Goal: Task Accomplishment & Management: Complete application form

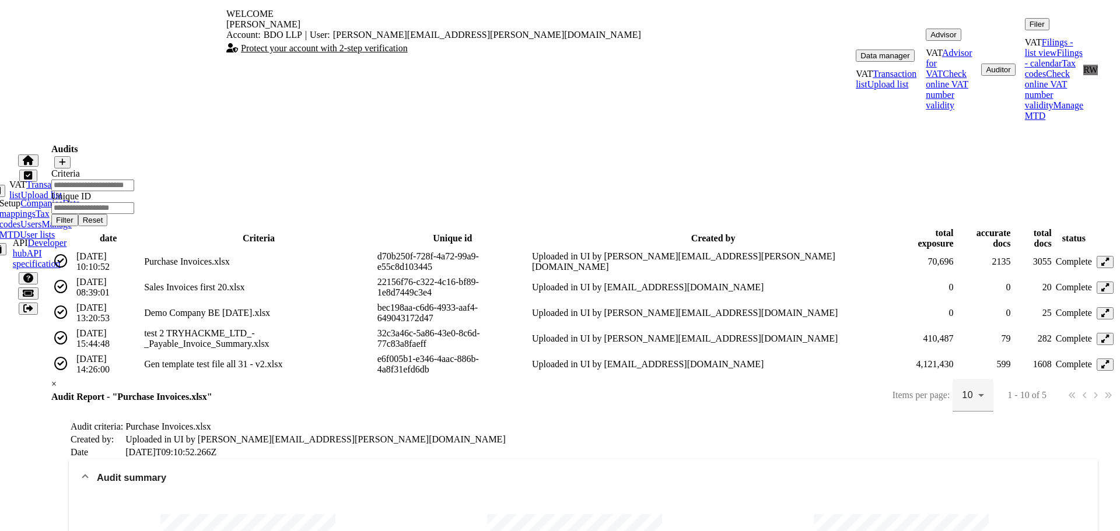
click at [69, 460] on mat-expansion-panel-header "Audit summary" at bounding box center [583, 478] width 1029 height 37
click at [69, 488] on mat-expansion-panel-header "Problems by transaction" at bounding box center [583, 502] width 1029 height 28
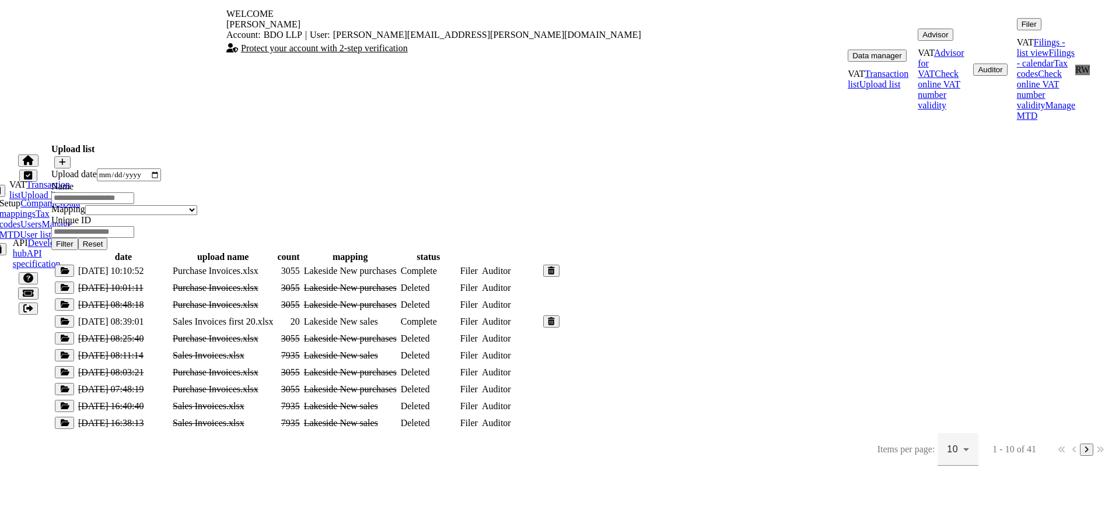
click at [973, 64] on button "Auditor" at bounding box center [990, 70] width 34 height 12
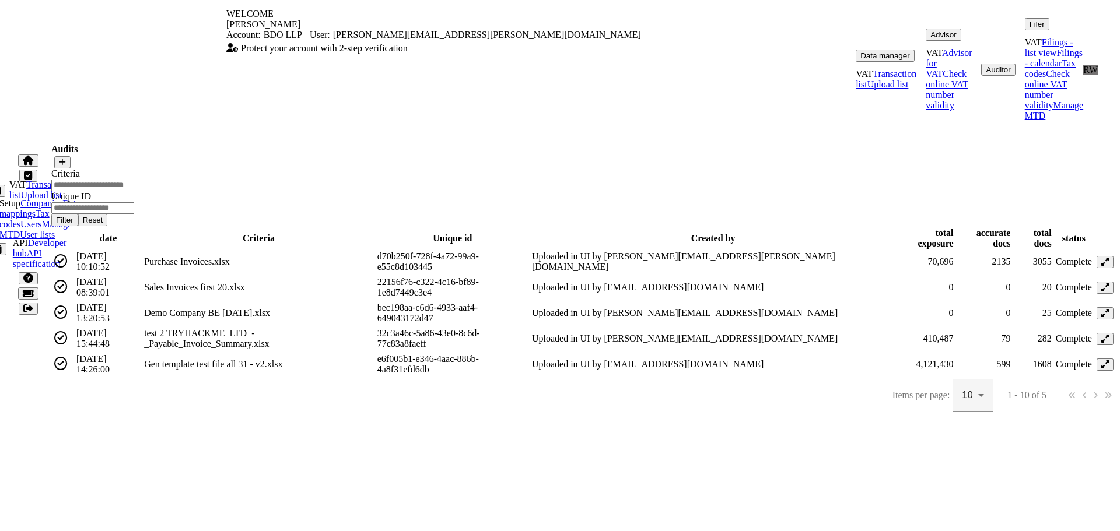
click at [1101, 258] on icon at bounding box center [1105, 262] width 8 height 8
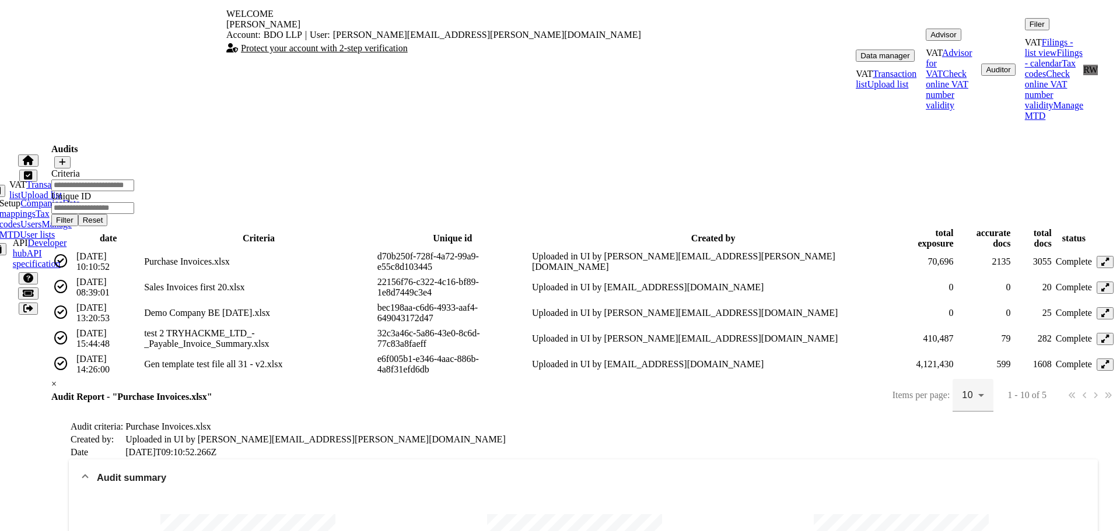
scroll to position [407, 0]
paste input "**********"
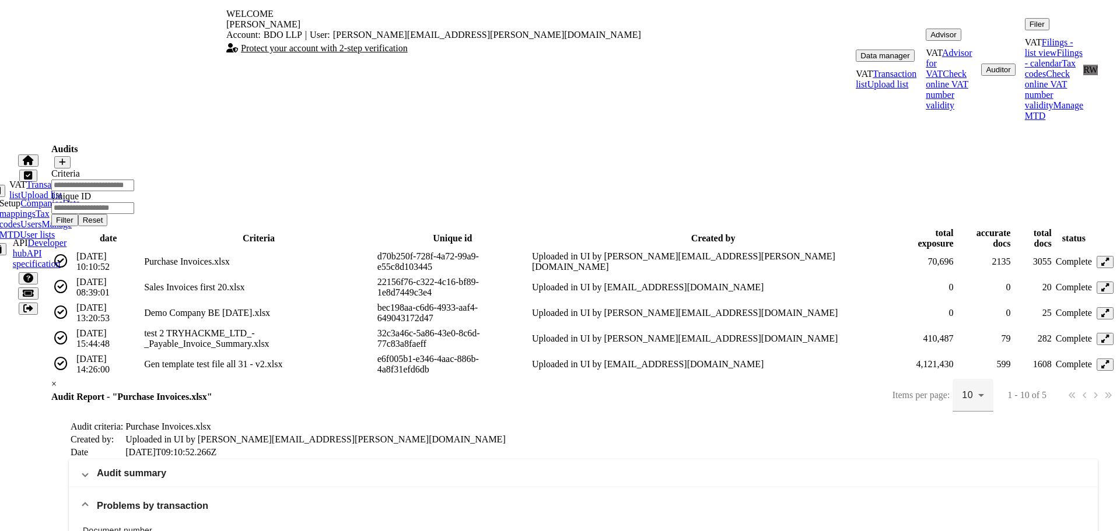
type input "**********"
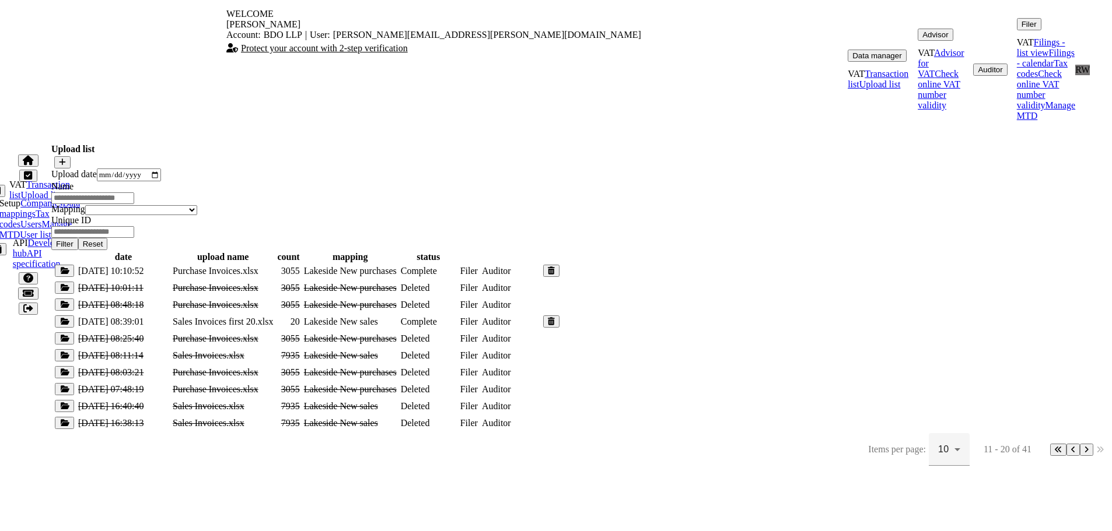
click at [973, 64] on button "Auditor" at bounding box center [990, 70] width 34 height 12
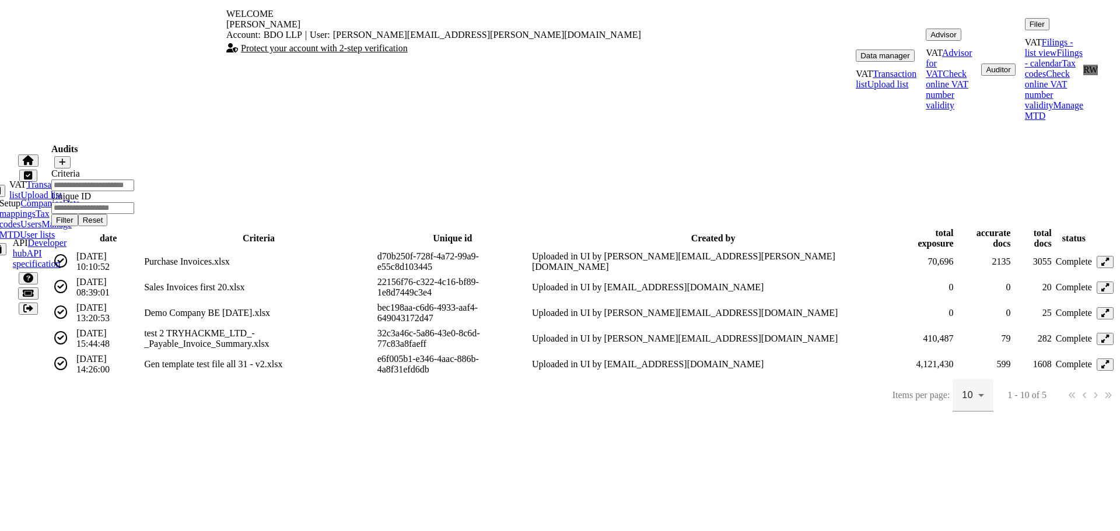
click at [1101, 258] on icon at bounding box center [1105, 262] width 8 height 8
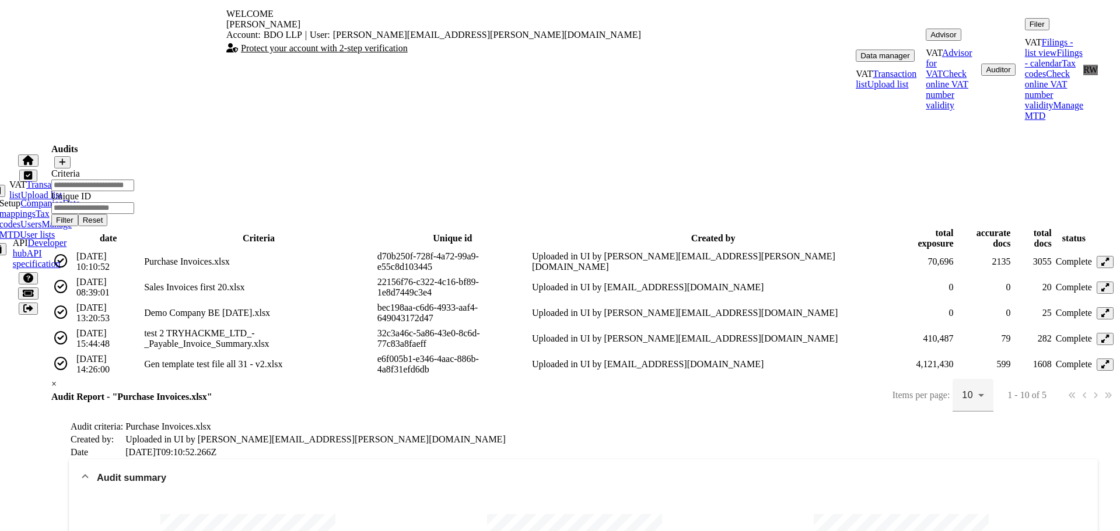
scroll to position [407, 0]
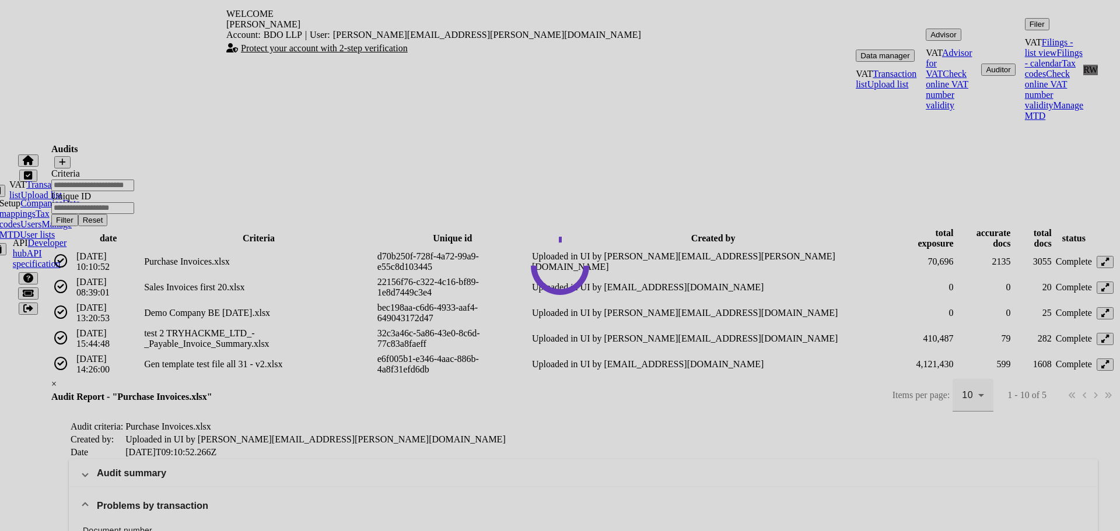
scroll to position [0, 0]
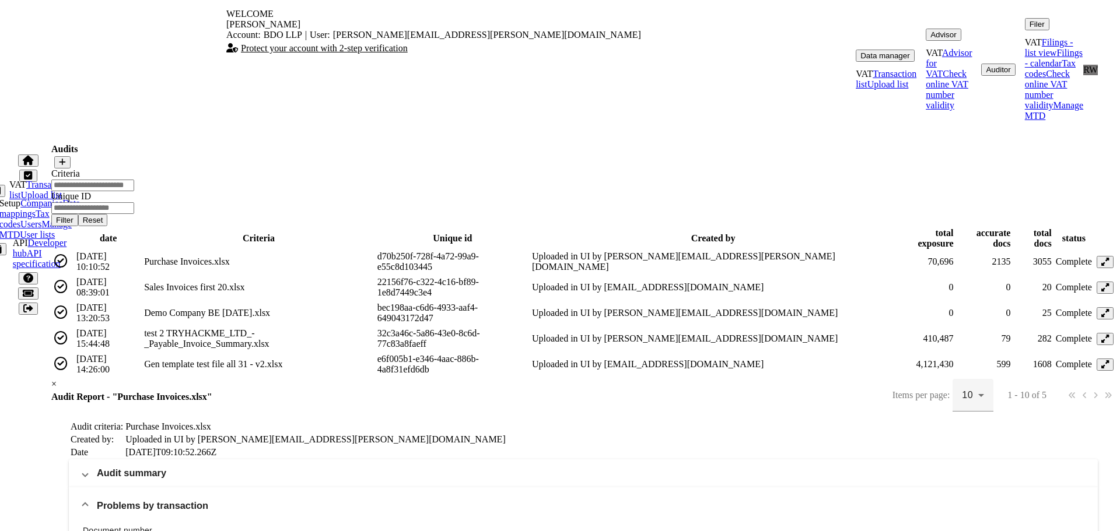
paste input "*********"
type input "*********"
drag, startPoint x: 232, startPoint y: 383, endPoint x: 76, endPoint y: 379, distance: 155.3
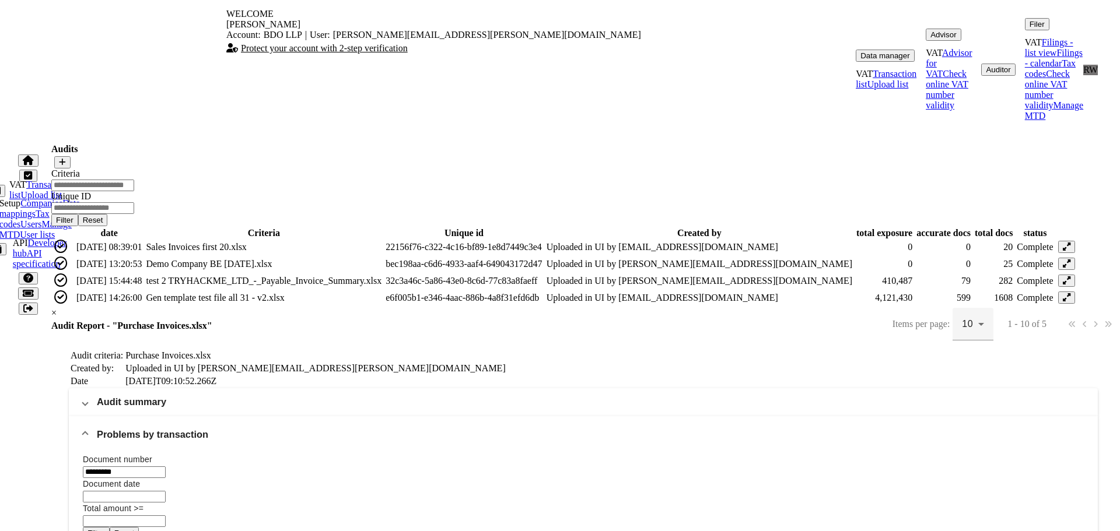
scroll to position [0, 0]
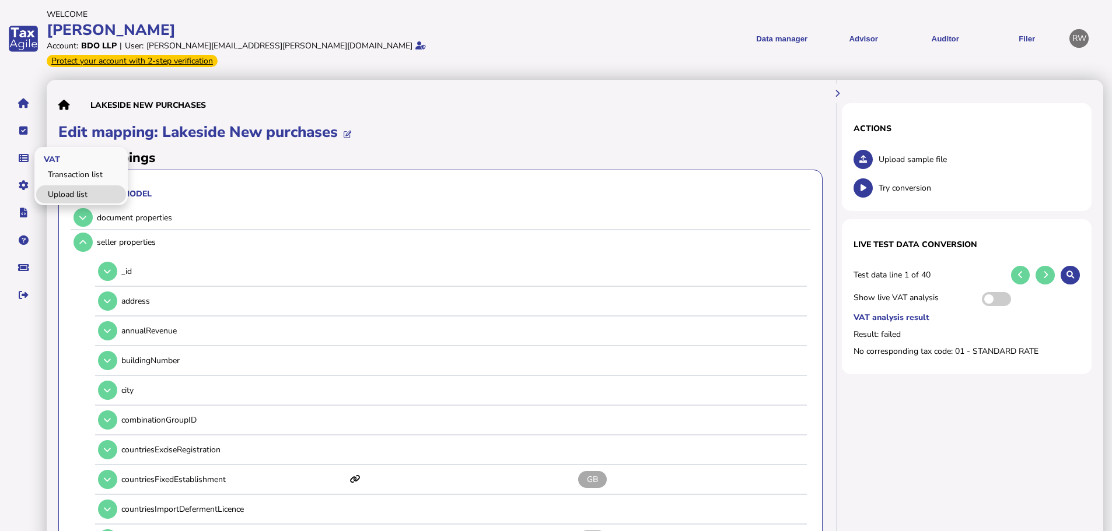
click at [67, 186] on link "Upload list" at bounding box center [81, 195] width 90 height 18
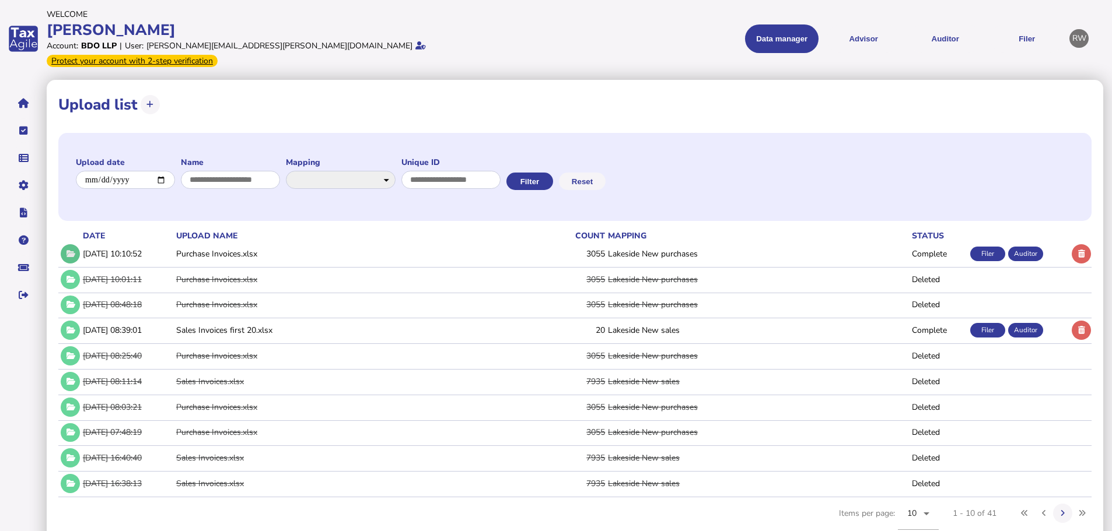
click at [74, 244] on button at bounding box center [70, 253] width 19 height 19
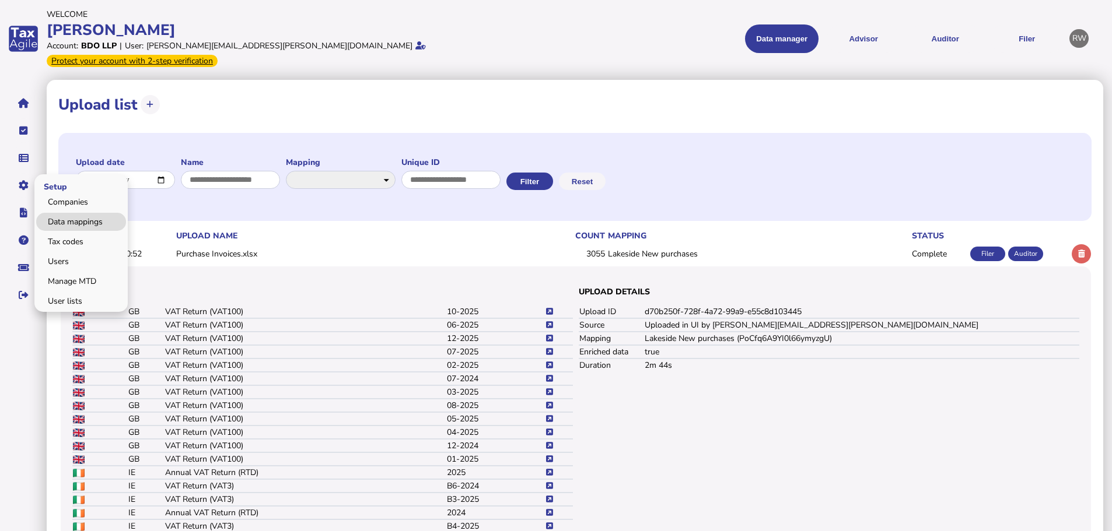
click at [56, 213] on link "Data mappings" at bounding box center [81, 222] width 90 height 18
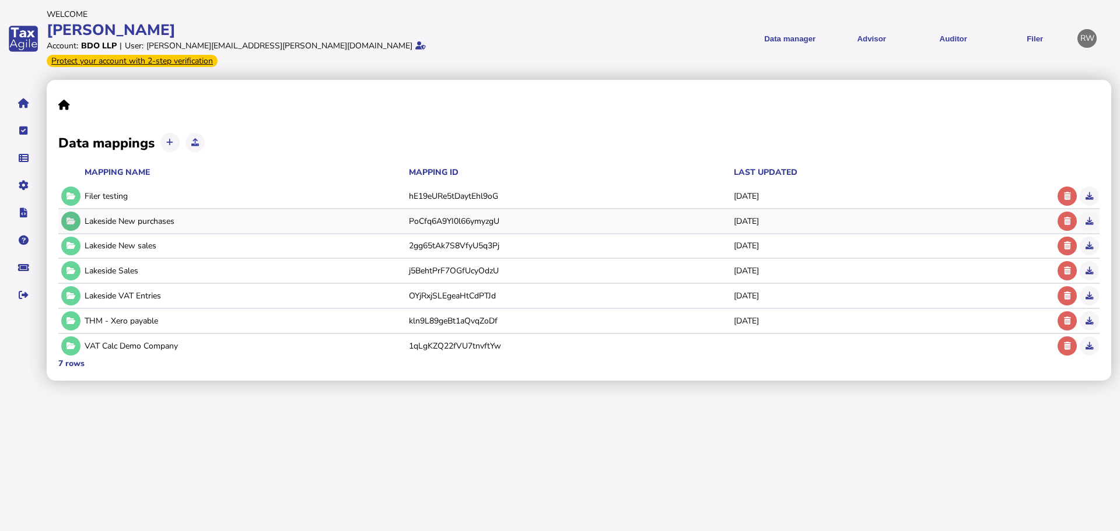
click at [69, 218] on icon at bounding box center [71, 222] width 9 height 8
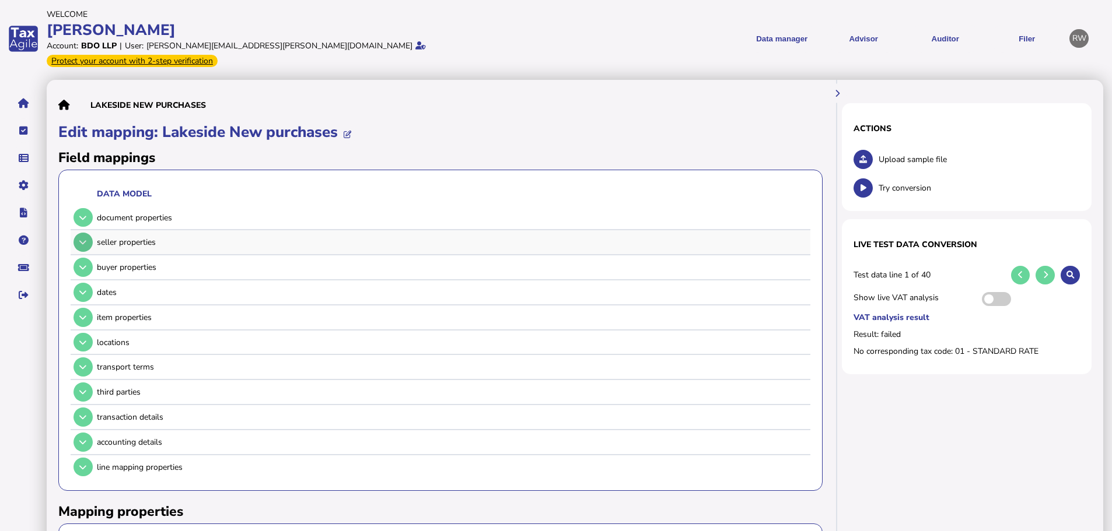
click at [80, 233] on button at bounding box center [83, 242] width 19 height 19
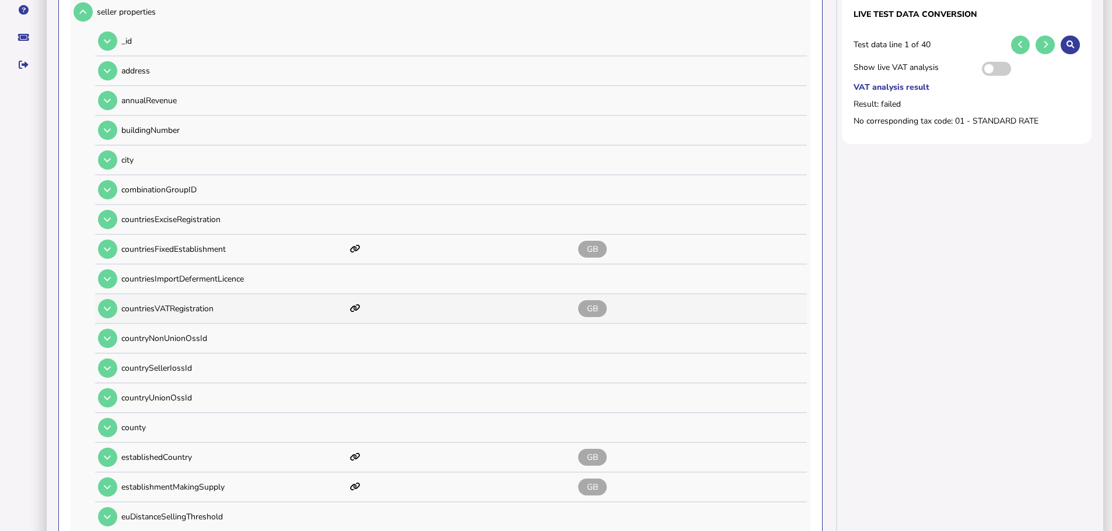
scroll to position [233, 0]
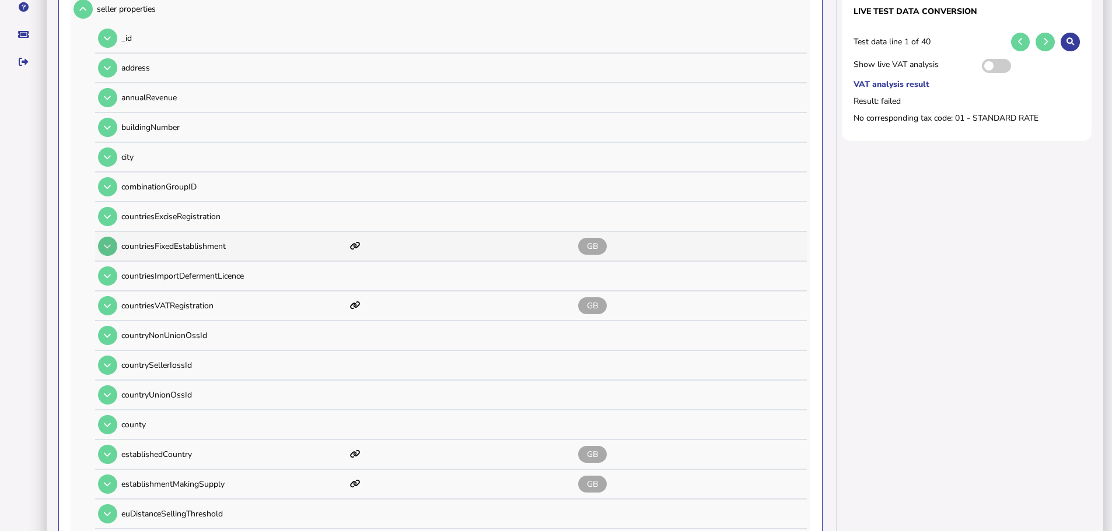
click at [106, 243] on icon at bounding box center [107, 247] width 7 height 8
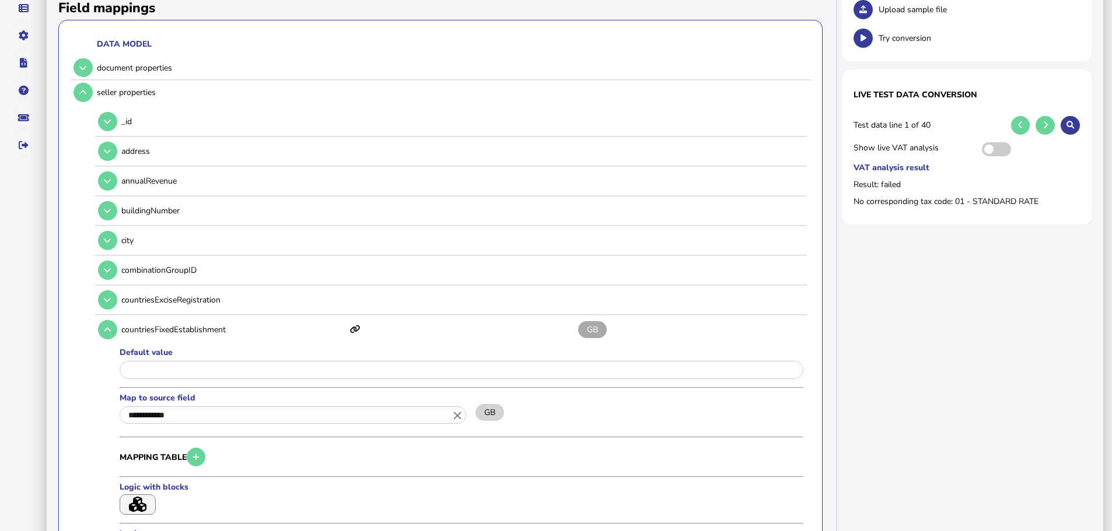
scroll to position [0, 0]
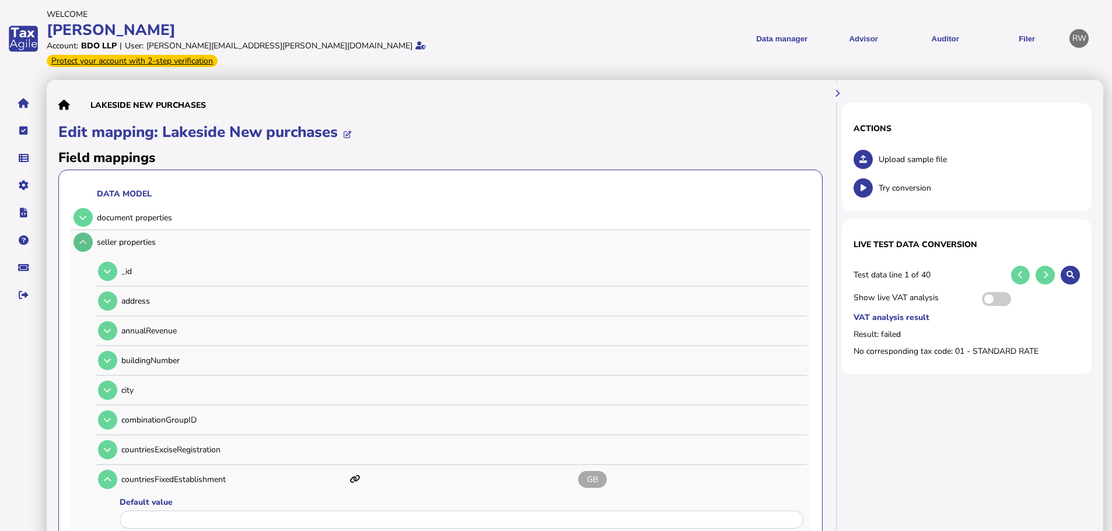
click at [83, 239] on icon at bounding box center [82, 243] width 7 height 8
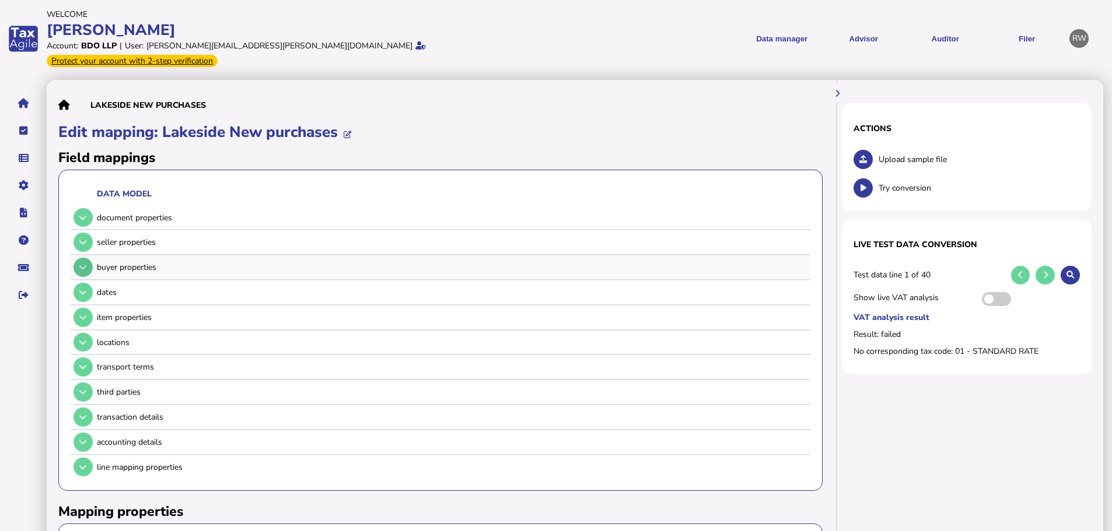
click at [82, 258] on button at bounding box center [83, 267] width 19 height 19
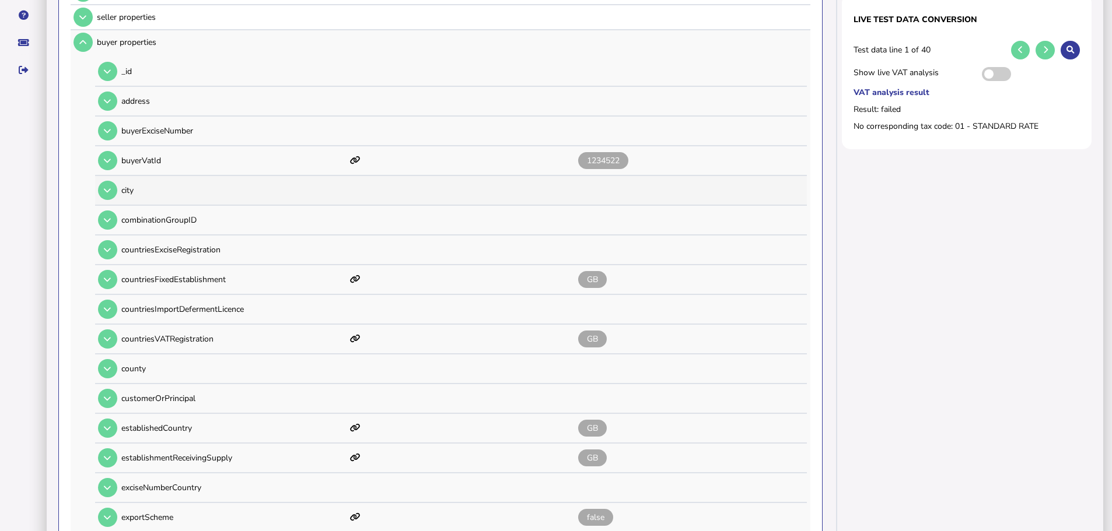
scroll to position [350, 0]
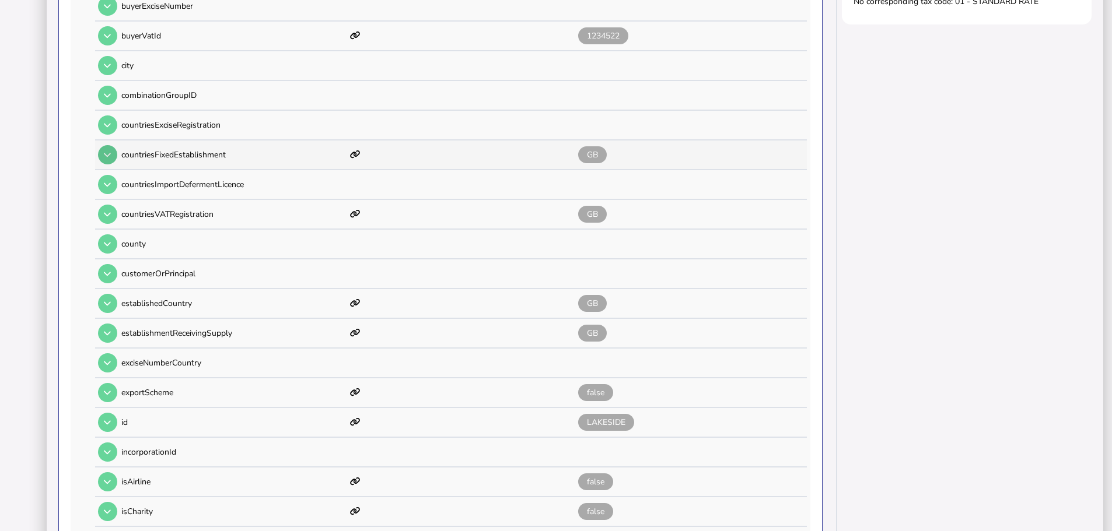
click at [110, 146] on button at bounding box center [107, 154] width 19 height 19
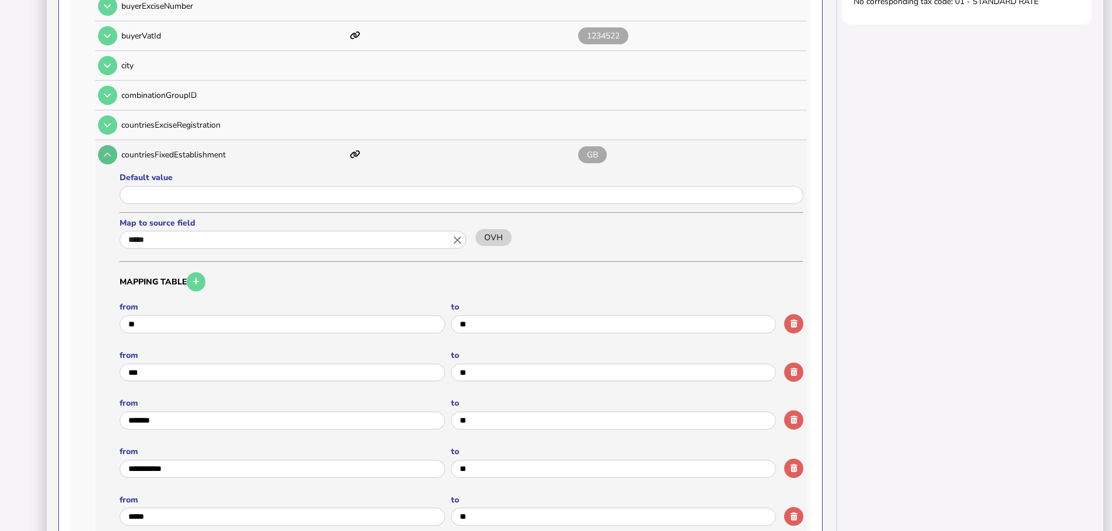
click at [110, 146] on button at bounding box center [107, 154] width 19 height 19
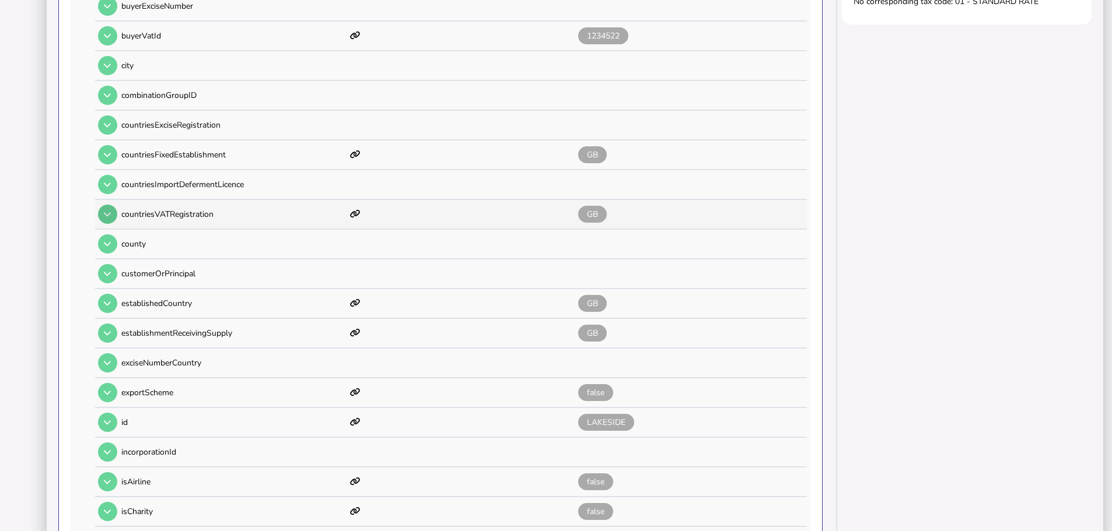
click at [105, 211] on icon at bounding box center [107, 215] width 7 height 8
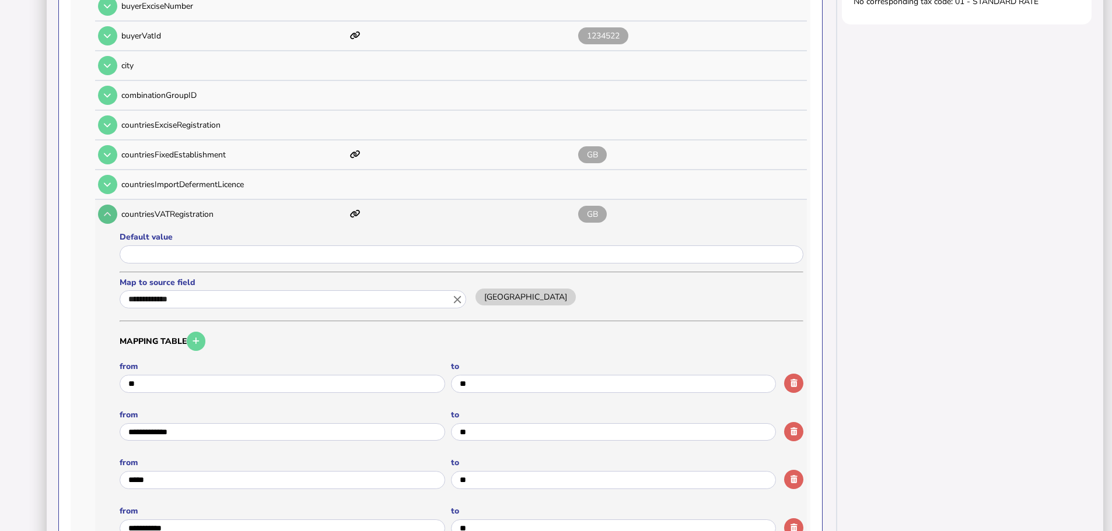
click at [105, 211] on icon at bounding box center [107, 215] width 7 height 8
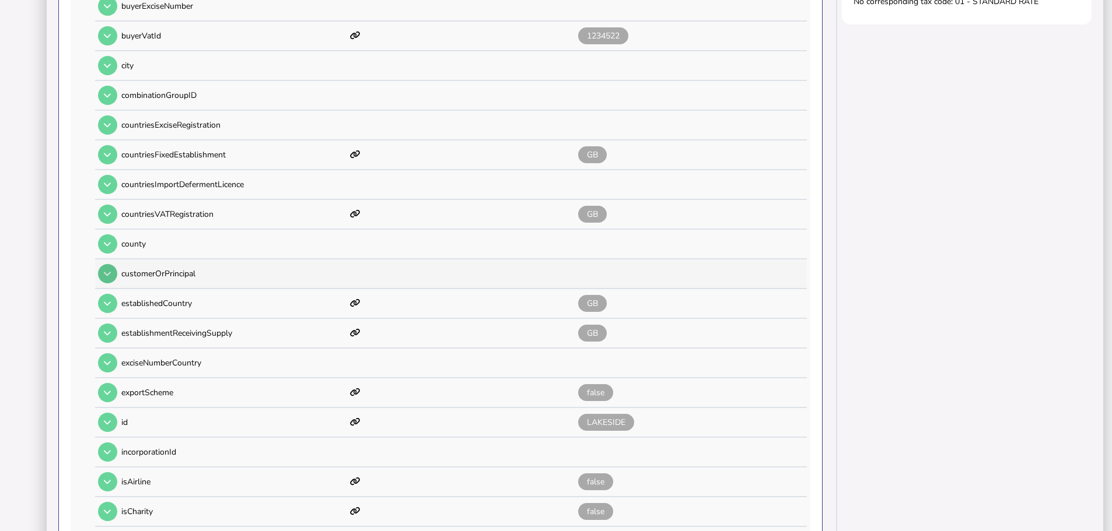
click at [107, 270] on icon at bounding box center [107, 274] width 7 height 8
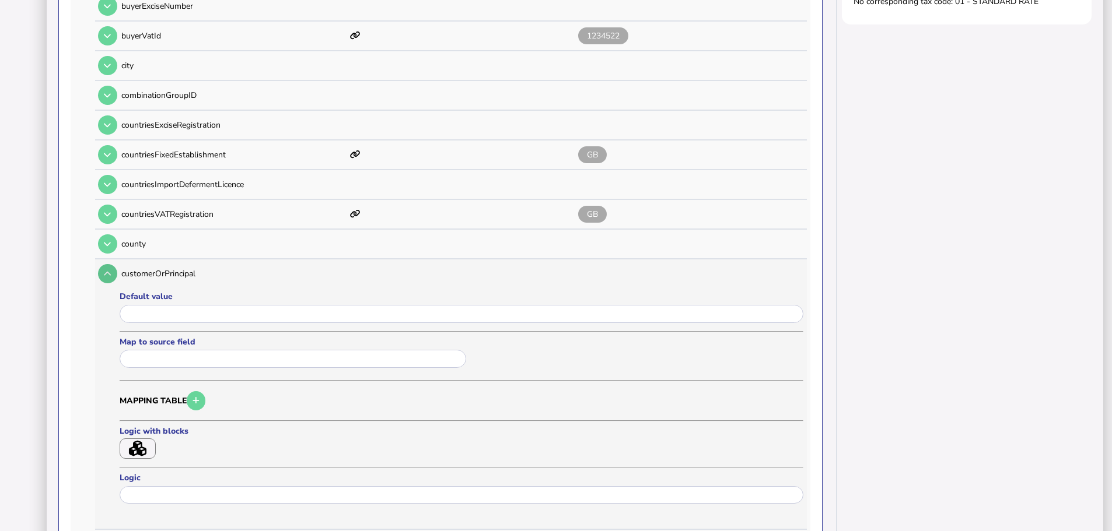
click at [107, 270] on icon at bounding box center [107, 274] width 7 height 8
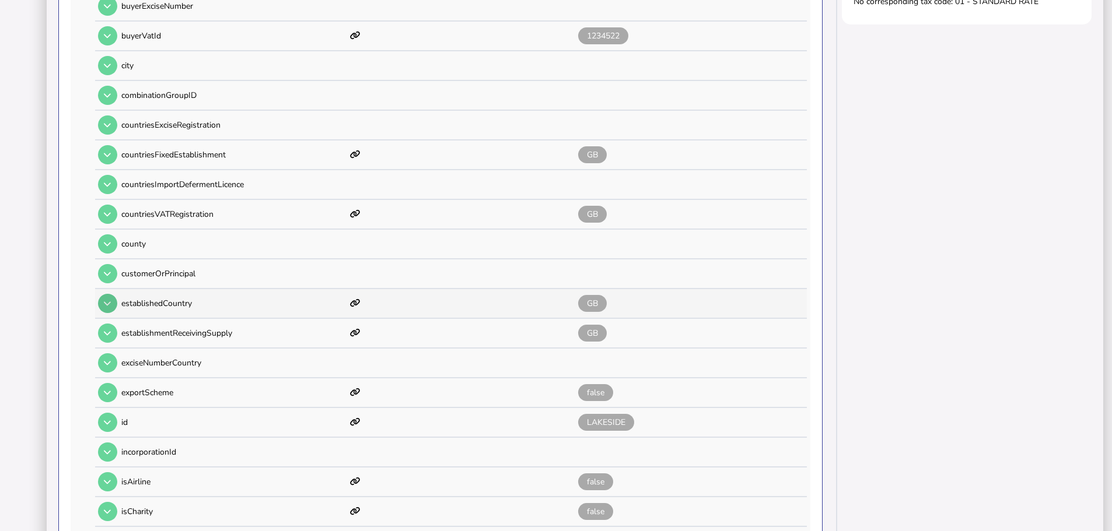
click at [101, 296] on button at bounding box center [107, 303] width 19 height 19
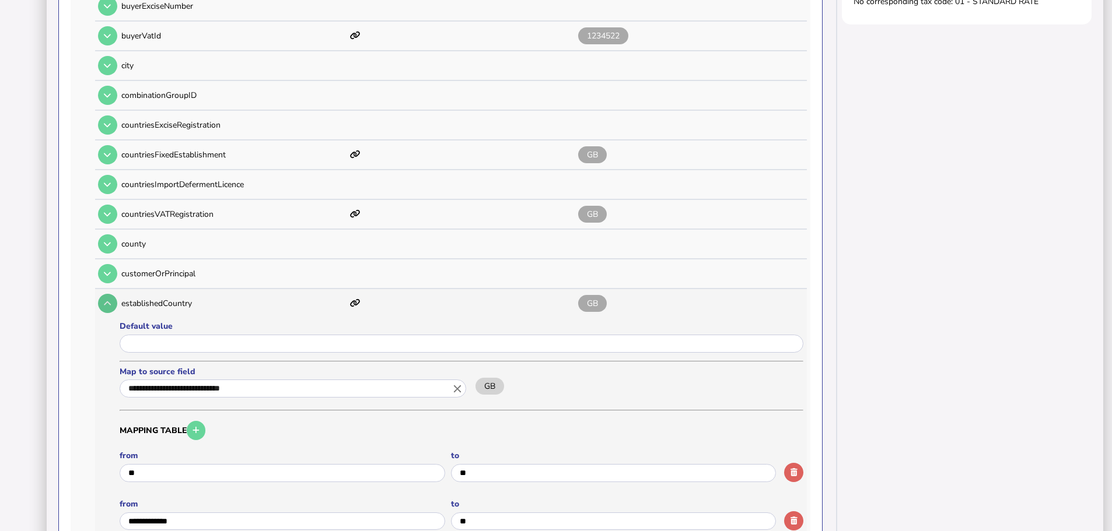
click at [102, 296] on button at bounding box center [107, 303] width 19 height 19
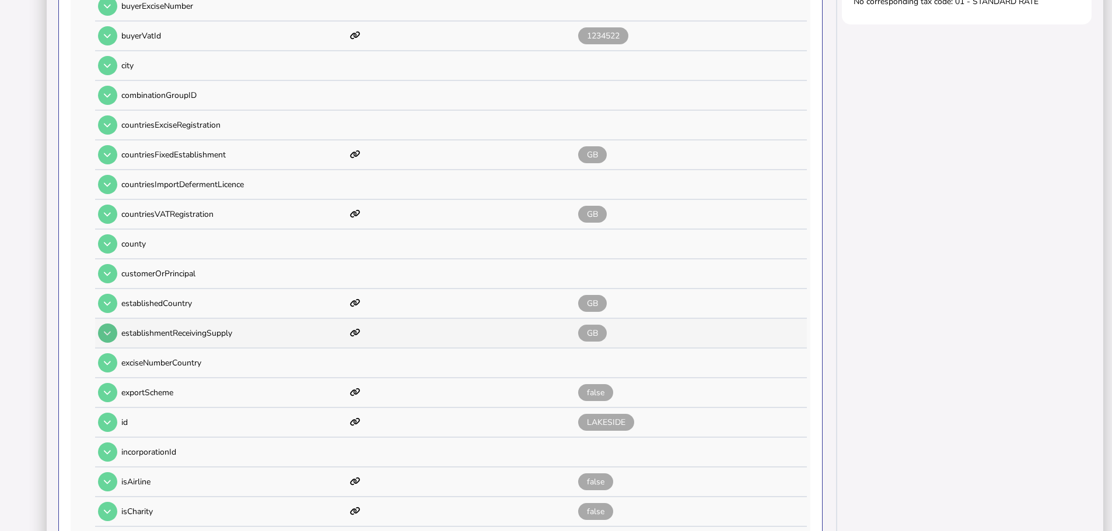
click at [115, 324] on button at bounding box center [107, 333] width 19 height 19
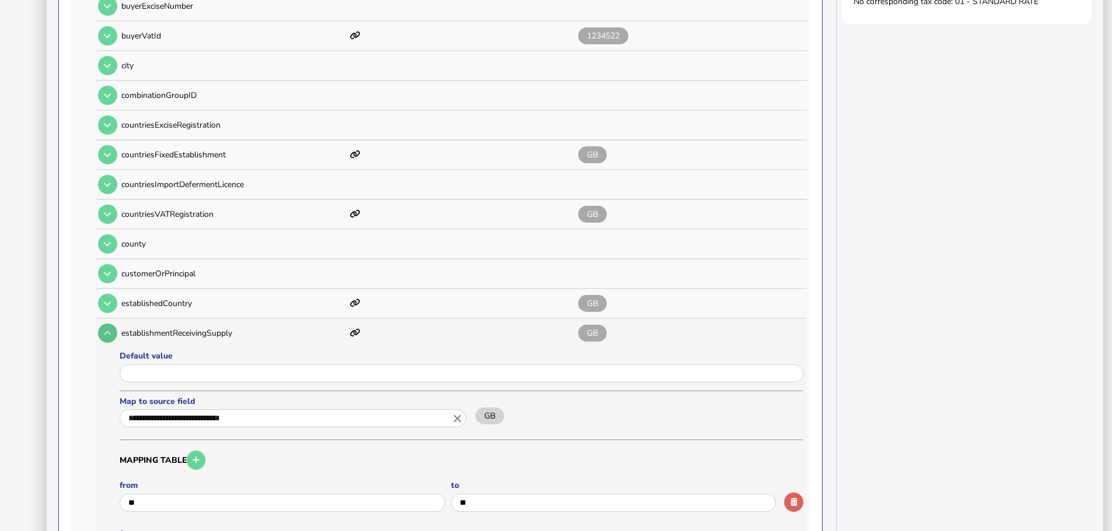
click at [114, 324] on button at bounding box center [107, 333] width 19 height 19
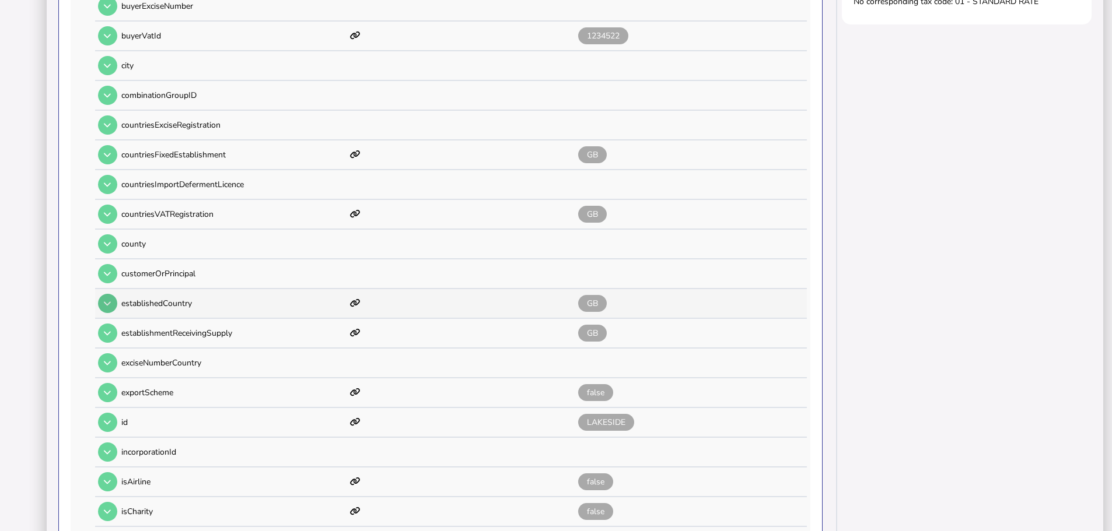
click at [114, 294] on button at bounding box center [107, 303] width 19 height 19
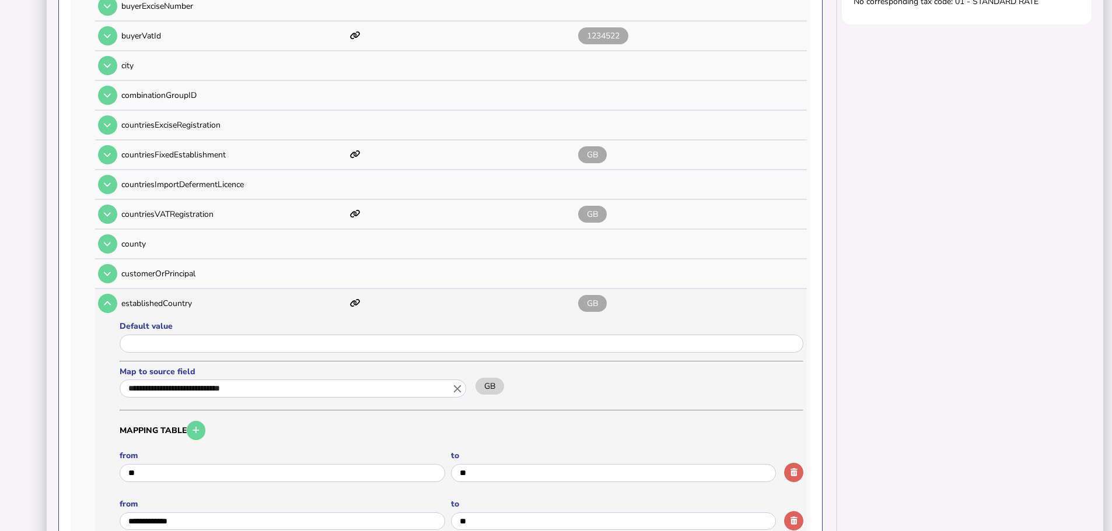
click at [456, 383] on icon "close" at bounding box center [457, 389] width 13 height 13
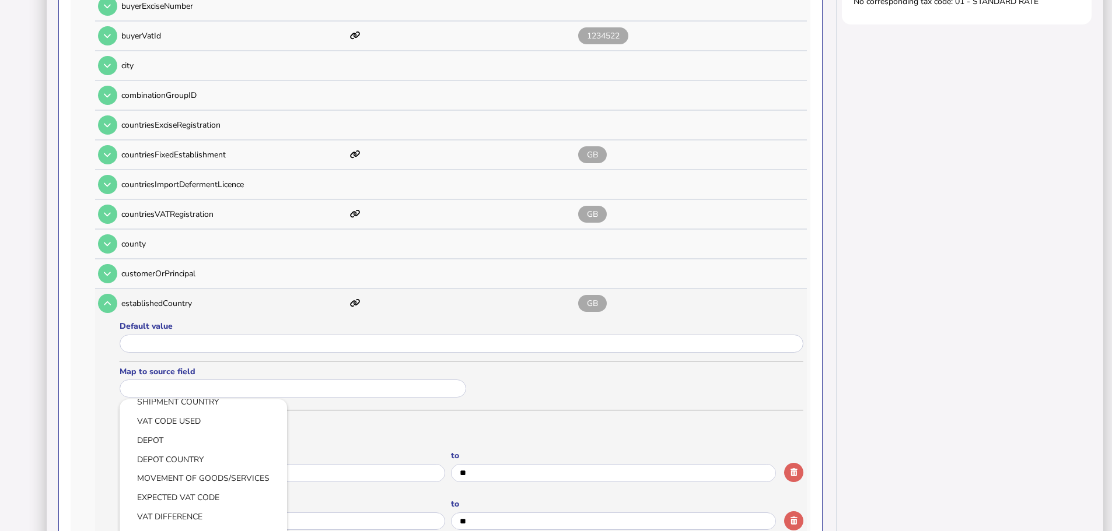
scroll to position [583, 0]
click at [211, 451] on link "DEPOT COUNTRY" at bounding box center [203, 458] width 149 height 15
type input "**********"
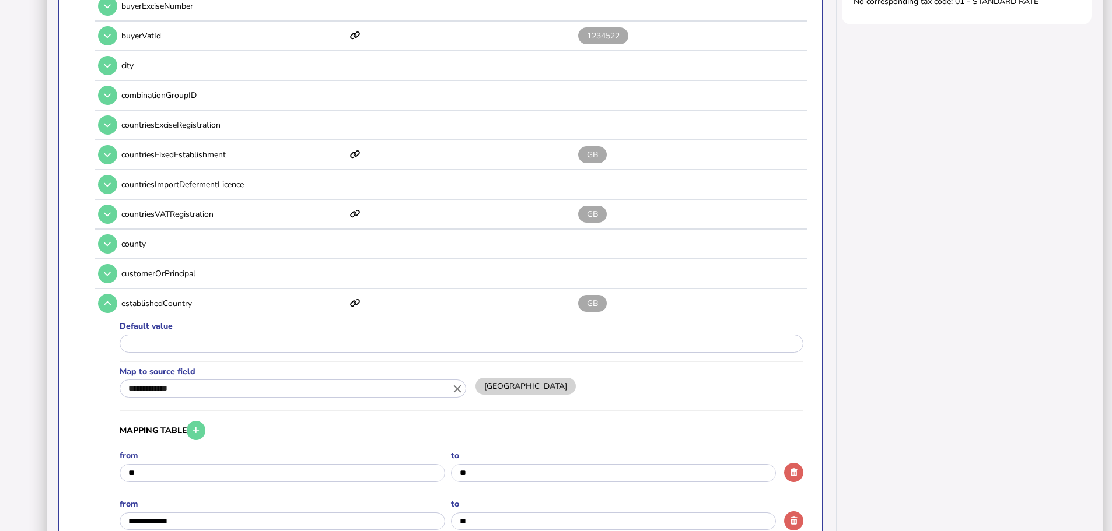
click at [458, 383] on icon "close" at bounding box center [457, 389] width 13 height 13
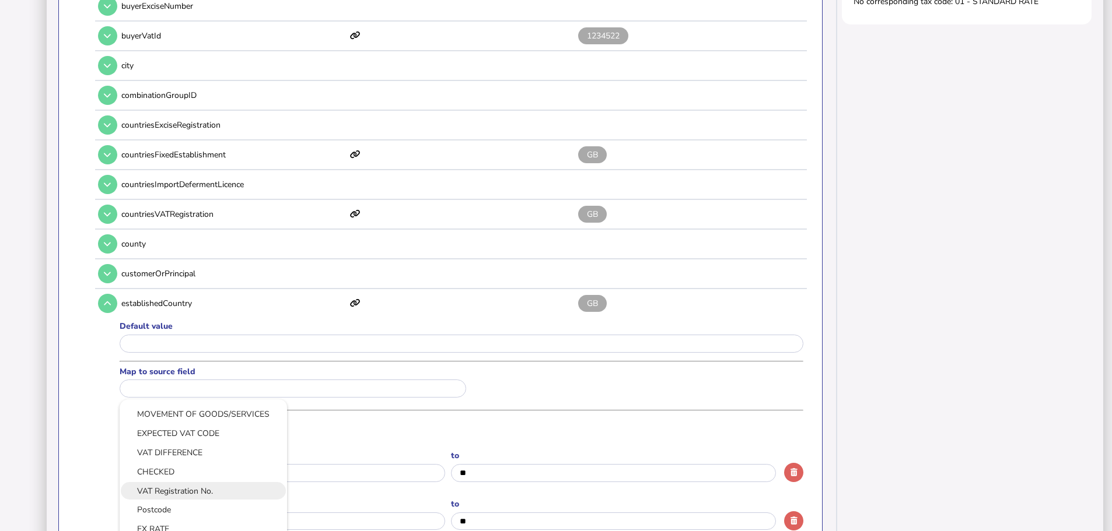
scroll to position [587, 0]
click at [172, 428] on link "DEPOT" at bounding box center [203, 435] width 149 height 15
type input "*****"
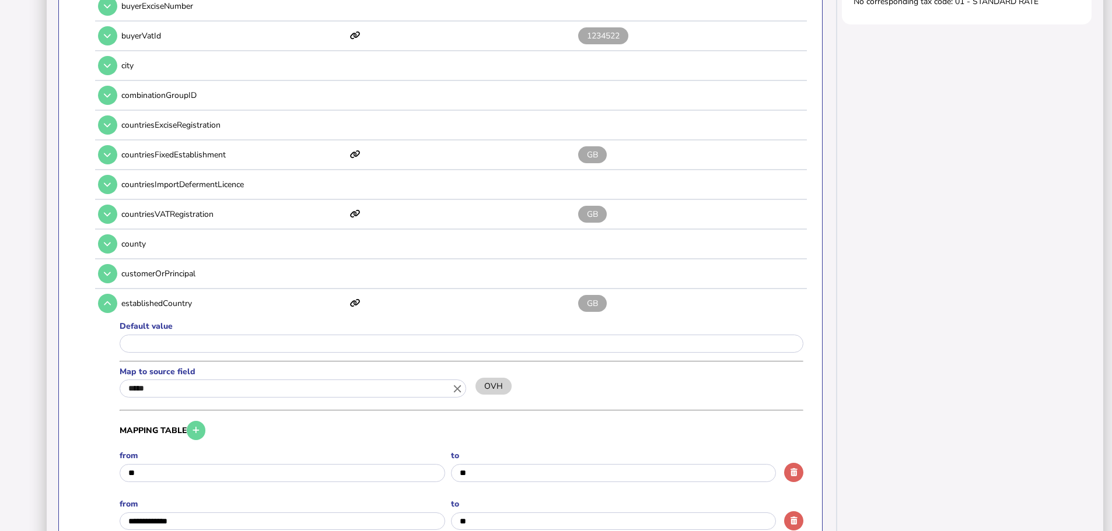
scroll to position [0, 0]
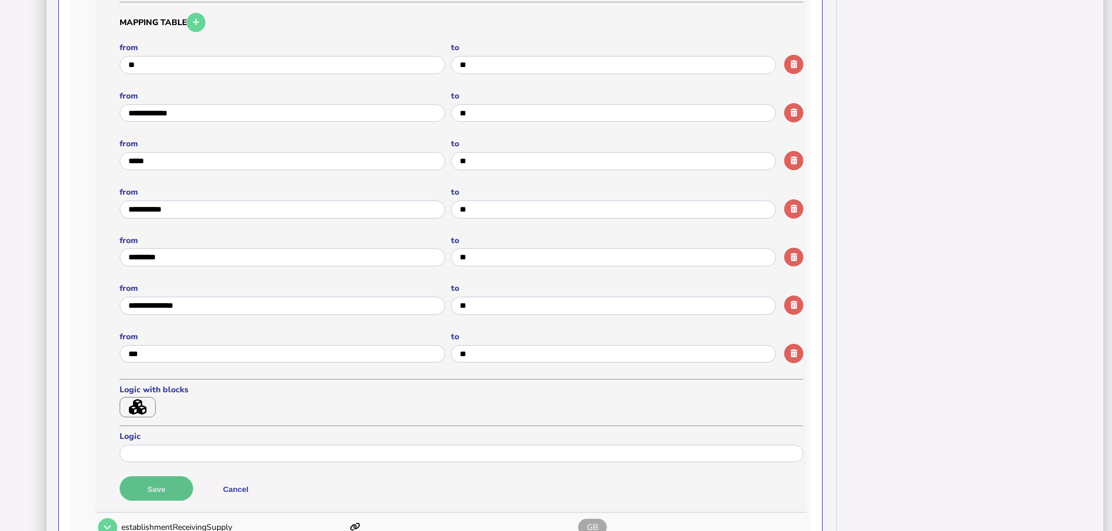
click at [166, 477] on button "Save" at bounding box center [157, 489] width 74 height 25
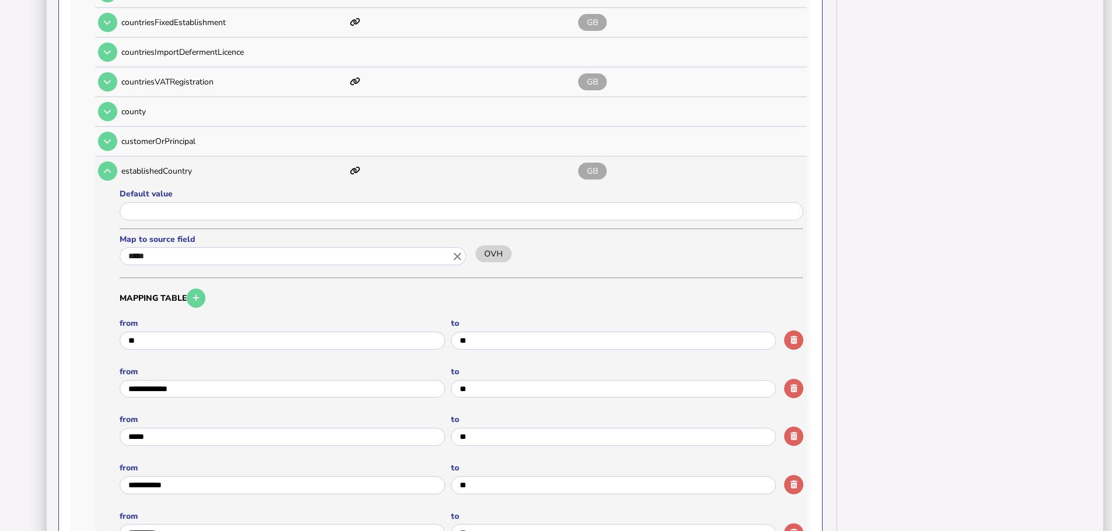
scroll to position [467, 0]
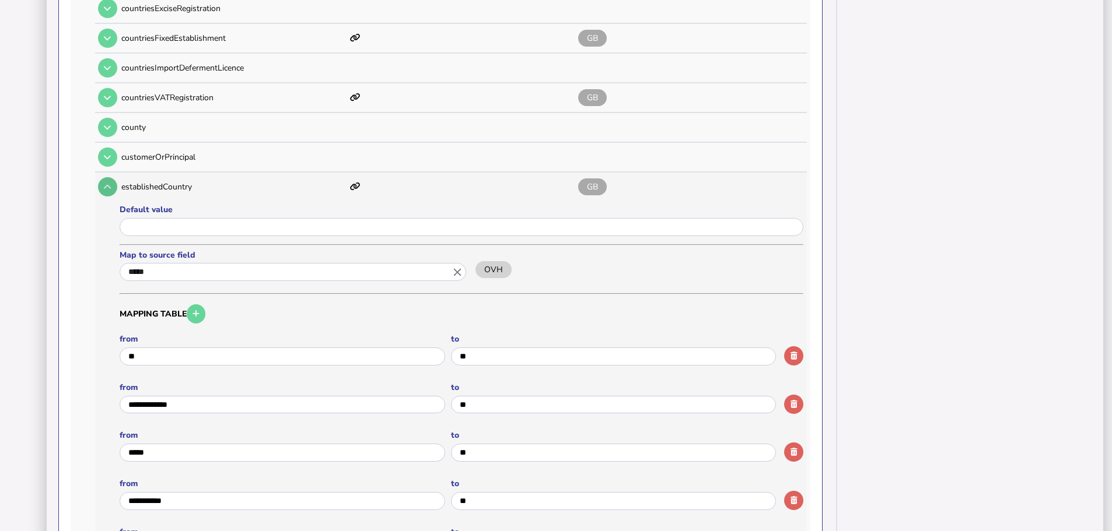
click at [110, 179] on button at bounding box center [107, 186] width 19 height 19
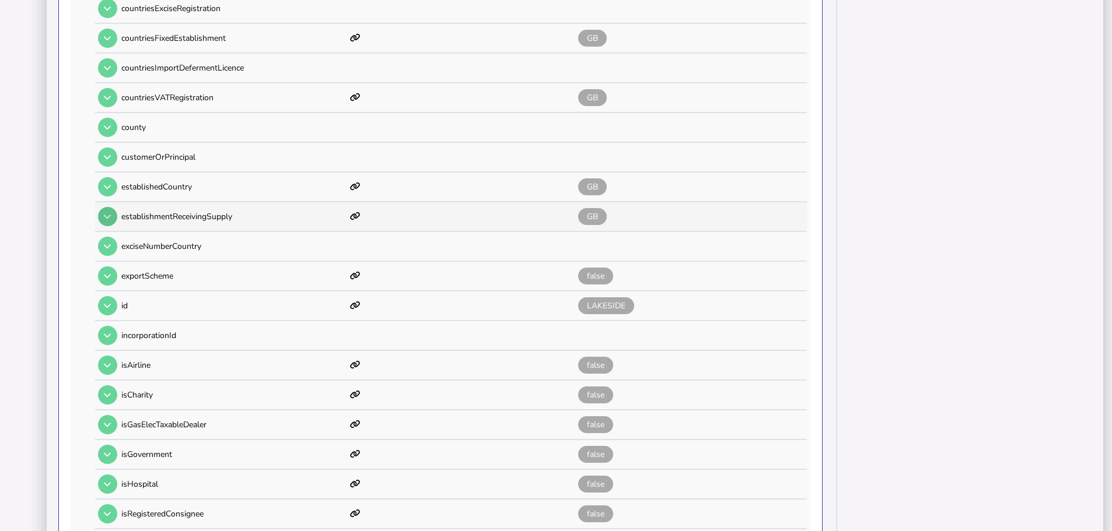
click at [106, 213] on icon at bounding box center [107, 217] width 7 height 8
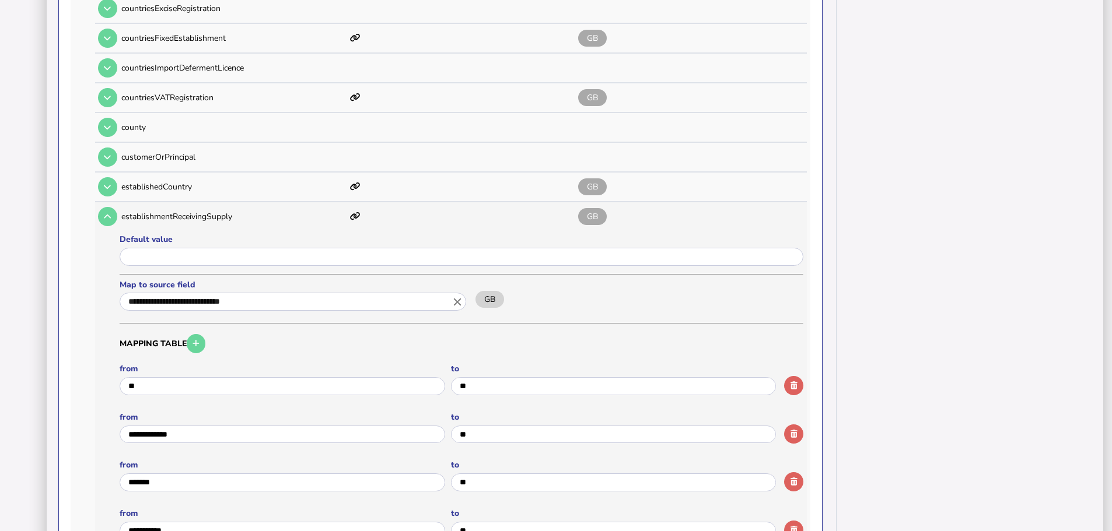
click at [454, 296] on icon "close" at bounding box center [457, 302] width 13 height 13
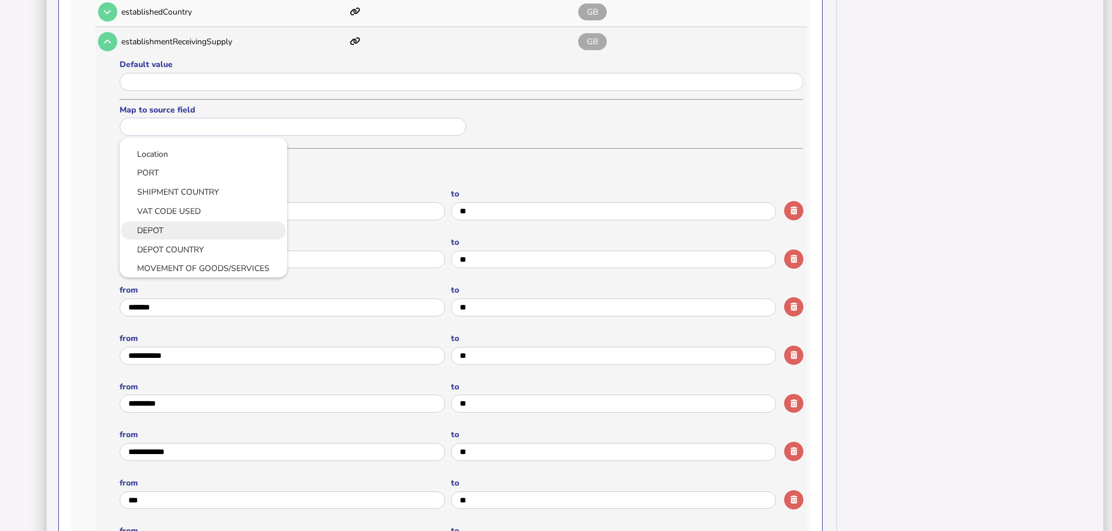
scroll to position [529, 0]
click at [183, 224] on link "DEPOT" at bounding box center [203, 231] width 149 height 15
type input "*****"
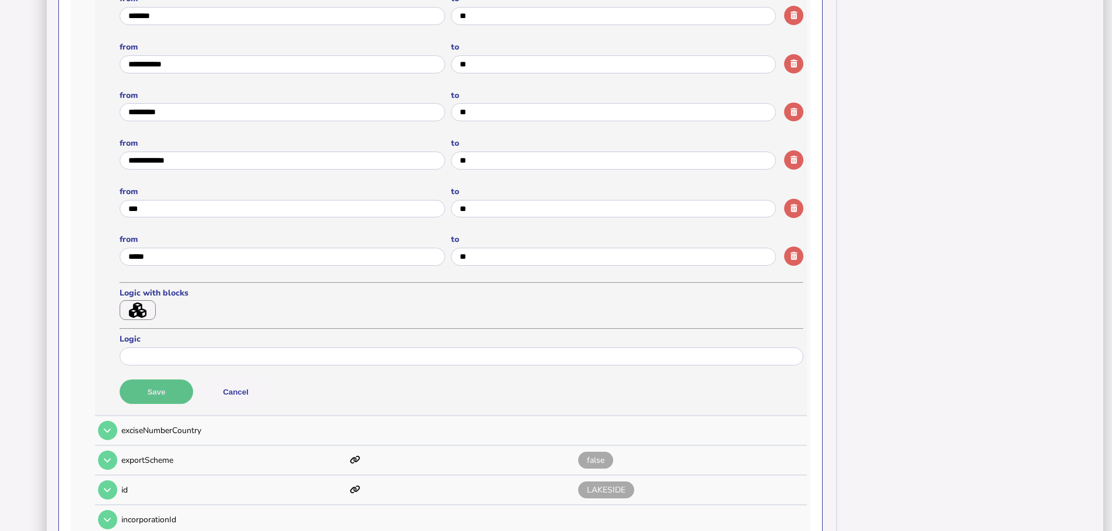
click at [173, 380] on button "Save" at bounding box center [157, 392] width 74 height 25
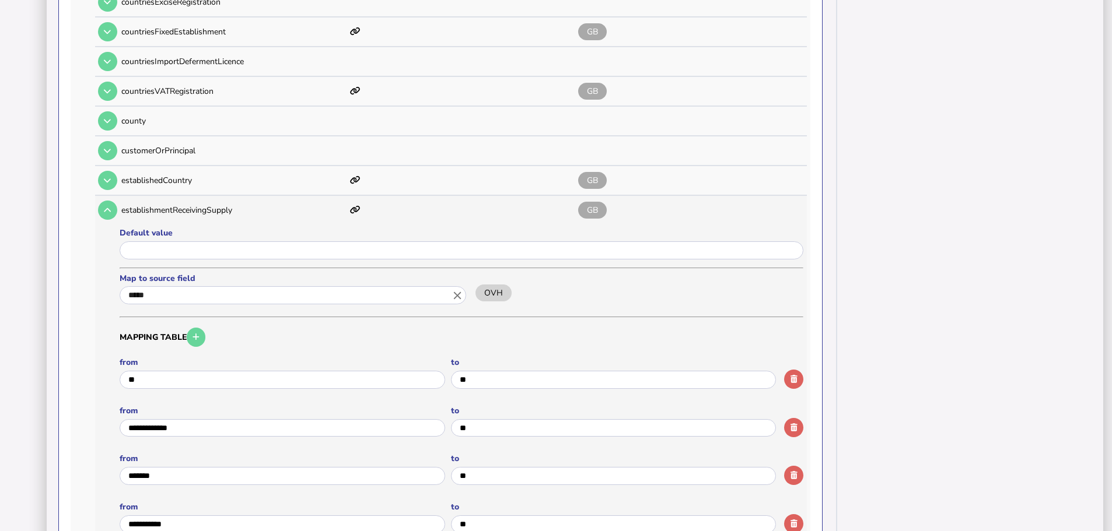
scroll to position [467, 0]
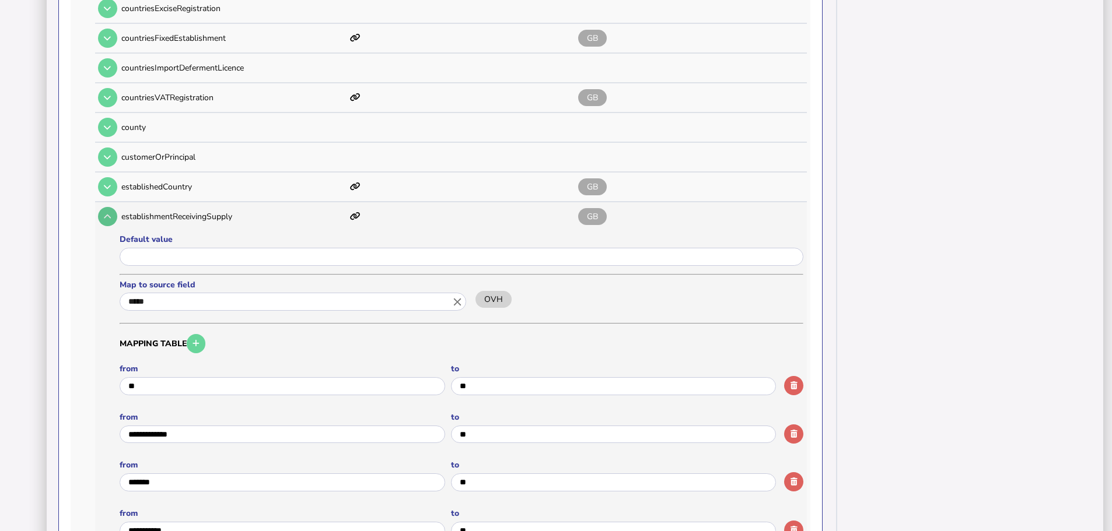
click at [102, 207] on button at bounding box center [107, 216] width 19 height 19
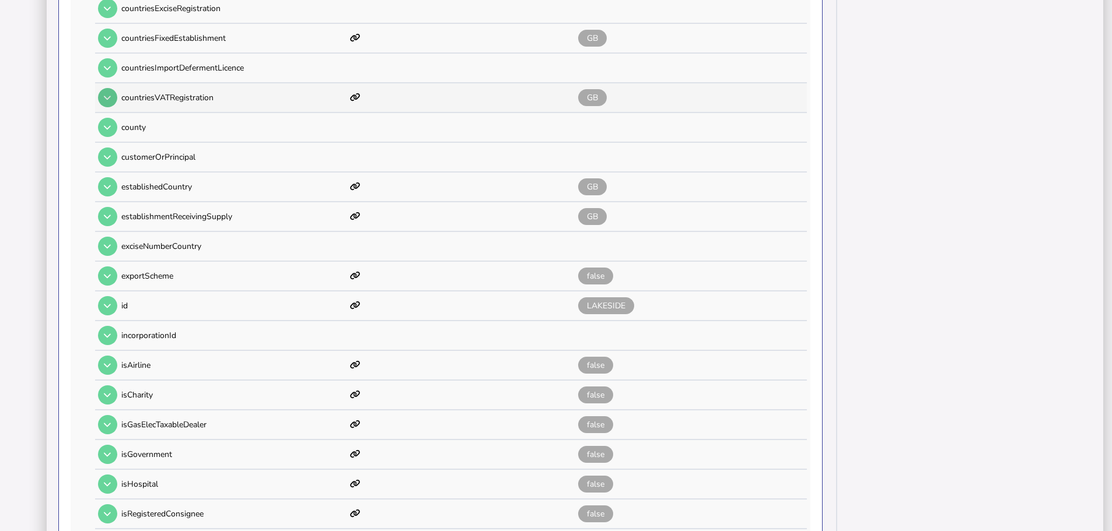
click at [109, 94] on icon at bounding box center [107, 98] width 7 height 8
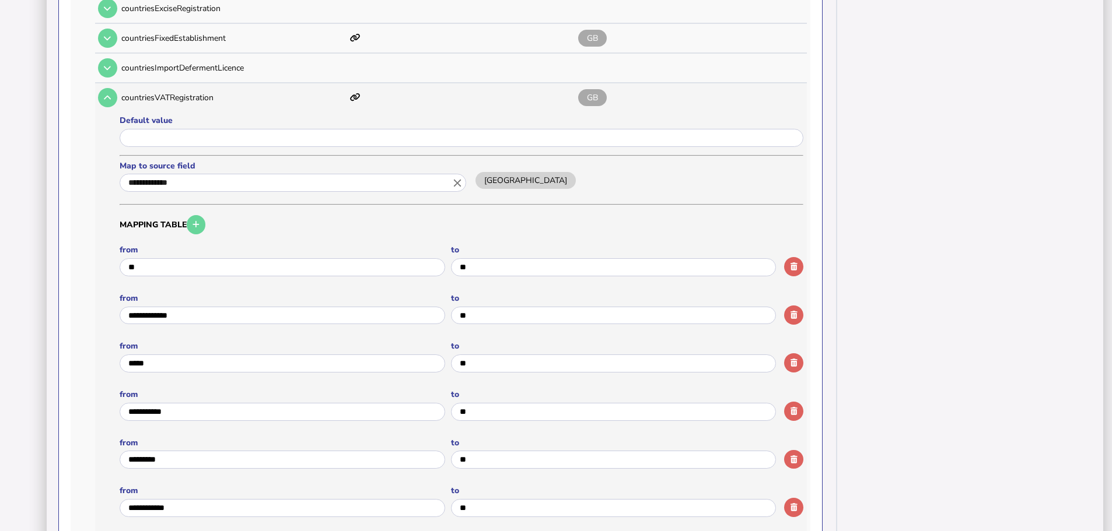
click at [457, 177] on icon "close" at bounding box center [457, 183] width 13 height 13
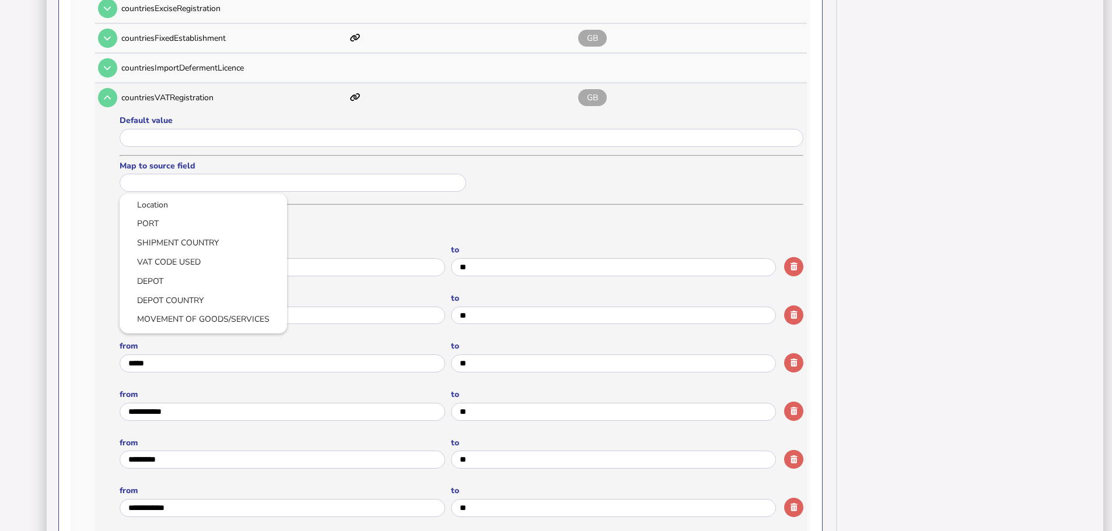
scroll to position [529, 0]
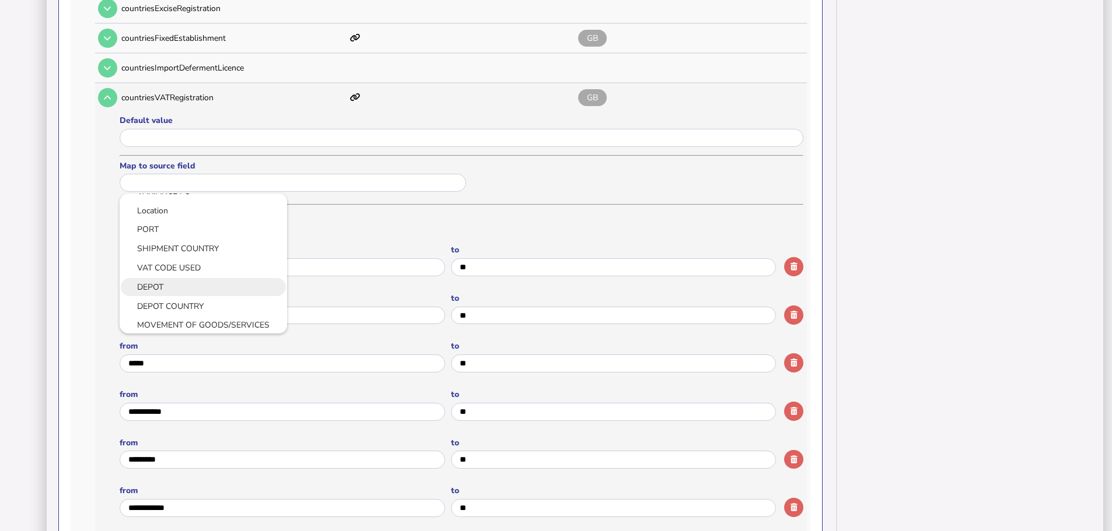
click at [167, 280] on link "DEPOT" at bounding box center [203, 287] width 149 height 15
type input "*****"
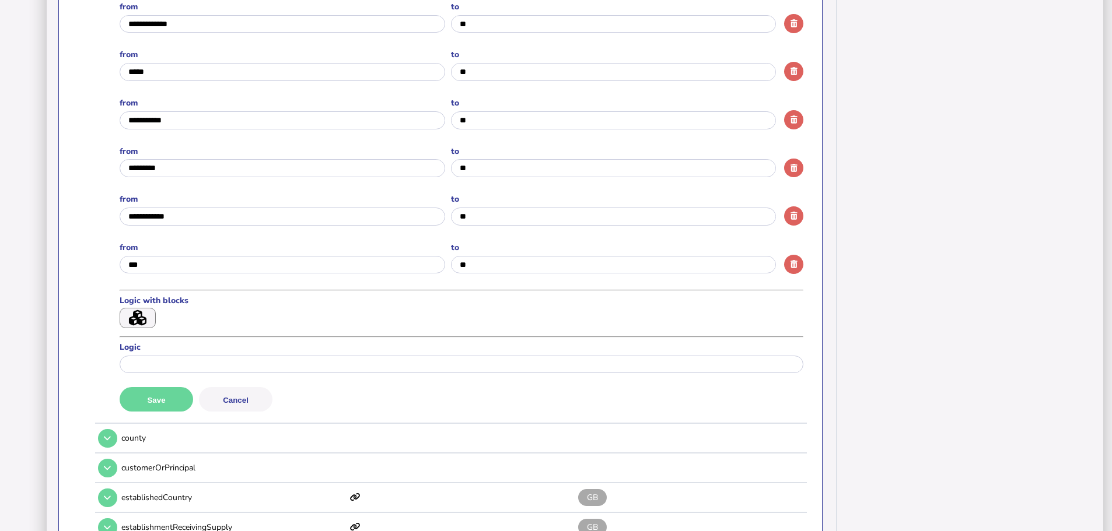
drag, startPoint x: 166, startPoint y: 383, endPoint x: 178, endPoint y: 363, distance: 23.8
click at [166, 387] on button "Save" at bounding box center [157, 399] width 74 height 25
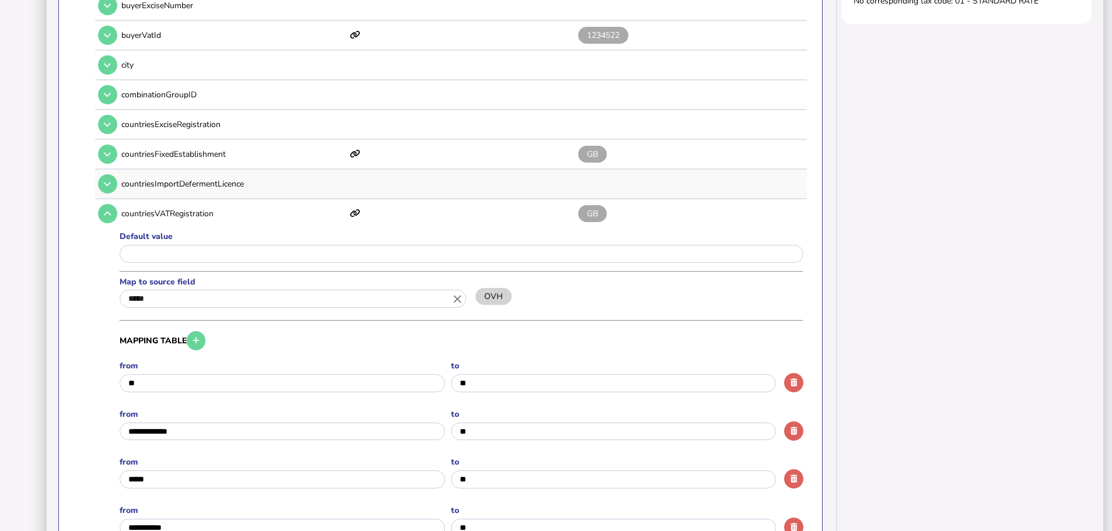
scroll to position [350, 0]
click at [106, 148] on button at bounding box center [107, 154] width 19 height 19
type input "***"
type input "*******"
type input "**"
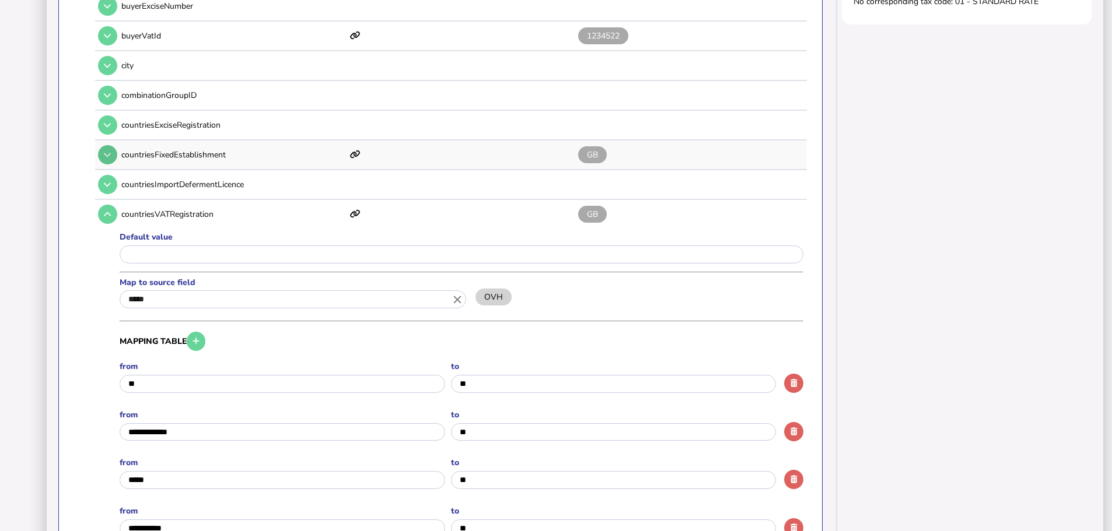
type input "*****"
type input "**"
type input "*********"
type input "**********"
type input "**"
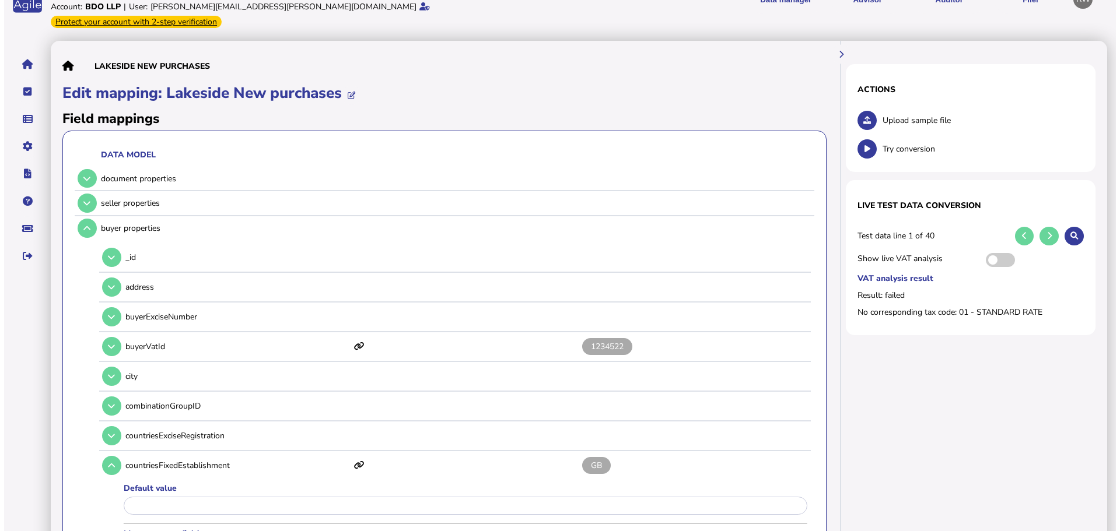
scroll to position [0, 0]
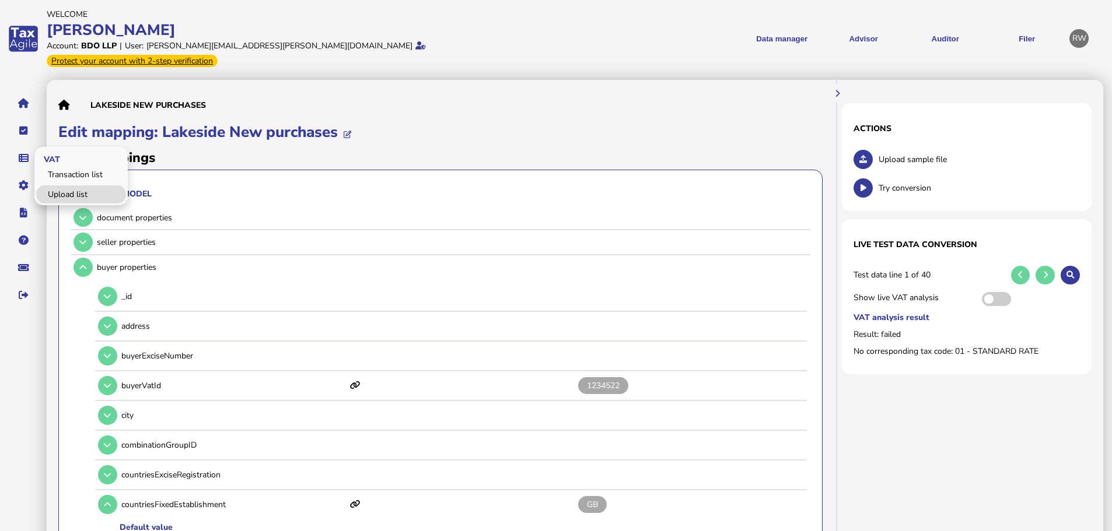
click at [62, 186] on link "Upload list" at bounding box center [81, 195] width 90 height 18
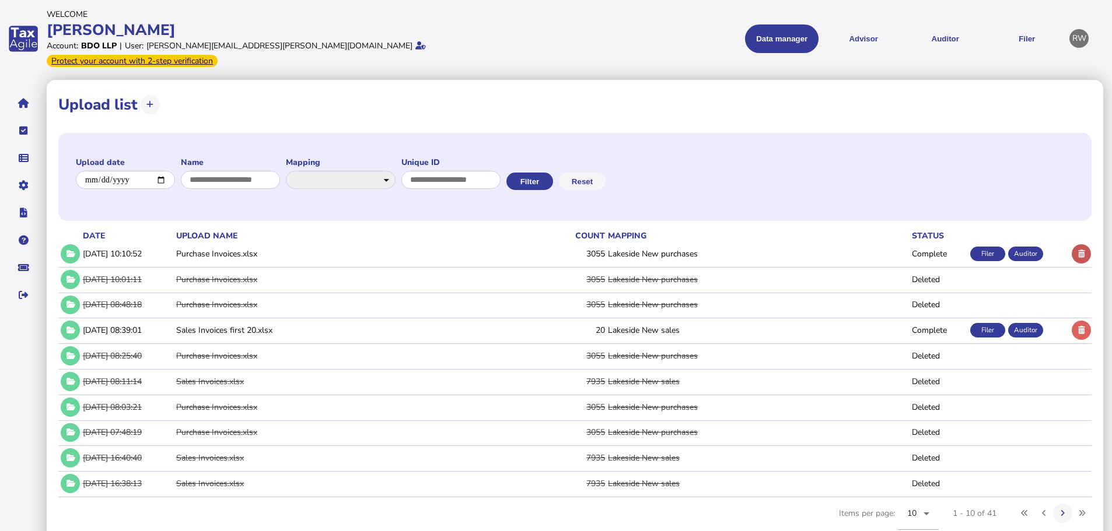
click at [1073, 244] on button at bounding box center [1081, 253] width 19 height 19
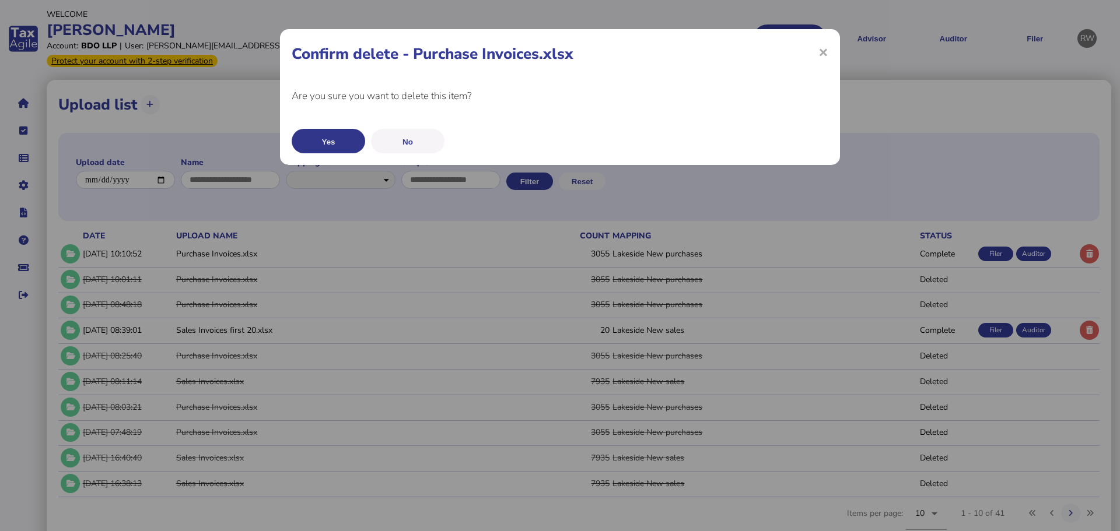
click at [338, 142] on button "Yes" at bounding box center [329, 141] width 74 height 25
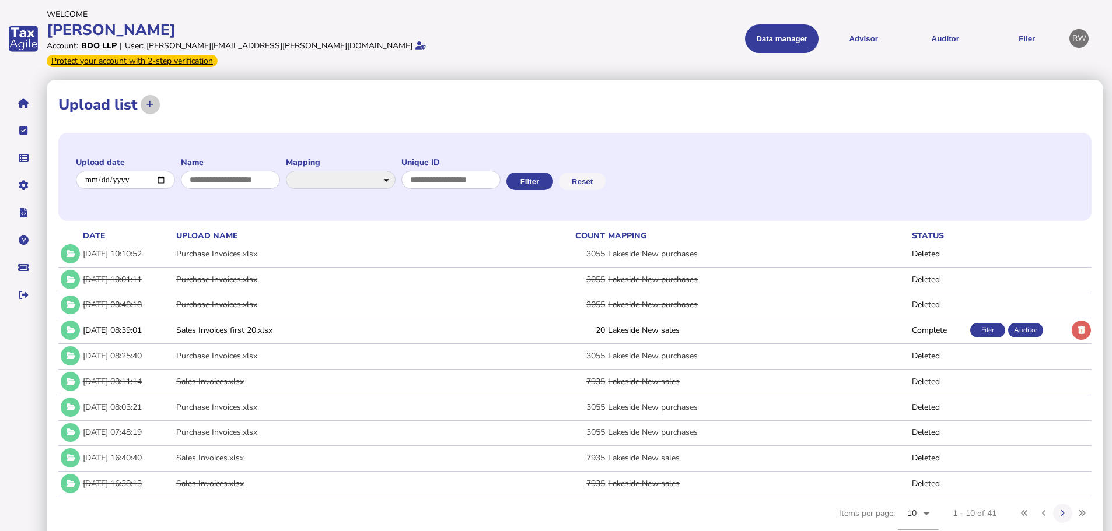
click at [156, 95] on button at bounding box center [150, 104] width 19 height 19
select select "**********"
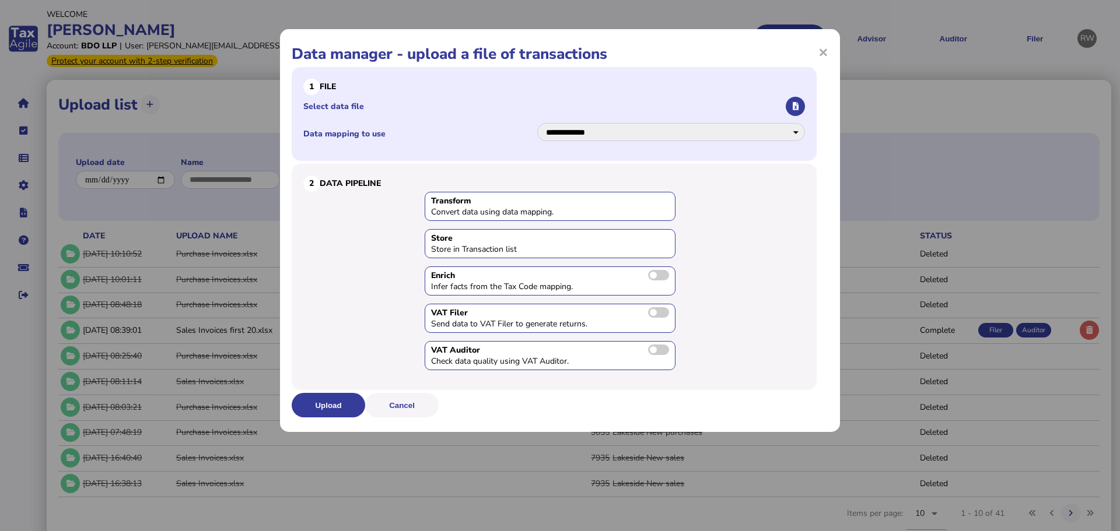
click at [807, 102] on div "**********" at bounding box center [554, 114] width 525 height 94
click at [800, 102] on button "button" at bounding box center [795, 106] width 19 height 19
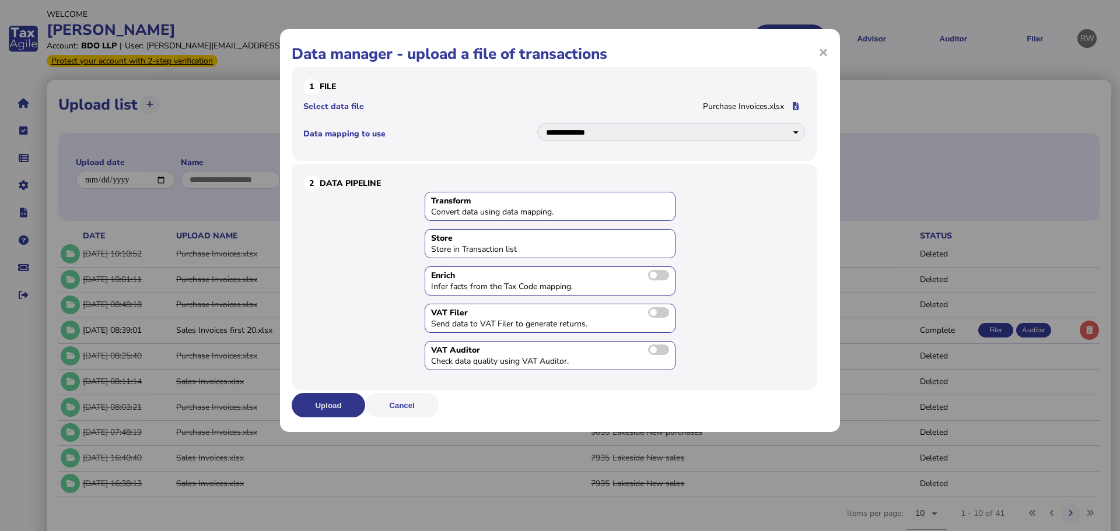
click at [342, 405] on button "Upload" at bounding box center [329, 405] width 74 height 25
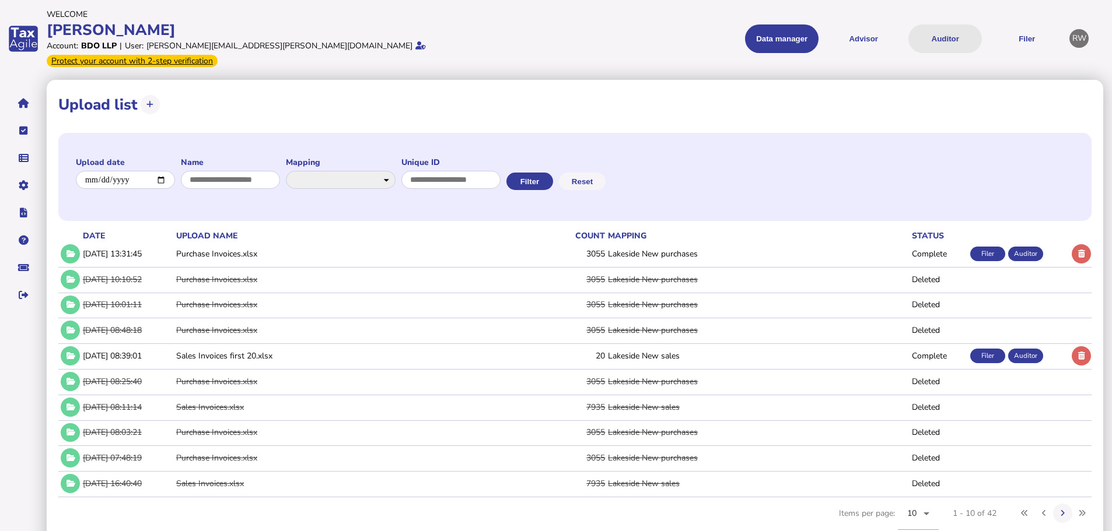
click at [946, 25] on button "Auditor" at bounding box center [945, 39] width 74 height 29
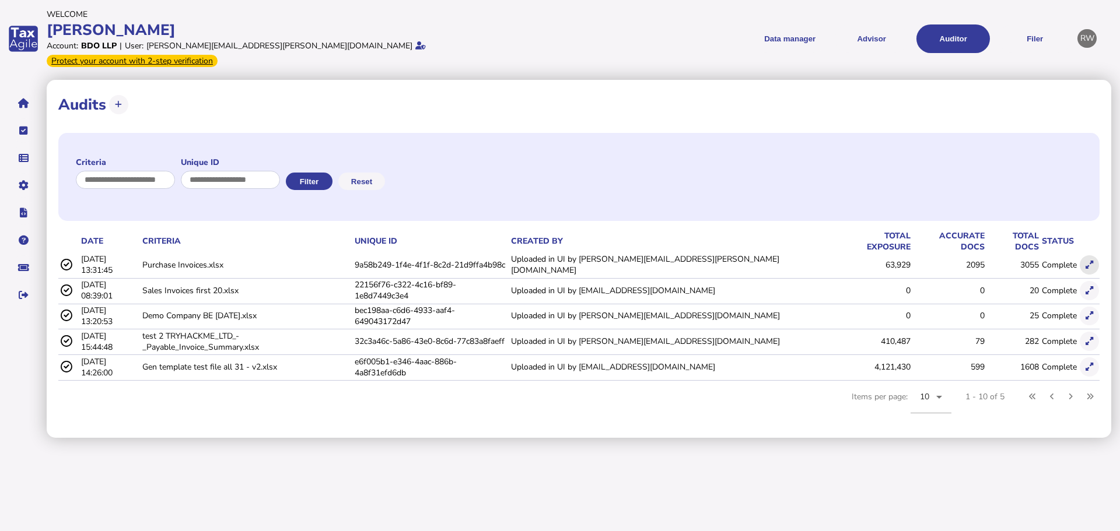
click at [1095, 256] on button at bounding box center [1089, 265] width 19 height 19
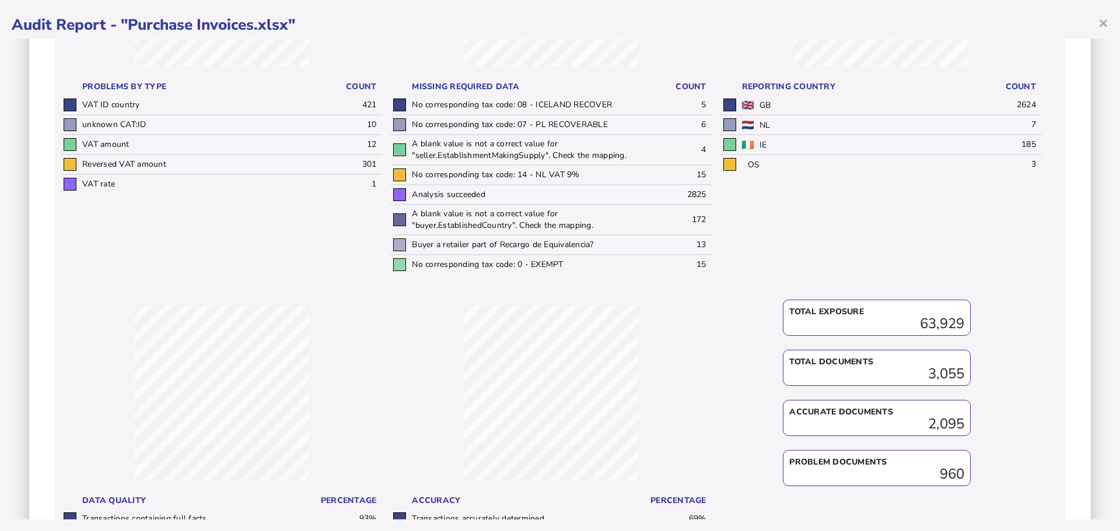
scroll to position [417, 0]
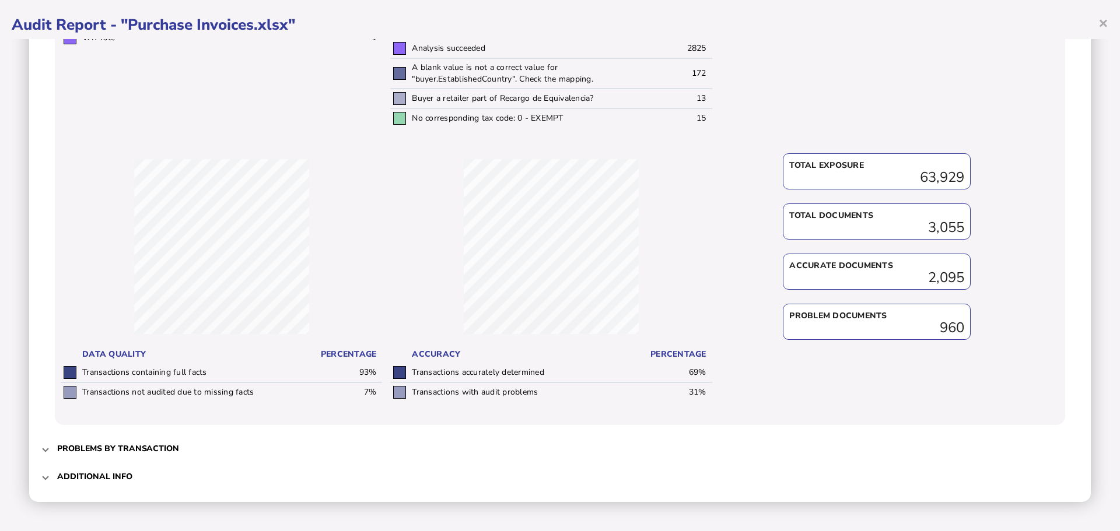
click at [63, 479] on h3 "Additional info" at bounding box center [94, 476] width 75 height 11
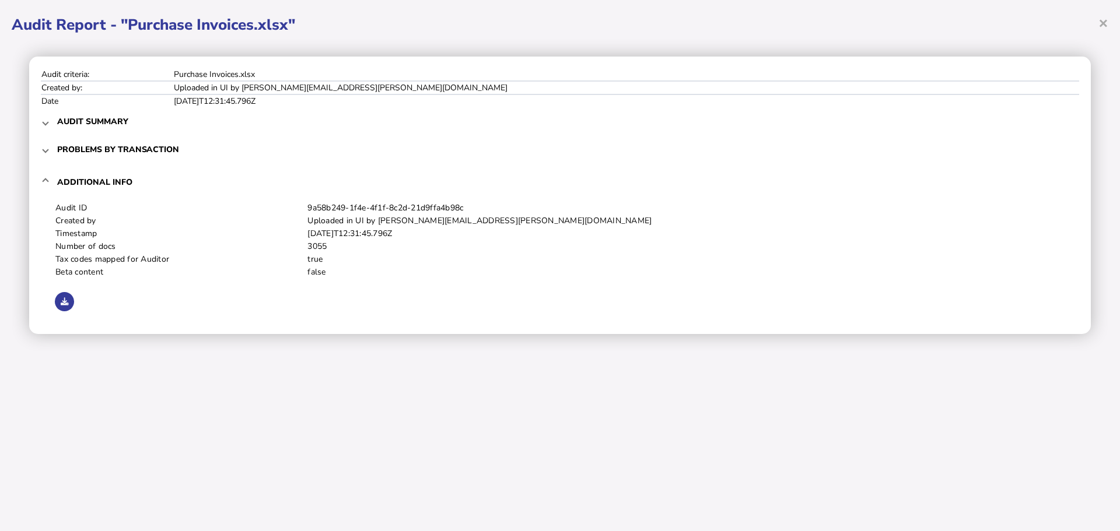
scroll to position [0, 0]
click at [64, 309] on button at bounding box center [64, 301] width 19 height 19
click at [34, 126] on div "Audit criteria: Purchase Invoices.xlsx Created by: Uploaded in UI by ryan.walla…" at bounding box center [560, 196] width 1062 height 278
click at [38, 126] on div "Audit criteria: Purchase Invoices.xlsx Created by: Uploaded in UI by ryan.walla…" at bounding box center [560, 196] width 1062 height 278
click at [43, 124] on mat-expansion-panel-header "Audit summary" at bounding box center [560, 121] width 1038 height 28
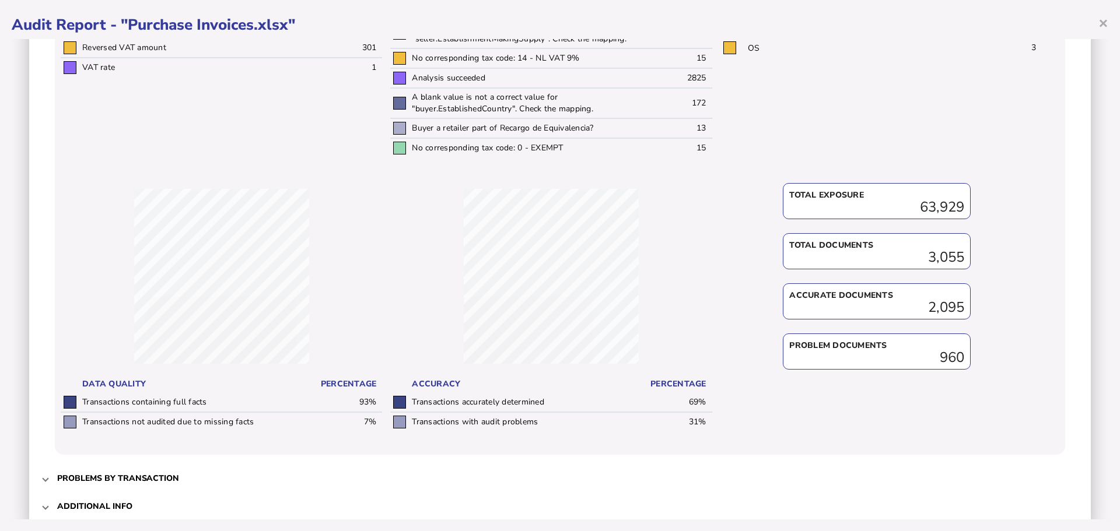
scroll to position [408, 0]
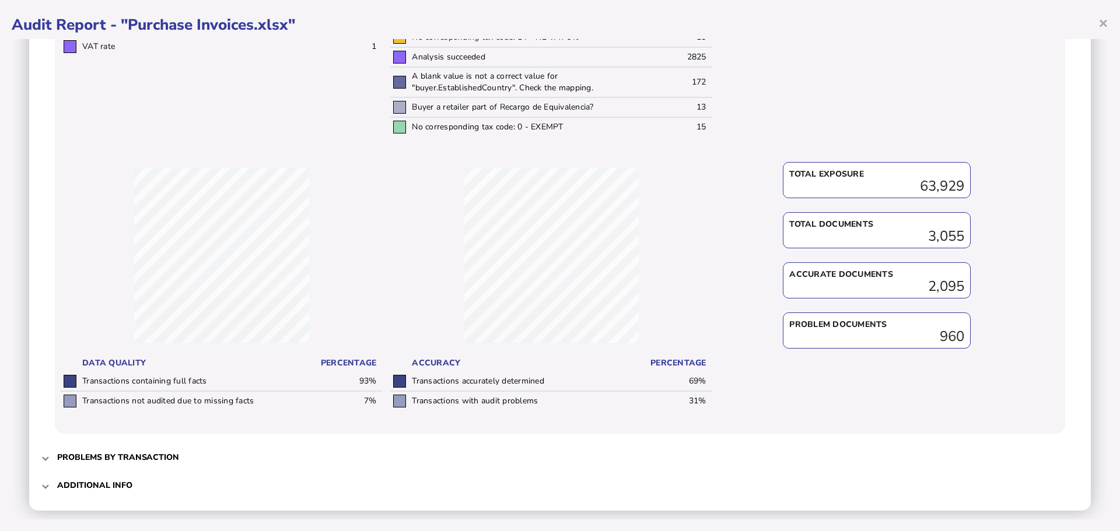
click at [195, 449] on span "Problems by transaction" at bounding box center [561, 457] width 1008 height 27
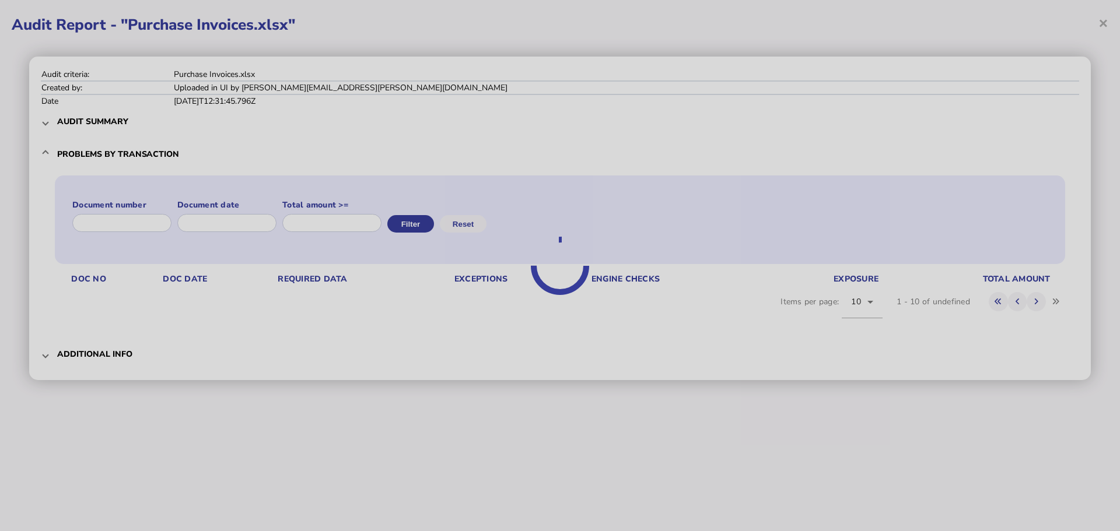
scroll to position [0, 0]
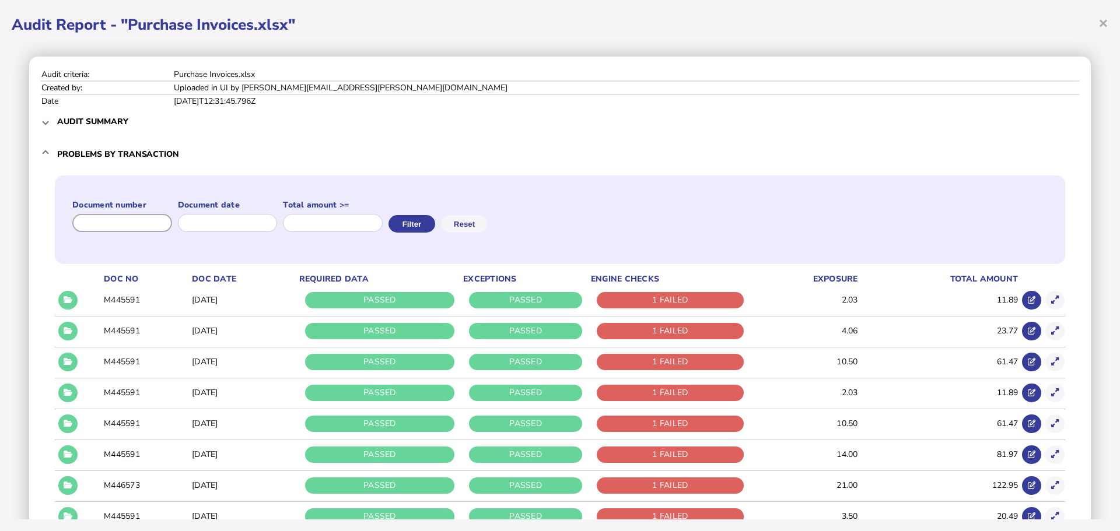
click at [125, 219] on input "input" at bounding box center [122, 223] width 100 height 18
paste input "*********"
click at [160, 220] on input "input" at bounding box center [122, 223] width 100 height 18
paste input "**********"
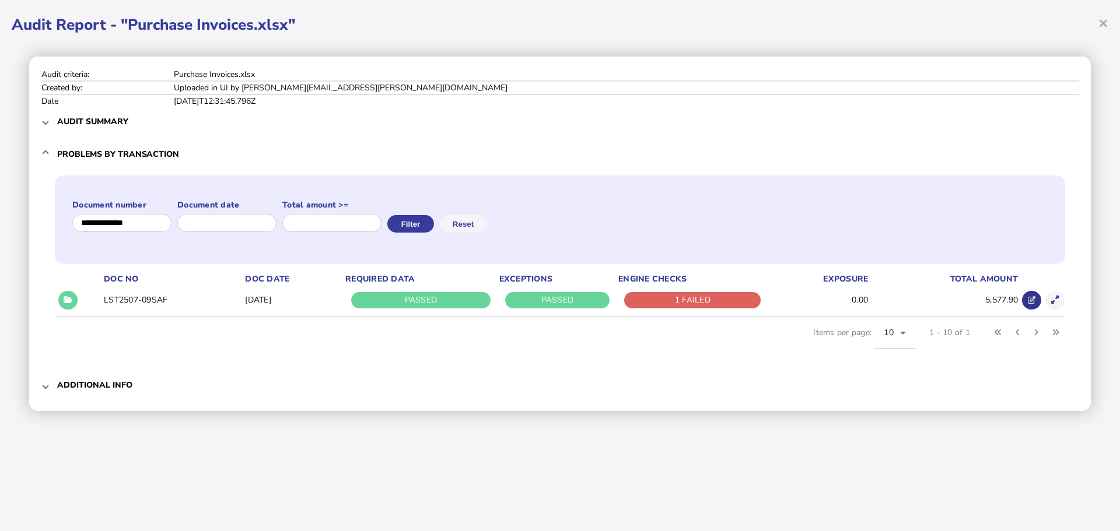
click at [1030, 298] on icon at bounding box center [1032, 300] width 8 height 8
drag, startPoint x: 159, startPoint y: 226, endPoint x: 60, endPoint y: 233, distance: 99.4
click at [60, 233] on div "Document number Document date Total amount >= Filter Reset" at bounding box center [560, 220] width 1010 height 89
click at [167, 224] on input "input" at bounding box center [122, 223] width 100 height 18
paste input "*********"
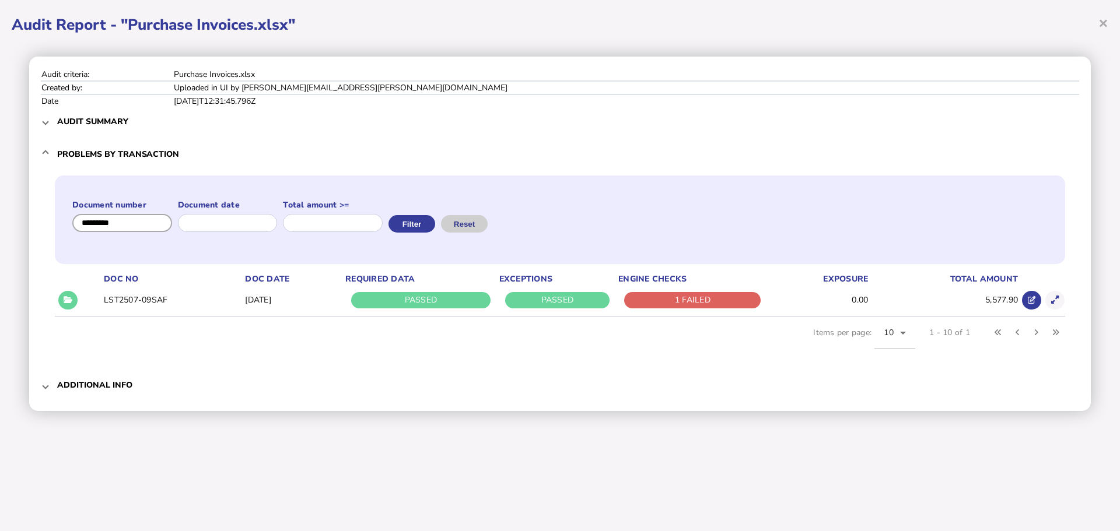
type input "*********"
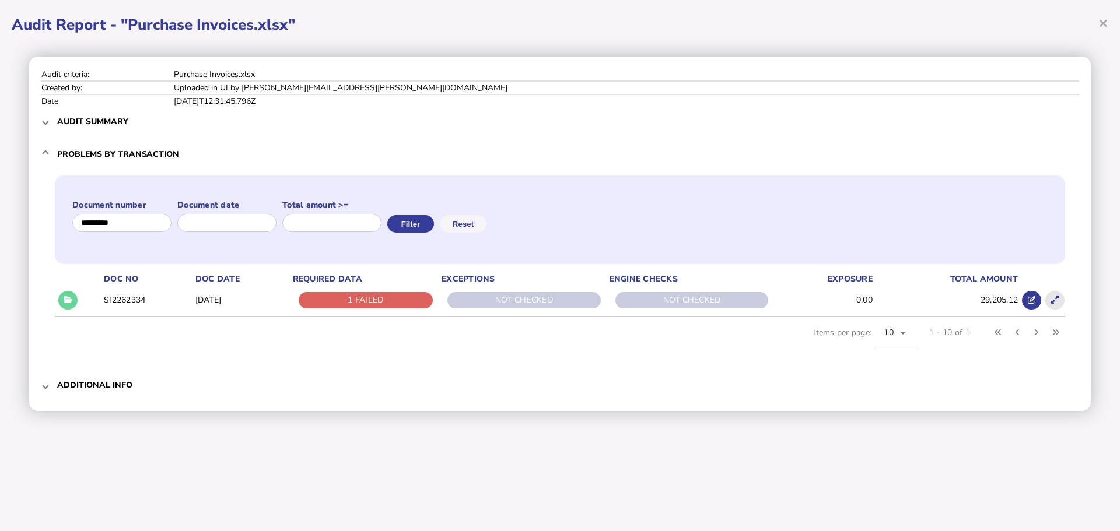
click at [1060, 294] on button at bounding box center [1054, 300] width 19 height 19
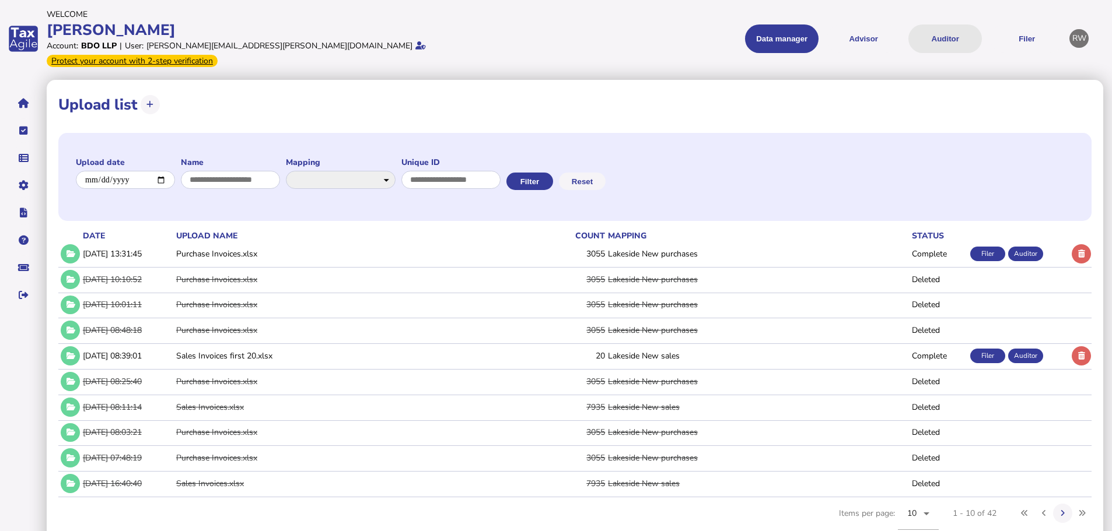
click at [942, 25] on button "Auditor" at bounding box center [945, 39] width 74 height 29
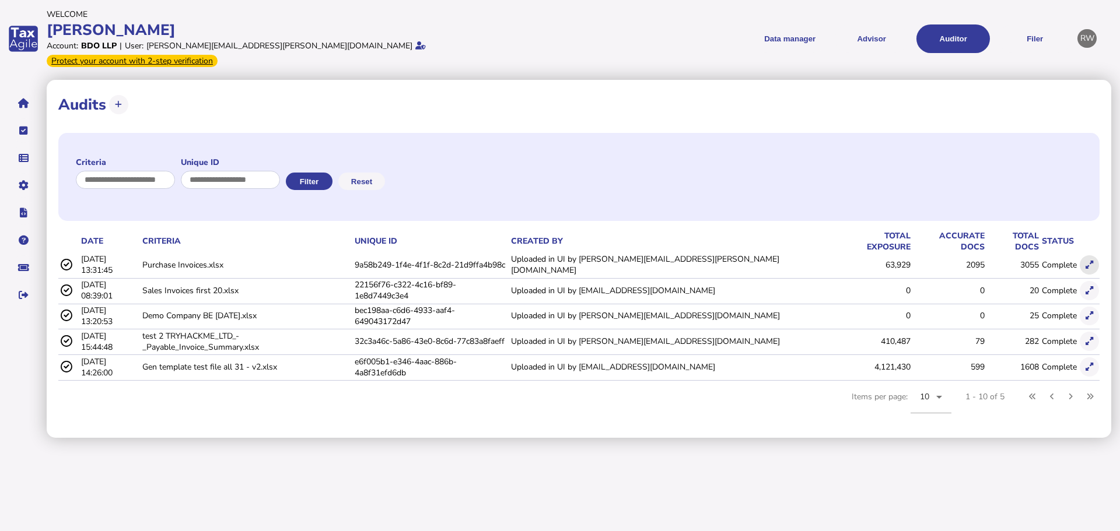
click at [1088, 261] on icon at bounding box center [1090, 265] width 8 height 8
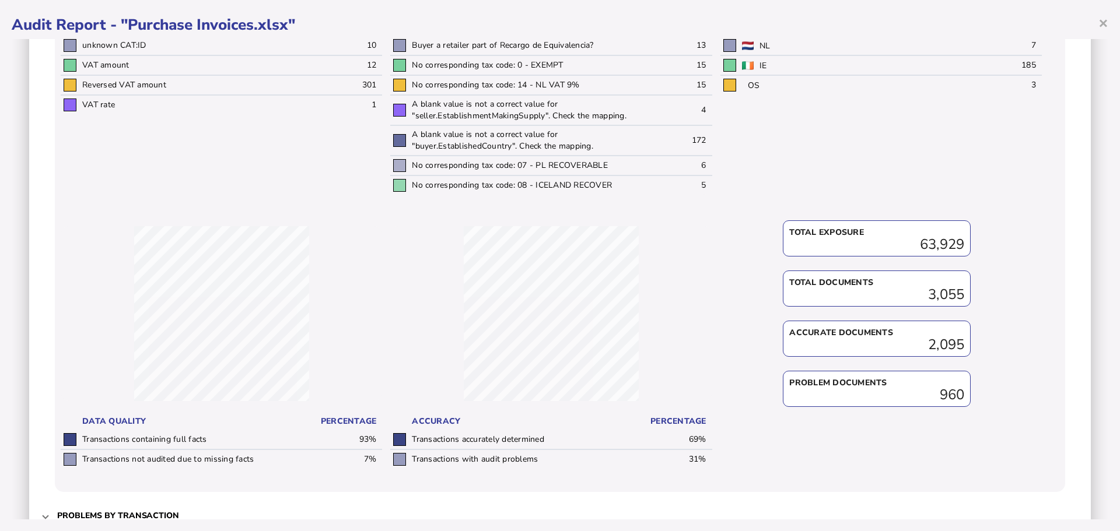
scroll to position [417, 0]
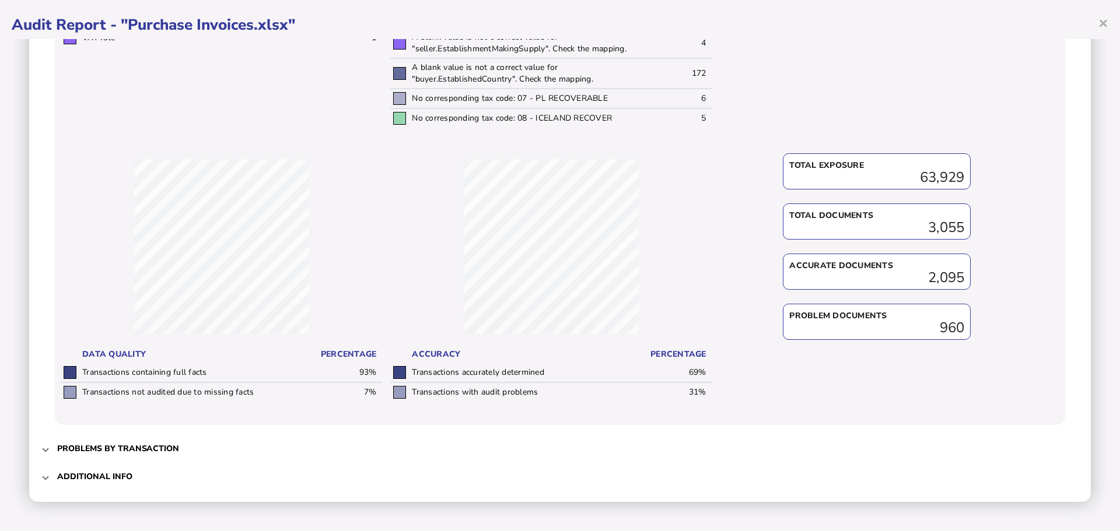
click at [160, 441] on span "Problems by transaction" at bounding box center [561, 448] width 1008 height 27
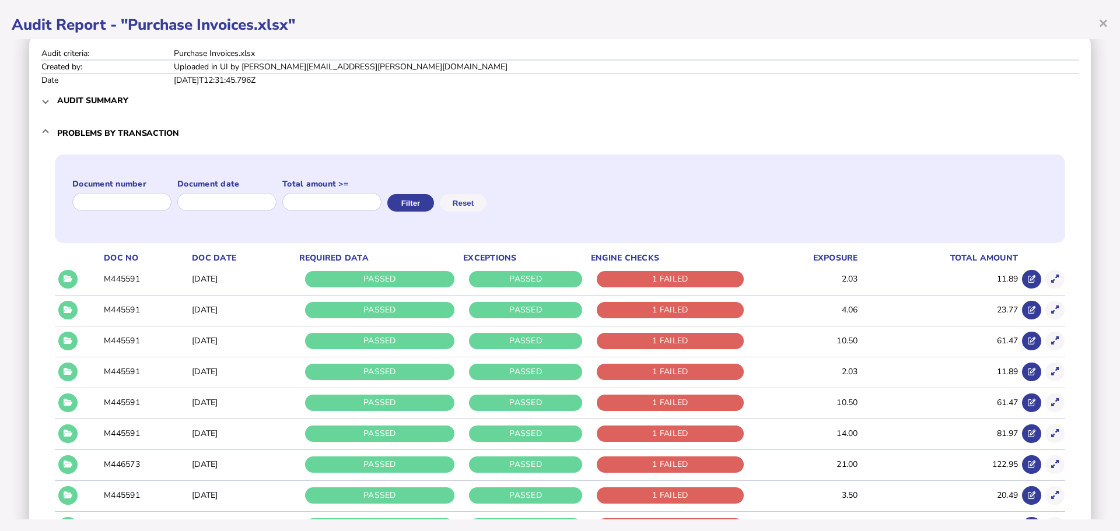
scroll to position [0, 0]
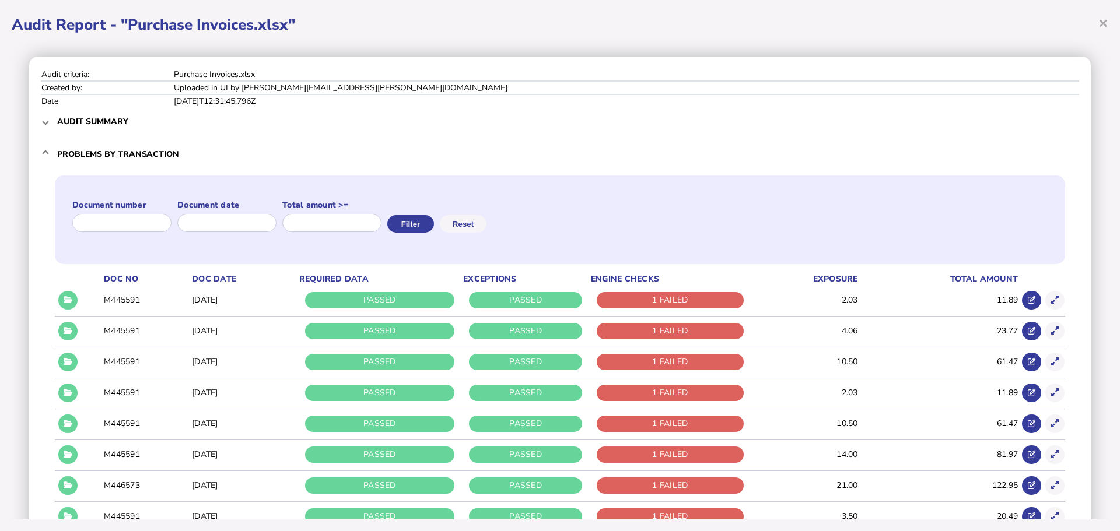
click at [45, 124] on span at bounding box center [45, 121] width 5 height 11
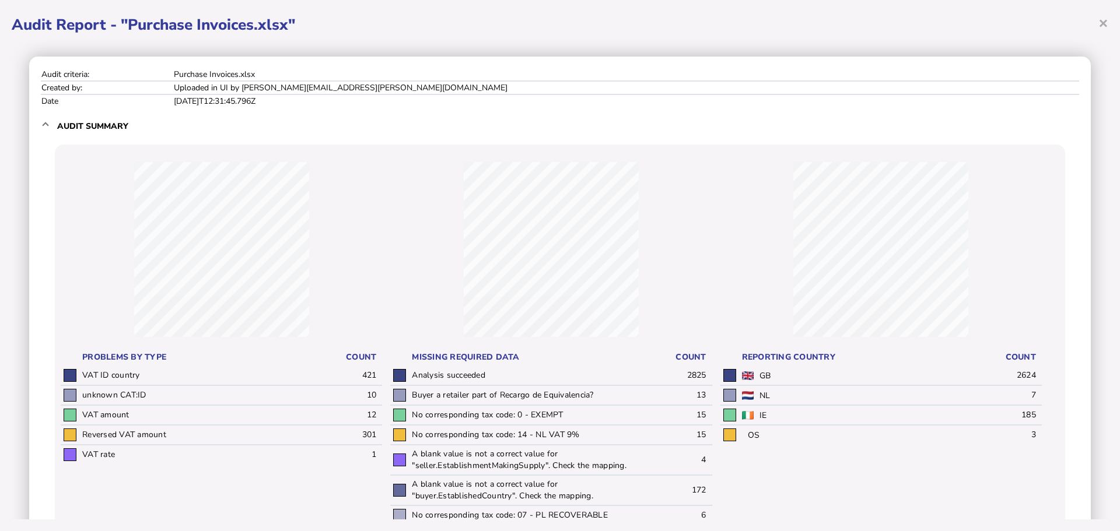
click at [53, 127] on mat-expansion-panel-header "Audit summary" at bounding box center [560, 125] width 1038 height 37
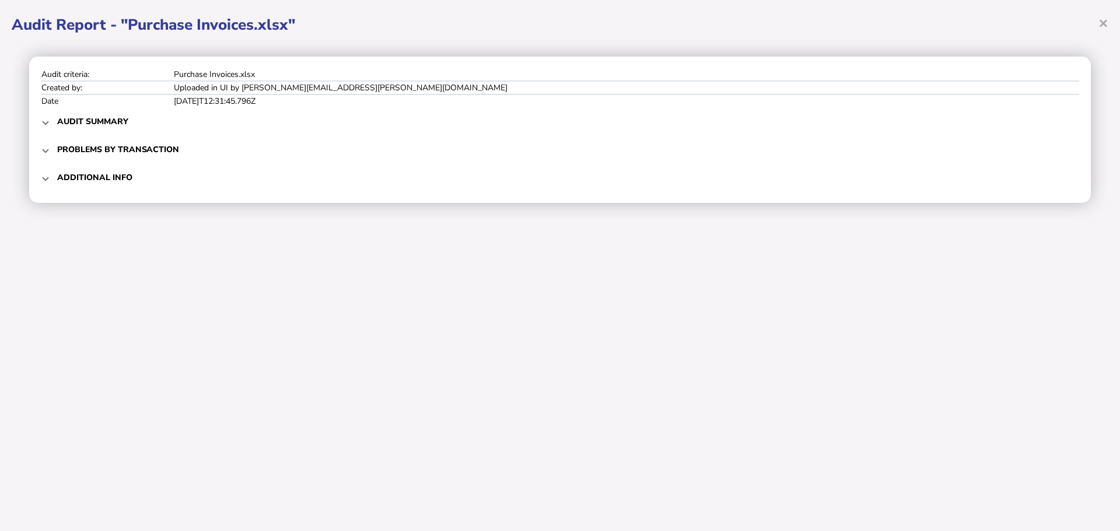
click at [53, 127] on mat-expansion-panel-header "Audit summary" at bounding box center [560, 121] width 1038 height 28
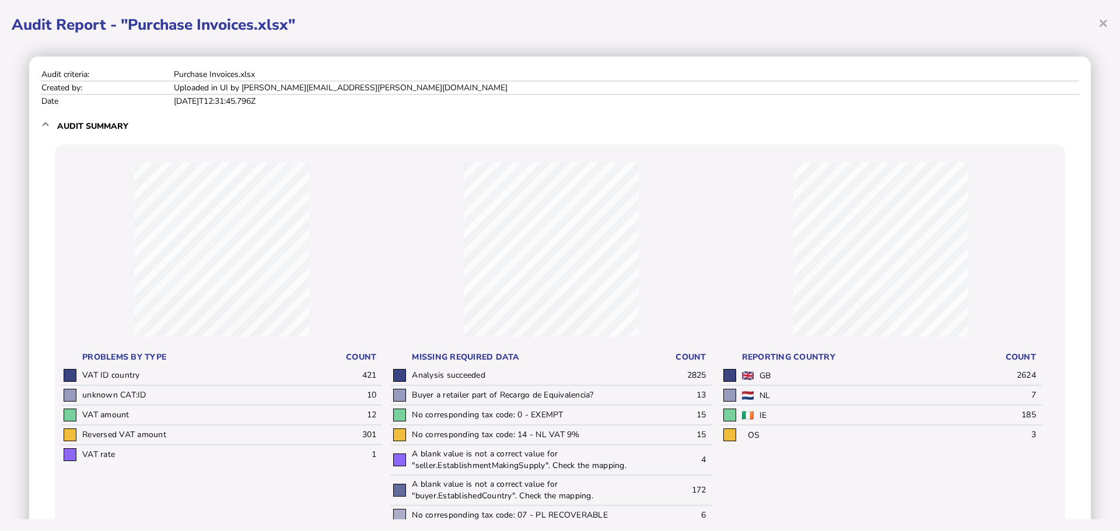
click at [50, 125] on mat-expansion-panel-header "Audit summary" at bounding box center [560, 125] width 1038 height 37
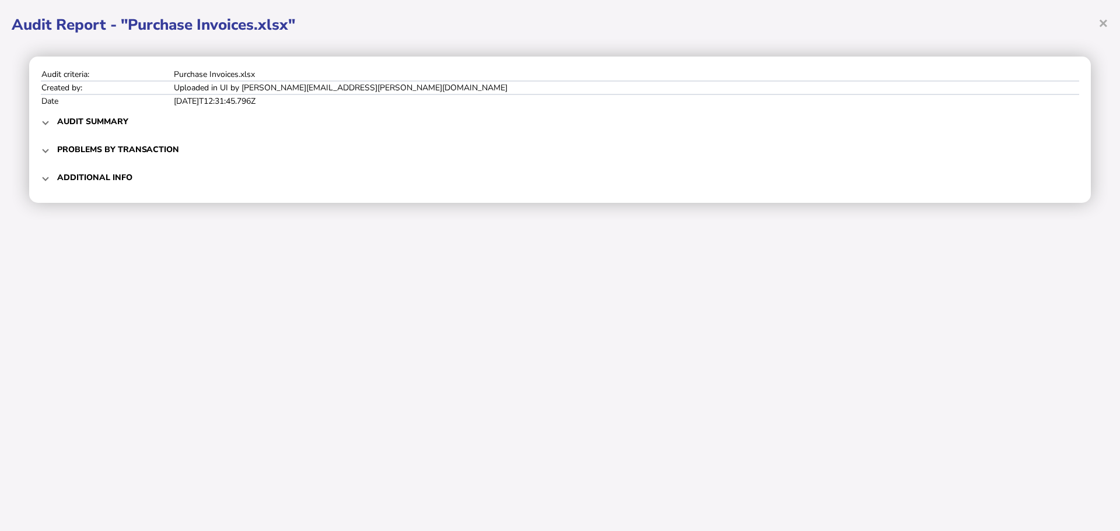
click at [47, 162] on mat-expansion-panel-header "Problems by transaction" at bounding box center [560, 149] width 1038 height 28
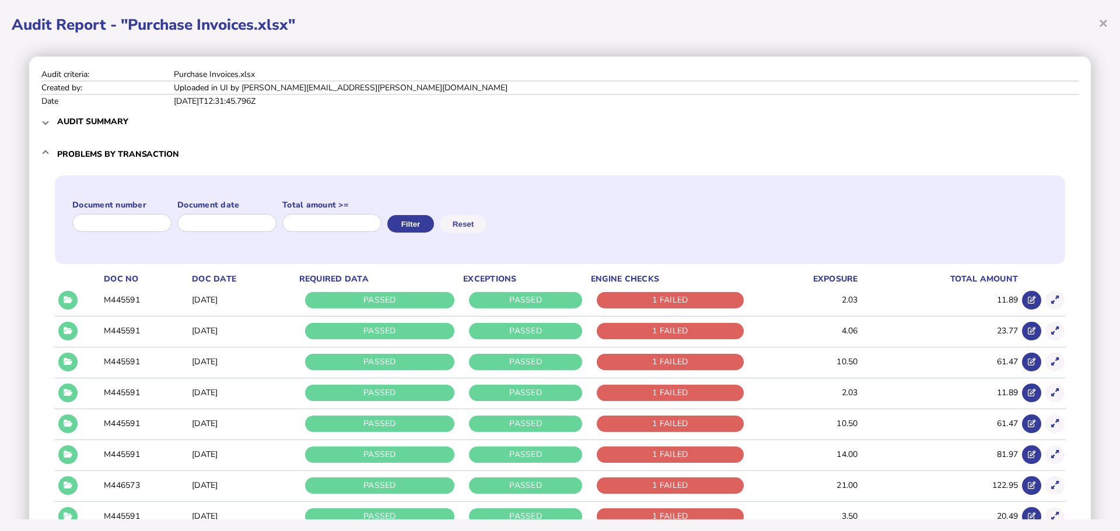
click at [47, 160] on mat-expansion-panel-header "Problems by transaction" at bounding box center [560, 153] width 1038 height 37
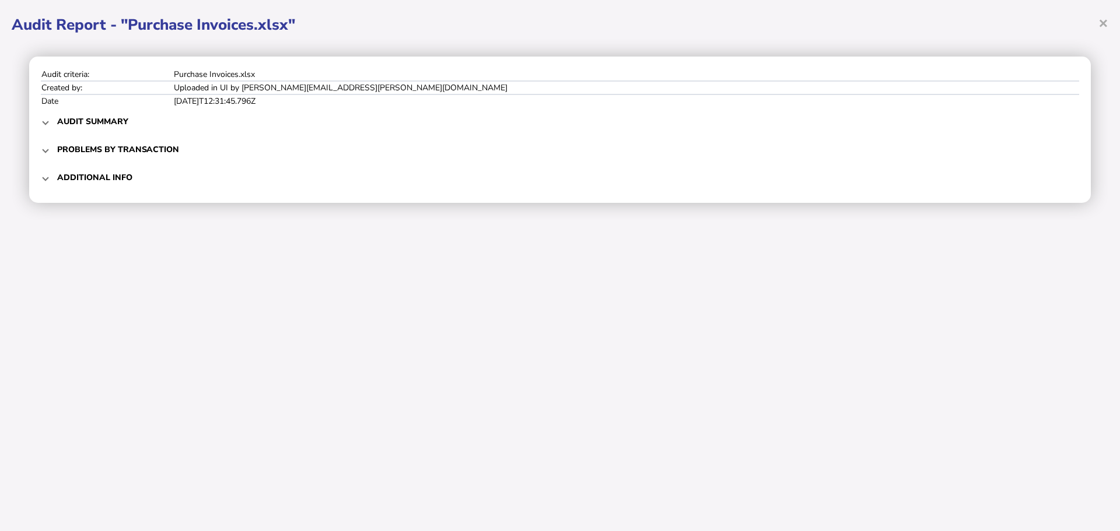
click at [47, 160] on mat-expansion-panel-header "Problems by transaction" at bounding box center [560, 149] width 1038 height 28
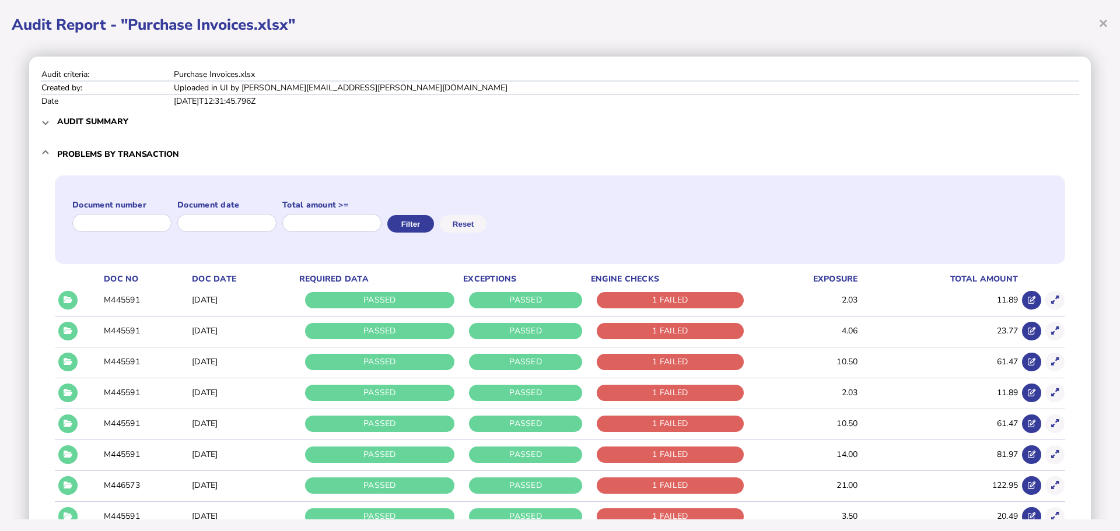
click at [51, 157] on mat-expansion-panel-header "Problems by transaction" at bounding box center [560, 153] width 1038 height 37
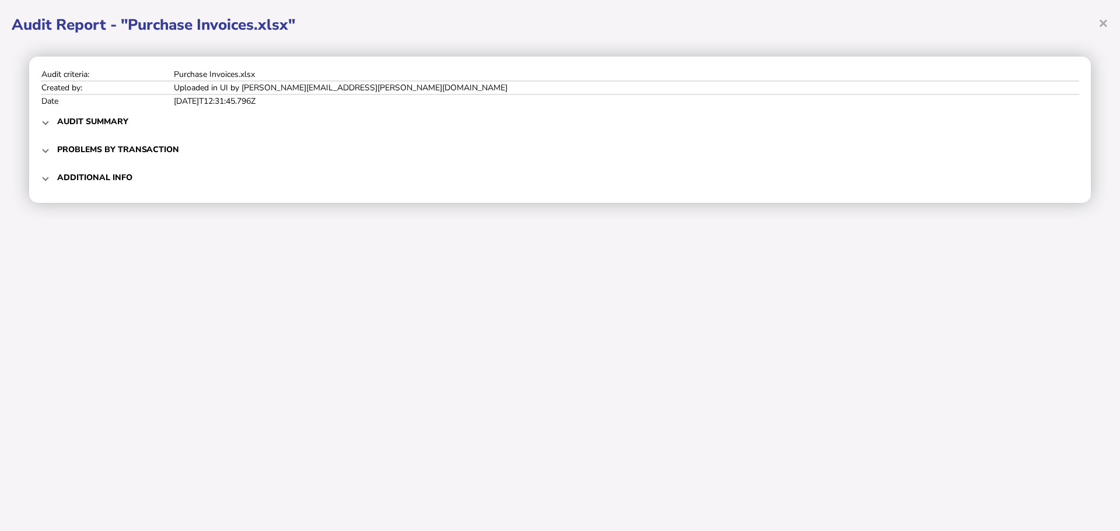
click at [56, 128] on mat-expansion-panel-header "Audit summary" at bounding box center [560, 121] width 1038 height 28
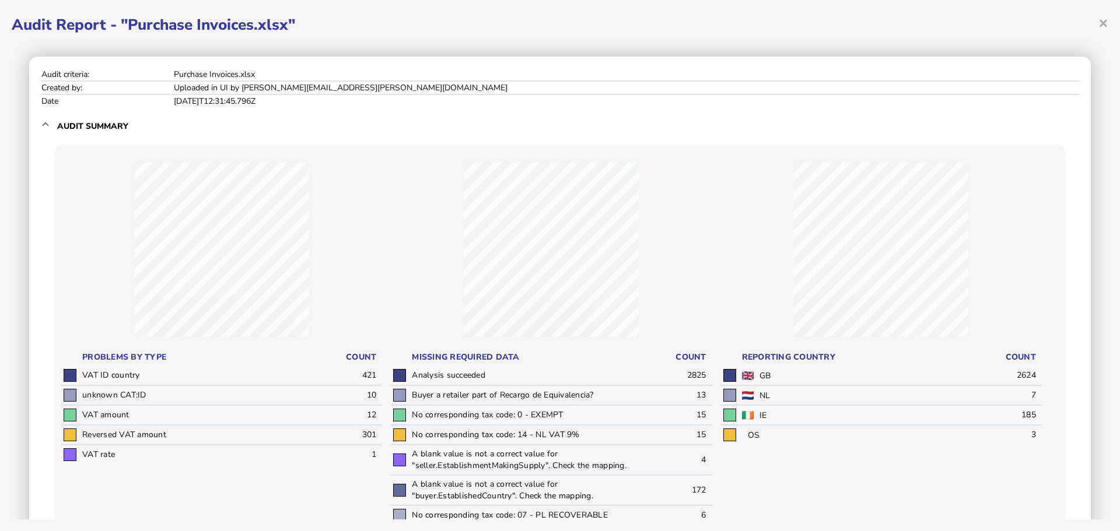
click at [47, 118] on mat-expansion-panel-header "Audit summary" at bounding box center [560, 125] width 1038 height 37
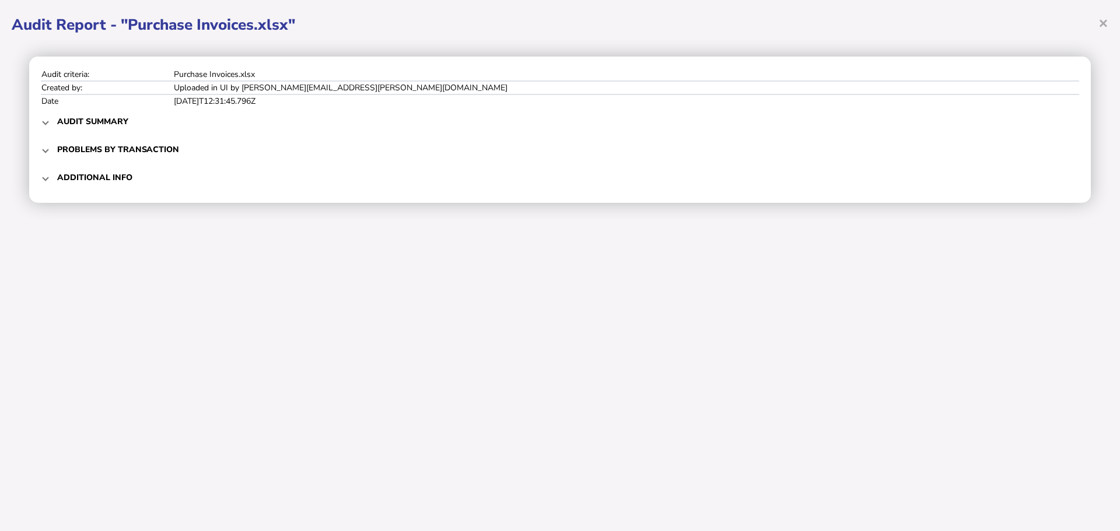
click at [47, 156] on mat-expansion-panel-header "Problems by transaction" at bounding box center [560, 149] width 1038 height 28
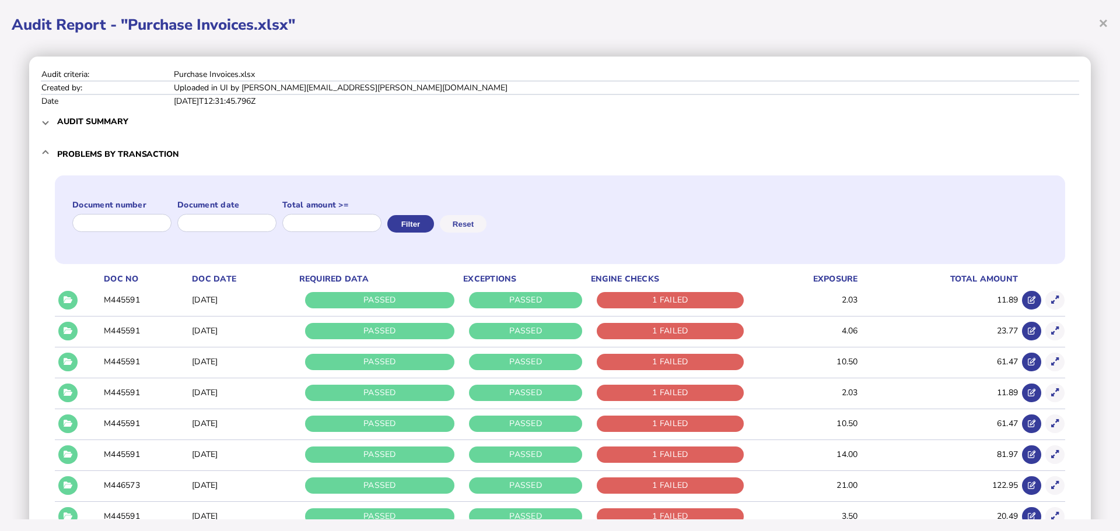
click at [45, 154] on span at bounding box center [45, 154] width 5 height 11
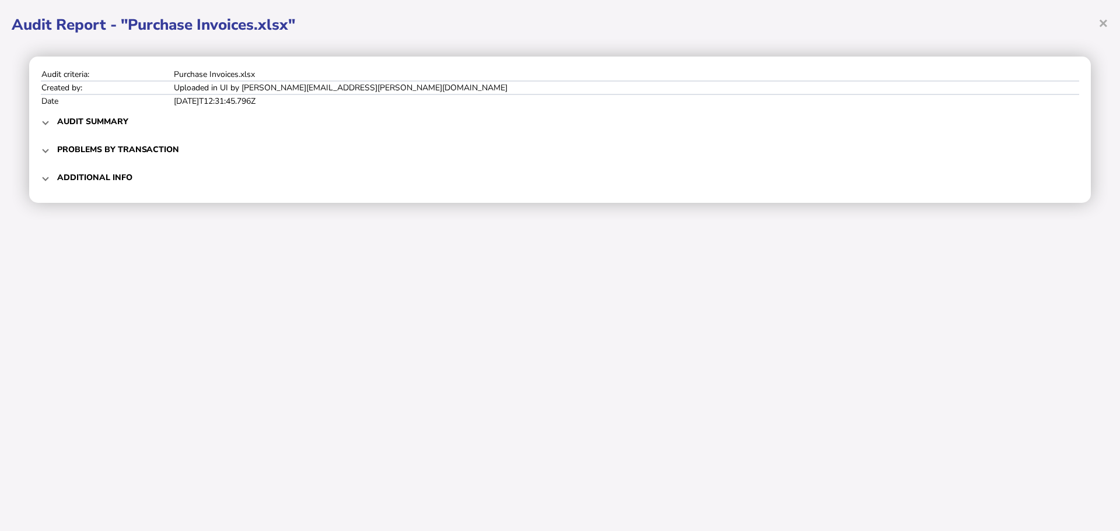
click at [114, 188] on span "Additional info" at bounding box center [561, 177] width 1008 height 27
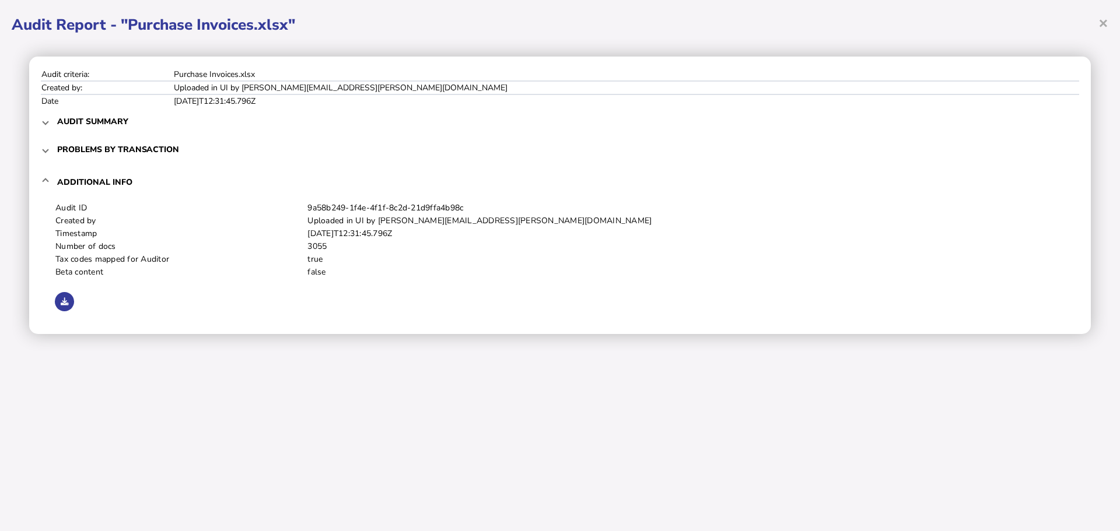
click at [113, 184] on h3 "Additional info" at bounding box center [94, 182] width 75 height 11
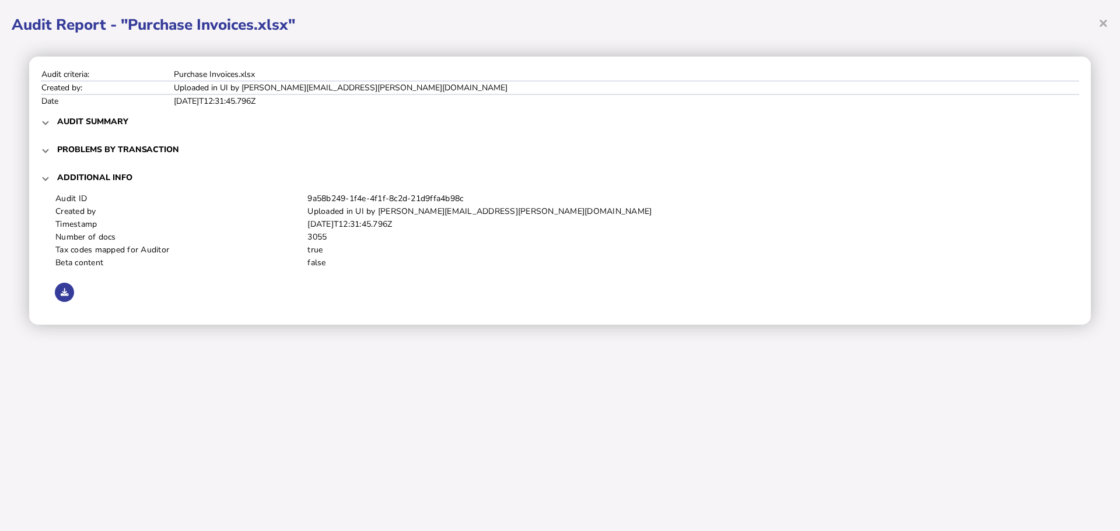
click at [106, 152] on h3 "Problems by transaction" at bounding box center [118, 149] width 122 height 11
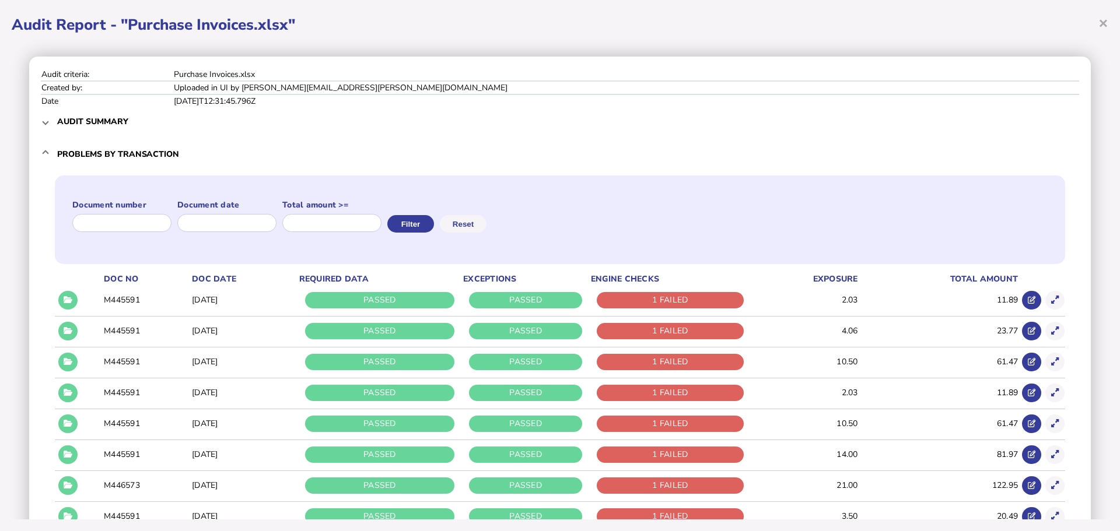
click at [100, 139] on mat-expansion-panel-header "Problems by transaction" at bounding box center [560, 153] width 1038 height 37
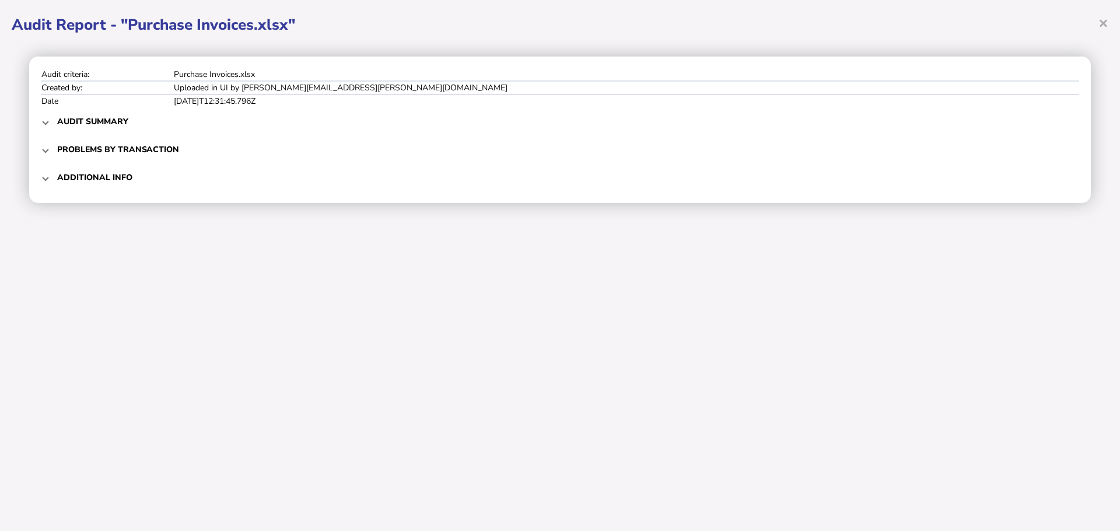
click at [95, 118] on h3 "Audit summary" at bounding box center [92, 121] width 71 height 11
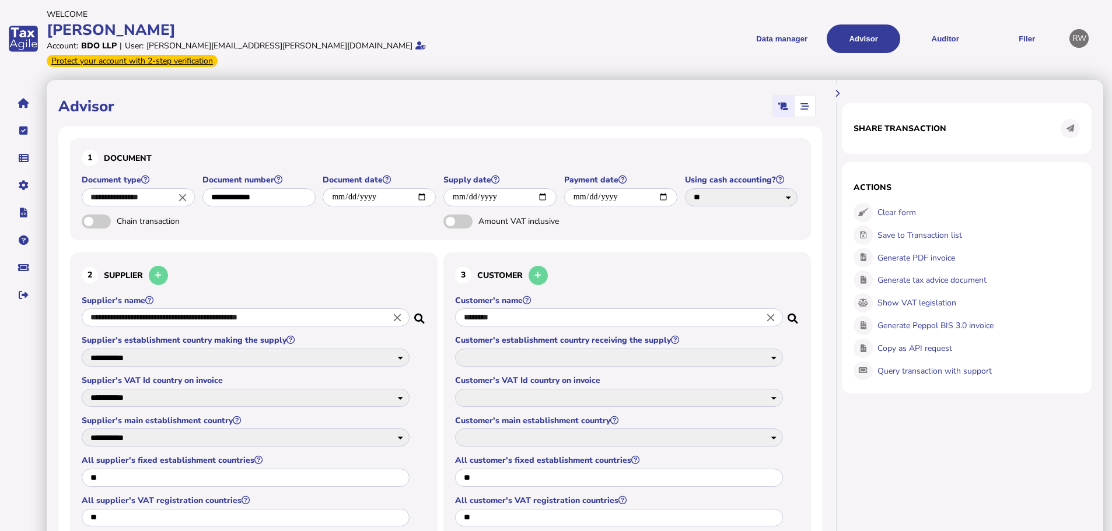
select select "*****"
select select "**"
select select "**********"
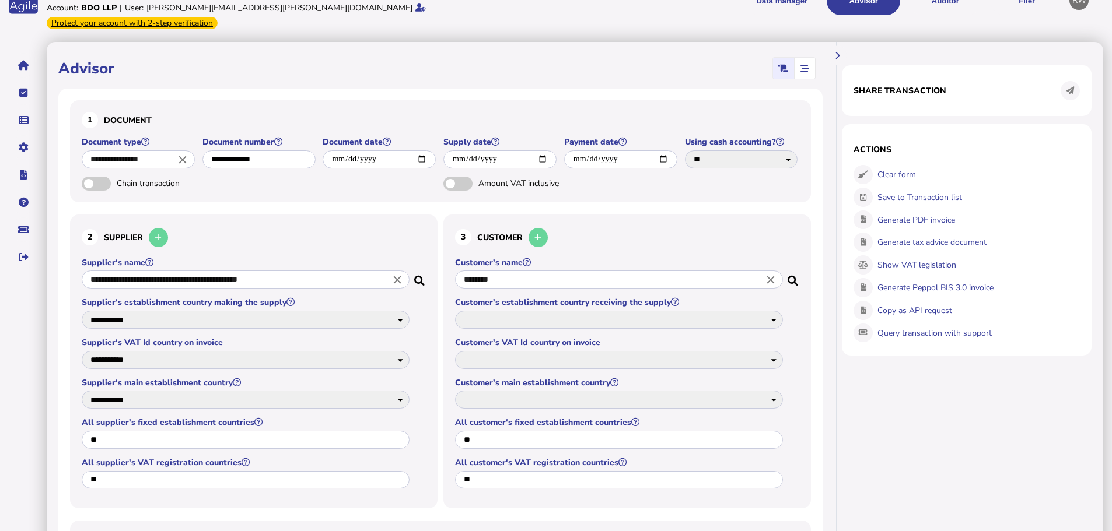
scroll to position [58, 0]
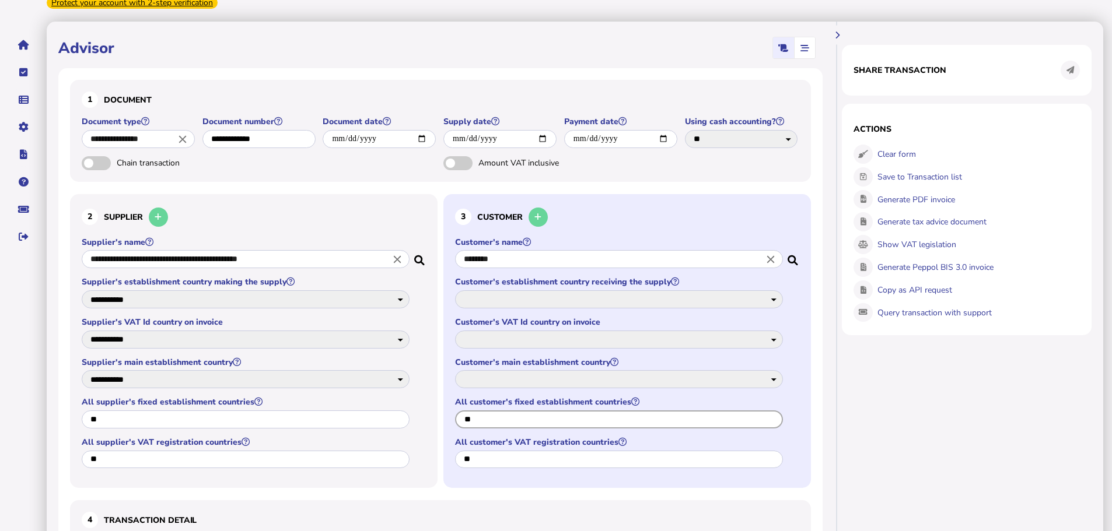
click at [518, 411] on input "**" at bounding box center [619, 420] width 328 height 18
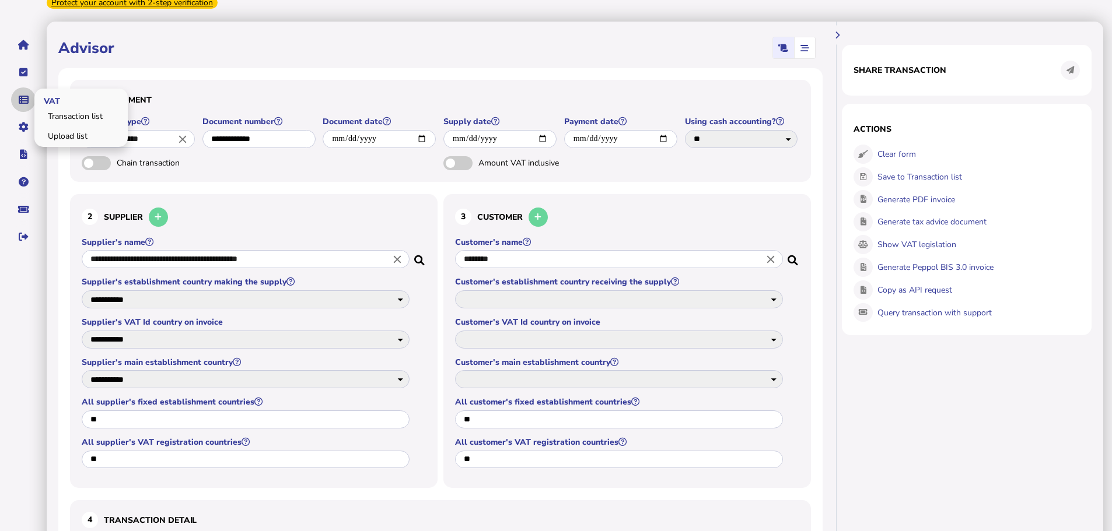
click at [25, 88] on button "navigate application pages" at bounding box center [23, 100] width 25 height 25
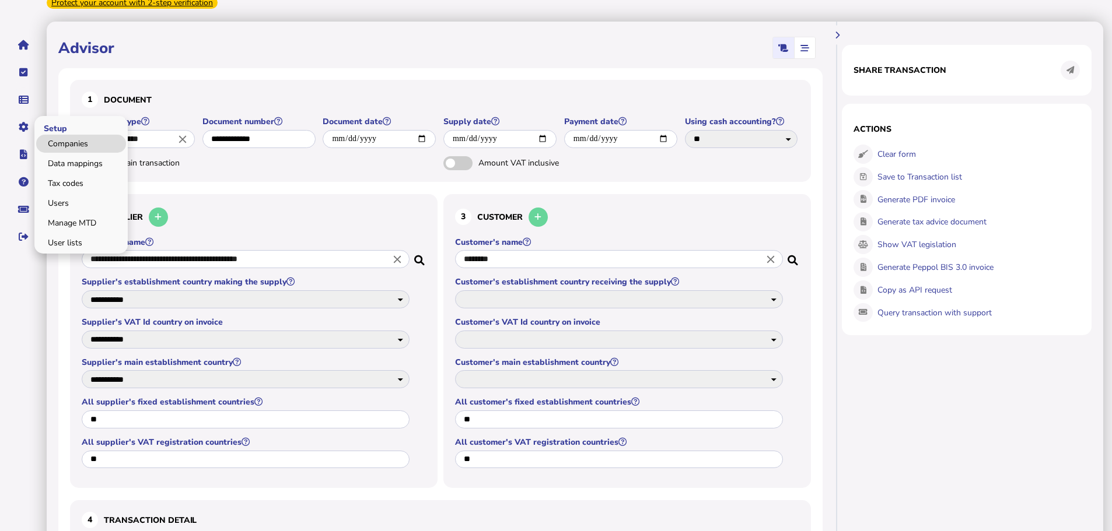
click at [53, 135] on link "Companies" at bounding box center [81, 144] width 90 height 18
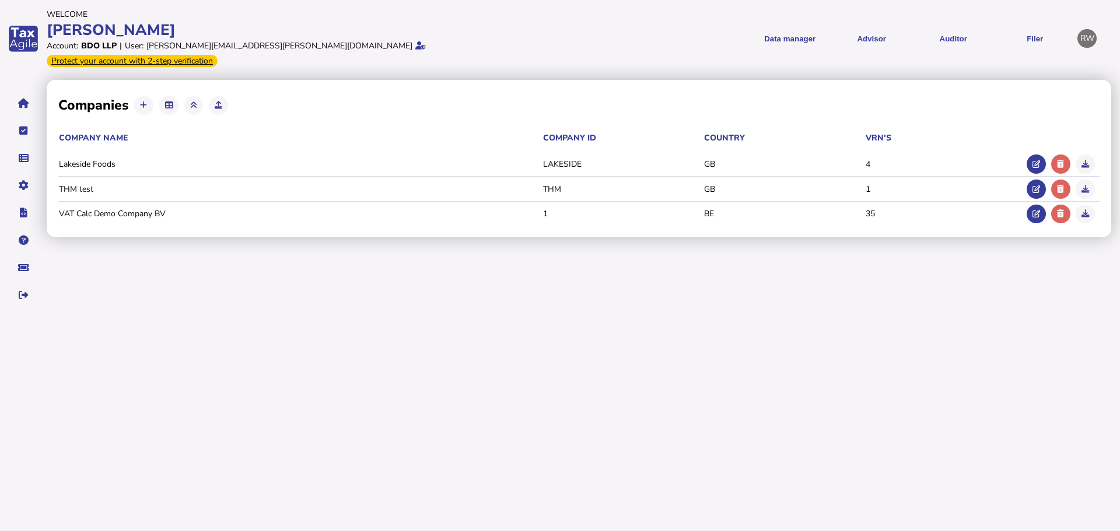
click at [368, 40] on div "[PERSON_NAME]" at bounding box center [302, 30] width 510 height 20
click at [218, 55] on div "Protect your account with 2-step verification" at bounding box center [132, 61] width 171 height 12
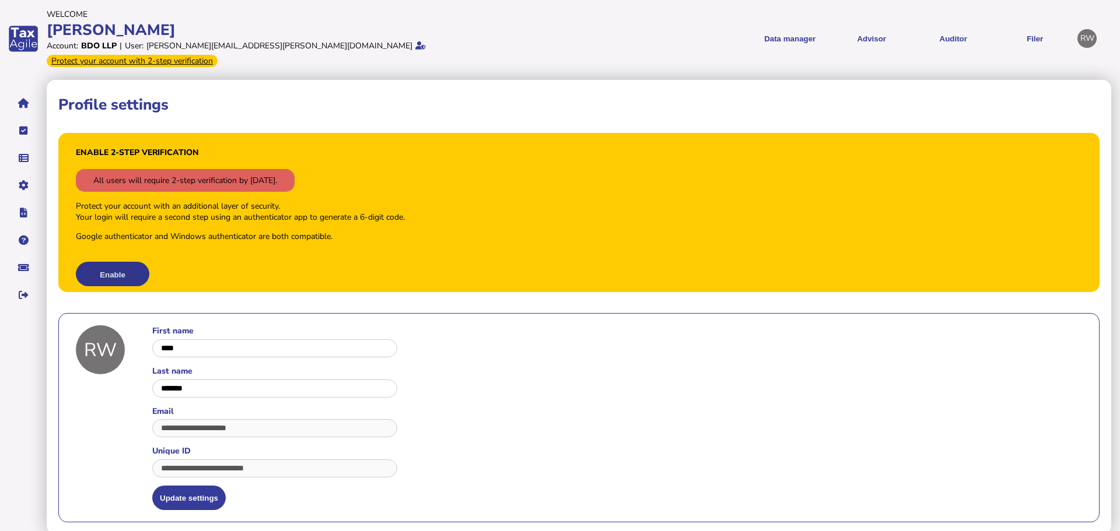
click at [118, 262] on button "Enable" at bounding box center [113, 274] width 74 height 25
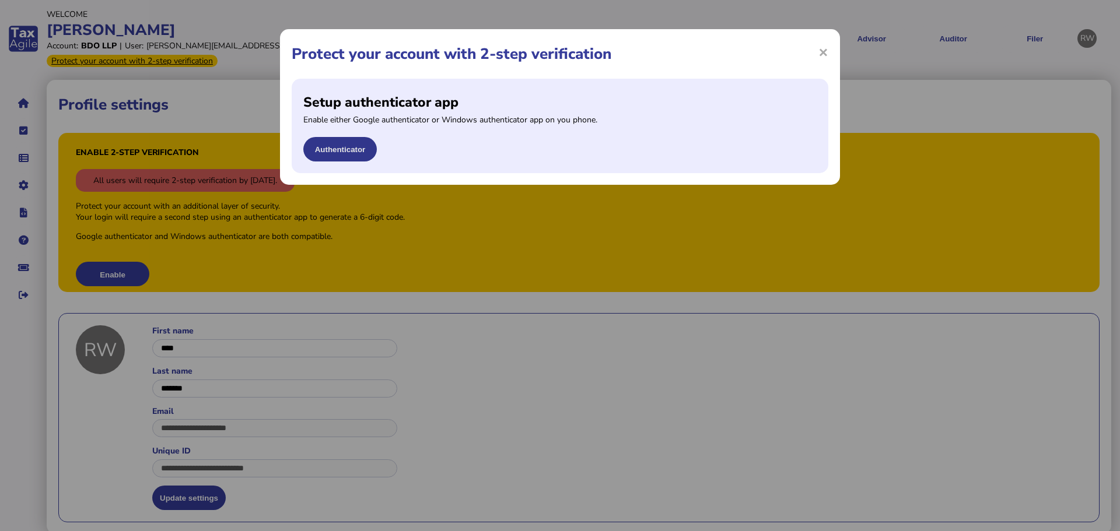
click at [345, 152] on button "Authenticator" at bounding box center [340, 149] width 74 height 25
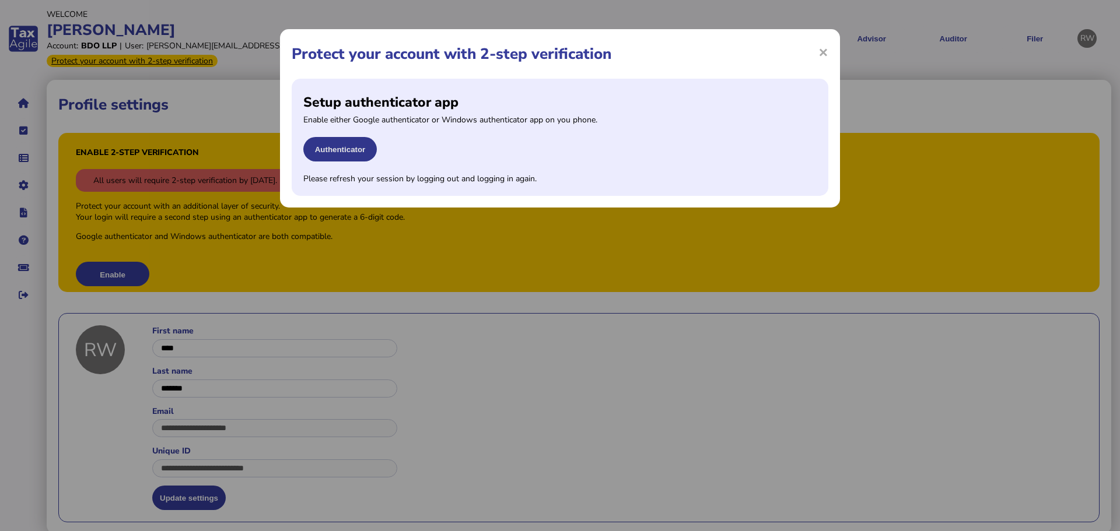
click at [370, 151] on button "Authenticator" at bounding box center [340, 149] width 74 height 25
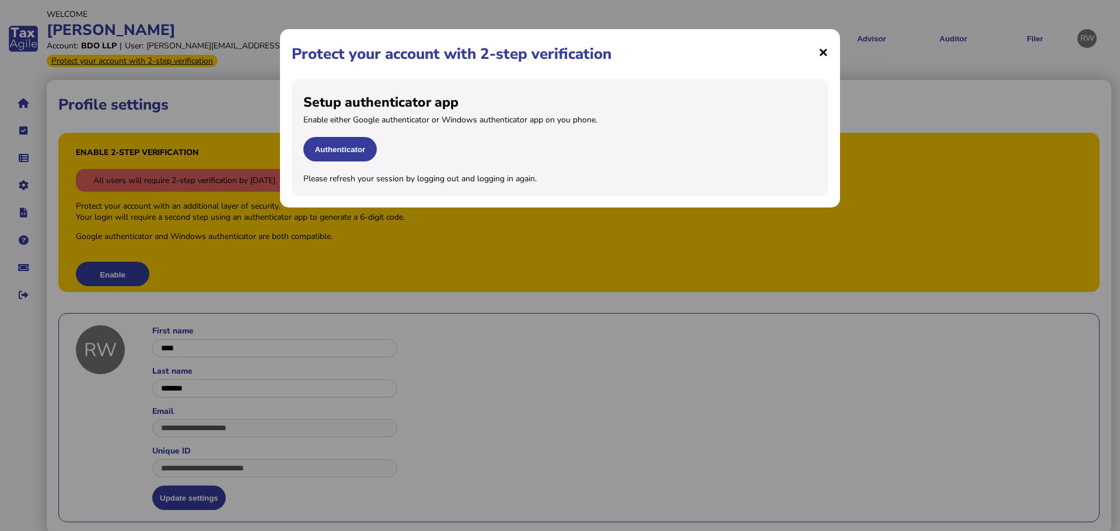
click at [825, 47] on span "×" at bounding box center [823, 52] width 10 height 22
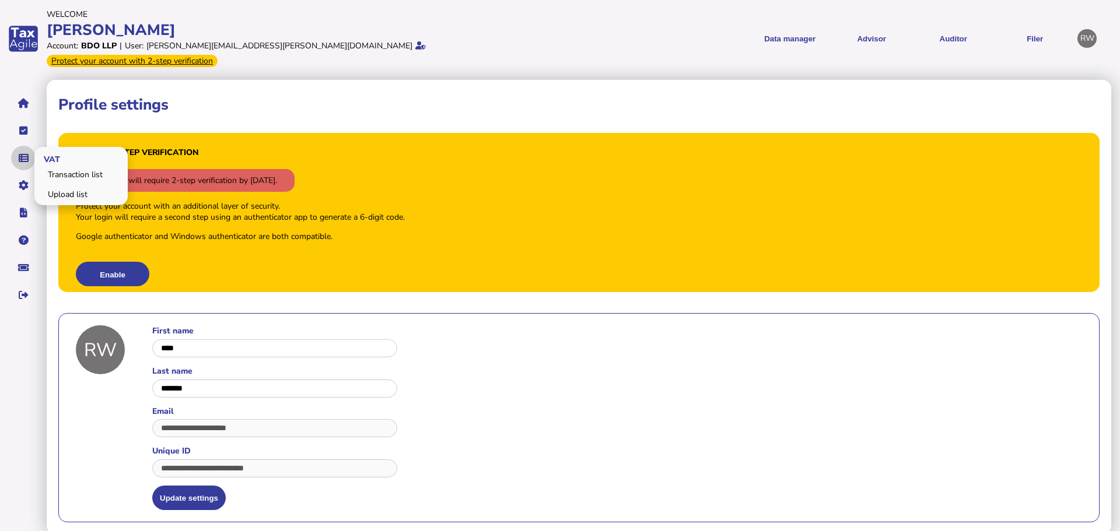
click at [23, 146] on button "navigate application pages" at bounding box center [23, 158] width 25 height 25
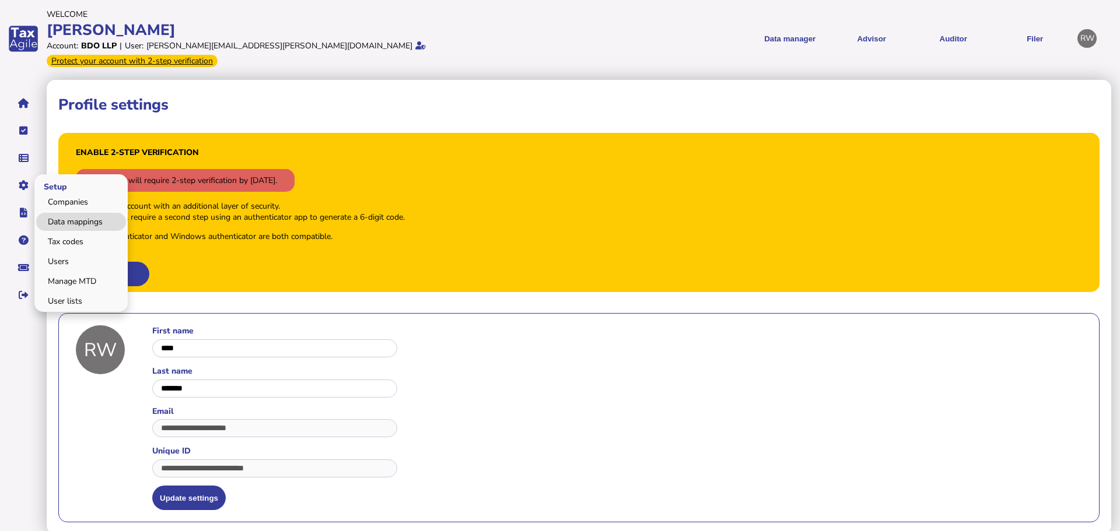
click at [60, 213] on link "Data mappings" at bounding box center [81, 222] width 90 height 18
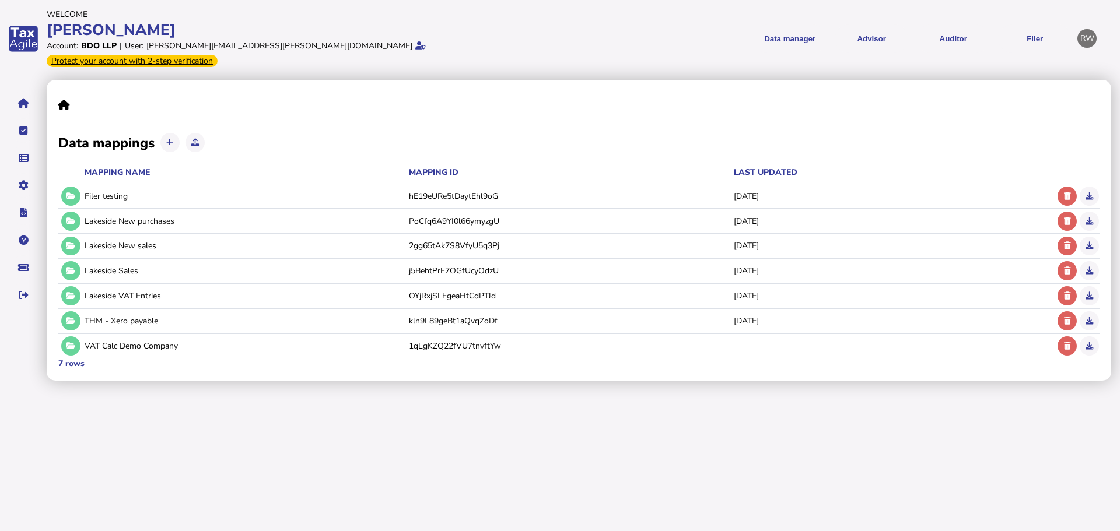
click at [218, 55] on div "Protect your account with 2-step verification" at bounding box center [132, 61] width 171 height 12
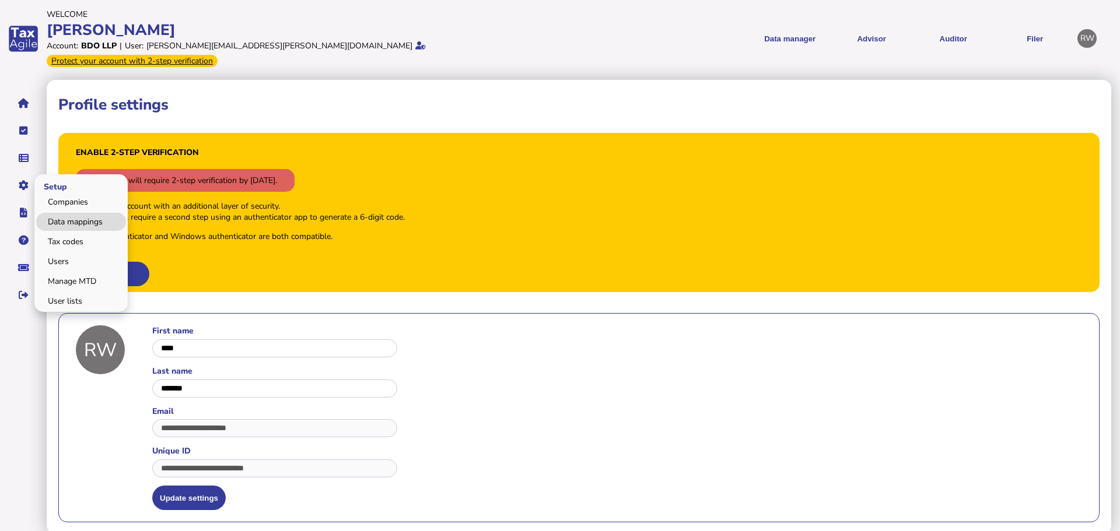
click at [65, 213] on link "Data mappings" at bounding box center [81, 222] width 90 height 18
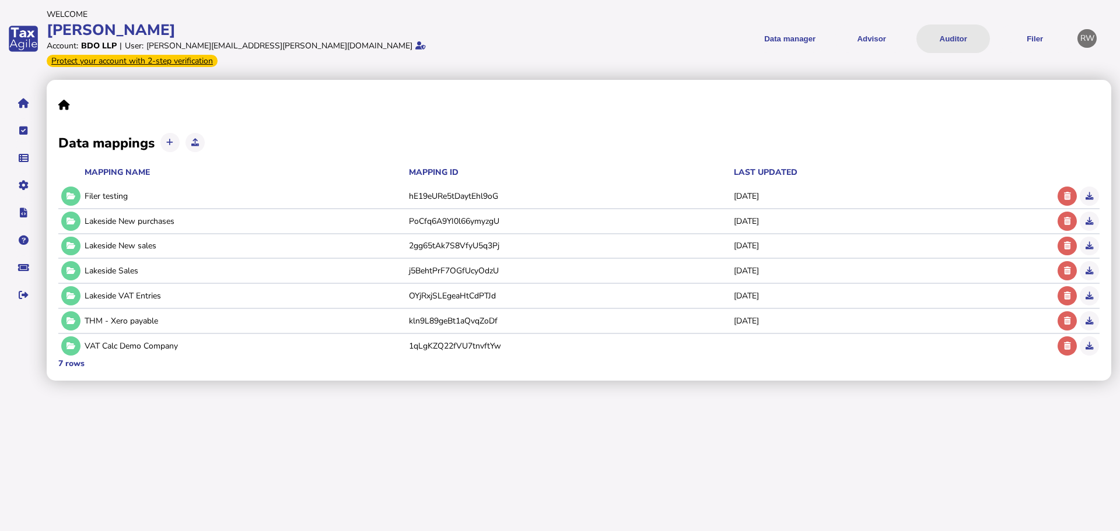
click at [941, 36] on button "Auditor" at bounding box center [954, 39] width 74 height 29
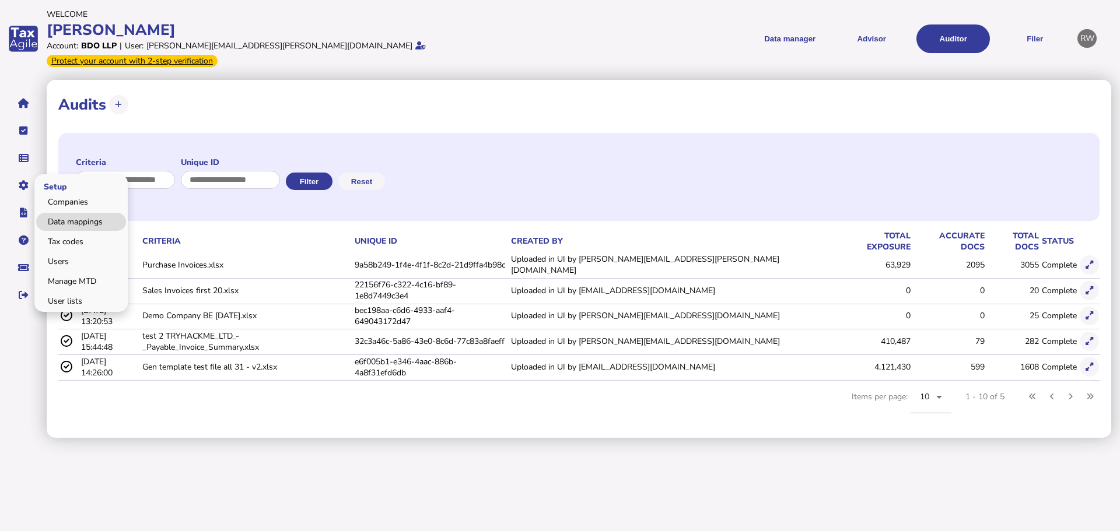
click at [64, 213] on link "Data mappings" at bounding box center [81, 222] width 90 height 18
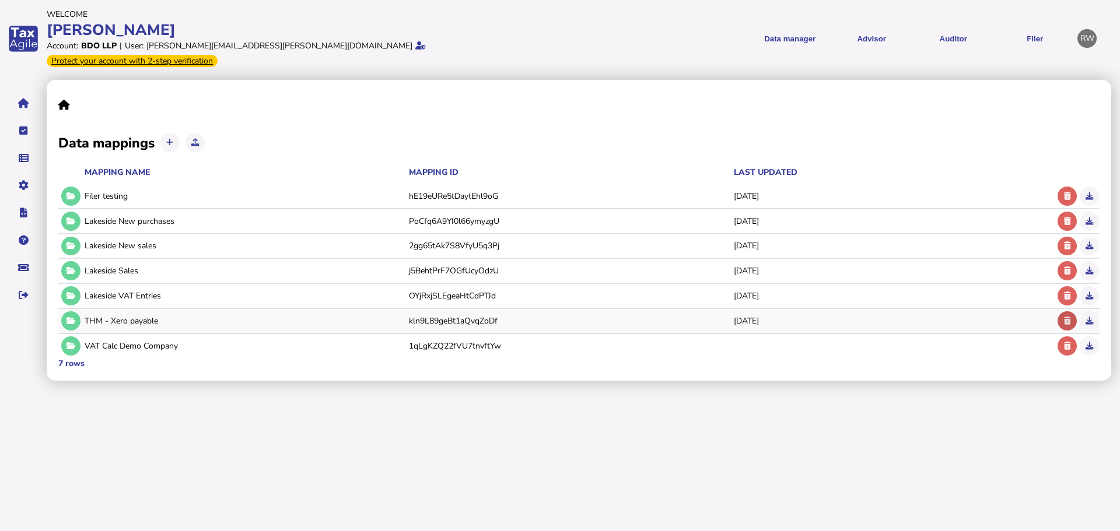
click at [1066, 317] on icon at bounding box center [1067, 321] width 7 height 8
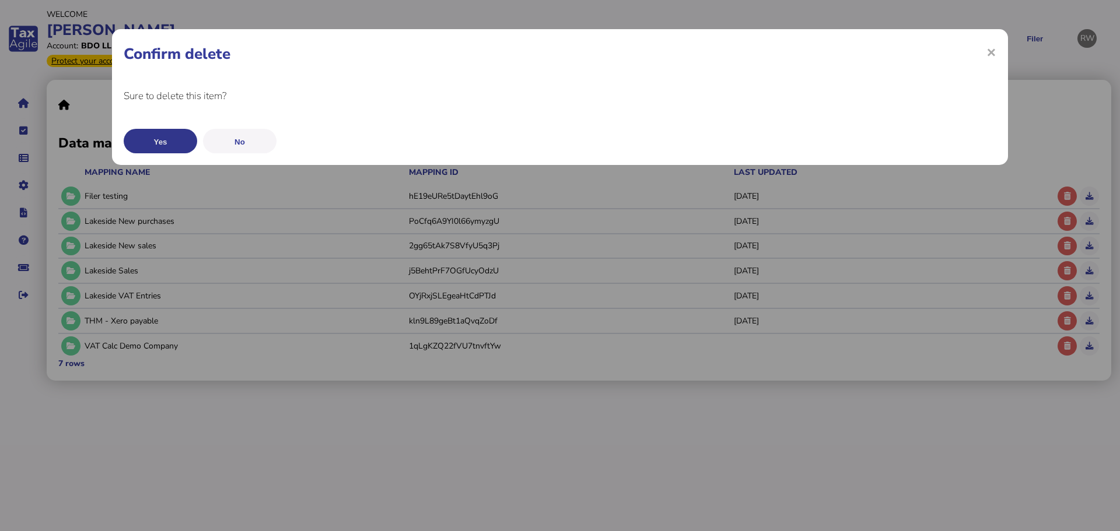
click at [155, 139] on button "Yes" at bounding box center [161, 141] width 74 height 25
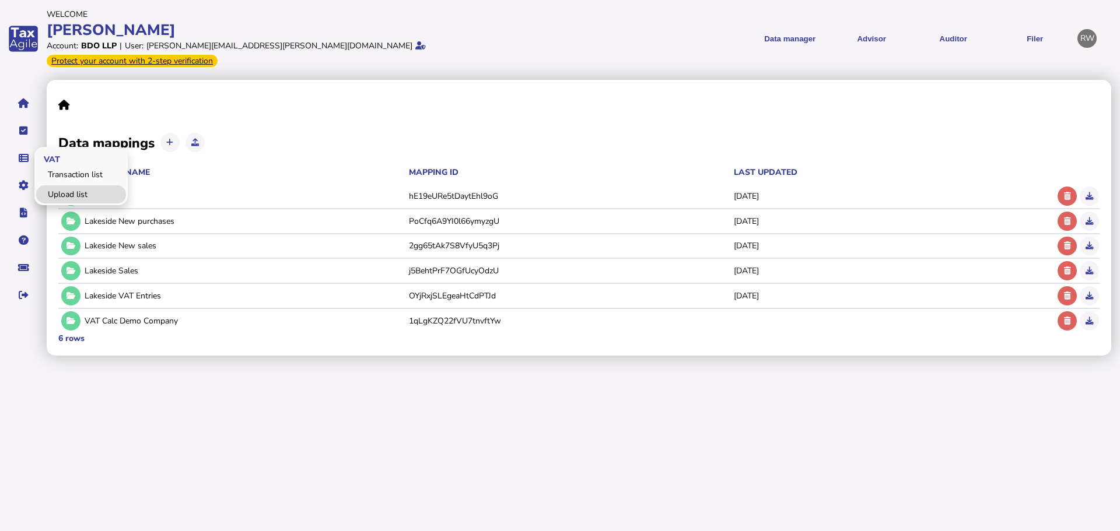
click at [61, 186] on link "Upload list" at bounding box center [81, 195] width 90 height 18
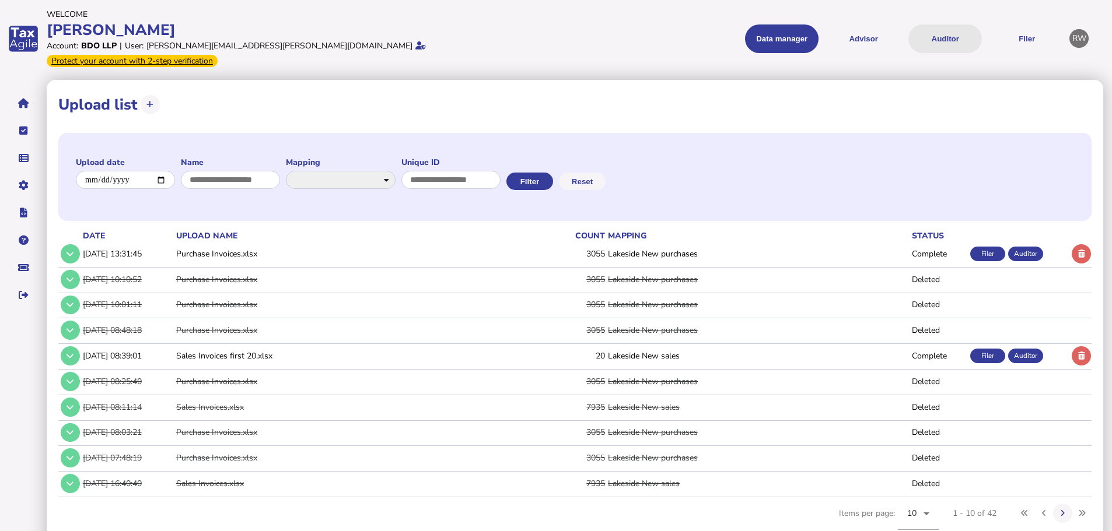
click at [936, 34] on button "Auditor" at bounding box center [945, 39] width 74 height 29
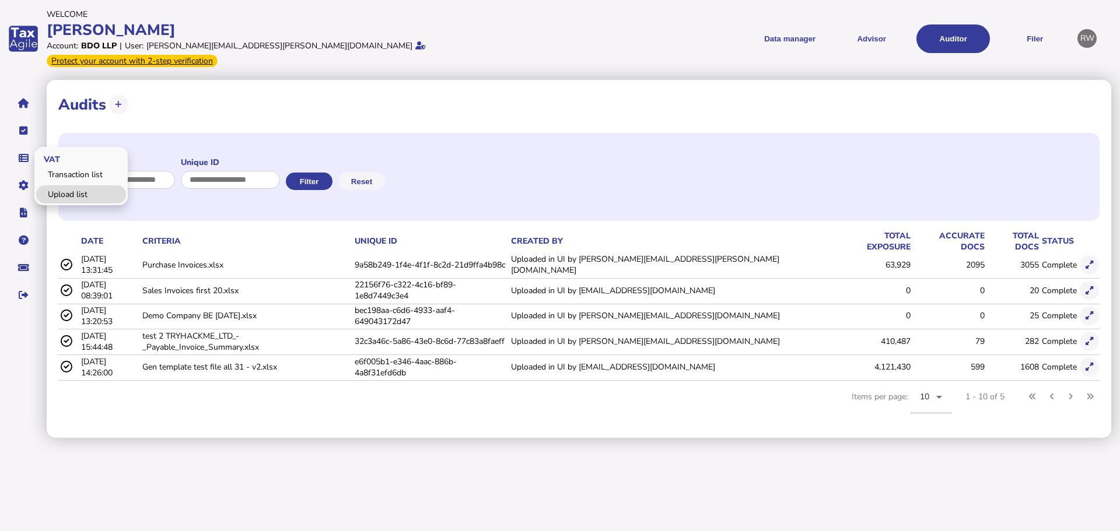
click at [73, 186] on link "Upload list" at bounding box center [81, 195] width 90 height 18
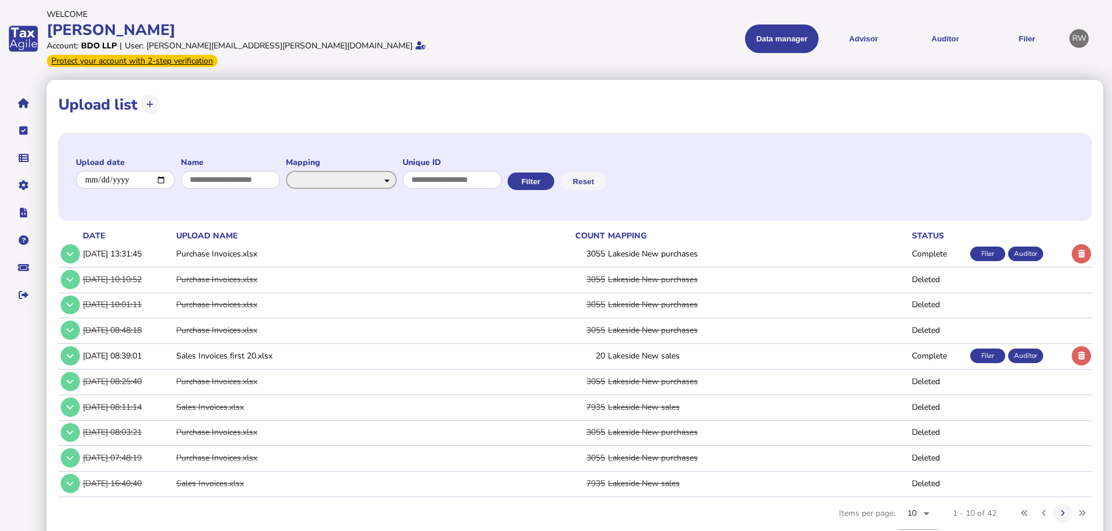
click at [397, 174] on select "**********" at bounding box center [341, 180] width 111 height 18
click at [926, 30] on button "Auditor" at bounding box center [945, 39] width 74 height 29
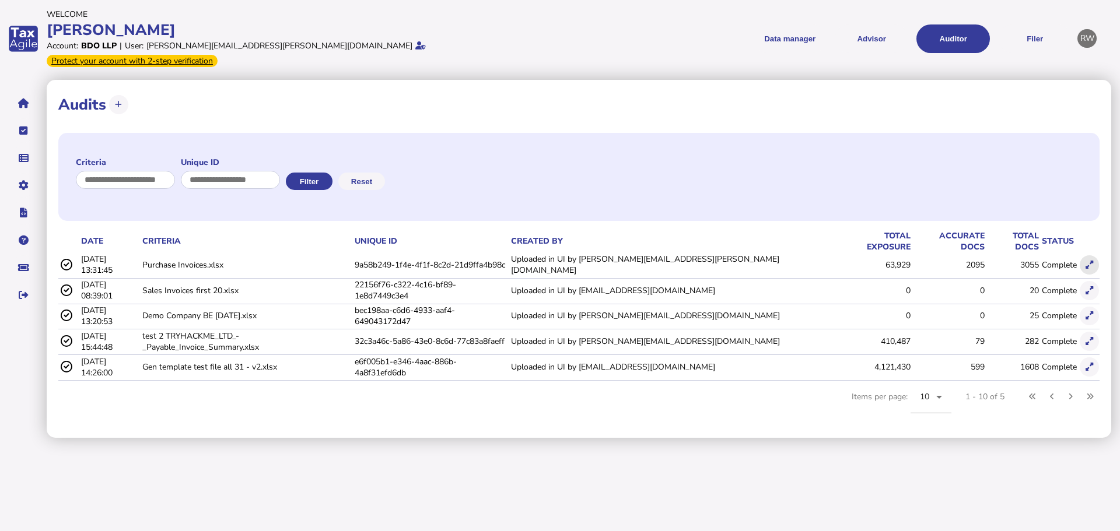
click at [1082, 256] on button at bounding box center [1089, 265] width 19 height 19
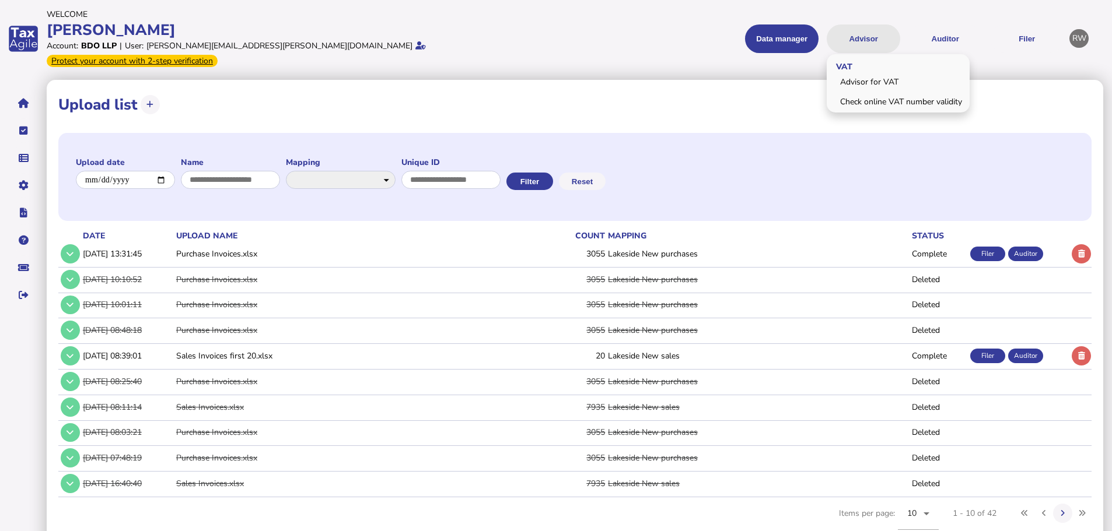
click at [863, 33] on button "Advisor" at bounding box center [864, 39] width 74 height 29
click at [879, 73] on link "Advisor for VAT" at bounding box center [897, 82] width 139 height 18
select select "*****"
select select "****"
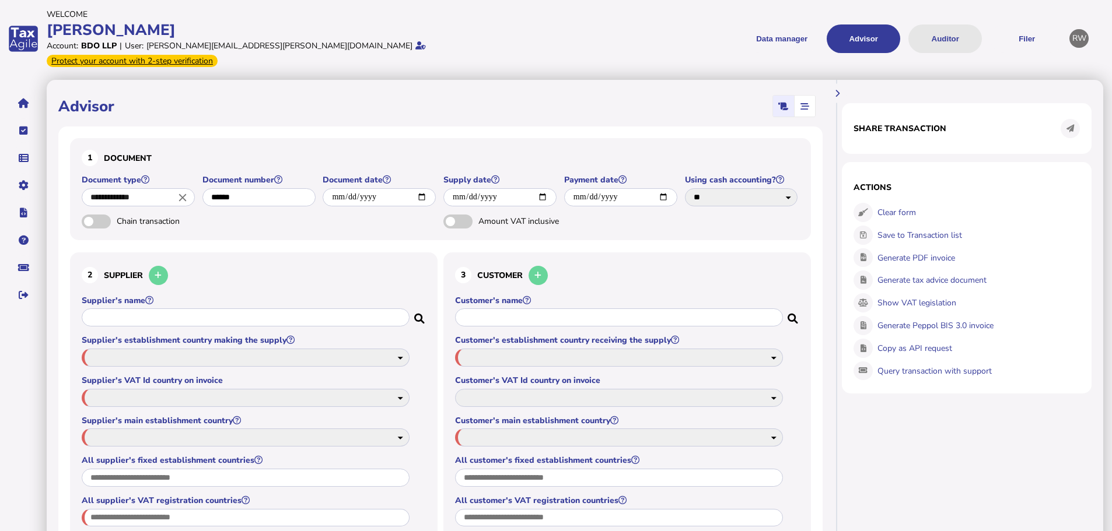
click at [929, 30] on button "Auditor" at bounding box center [945, 39] width 74 height 29
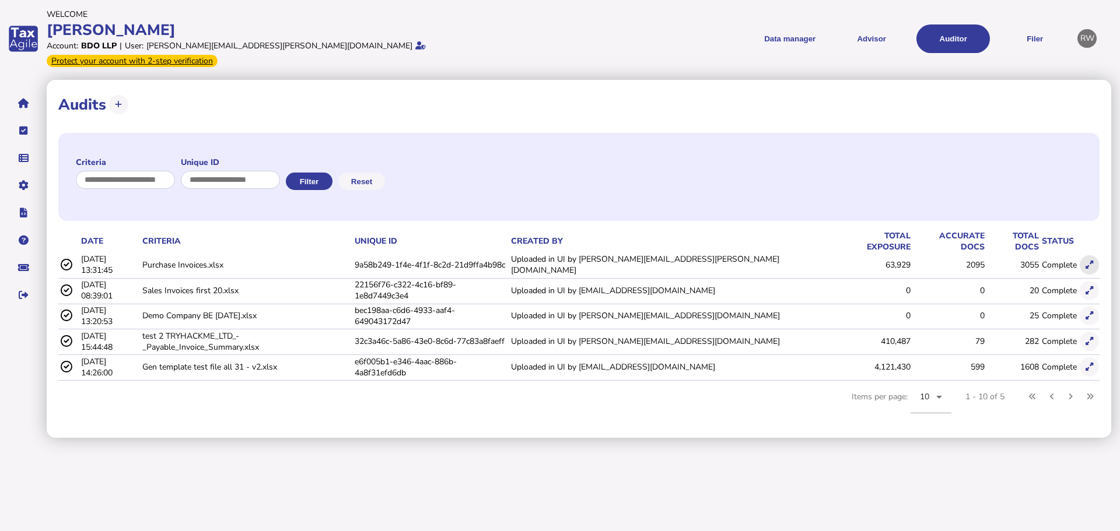
click at [1086, 261] on icon at bounding box center [1090, 265] width 8 height 8
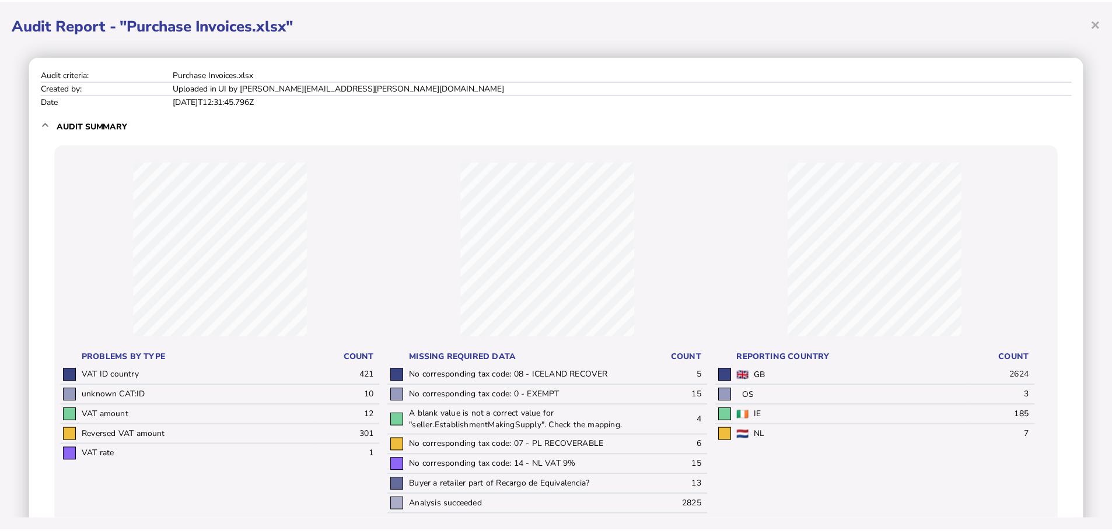
scroll to position [58, 0]
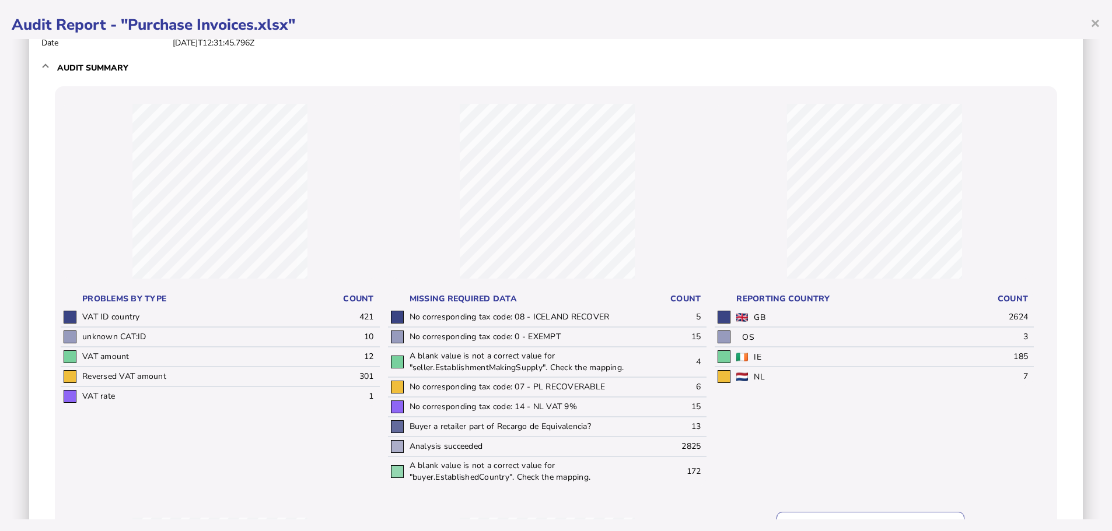
select select "*****"
select select "****"
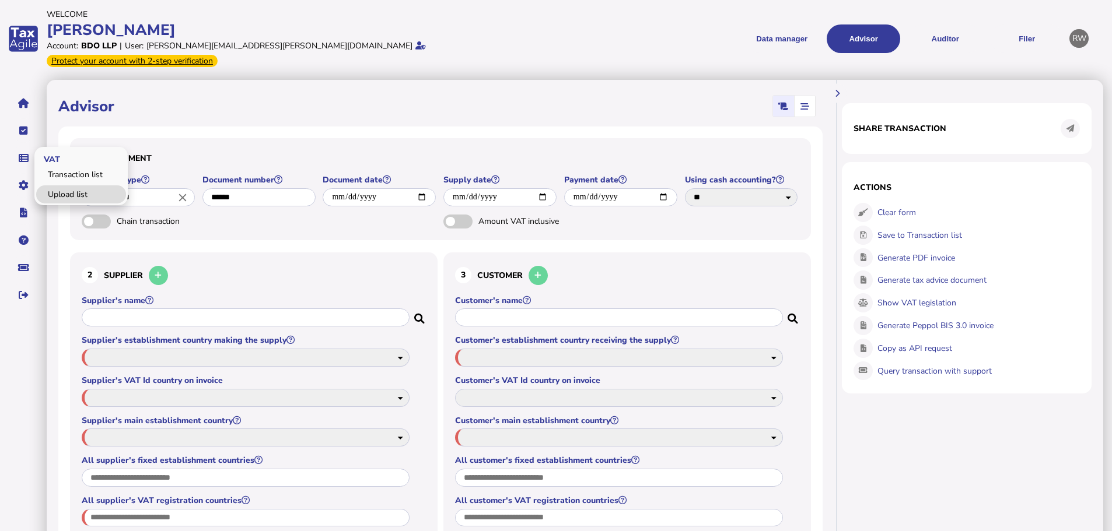
click at [56, 186] on link "Upload list" at bounding box center [81, 195] width 90 height 18
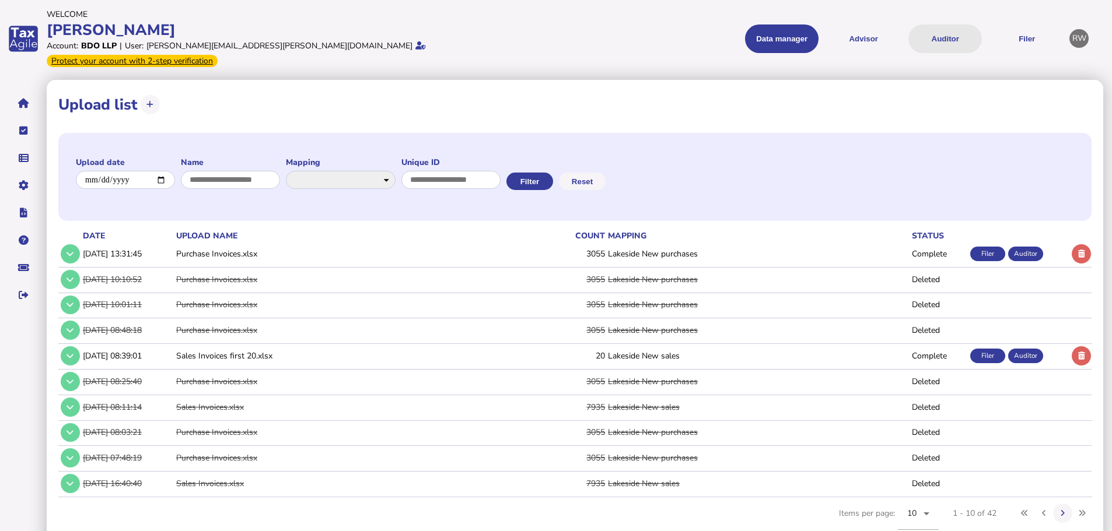
click at [961, 30] on button "Auditor" at bounding box center [945, 39] width 74 height 29
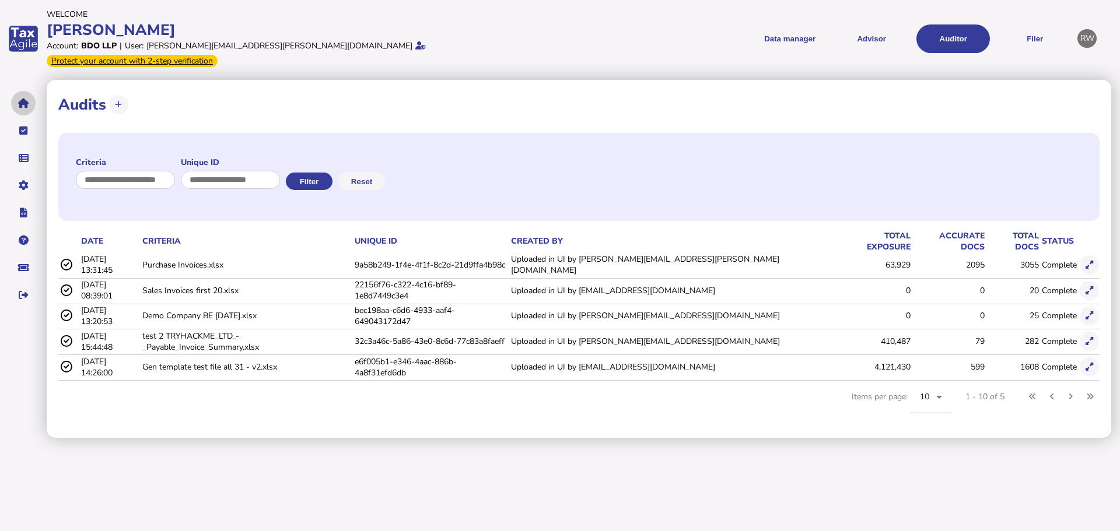
click at [29, 91] on button "navigate application pages" at bounding box center [23, 103] width 25 height 25
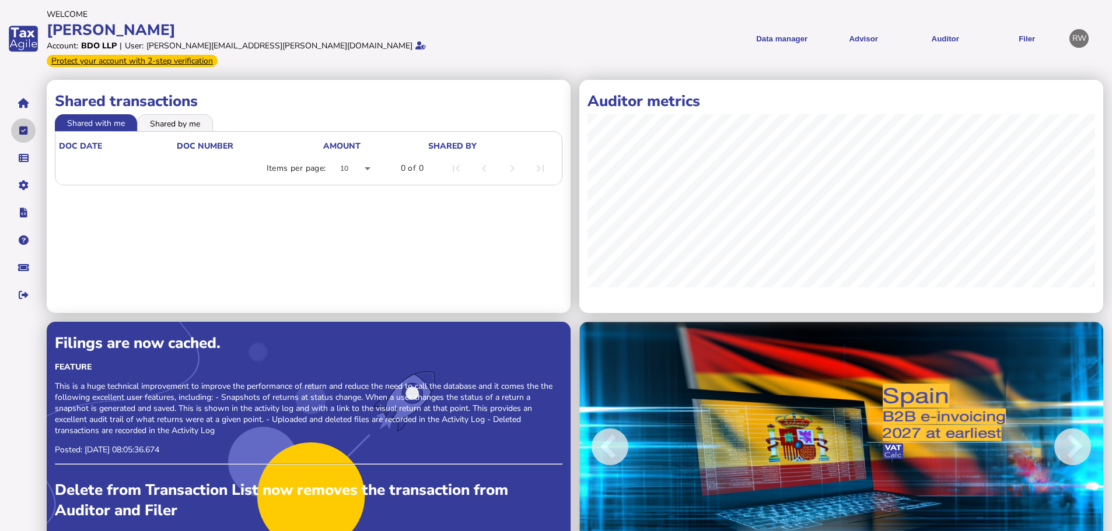
click at [29, 120] on button "navigate application pages" at bounding box center [23, 130] width 25 height 25
select select "**********"
select select "********"
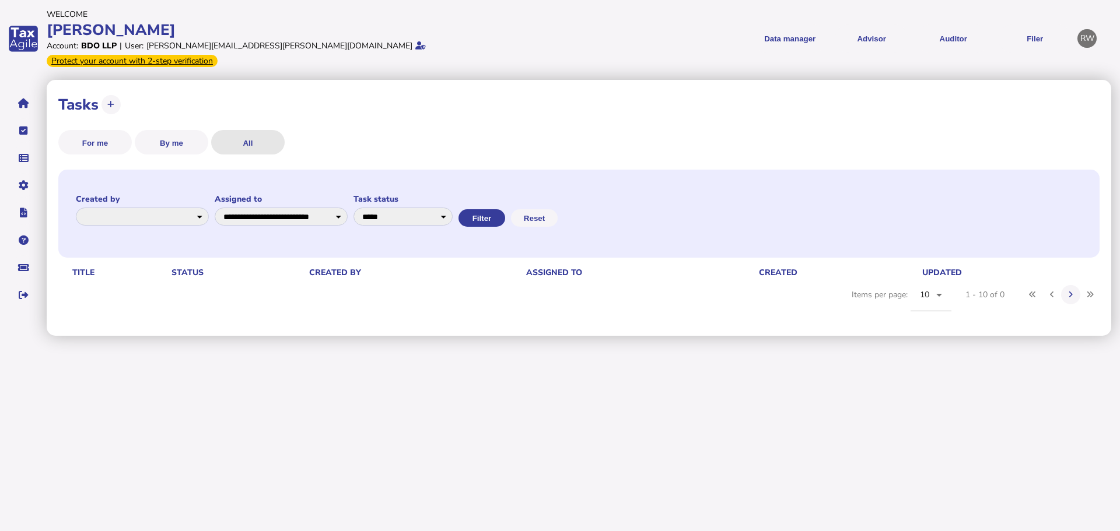
click at [275, 130] on button "All" at bounding box center [248, 142] width 74 height 25
select select
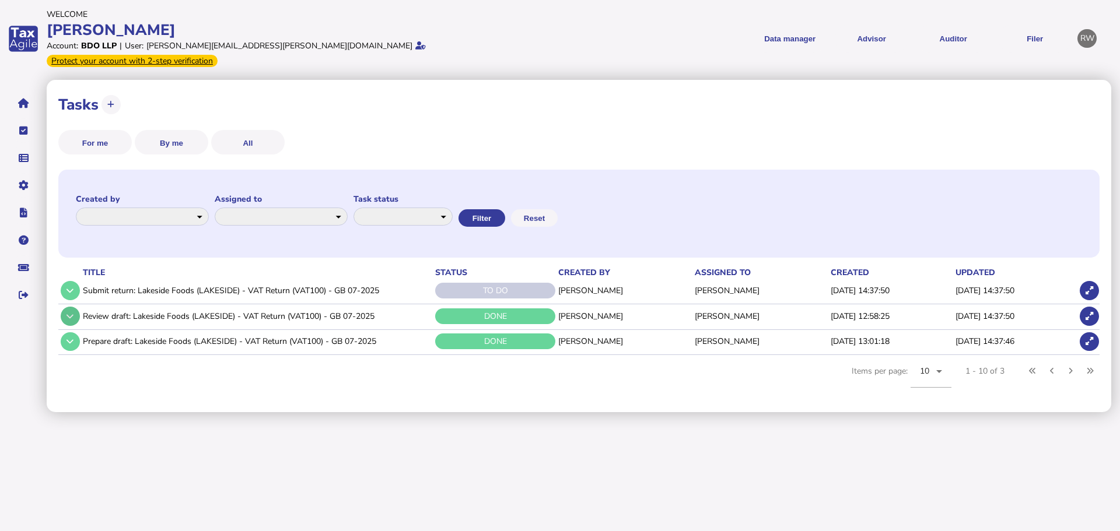
click at [76, 307] on button at bounding box center [70, 316] width 19 height 19
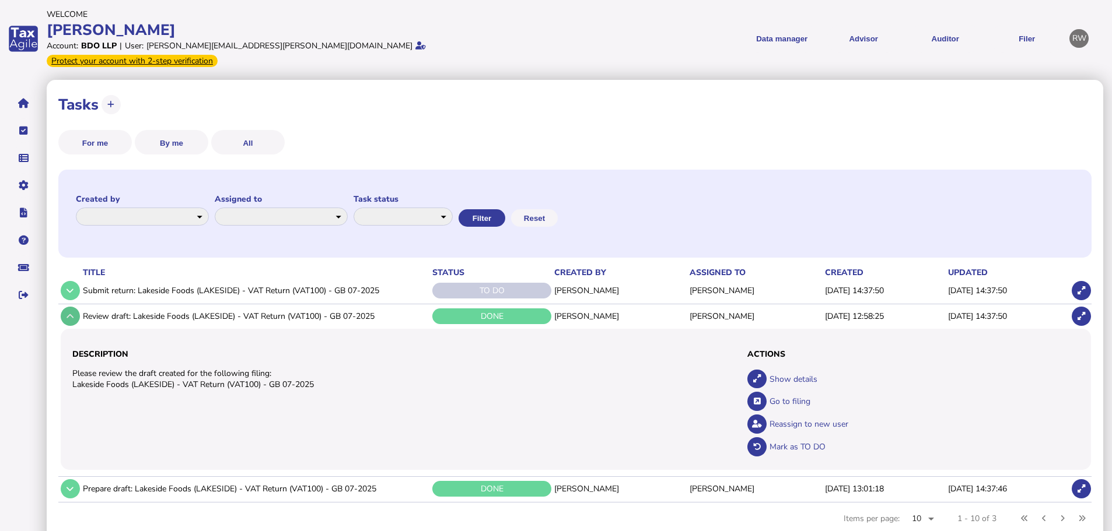
click at [76, 307] on button at bounding box center [70, 316] width 19 height 19
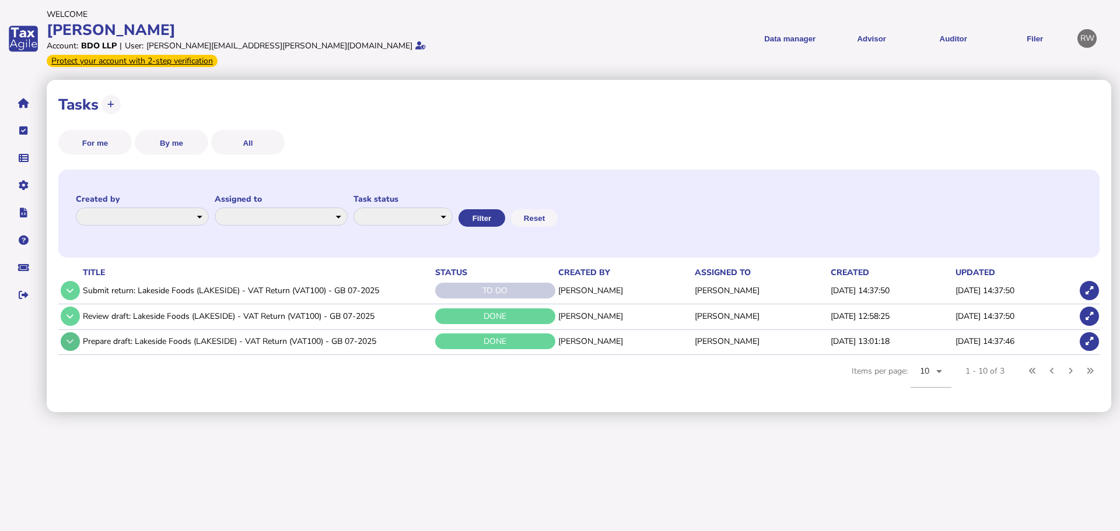
click at [74, 333] on button at bounding box center [70, 342] width 19 height 19
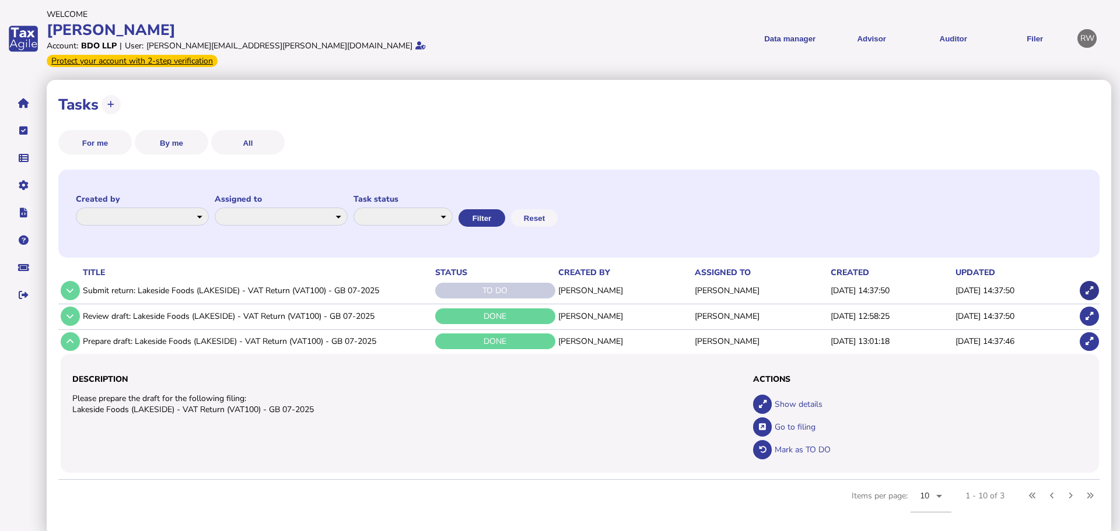
click at [1086, 287] on icon at bounding box center [1090, 291] width 8 height 8
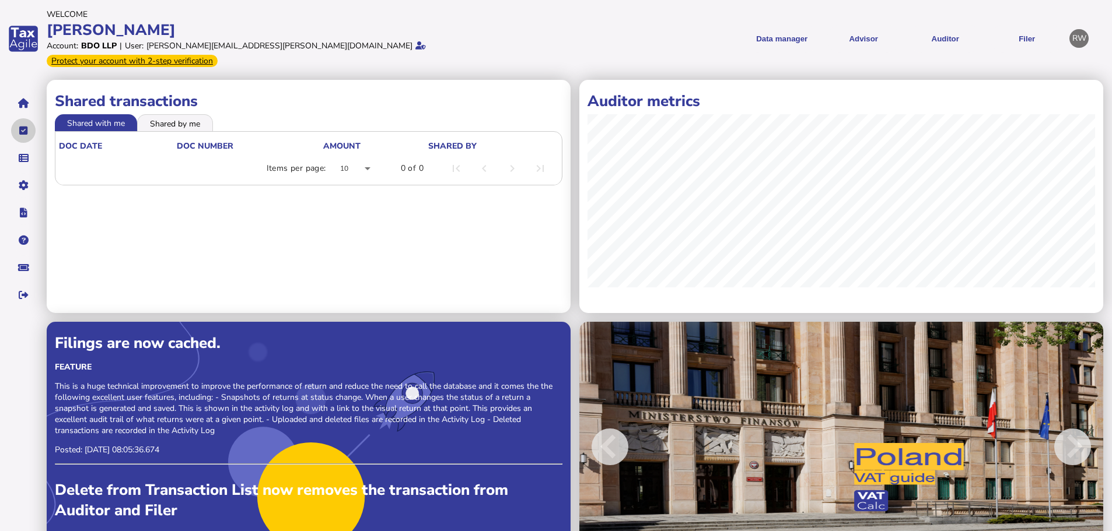
click at [20, 131] on icon "navigate application pages" at bounding box center [23, 131] width 9 height 1
select select "**********"
select select "********"
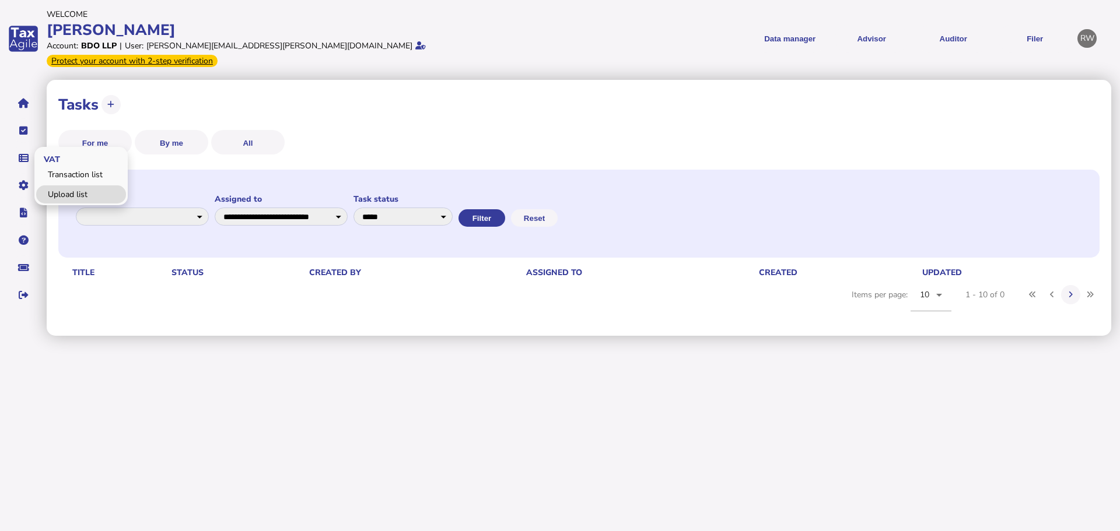
click at [65, 186] on link "Upload list" at bounding box center [81, 195] width 90 height 18
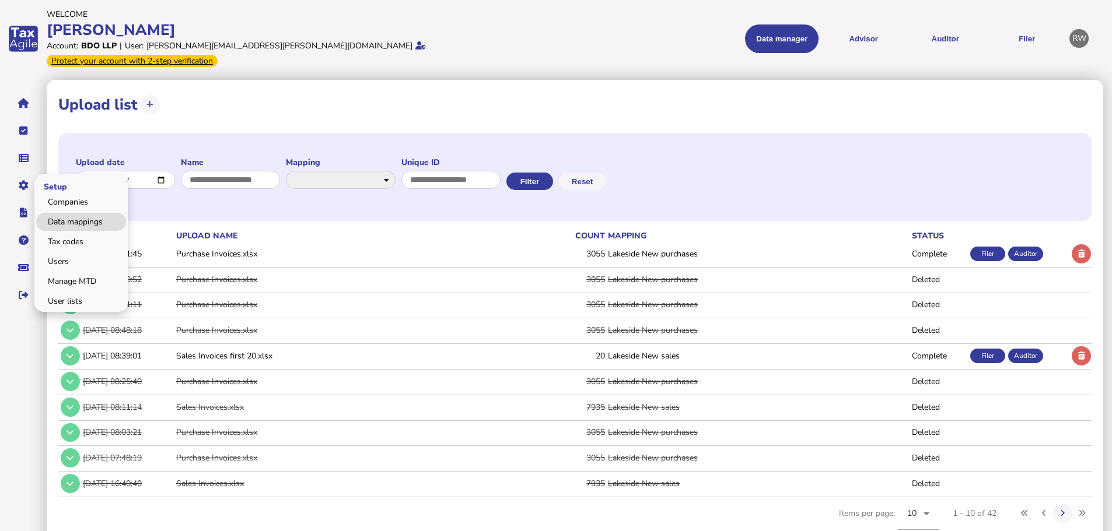
click at [60, 213] on link "Data mappings" at bounding box center [81, 222] width 90 height 18
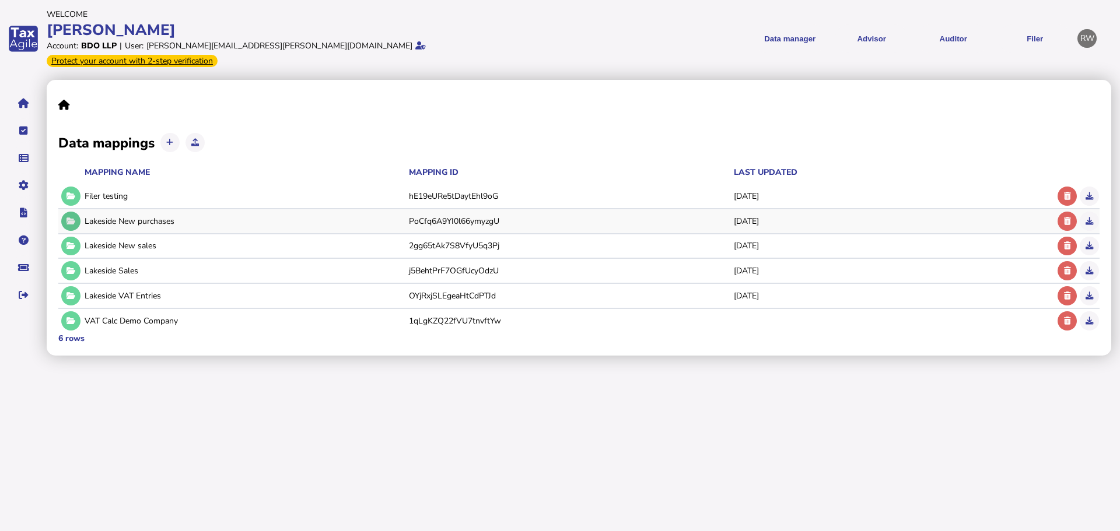
click at [73, 212] on button at bounding box center [70, 221] width 19 height 19
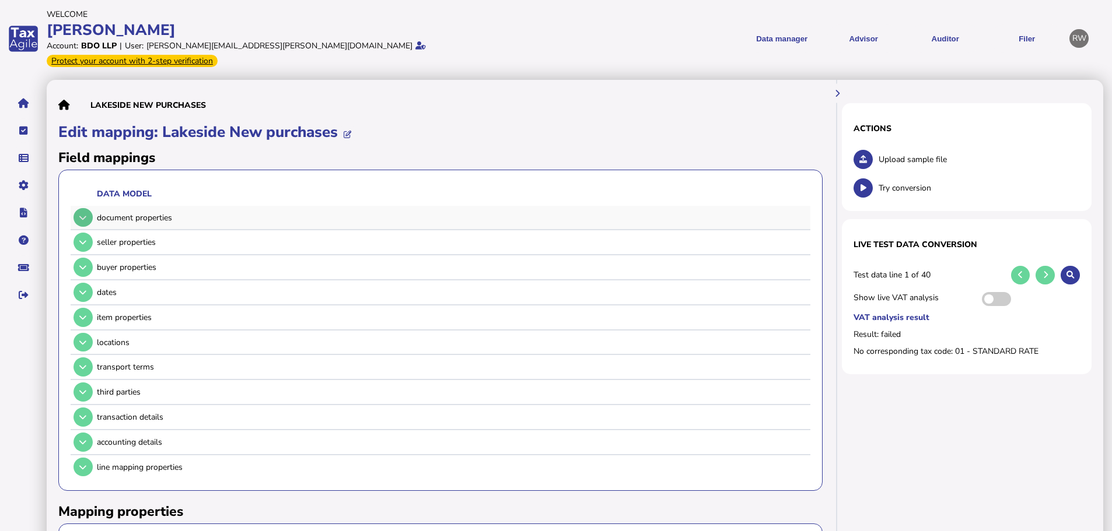
click at [83, 214] on icon at bounding box center [82, 218] width 7 height 8
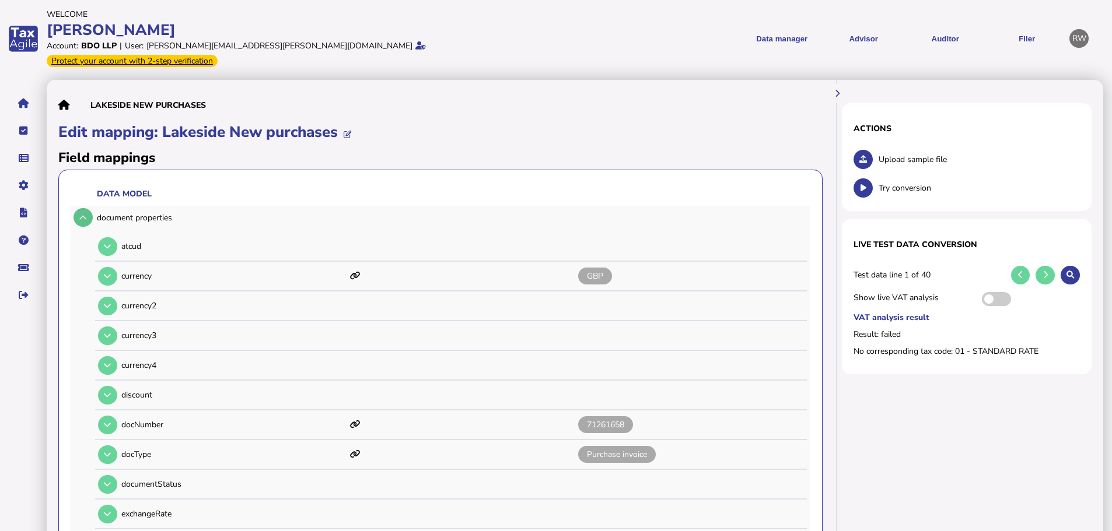
click at [83, 214] on icon at bounding box center [82, 218] width 7 height 8
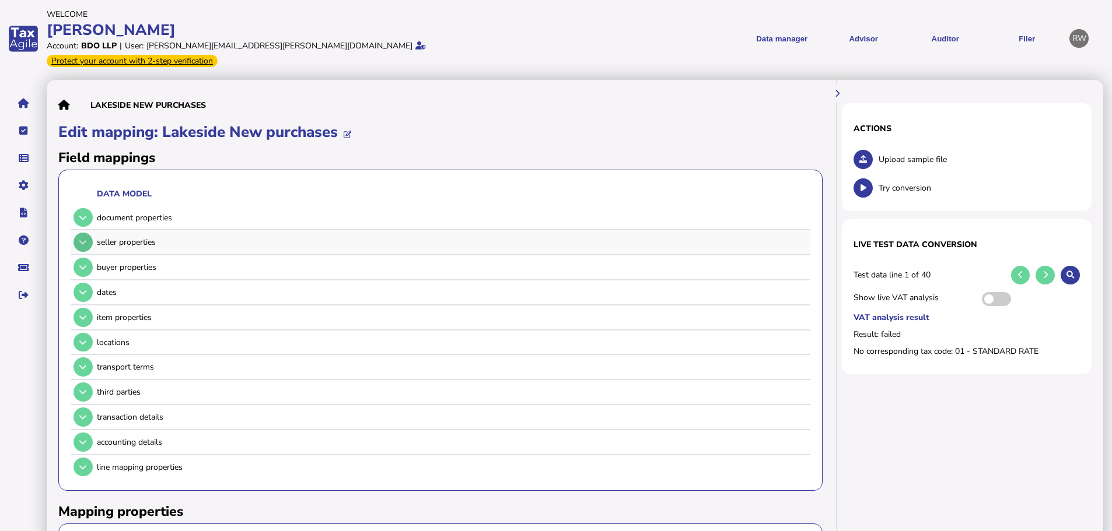
click at [87, 233] on button at bounding box center [83, 242] width 19 height 19
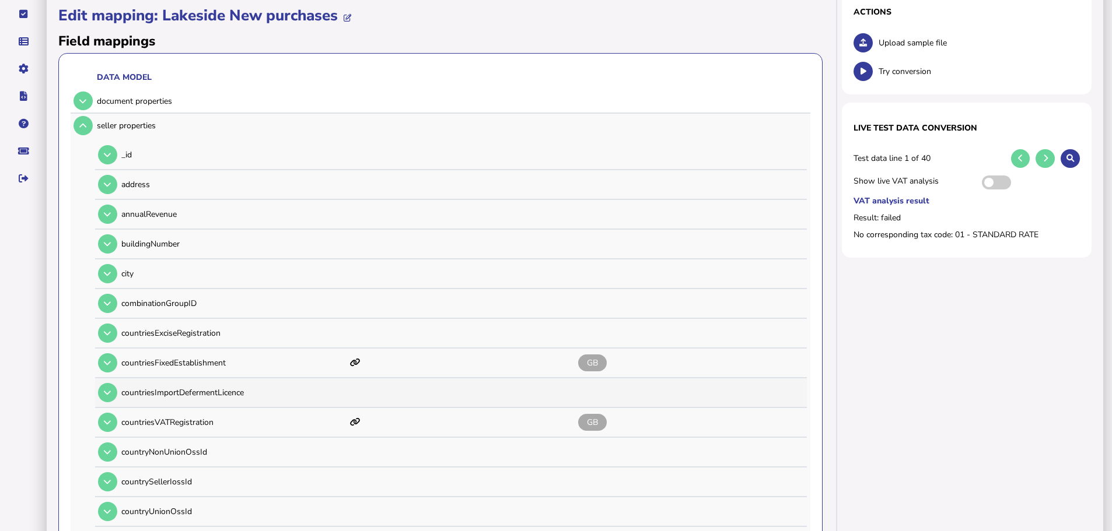
scroll to position [58, 0]
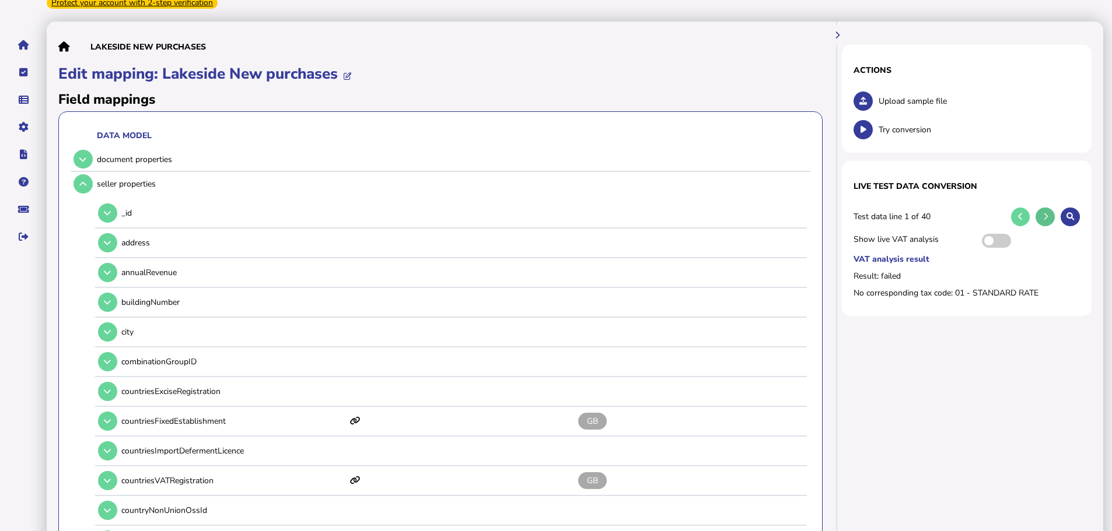
click at [1049, 208] on button at bounding box center [1045, 217] width 19 height 19
click at [75, 127] on link "Upload list" at bounding box center [81, 136] width 90 height 18
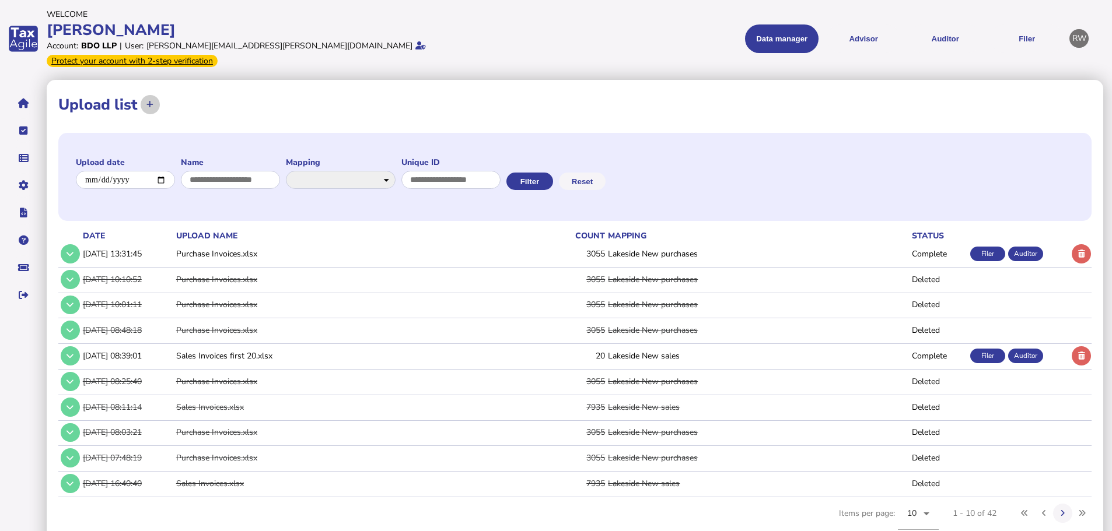
click at [148, 101] on icon at bounding box center [149, 105] width 7 height 8
select select "**********"
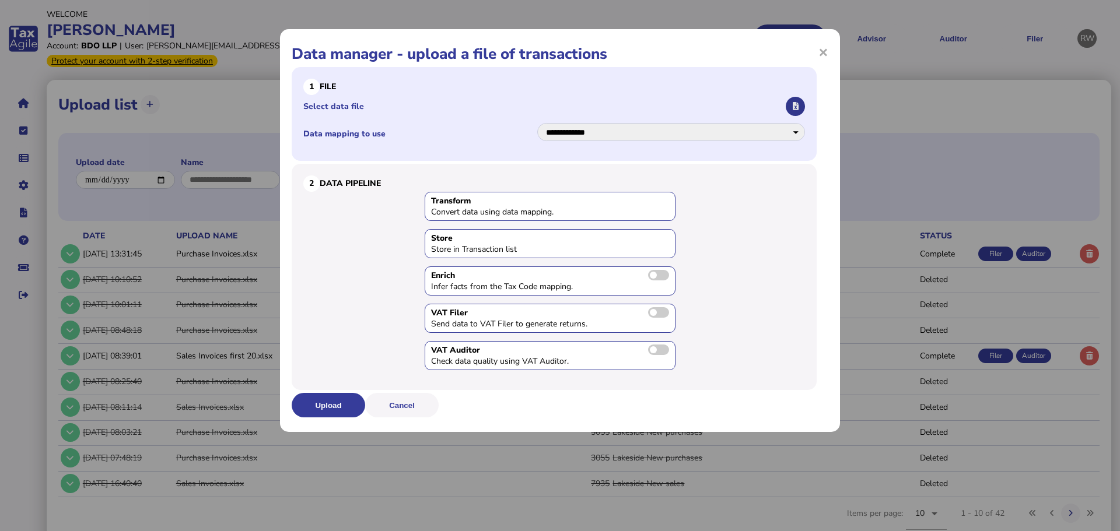
click at [796, 97] on button "button" at bounding box center [795, 106] width 19 height 19
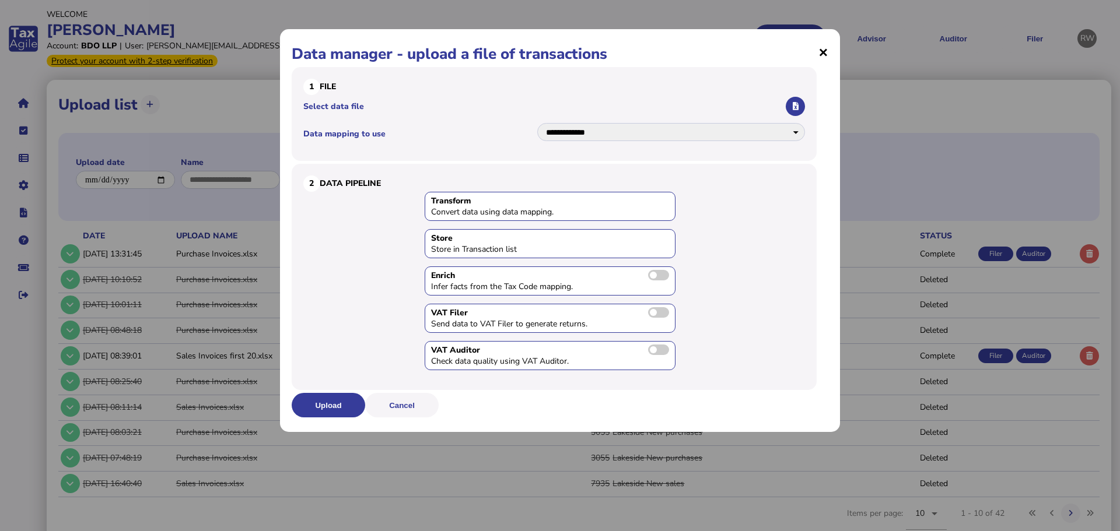
click at [823, 55] on span "×" at bounding box center [823, 52] width 10 height 22
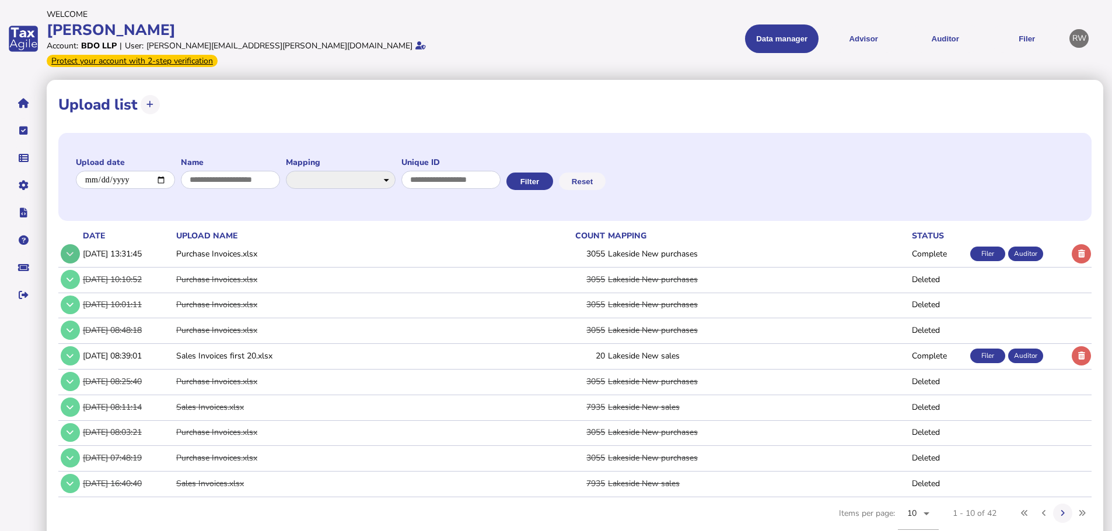
click at [76, 244] on button at bounding box center [70, 253] width 19 height 19
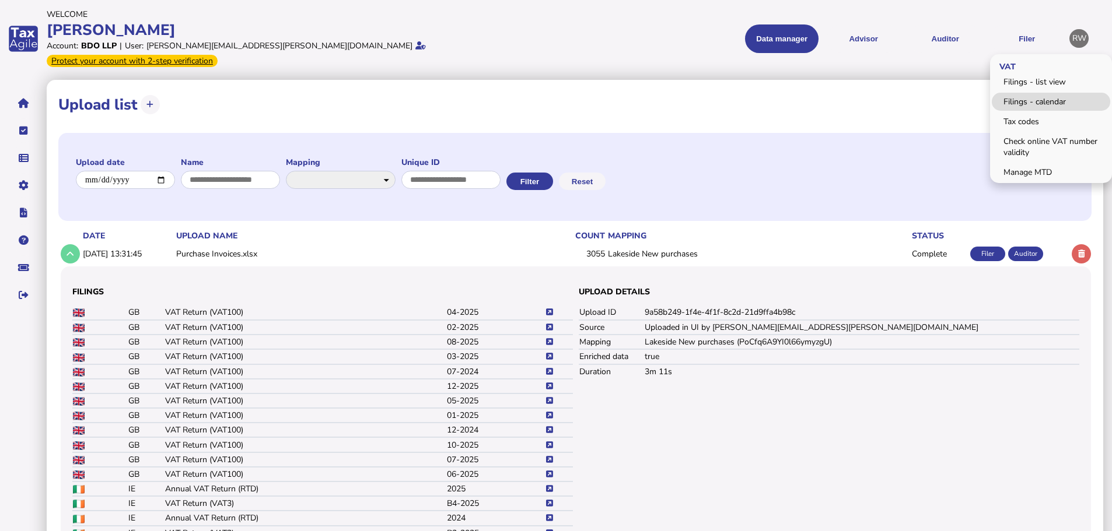
click at [1034, 93] on link "Filings - calendar" at bounding box center [1051, 102] width 118 height 18
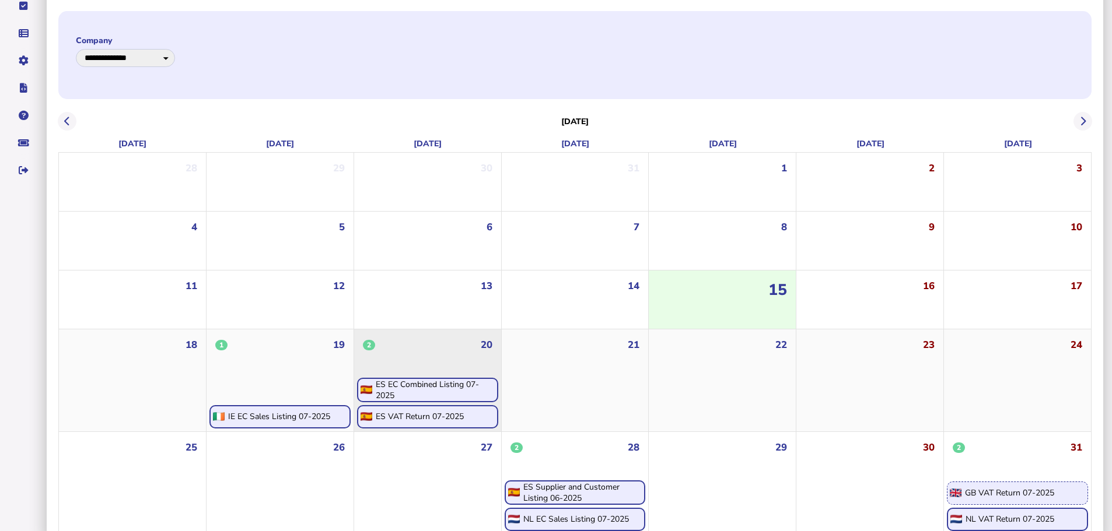
scroll to position [126, 0]
click at [428, 378] on div "ES EC Combined Listing 07-2025" at bounding box center [436, 389] width 121 height 22
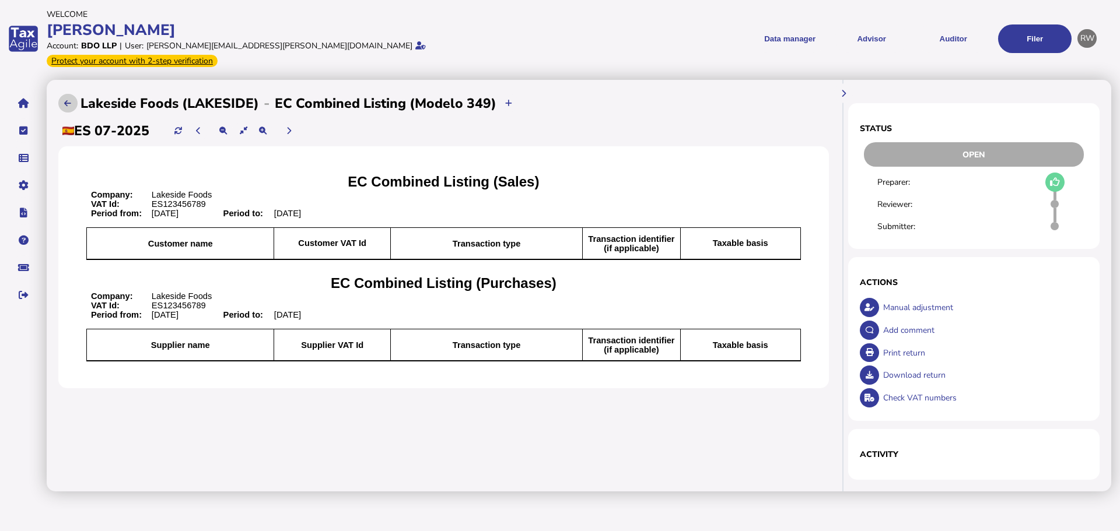
click at [72, 94] on button at bounding box center [67, 103] width 19 height 19
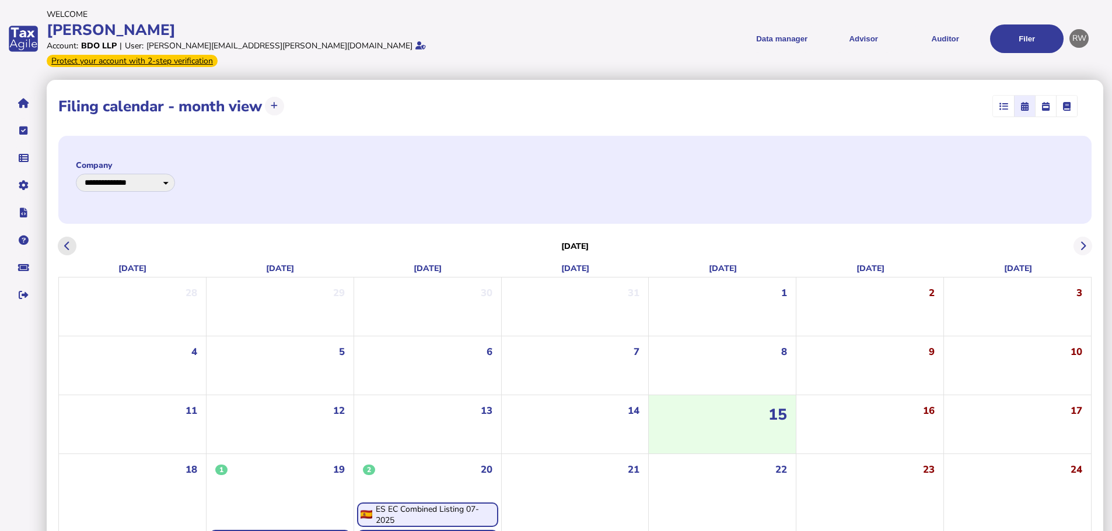
click at [71, 237] on button at bounding box center [67, 246] width 19 height 19
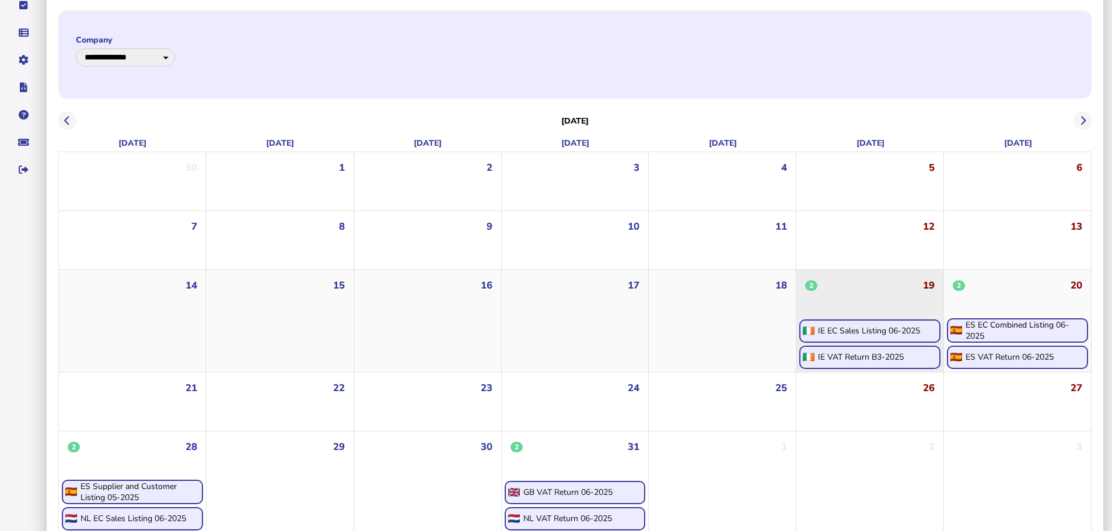
scroll to position [126, 0]
click at [877, 325] on div "IE EC Sales Listing 06-2025" at bounding box center [869, 330] width 102 height 11
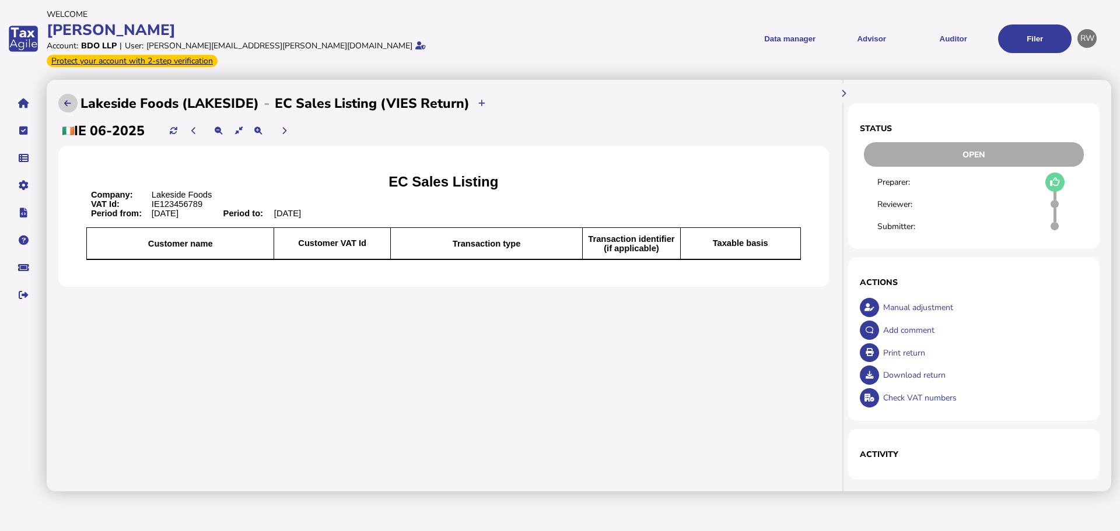
click at [67, 100] on icon at bounding box center [67, 104] width 7 height 8
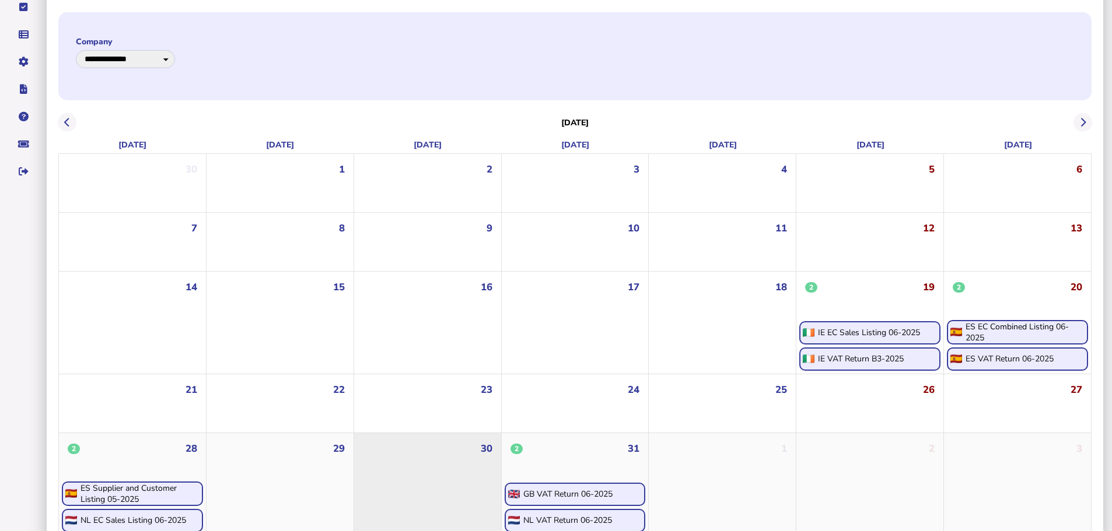
scroll to position [126, 0]
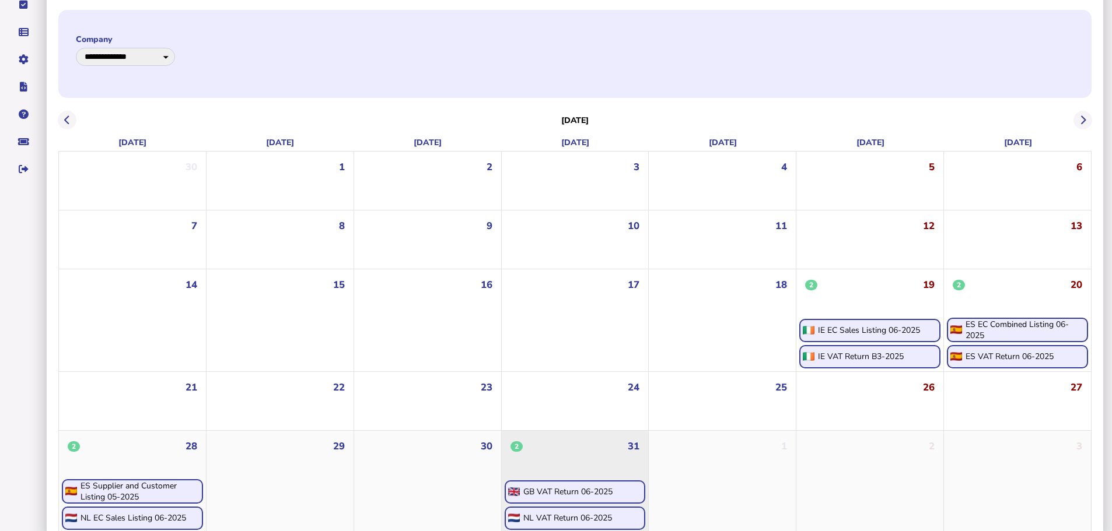
click at [538, 487] on div "GB VAT Return 06-2025" at bounding box center [567, 492] width 89 height 11
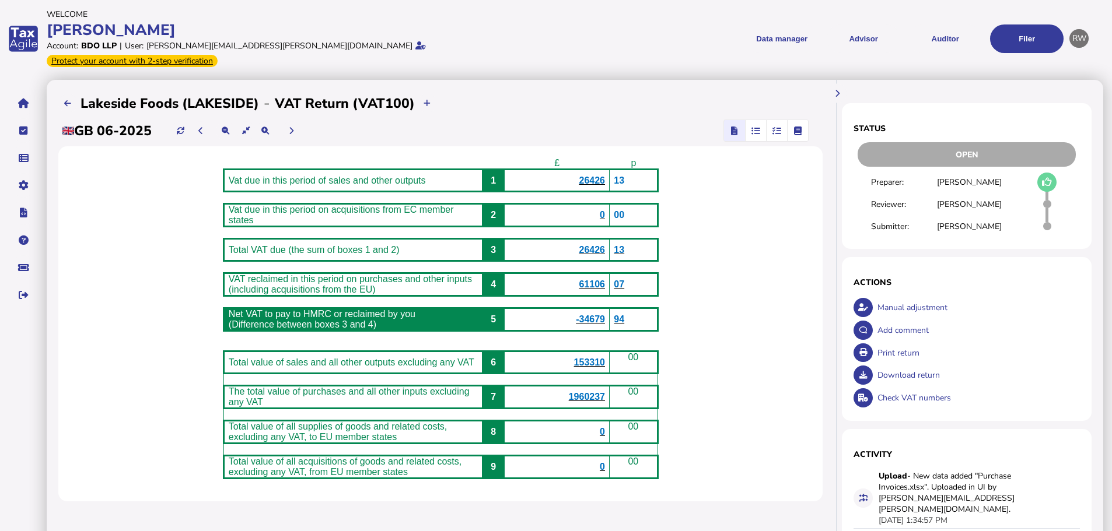
click at [603, 176] on span "26426" at bounding box center [592, 181] width 26 height 10
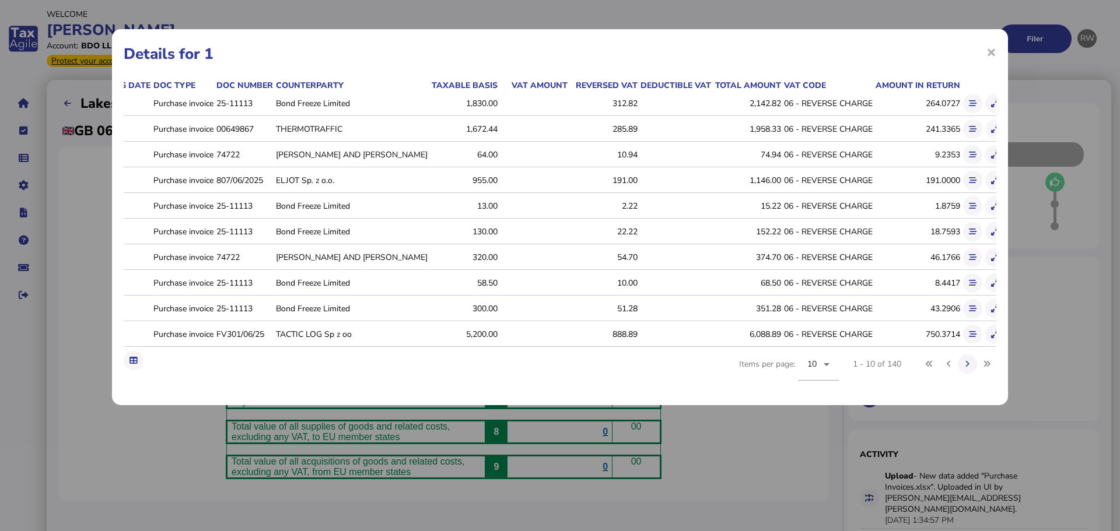
scroll to position [0, 57]
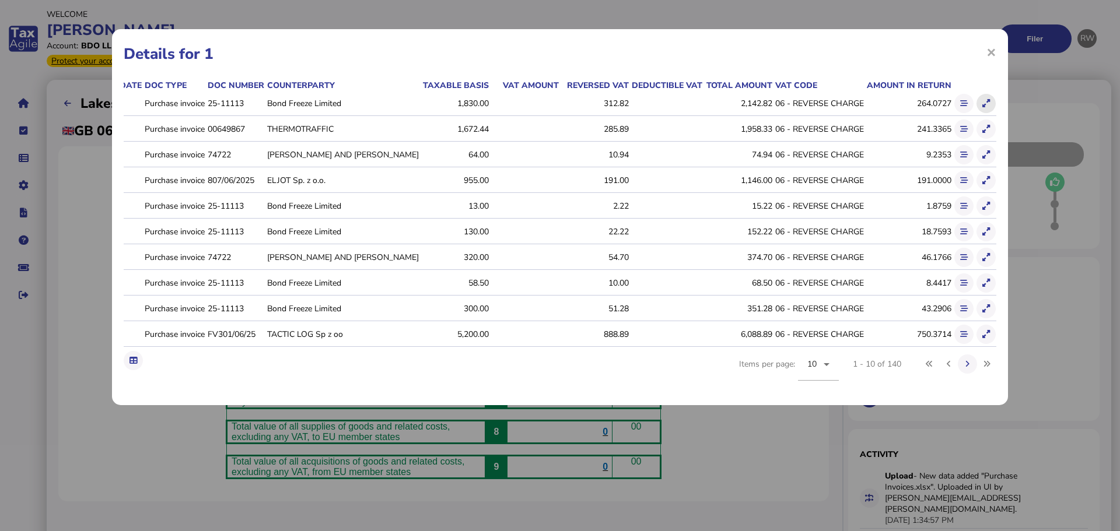
click at [982, 103] on icon at bounding box center [986, 104] width 8 height 8
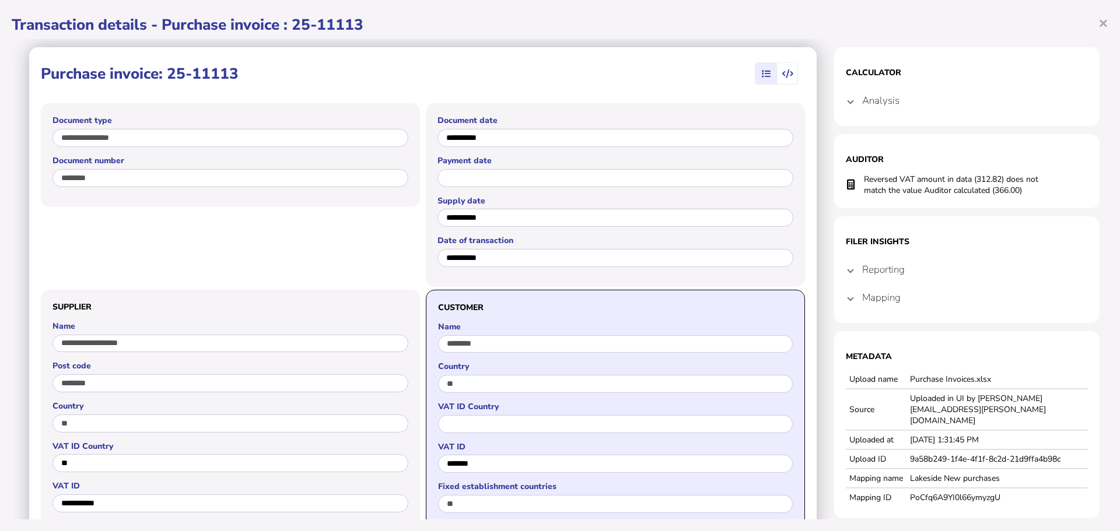
scroll to position [0, 0]
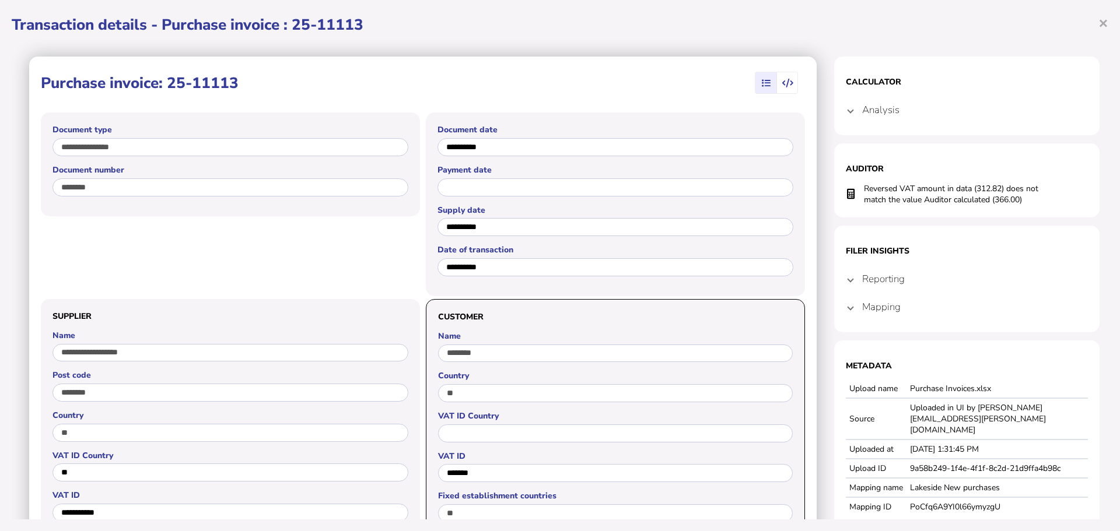
click at [851, 274] on mat-expansion-panel-header "Reporting" at bounding box center [967, 279] width 242 height 28
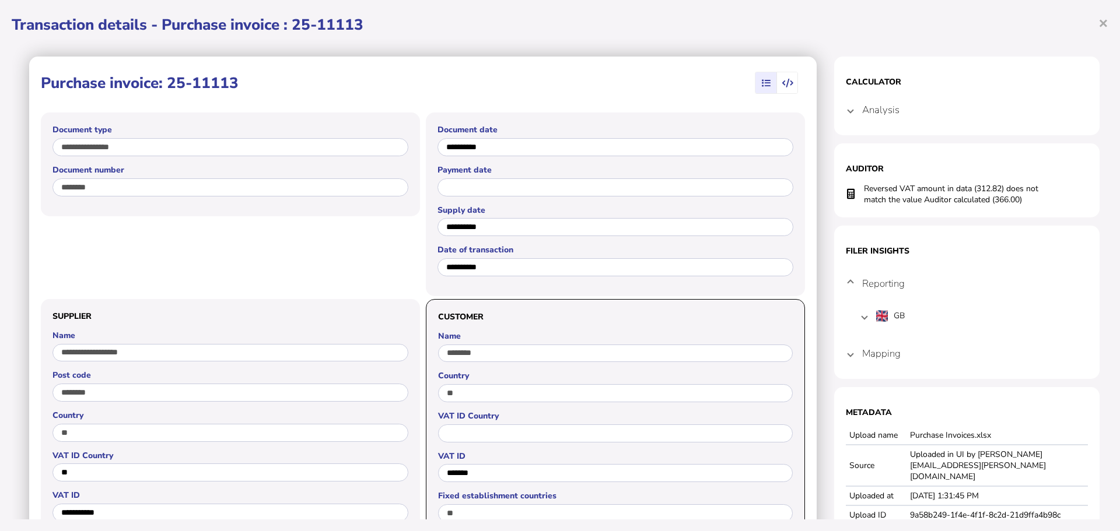
click at [848, 279] on mat-expansion-panel-header "Reporting" at bounding box center [967, 283] width 242 height 37
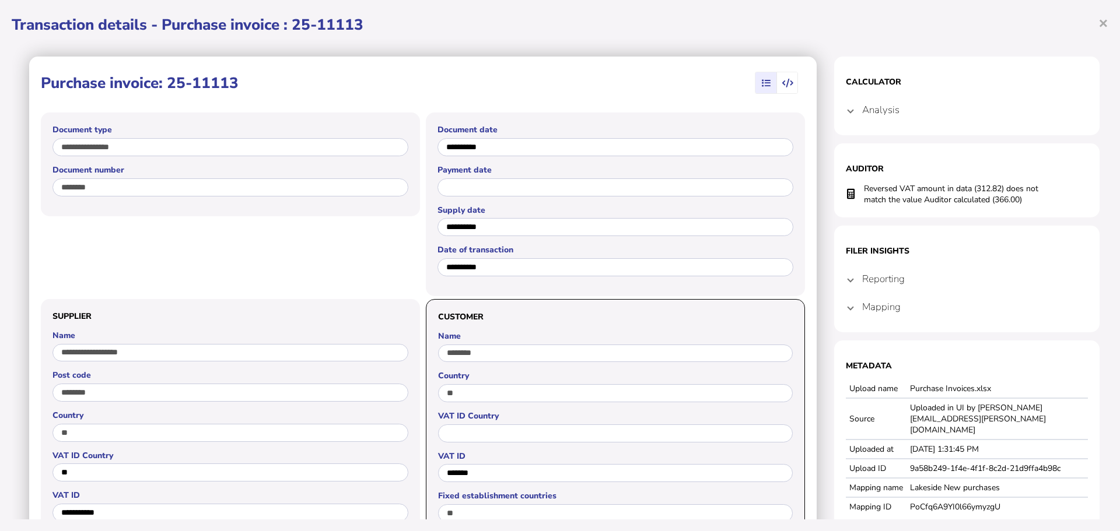
click at [782, 76] on span "button" at bounding box center [788, 82] width 22 height 21
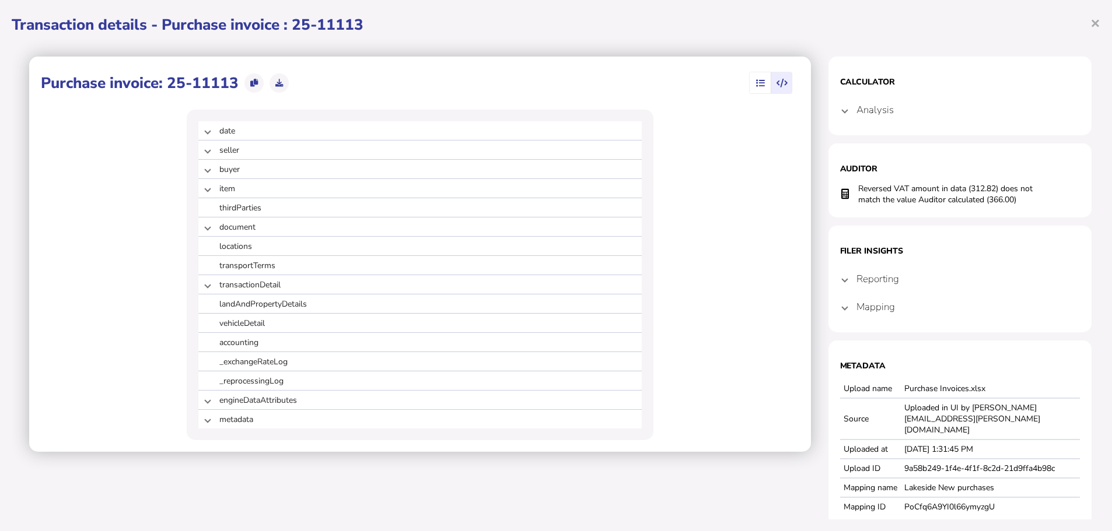
click at [755, 83] on icon "button" at bounding box center [759, 83] width 9 height 1
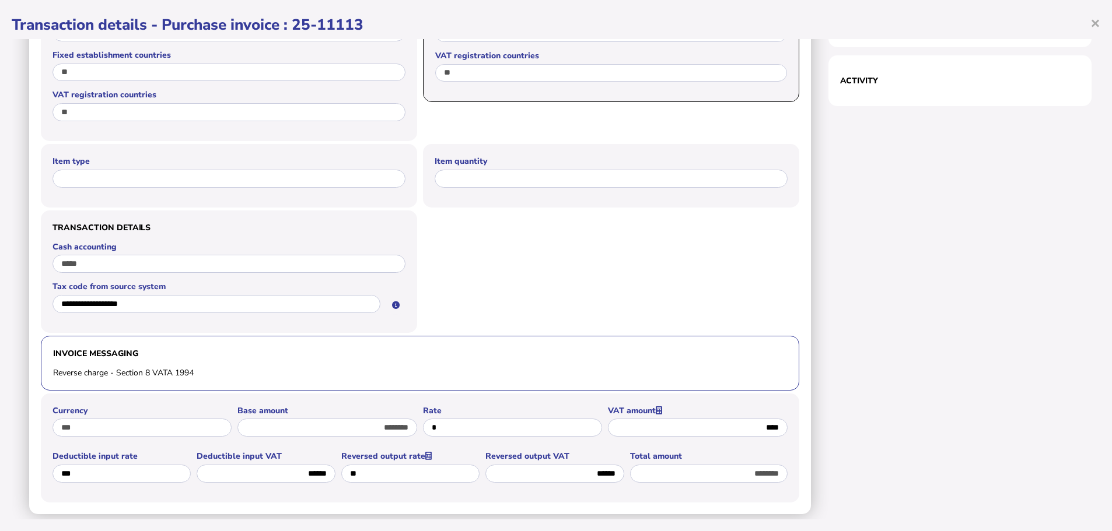
scroll to position [493, 0]
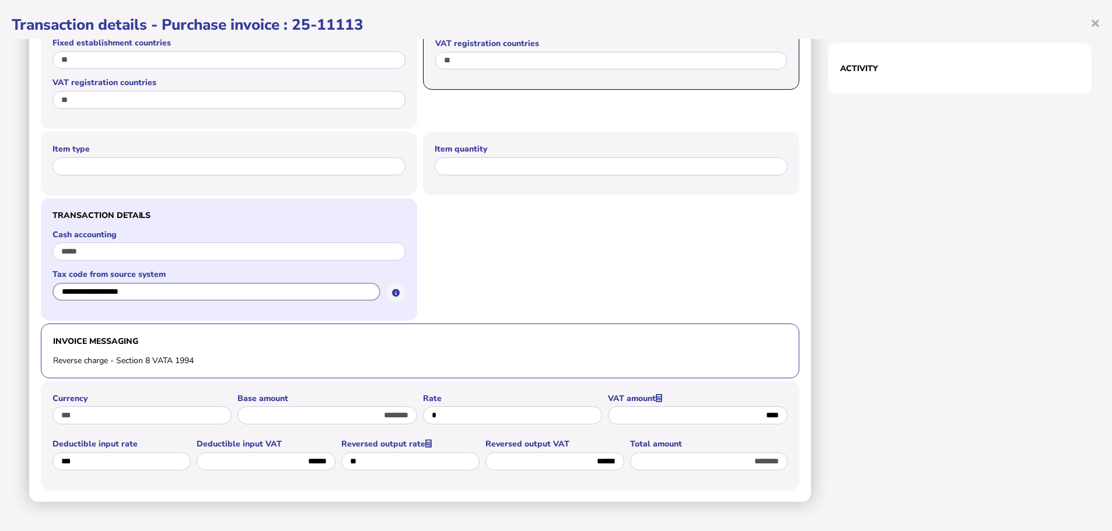
click at [286, 294] on input "**********" at bounding box center [217, 292] width 328 height 18
drag, startPoint x: 165, startPoint y: 289, endPoint x: 48, endPoint y: 291, distance: 116.7
click at [55, 298] on input "**********" at bounding box center [217, 292] width 328 height 18
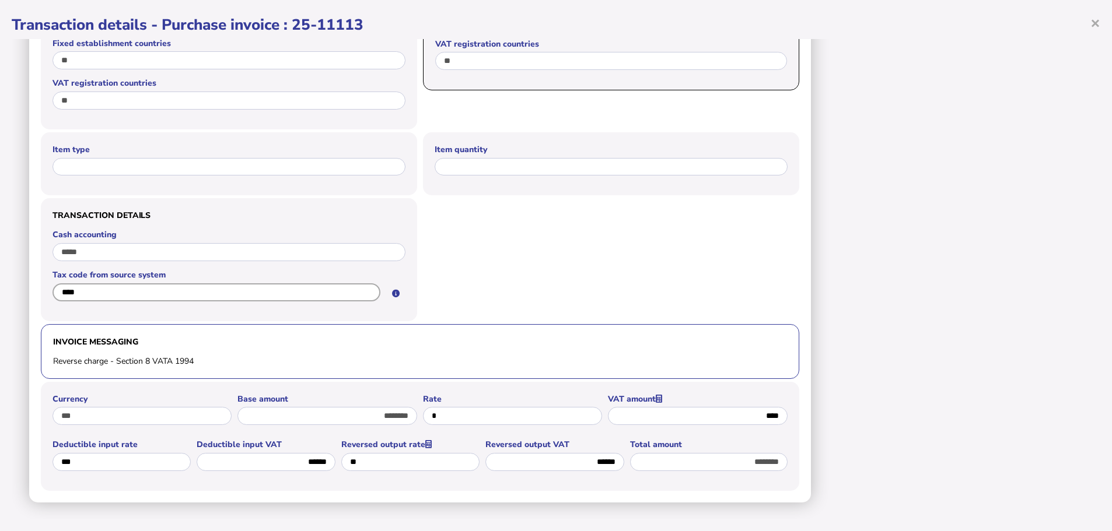
type input "****"
click at [497, 263] on div at bounding box center [611, 257] width 376 height 125
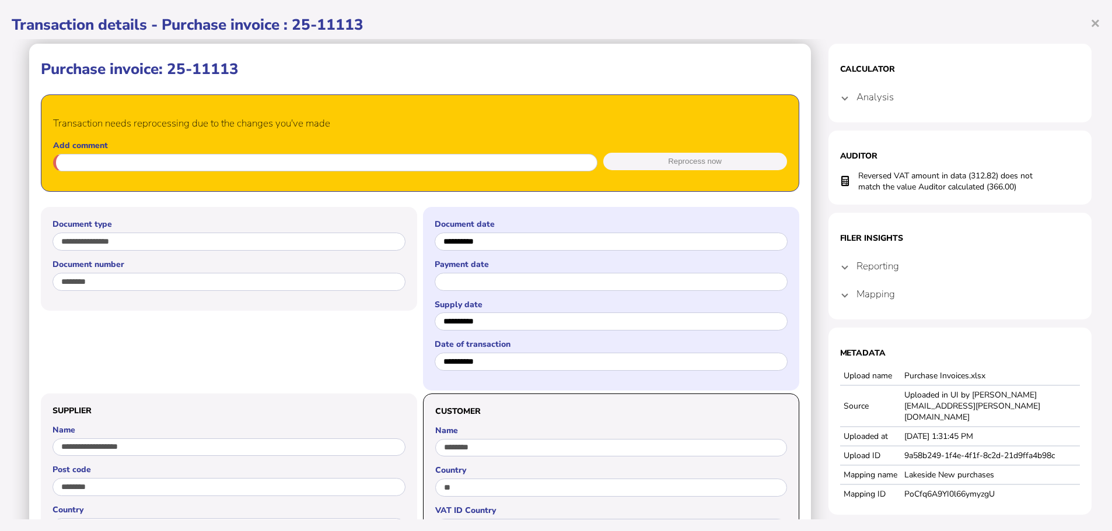
scroll to position [0, 0]
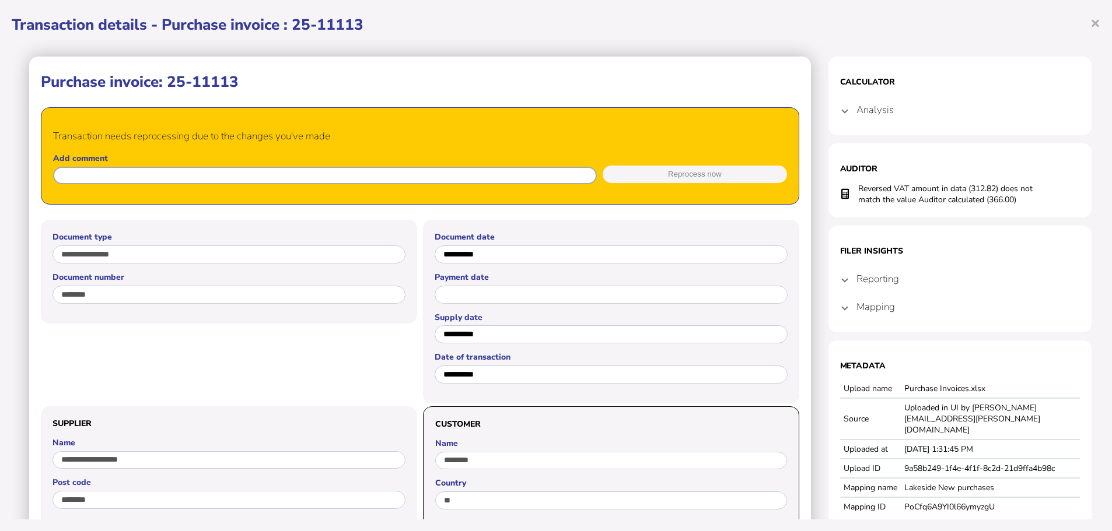
click at [499, 169] on input "text" at bounding box center [325, 176] width 544 height 18
type input "****"
click at [708, 176] on button "Reprocess now" at bounding box center [695, 175] width 184 height 18
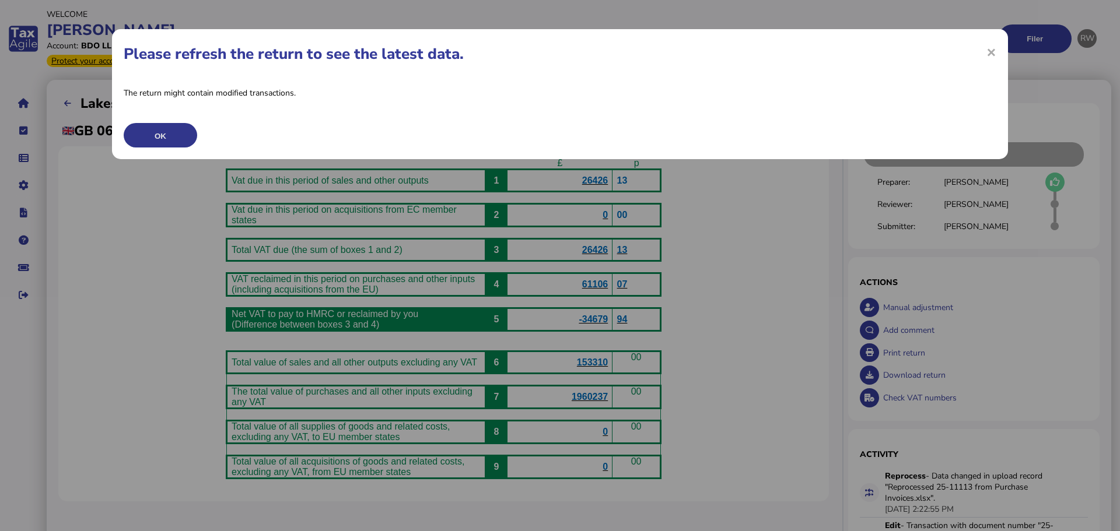
click at [0, 0] on button "OK" at bounding box center [0, 0] width 0 height 0
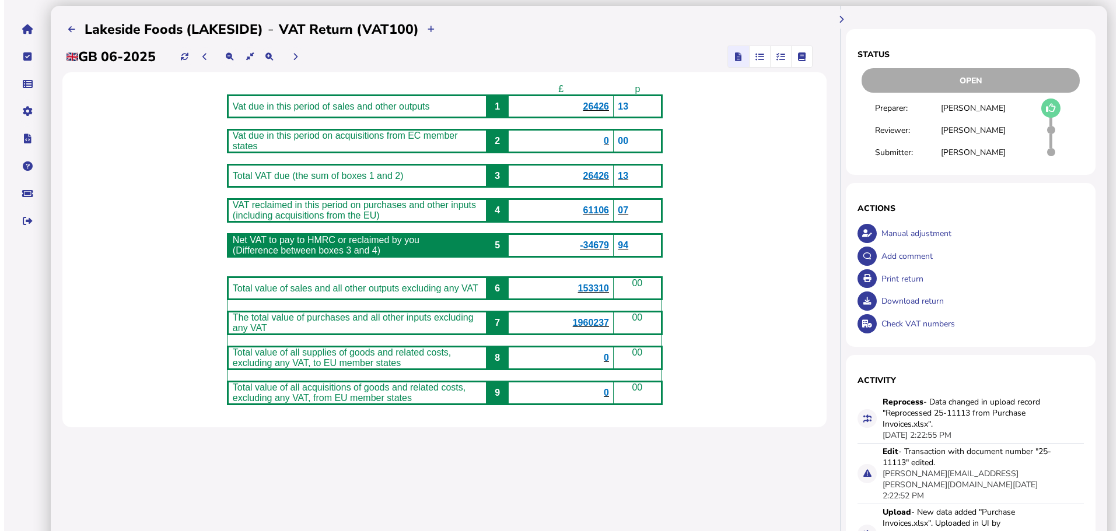
scroll to position [58, 0]
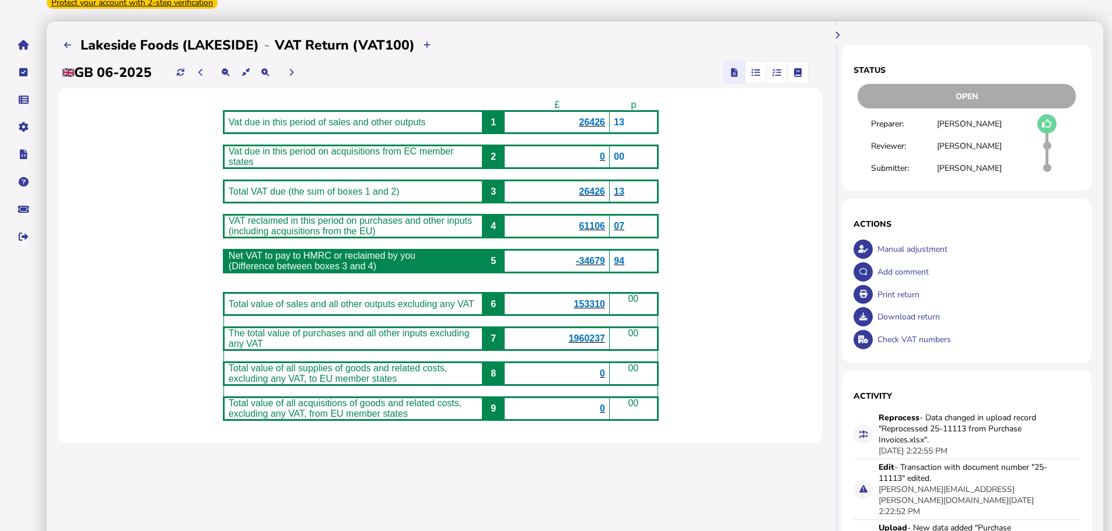
click at [605, 117] on span "26426" at bounding box center [592, 122] width 26 height 10
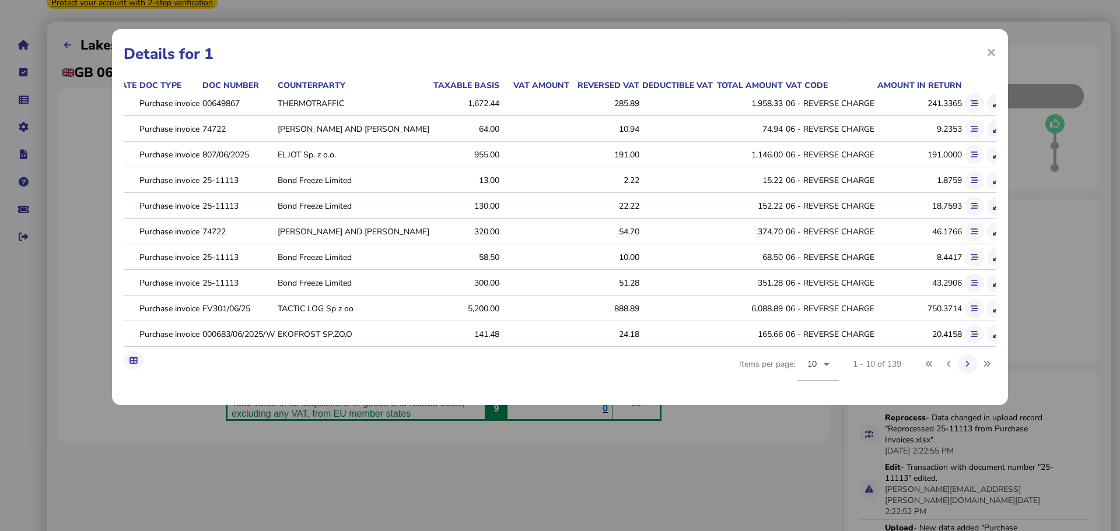
scroll to position [0, 75]
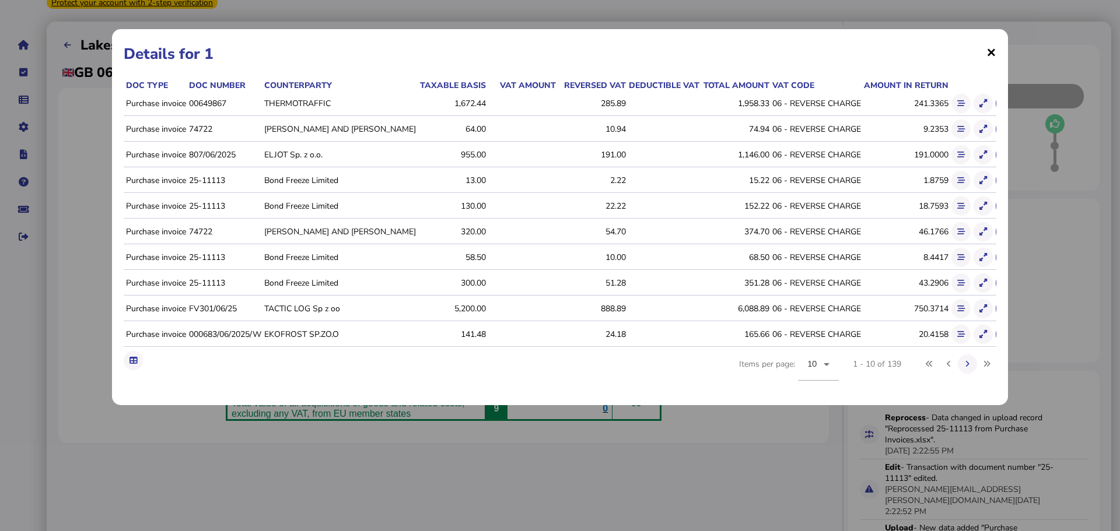
click at [991, 55] on span "×" at bounding box center [992, 52] width 10 height 22
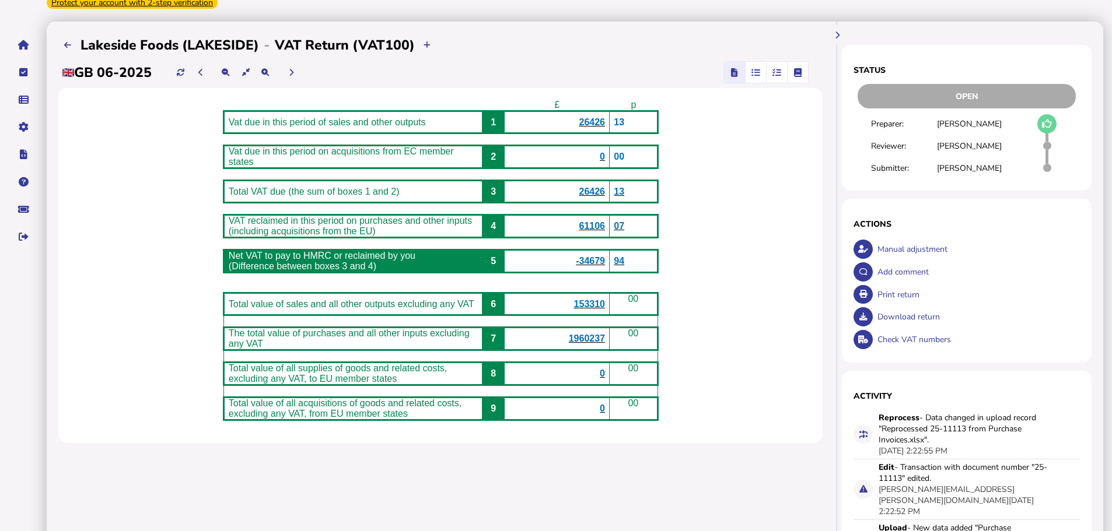
click at [605, 117] on span "26426" at bounding box center [592, 122] width 26 height 10
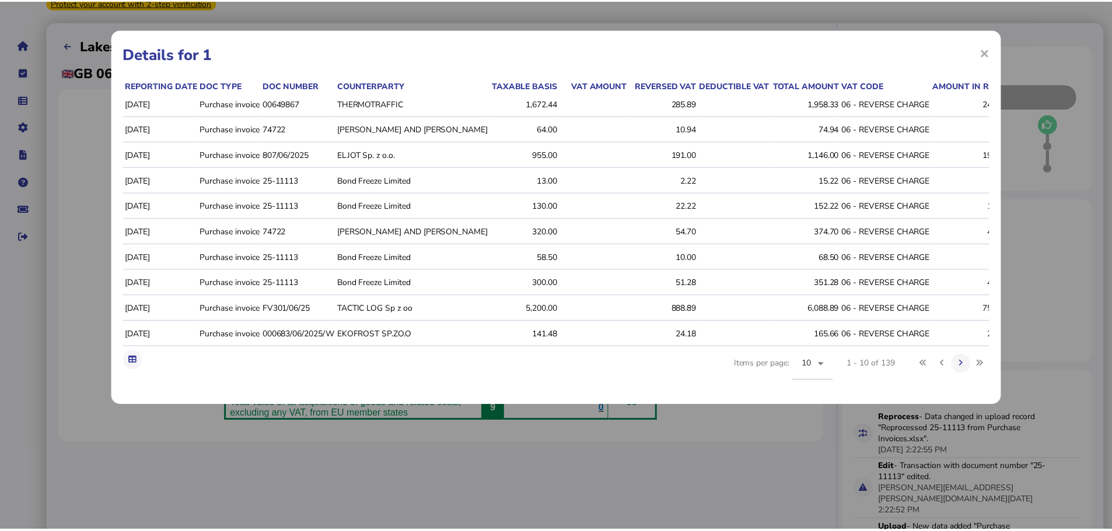
scroll to position [0, 30]
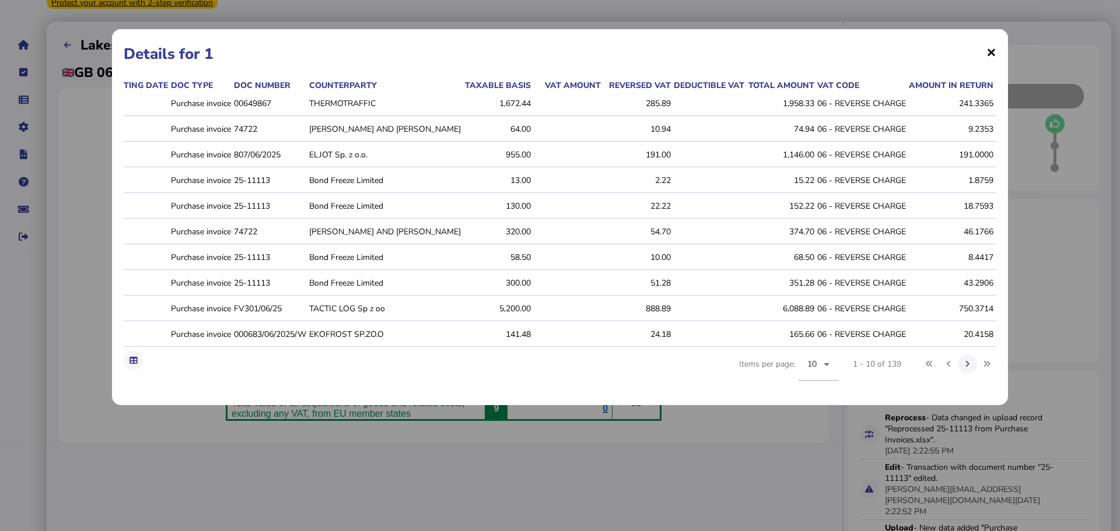
click at [987, 54] on span "×" at bounding box center [992, 52] width 10 height 22
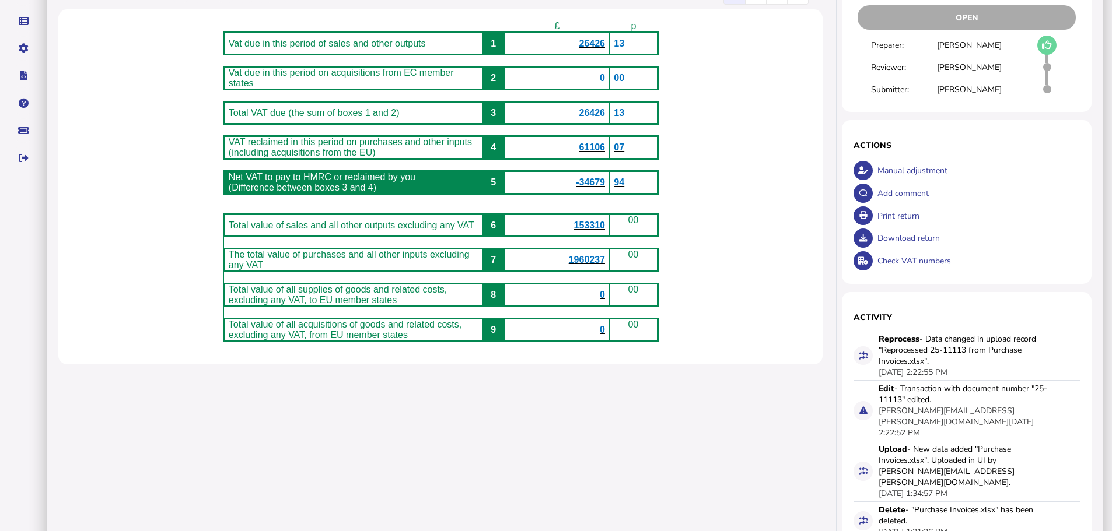
scroll to position [117, 0]
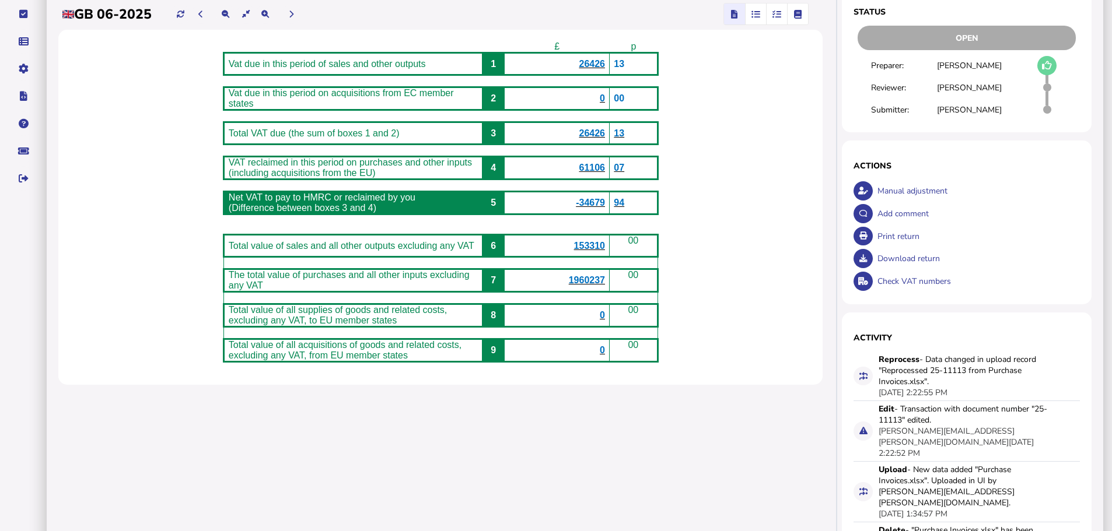
drag, startPoint x: 901, startPoint y: 408, endPoint x: 1038, endPoint y: 397, distance: 137.0
click at [1038, 404] on div "Edit - Transaction with document number "25-11113" edited." at bounding box center [966, 415] width 175 height 22
copy div "25-11113"
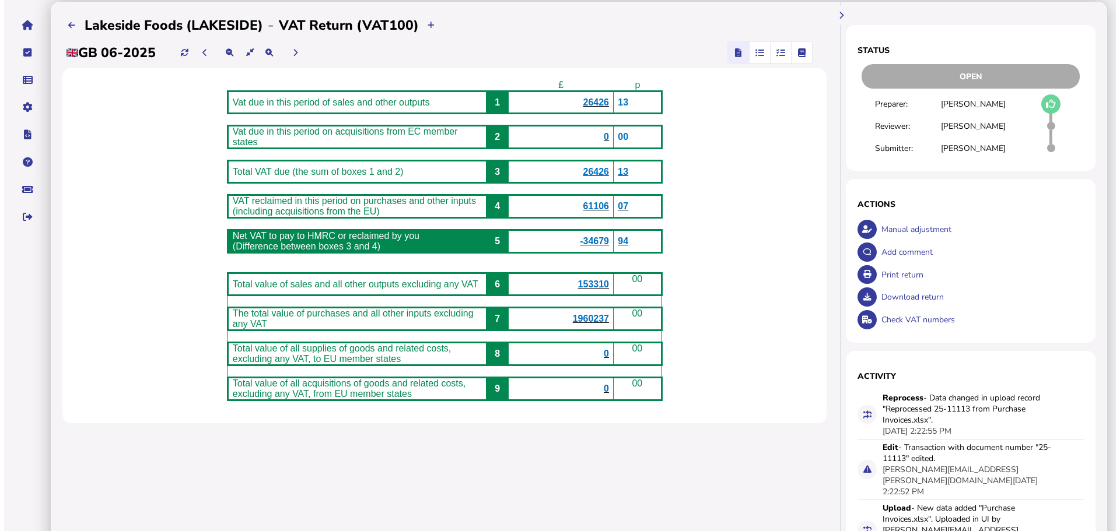
scroll to position [58, 0]
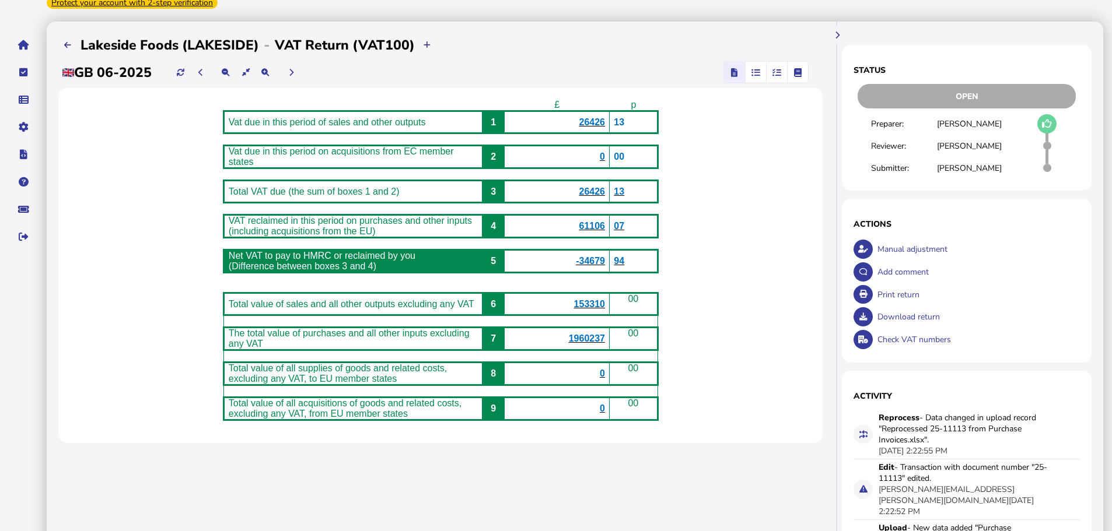
click at [604, 117] on span "26426" at bounding box center [592, 122] width 26 height 10
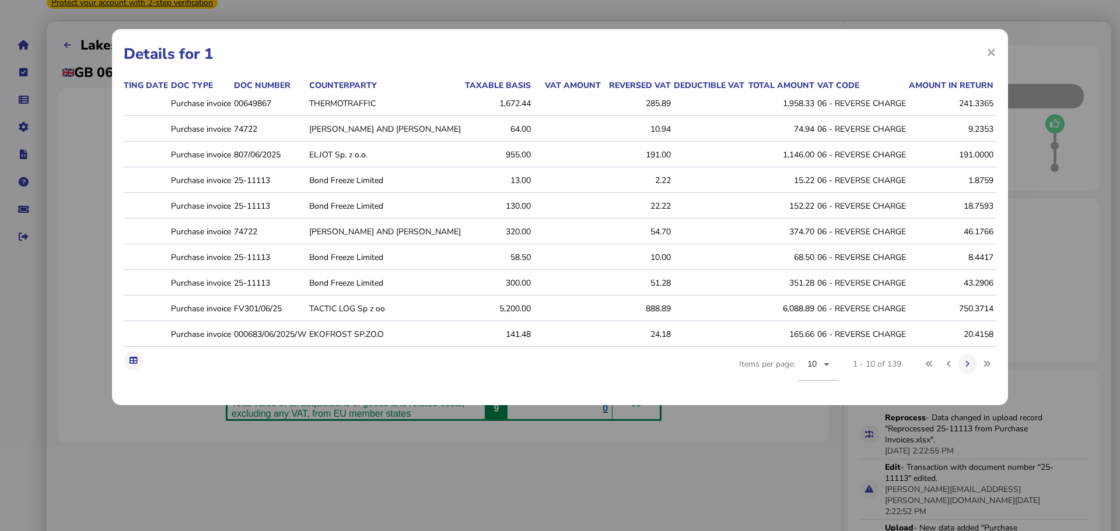
scroll to position [0, 75]
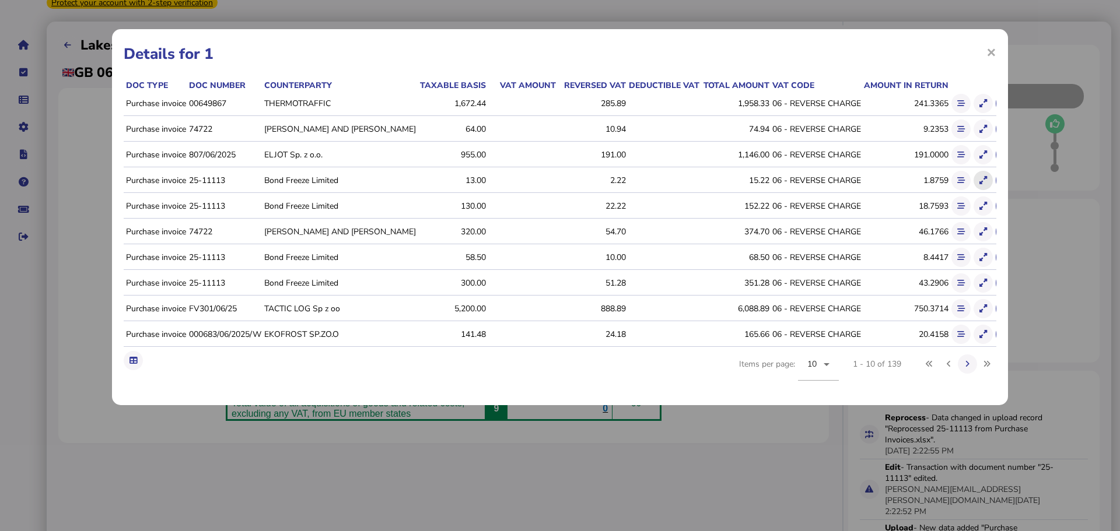
click at [980, 183] on icon at bounding box center [984, 181] width 8 height 8
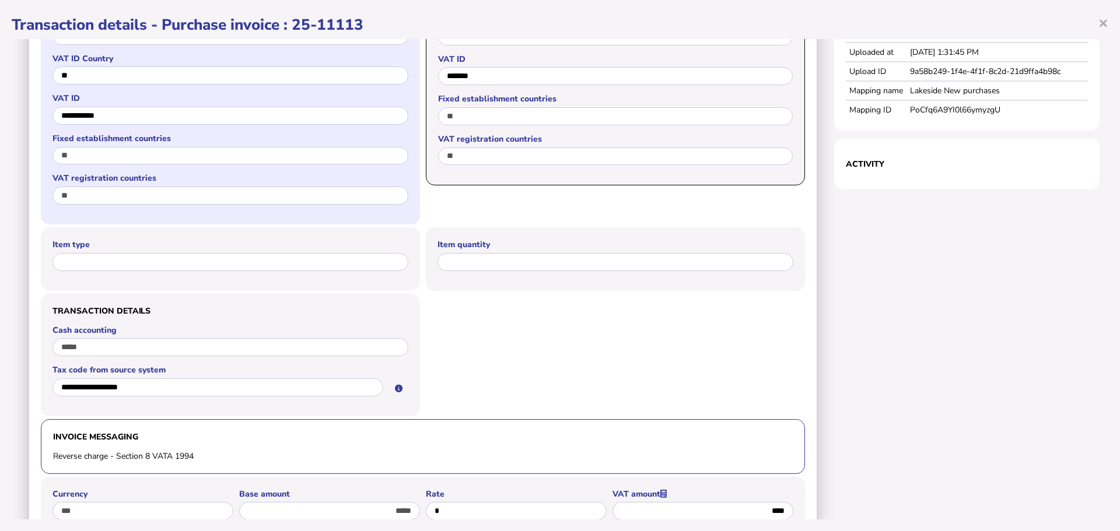
scroll to position [260, 0]
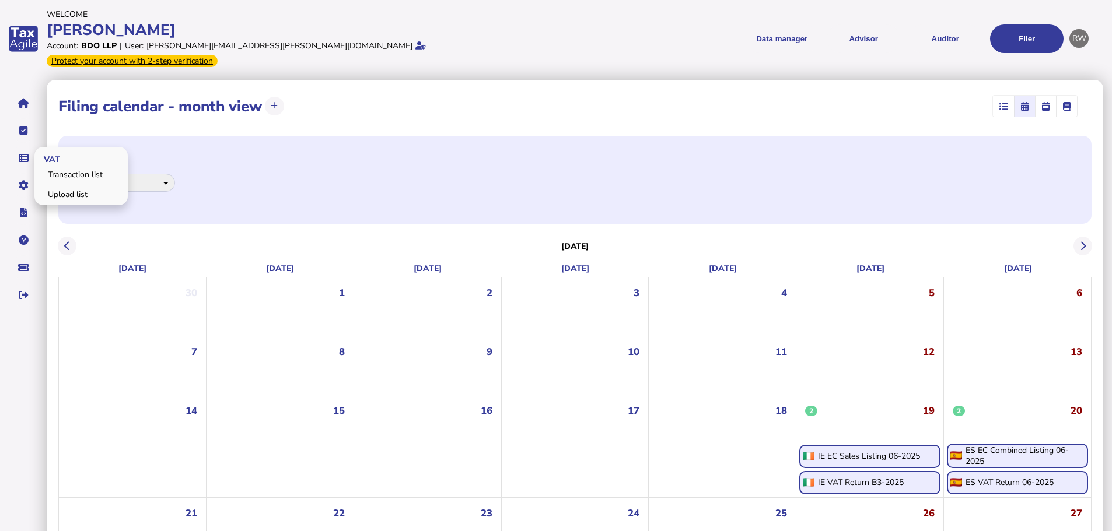
click at [51, 154] on span "VAT" at bounding box center [50, 158] width 32 height 27
click at [55, 166] on link "Transaction list" at bounding box center [81, 175] width 90 height 18
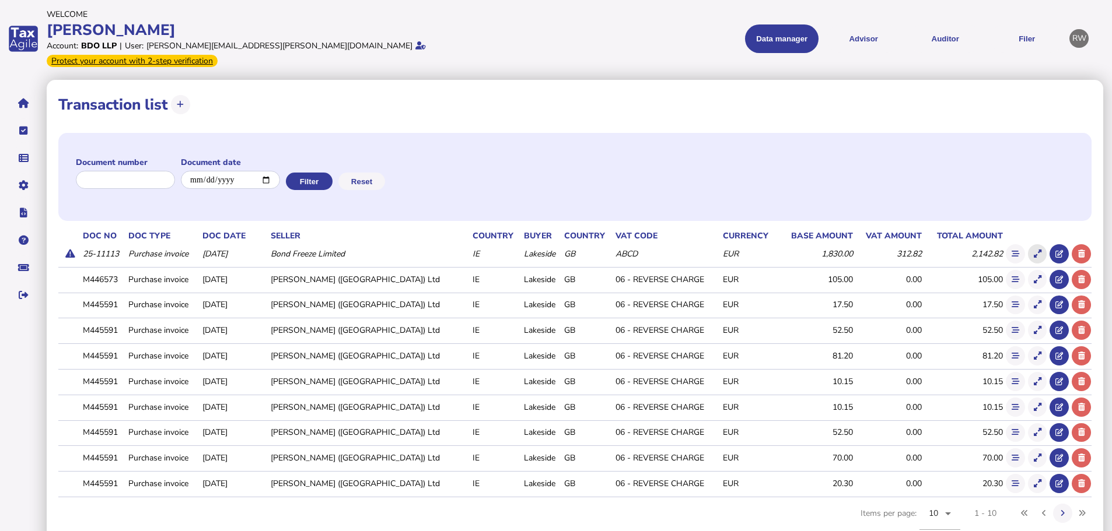
click at [1033, 244] on button at bounding box center [1037, 253] width 19 height 19
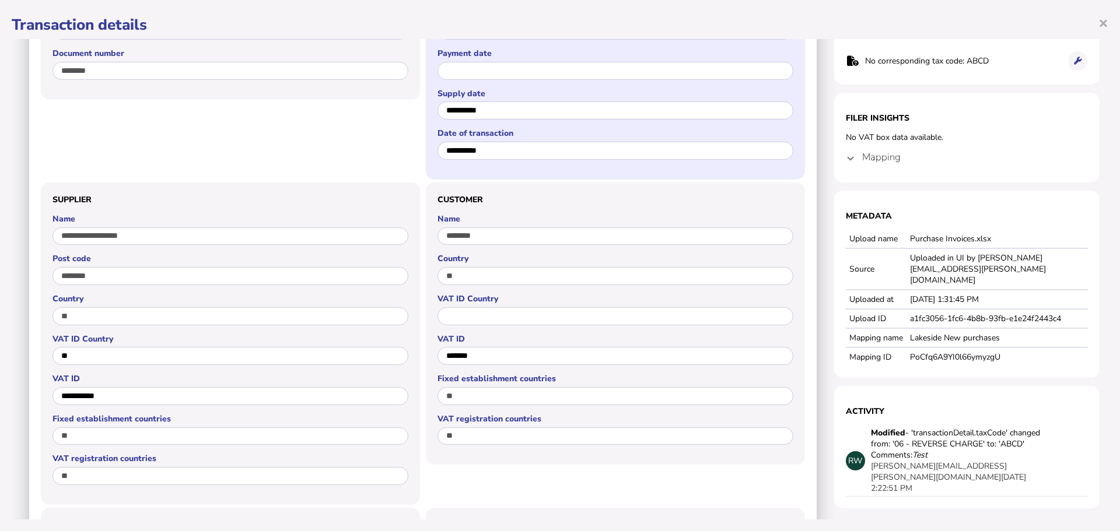
scroll to position [175, 0]
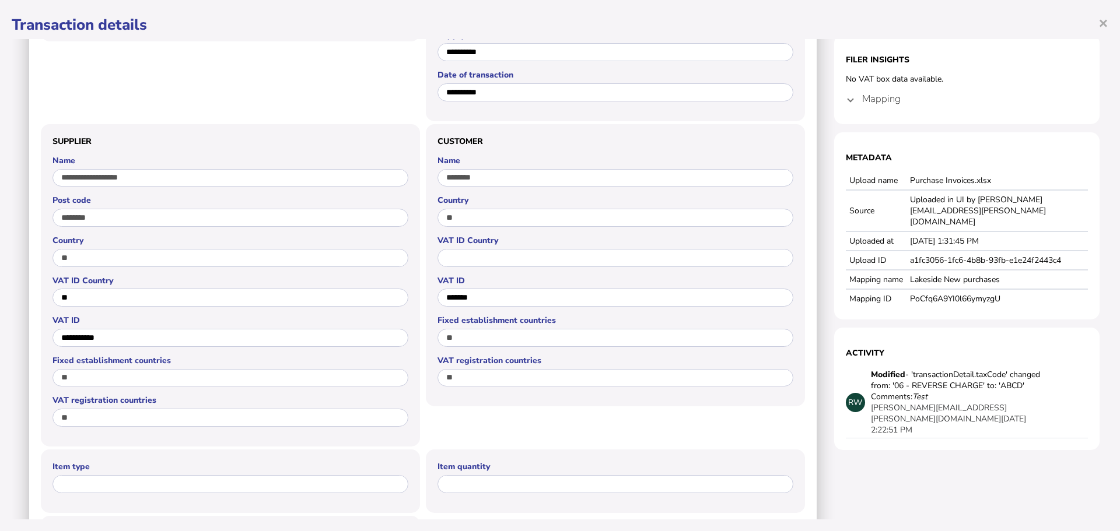
drag, startPoint x: 911, startPoint y: 397, endPoint x: 858, endPoint y: 358, distance: 65.9
click at [871, 369] on div "Modified - 'transactionDetail.taxCode' changed from: '06 - REVERSE CHARGE' to: …" at bounding box center [958, 402] width 175 height 67
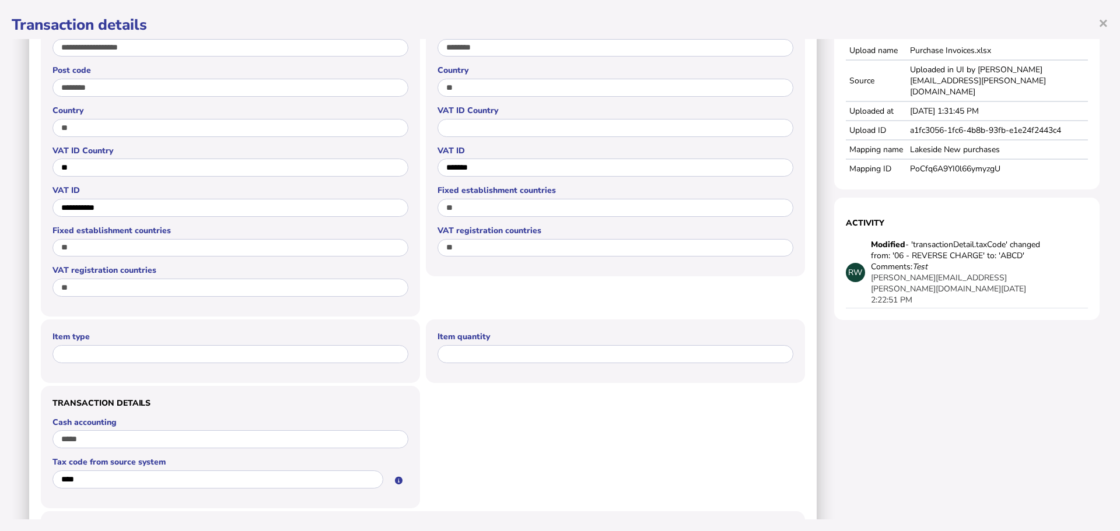
scroll to position [292, 0]
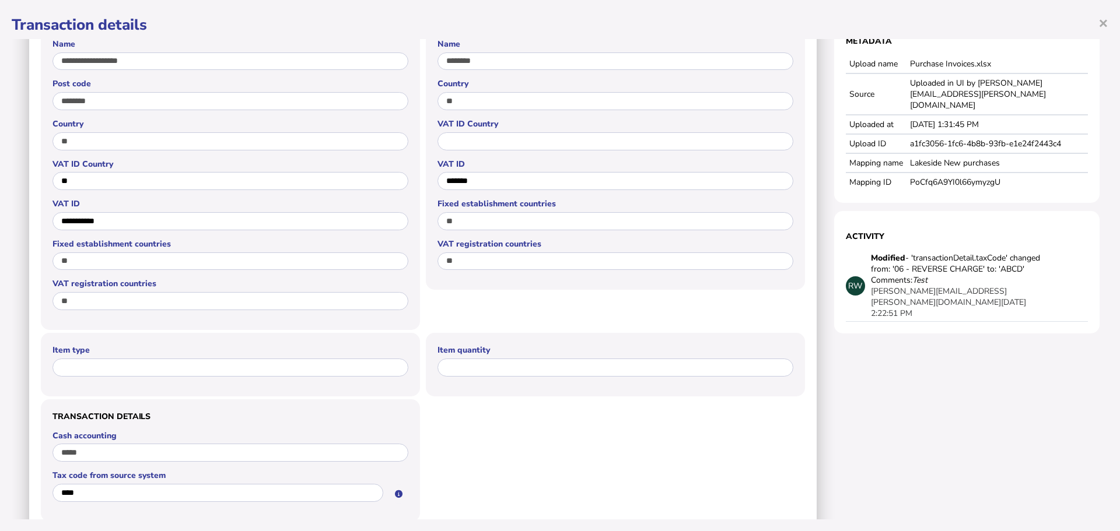
click at [889, 338] on aside "Calculator No analysis data available. Auditor No corresponding tax code: ABCD …" at bounding box center [966, 214] width 265 height 898
drag, startPoint x: 1016, startPoint y: 247, endPoint x: 993, endPoint y: 244, distance: 22.9
click at [993, 253] on div "Modified - 'transactionDetail.taxCode' changed from: '06 - REVERSE CHARGE' to: …" at bounding box center [958, 264] width 175 height 22
click at [1001, 307] on aside "Calculator No analysis data available. Auditor No corresponding tax code: ABCD …" at bounding box center [966, 214] width 265 height 898
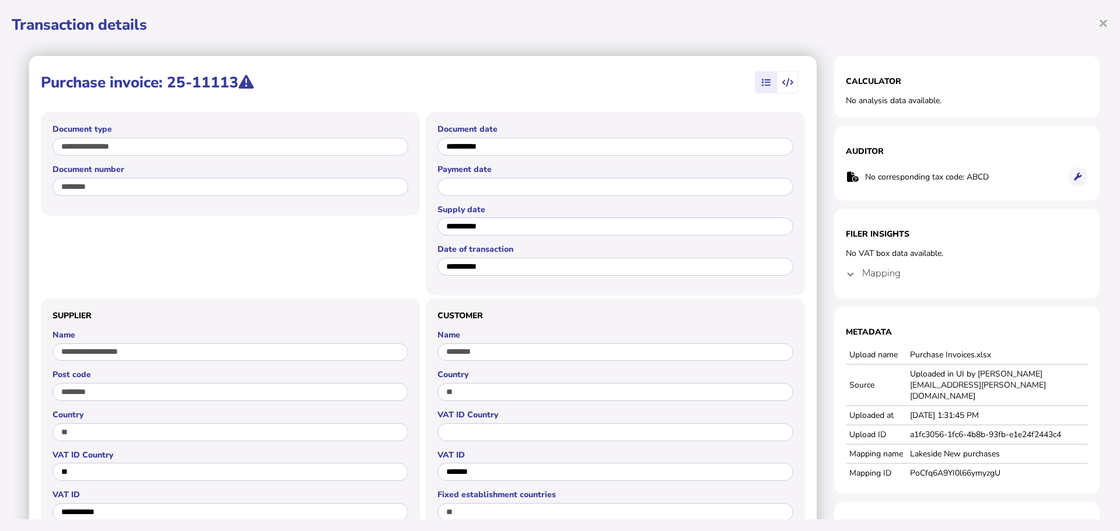
scroll to position [0, 0]
drag, startPoint x: 995, startPoint y: 176, endPoint x: 858, endPoint y: 184, distance: 137.4
click at [865, 184] on td "No corresponding tax code: ABCD" at bounding box center [962, 178] width 194 height 24
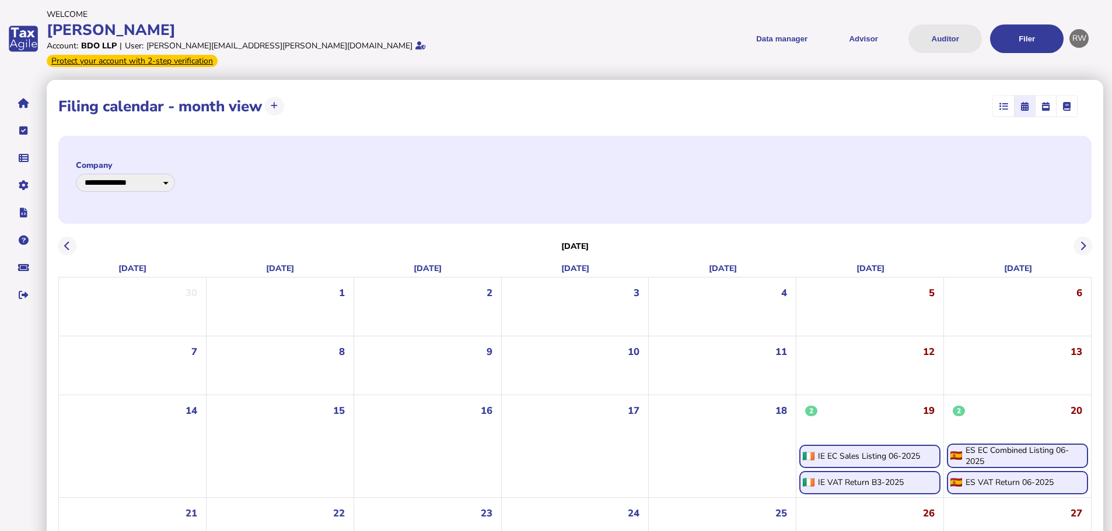
click at [950, 32] on button "Auditor" at bounding box center [945, 39] width 74 height 29
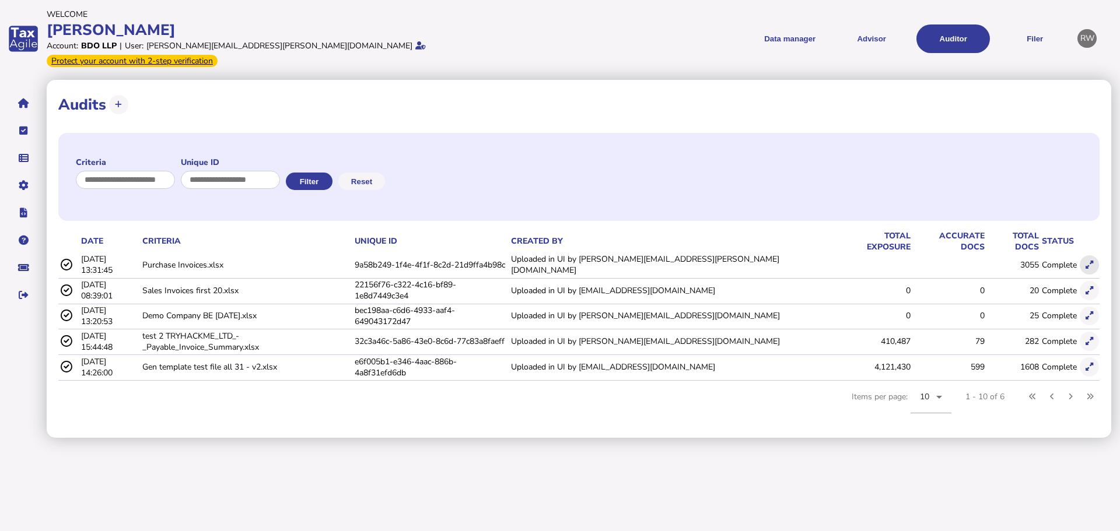
click at [1086, 261] on icon at bounding box center [1090, 265] width 8 height 8
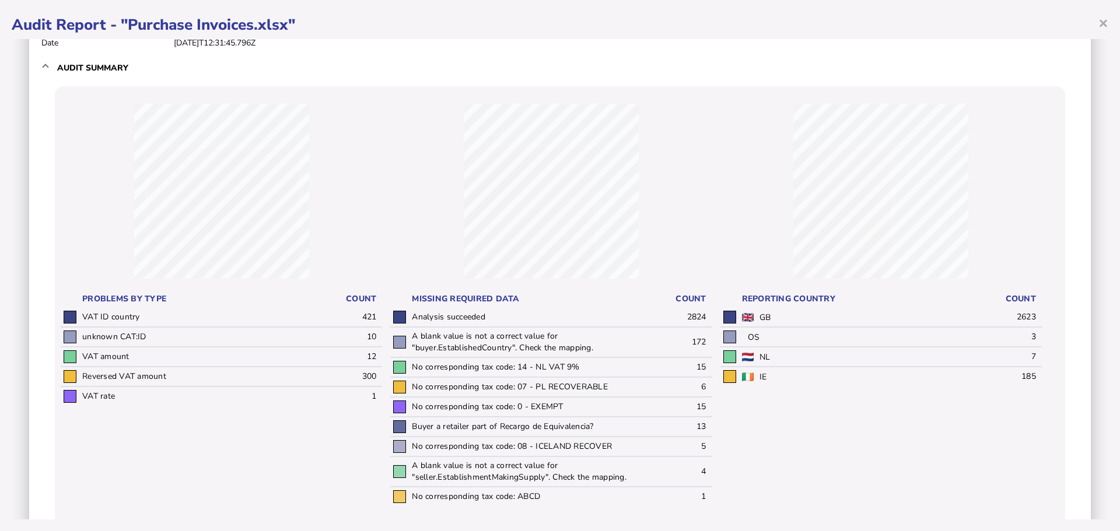
scroll to position [117, 0]
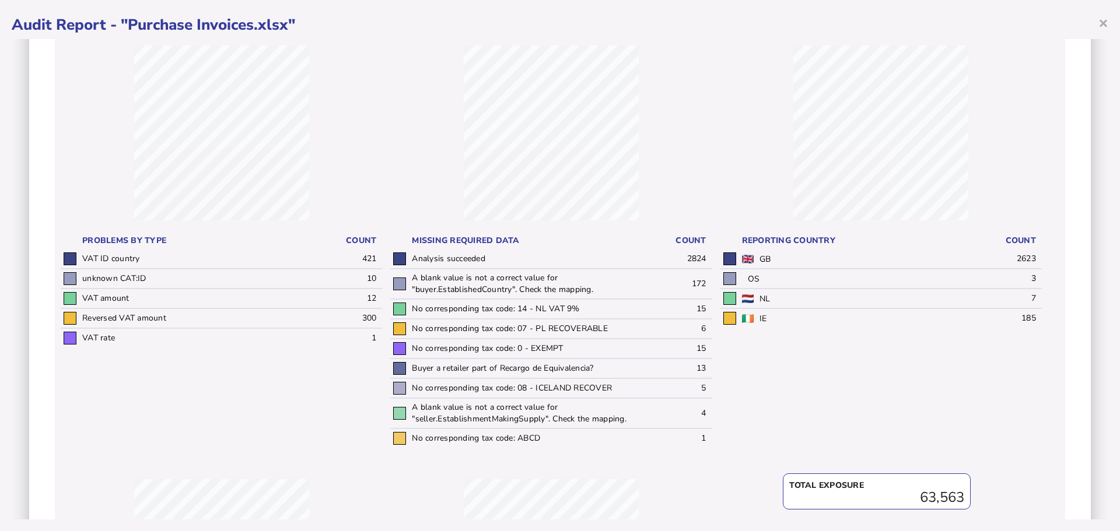
drag, startPoint x: 580, startPoint y: 310, endPoint x: 514, endPoint y: 311, distance: 66.5
click at [514, 311] on td "No corresponding tax code: 14 - NL VAT 9%" at bounding box center [527, 309] width 236 height 20
drag, startPoint x: 574, startPoint y: 341, endPoint x: 533, endPoint y: 340, distance: 41.5
click at [535, 341] on td "No corresponding tax code: 0 - EXEMPT" at bounding box center [527, 349] width 236 height 20
drag, startPoint x: 705, startPoint y: 348, endPoint x: 686, endPoint y: 348, distance: 18.7
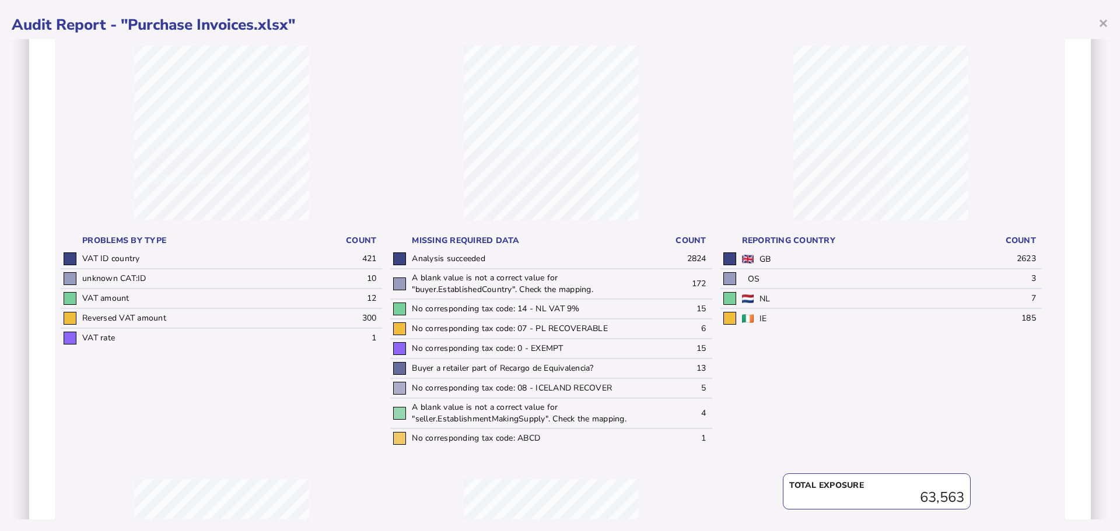
click at [686, 348] on td "15" at bounding box center [678, 349] width 67 height 20
drag, startPoint x: 698, startPoint y: 369, endPoint x: 688, endPoint y: 369, distance: 9.9
click at [688, 369] on td "13" at bounding box center [678, 369] width 67 height 20
drag, startPoint x: 778, startPoint y: 257, endPoint x: 756, endPoint y: 258, distance: 21.6
click at [756, 258] on td "GB" at bounding box center [857, 259] width 236 height 19
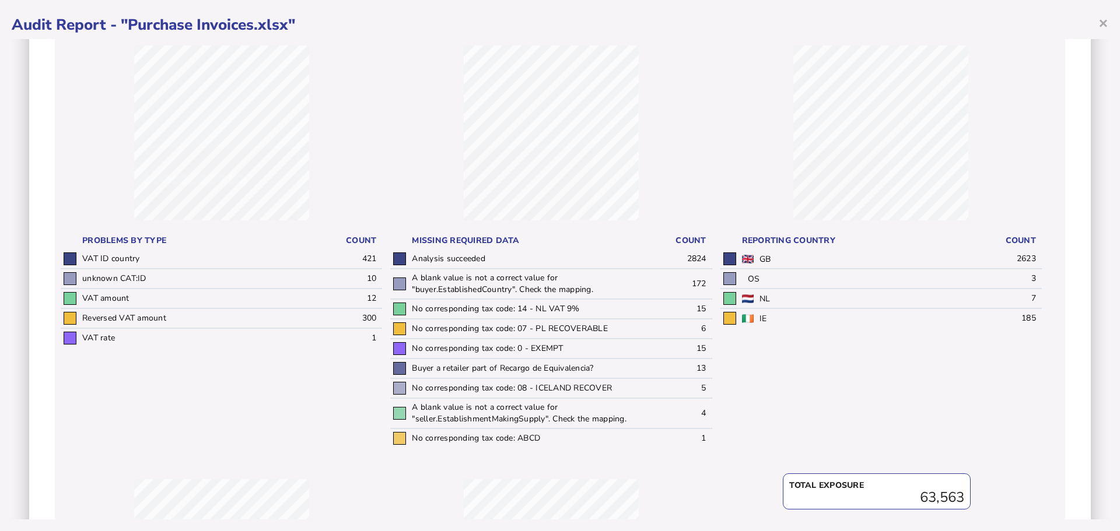
drag, startPoint x: 767, startPoint y: 298, endPoint x: 753, endPoint y: 300, distance: 14.8
click at [753, 300] on td "NL" at bounding box center [857, 299] width 236 height 20
drag, startPoint x: 764, startPoint y: 321, endPoint x: 749, endPoint y: 322, distance: 15.2
click at [749, 322] on td "IE" at bounding box center [857, 318] width 236 height 19
drag, startPoint x: 376, startPoint y: 320, endPoint x: 320, endPoint y: 302, distance: 58.9
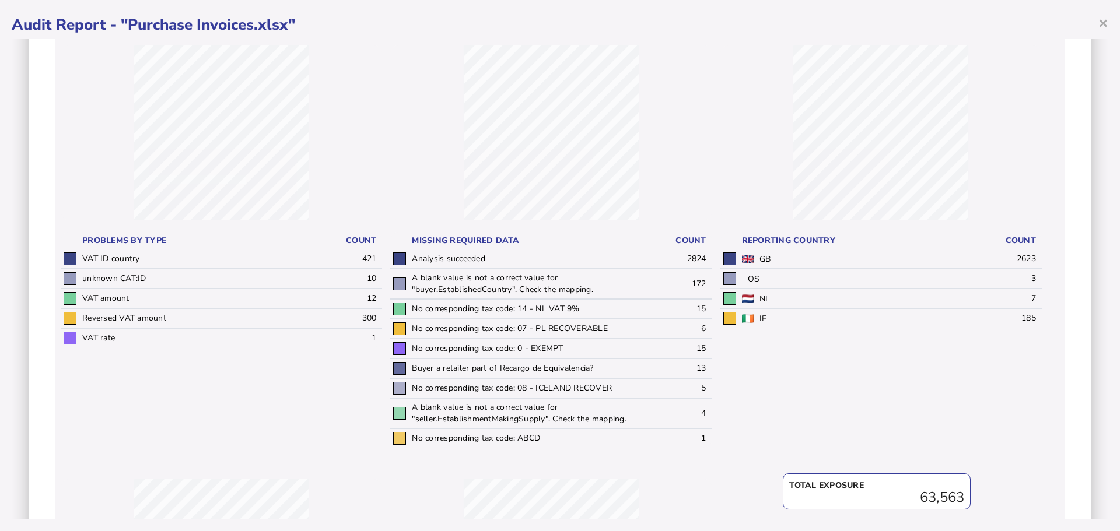
click at [375, 320] on td "300" at bounding box center [348, 319] width 67 height 20
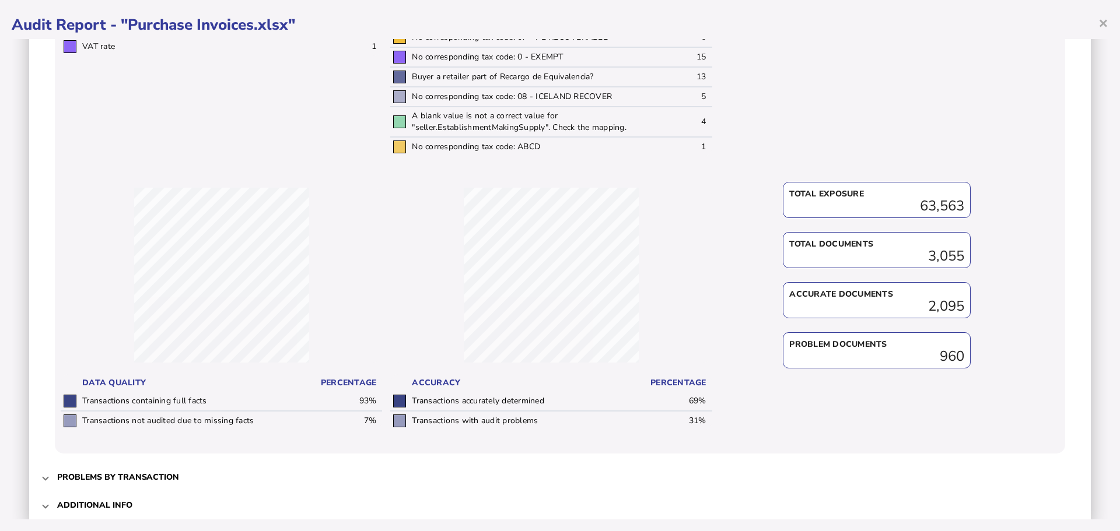
scroll to position [437, 0]
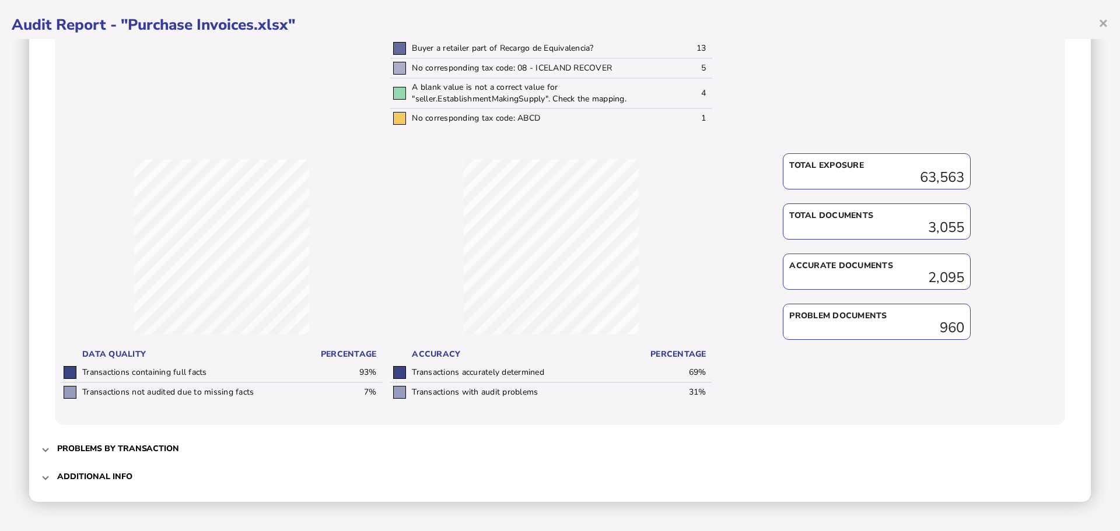
click at [58, 447] on h3 "Problems by transaction" at bounding box center [118, 448] width 122 height 11
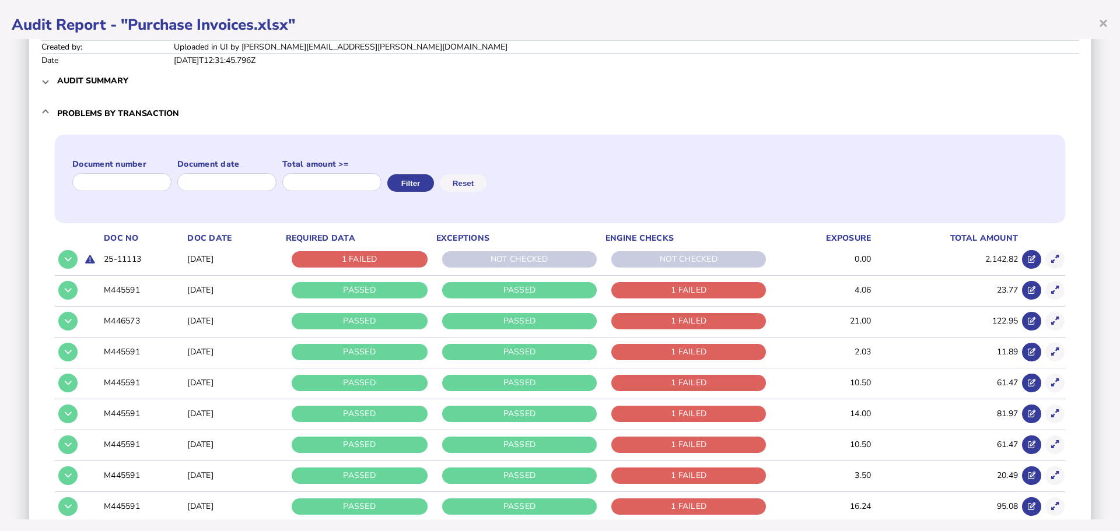
scroll to position [58, 0]
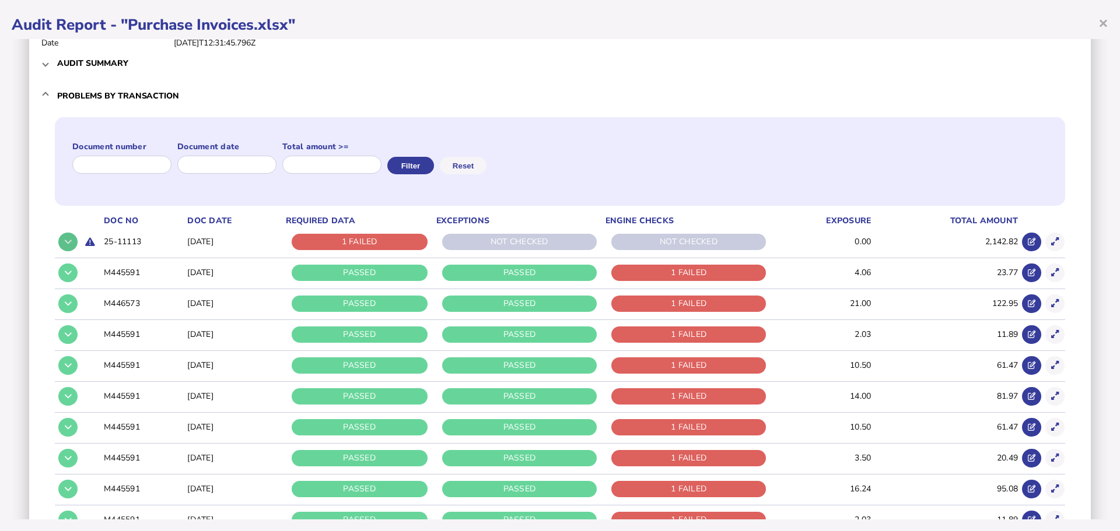
click at [63, 241] on button at bounding box center [67, 242] width 19 height 19
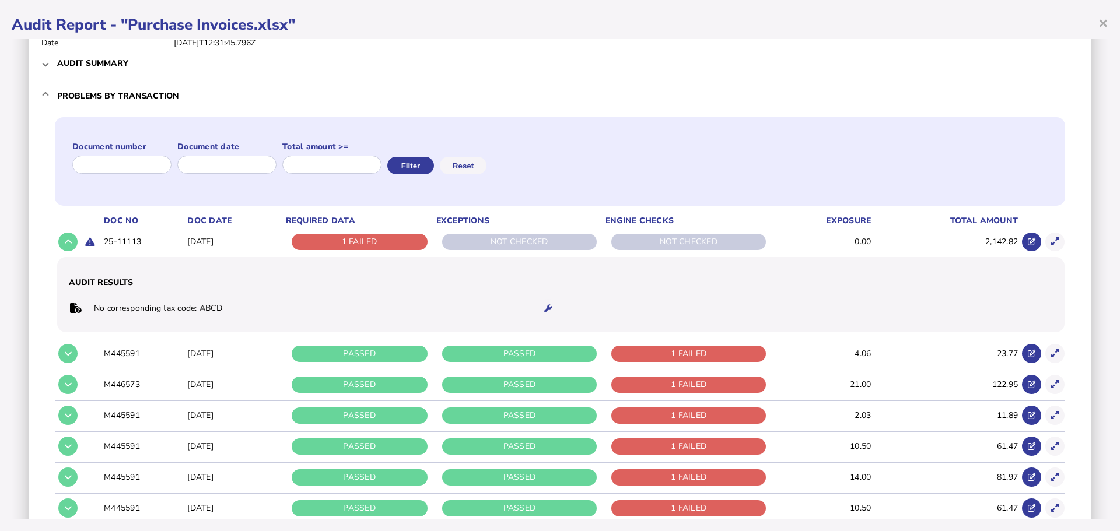
drag, startPoint x: 228, startPoint y: 313, endPoint x: 110, endPoint y: 309, distance: 117.9
click at [110, 309] on td "No corresponding tax code: ABCD" at bounding box center [310, 309] width 435 height 24
click at [73, 236] on button at bounding box center [67, 242] width 19 height 19
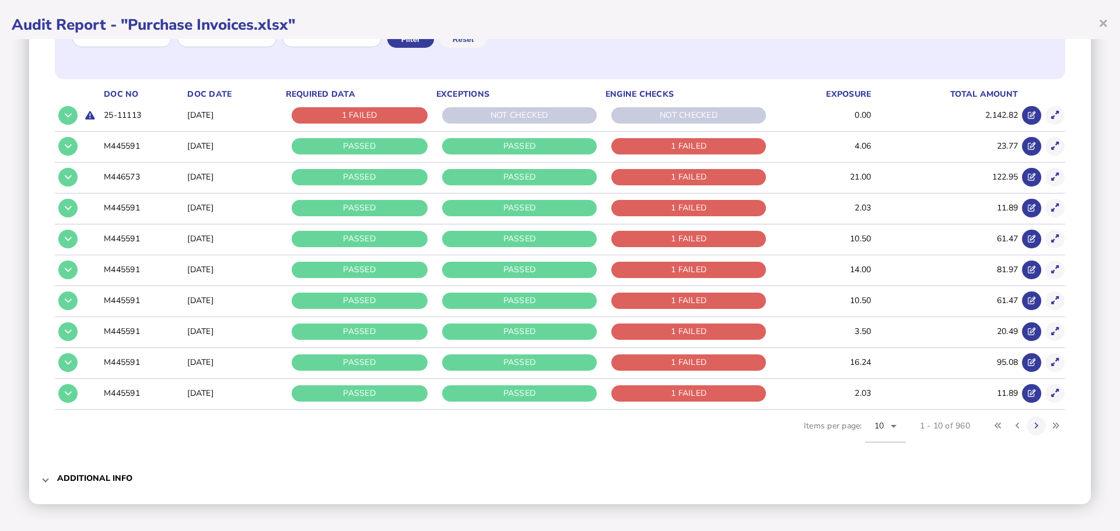
scroll to position [187, 0]
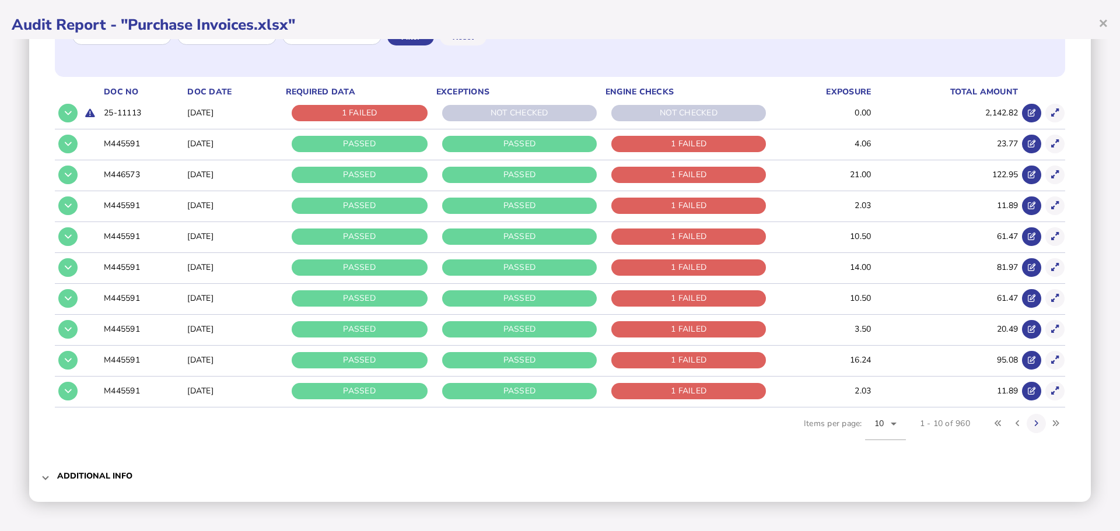
click at [92, 475] on h3 "Additional info" at bounding box center [94, 476] width 75 height 11
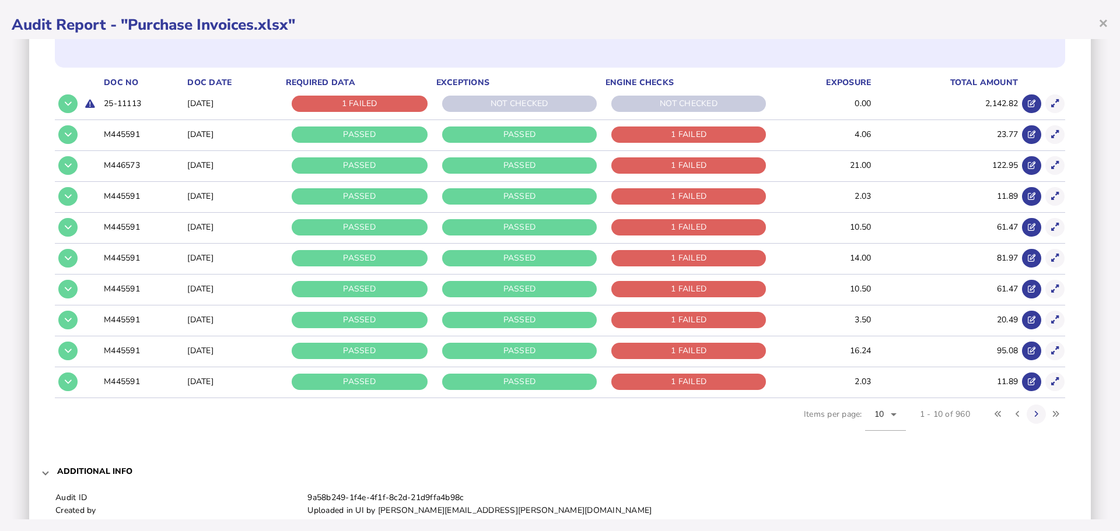
scroll to position [0, 0]
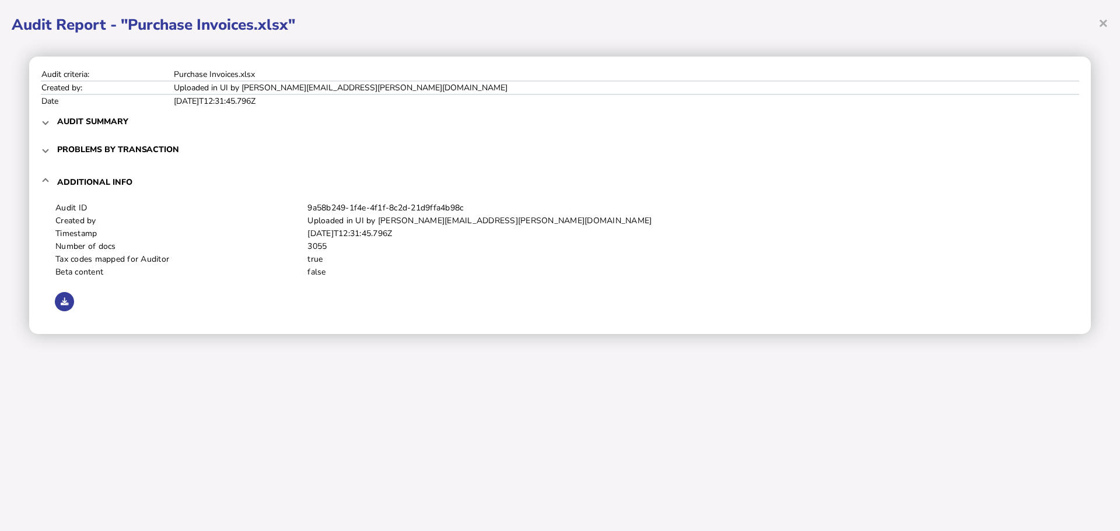
click at [51, 178] on mat-expansion-panel-header "Additional info" at bounding box center [560, 181] width 1038 height 37
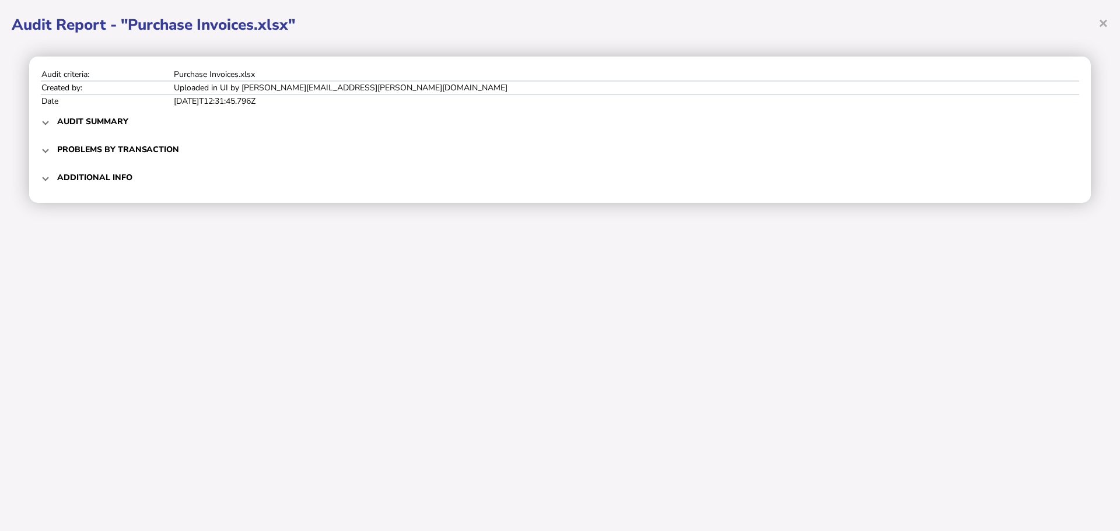
click at [49, 148] on mat-expansion-panel-header "Problems by transaction" at bounding box center [560, 149] width 1038 height 28
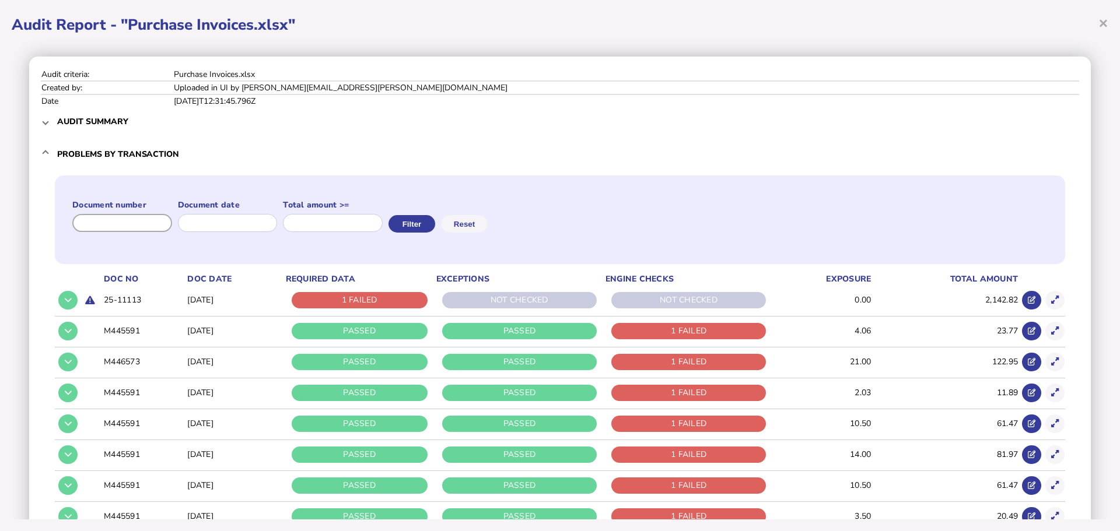
click at [160, 226] on input "input" at bounding box center [122, 223] width 100 height 18
paste input "*********"
type input "*********"
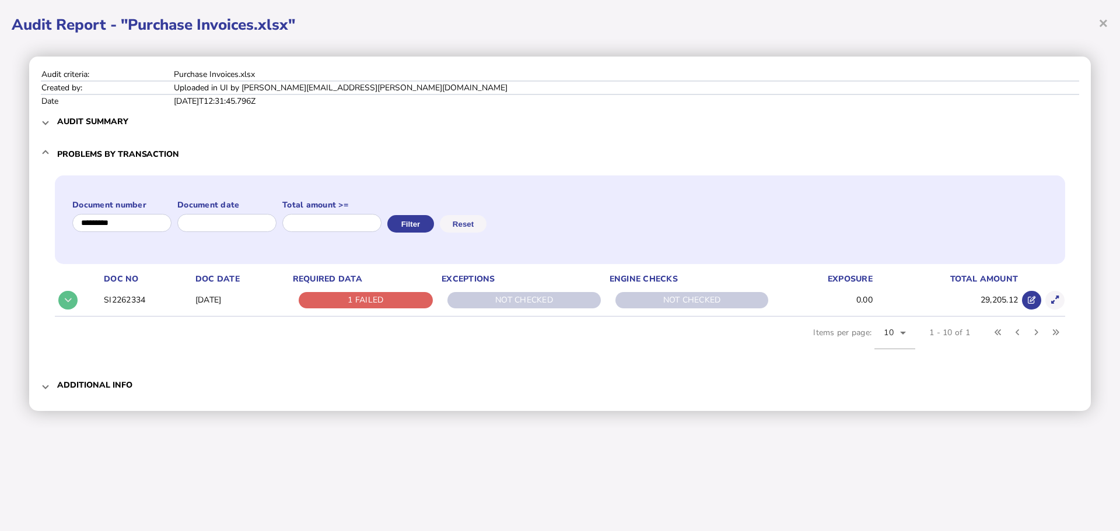
click at [72, 303] on button at bounding box center [67, 300] width 19 height 19
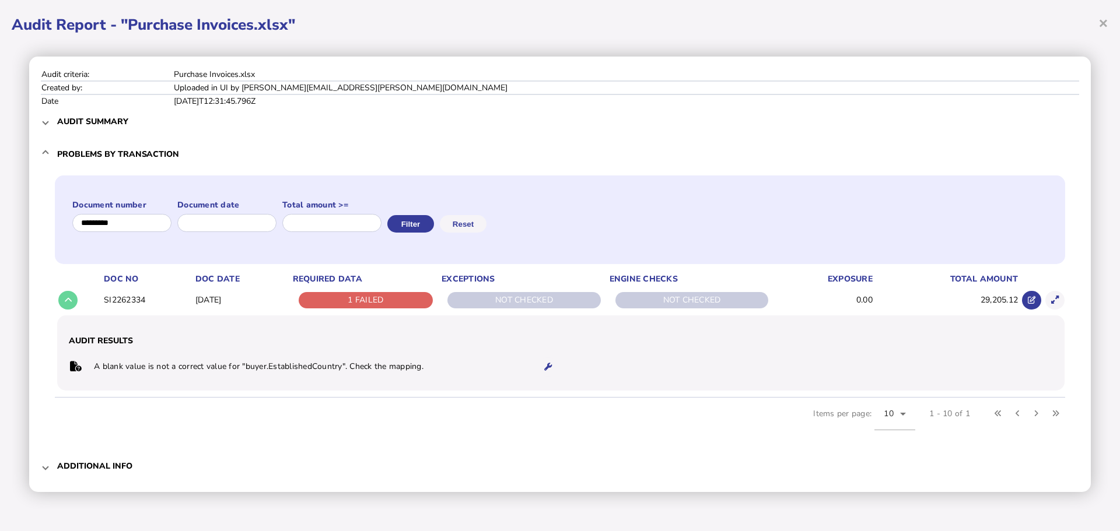
drag, startPoint x: 104, startPoint y: 370, endPoint x: 305, endPoint y: 371, distance: 200.7
click at [305, 371] on td "A blank value is not a correct value for "buyer.EstablishedCountry". Check the …" at bounding box center [310, 367] width 435 height 24
click at [1054, 304] on icon at bounding box center [1055, 300] width 8 height 8
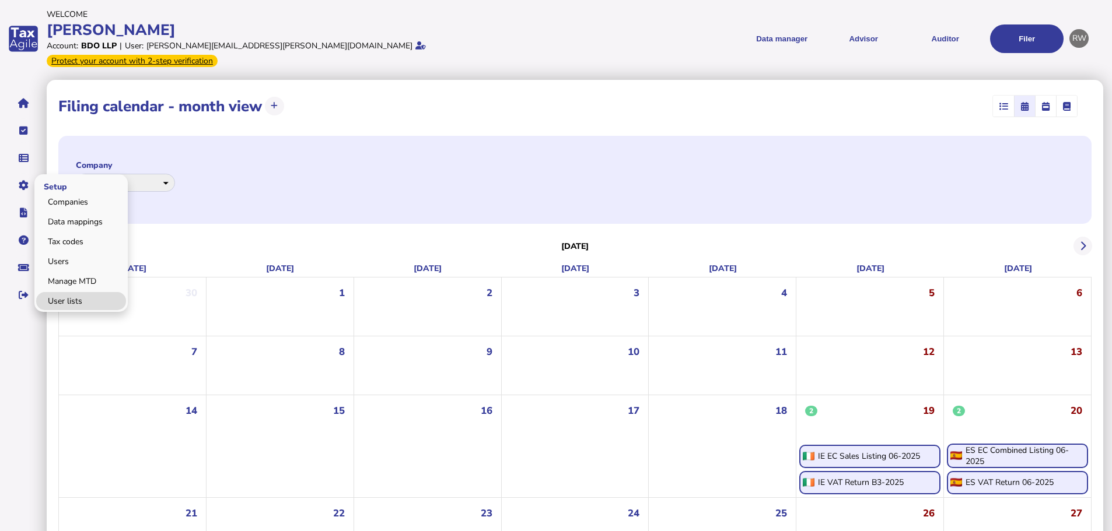
click at [70, 292] on link "User lists" at bounding box center [81, 301] width 90 height 18
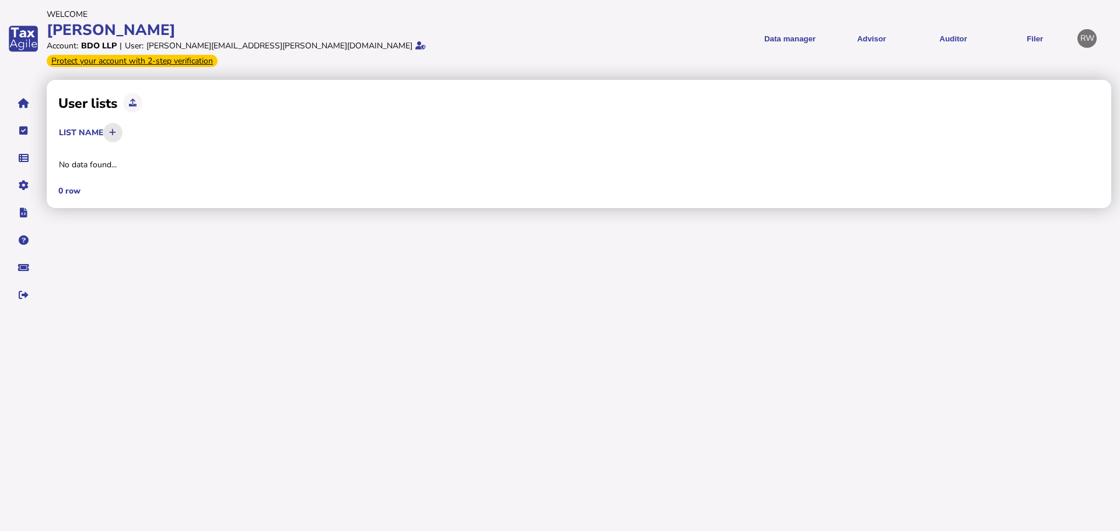
click at [116, 129] on icon at bounding box center [112, 133] width 7 height 8
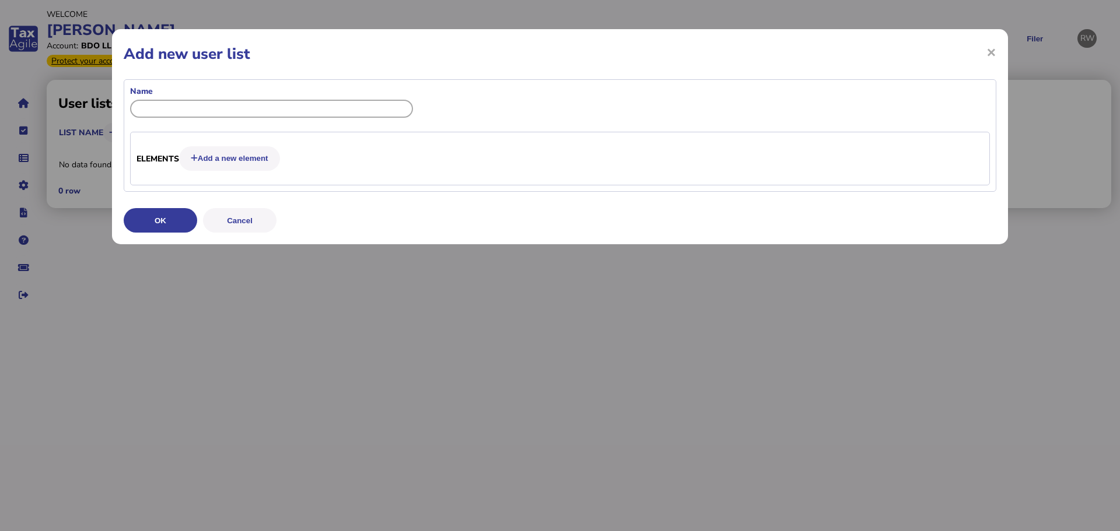
click at [177, 107] on input "input" at bounding box center [271, 109] width 283 height 18
type input "*********"
click at [267, 159] on button "Add a new element" at bounding box center [229, 158] width 101 height 25
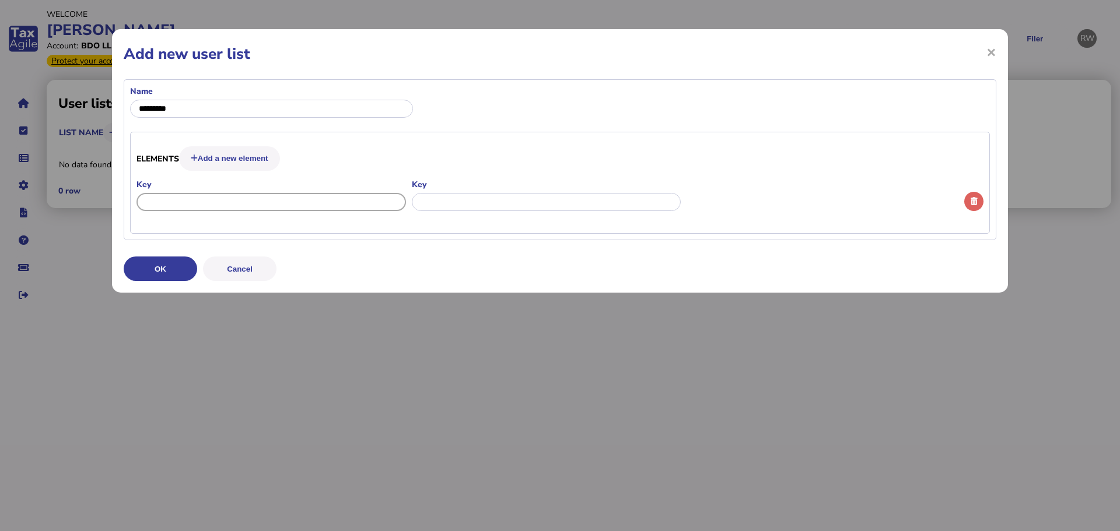
click at [304, 199] on input "input" at bounding box center [272, 202] width 270 height 18
click at [0, 0] on span "×" at bounding box center [0, 0] width 0 height 0
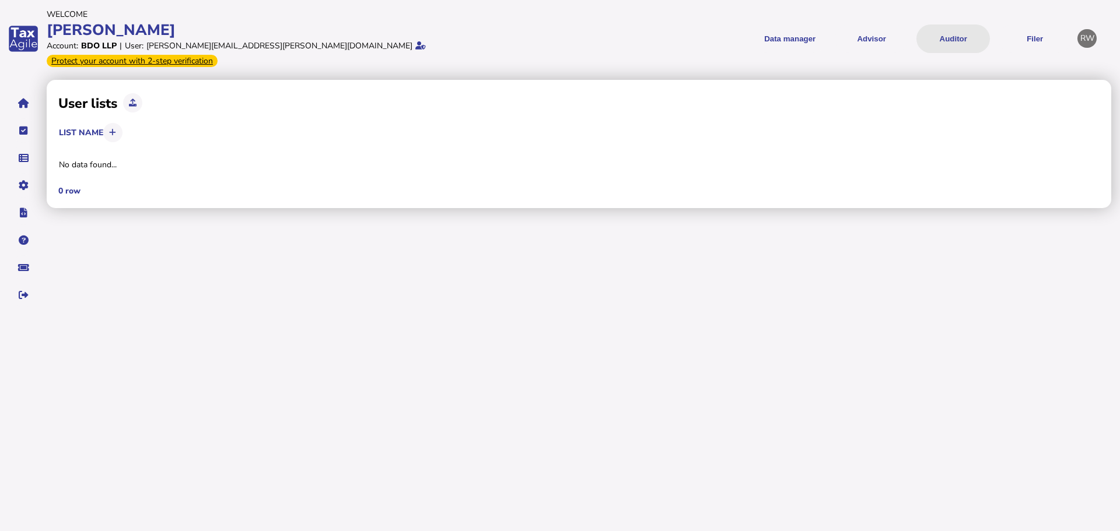
click at [957, 34] on button "Auditor" at bounding box center [954, 39] width 74 height 29
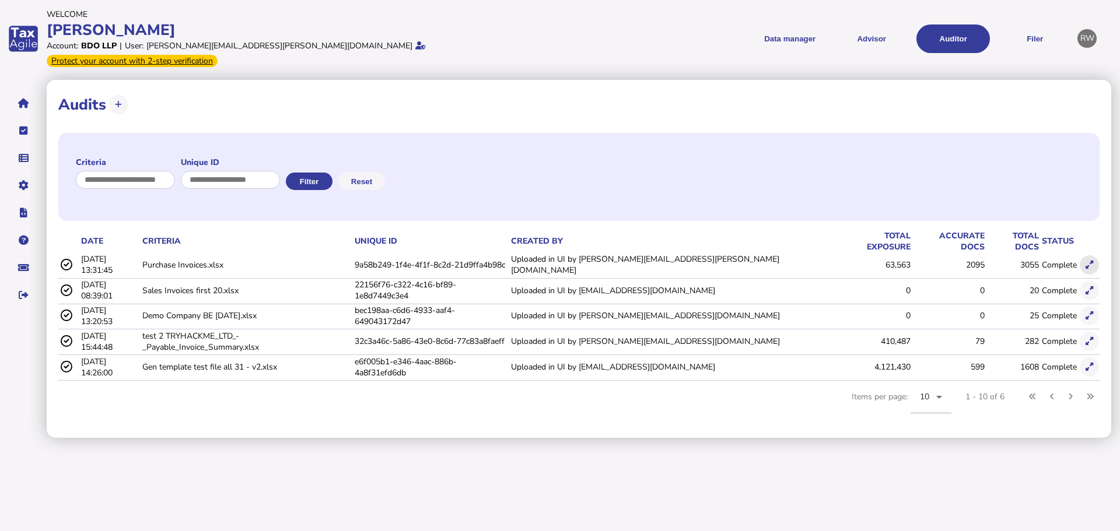
click at [1086, 261] on icon at bounding box center [1090, 265] width 8 height 8
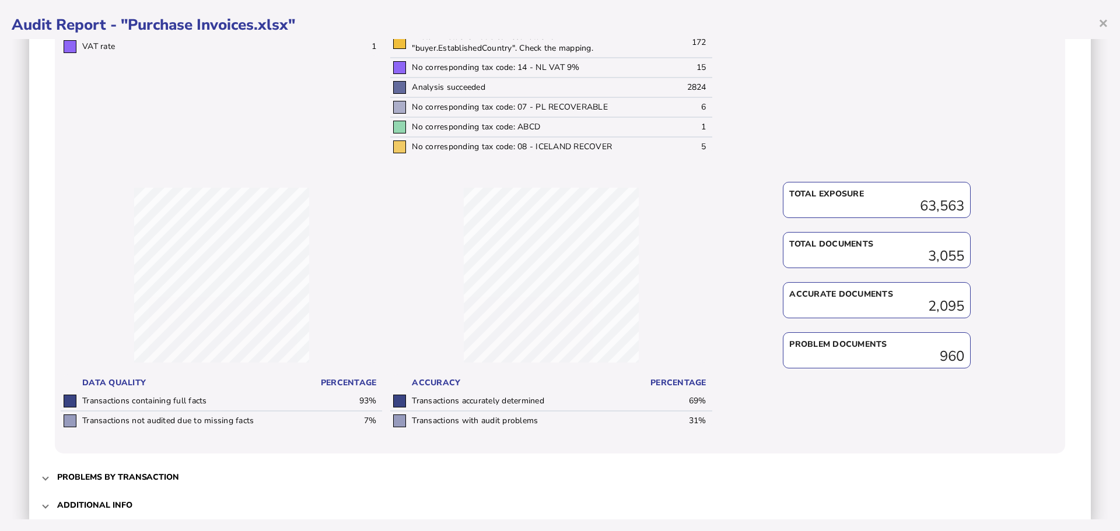
scroll to position [437, 0]
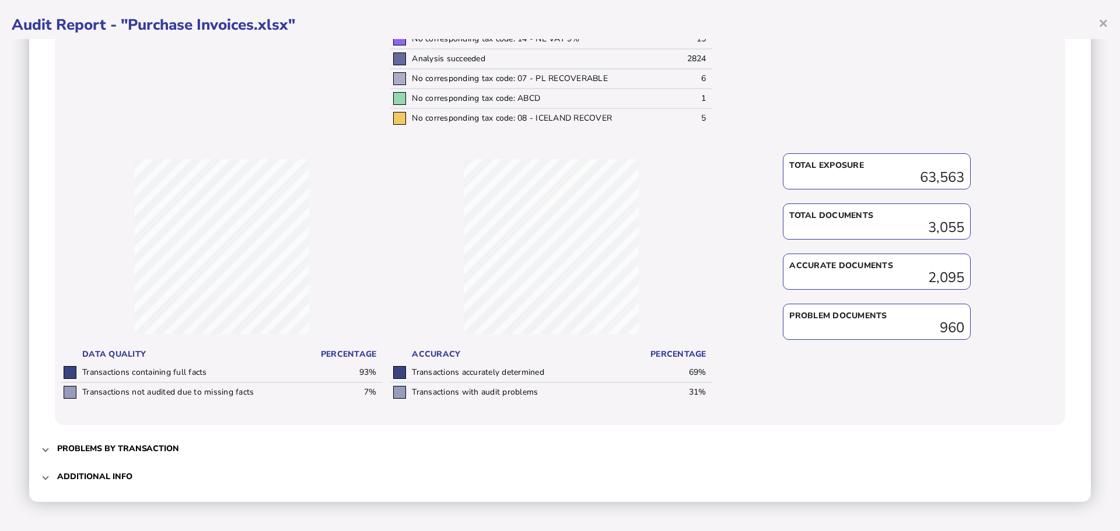
click at [50, 445] on mat-expansion-panel-header "Problems by transaction" at bounding box center [560, 449] width 1038 height 28
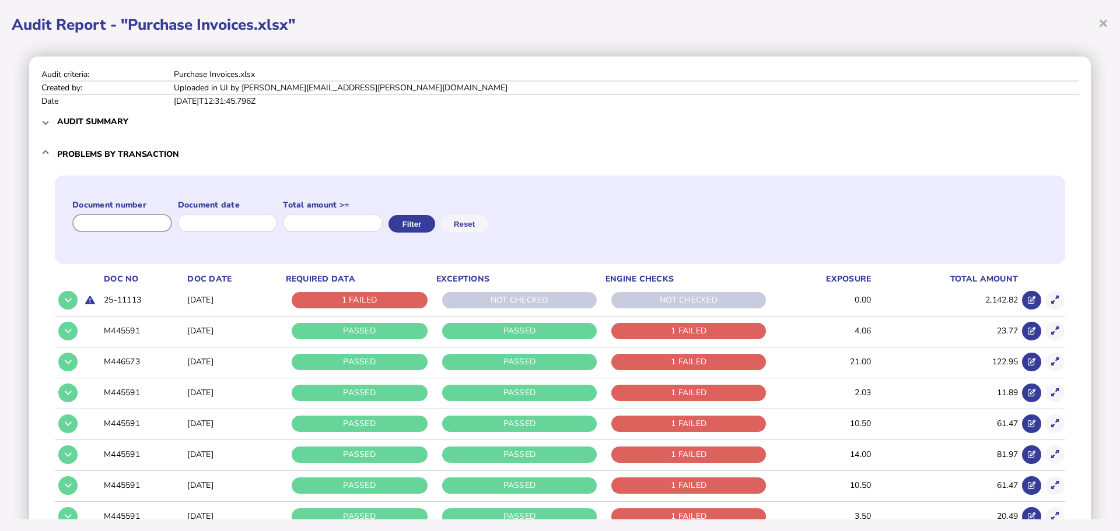
click at [101, 224] on input "input" at bounding box center [122, 223] width 100 height 18
paste input "**********"
type input "**********"
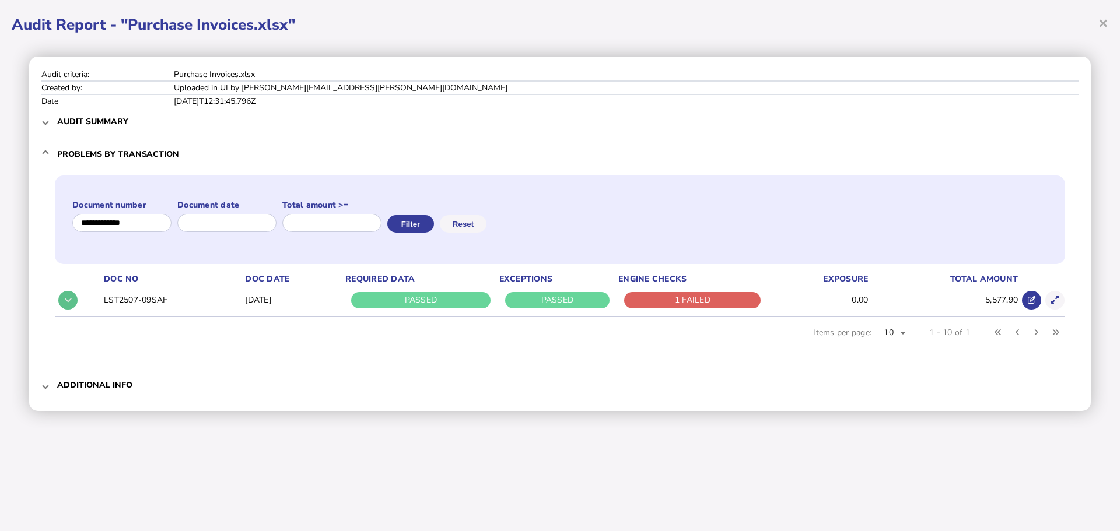
click at [69, 303] on icon at bounding box center [68, 300] width 7 height 8
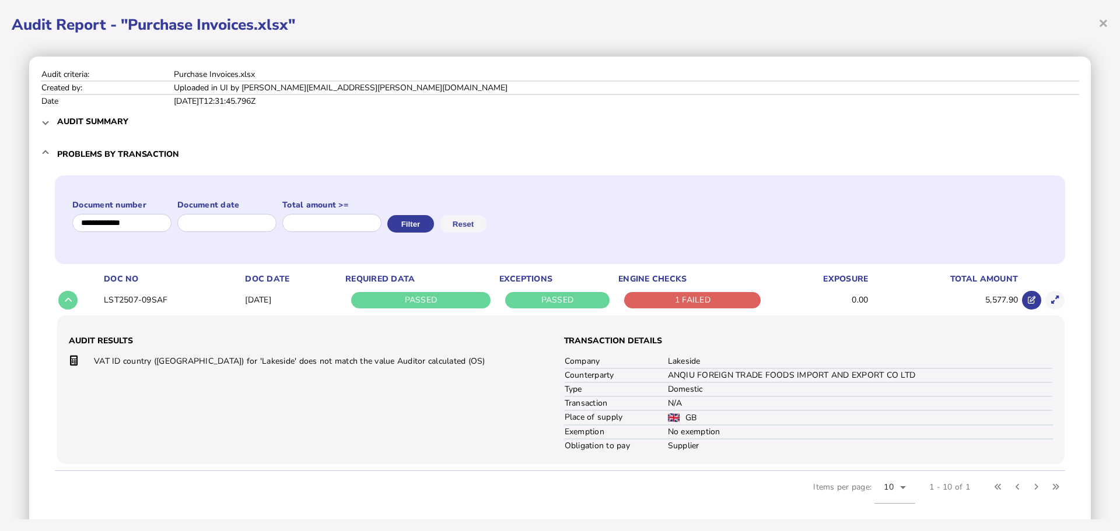
drag, startPoint x: 410, startPoint y: 362, endPoint x: 401, endPoint y: 362, distance: 8.2
click at [401, 362] on td "VAT ID country ([GEOGRAPHIC_DATA]) for 'Lakeside' does not match the value Audi…" at bounding box center [310, 361] width 435 height 13
click at [43, 121] on span at bounding box center [45, 121] width 5 height 11
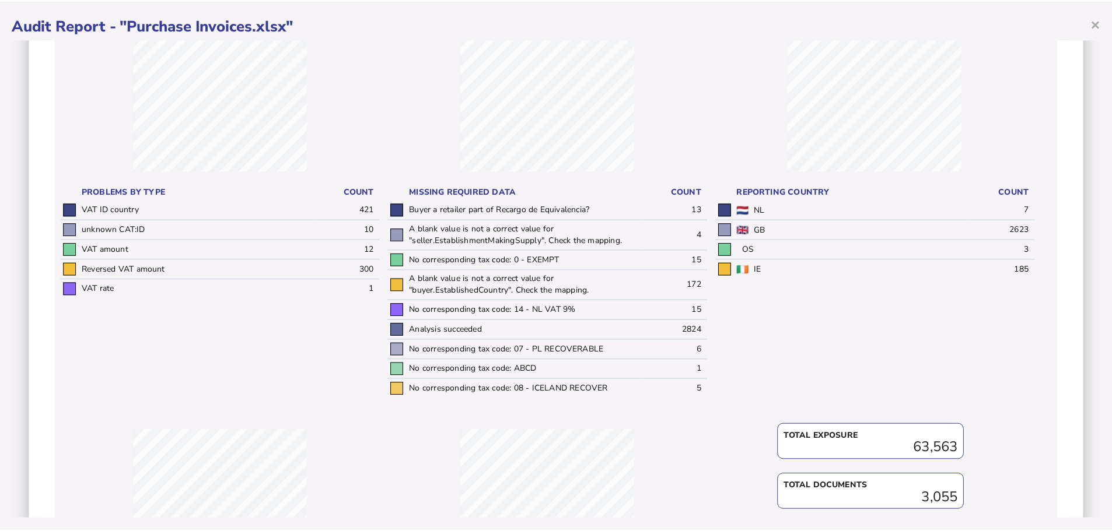
scroll to position [145, 0]
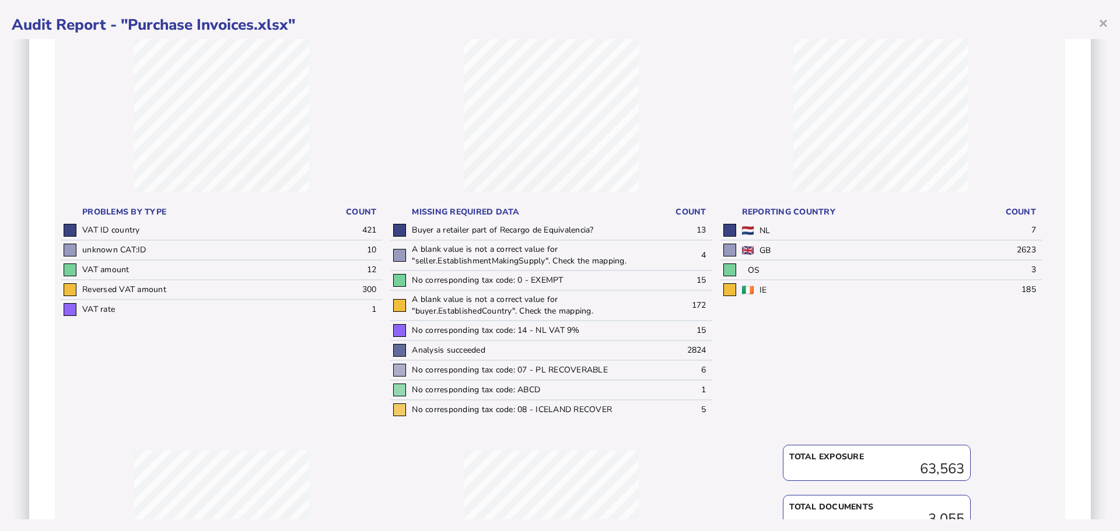
drag, startPoint x: 607, startPoint y: 234, endPoint x: 505, endPoint y: 233, distance: 102.7
click at [505, 233] on td "Buyer a retailer part of Recargo de Equivalencia?" at bounding box center [527, 230] width 236 height 19
click at [606, 239] on td "Buyer a retailer part of Recargo de Equivalencia?" at bounding box center [527, 230] width 236 height 19
drag, startPoint x: 601, startPoint y: 230, endPoint x: 409, endPoint y: 234, distance: 192.0
click at [409, 234] on td "Buyer a retailer part of Recargo de Equivalencia?" at bounding box center [527, 230] width 236 height 19
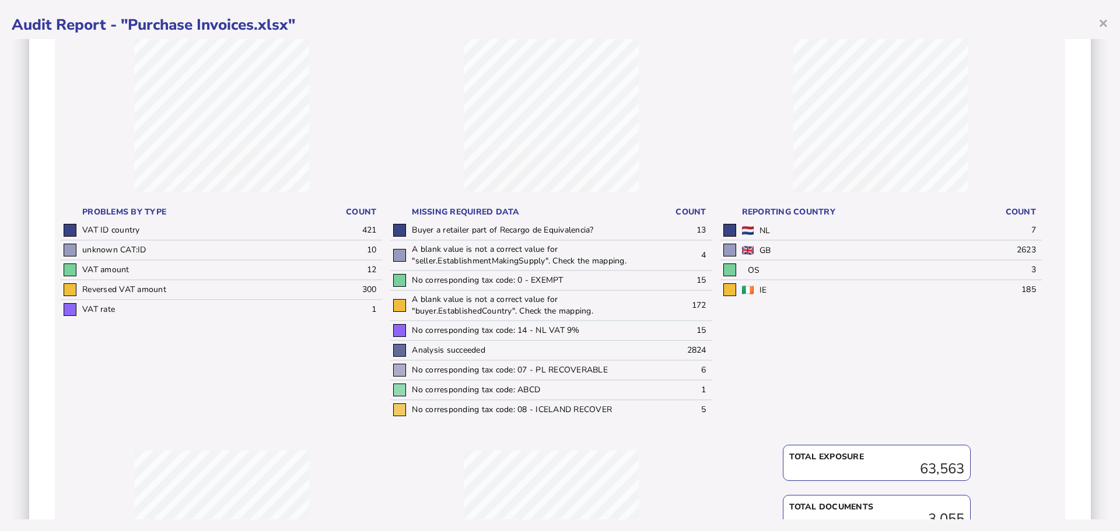
click at [598, 250] on td "A blank value is not a correct value for "seller.EstablishmentMakingSupply". Ch…" at bounding box center [527, 255] width 236 height 30
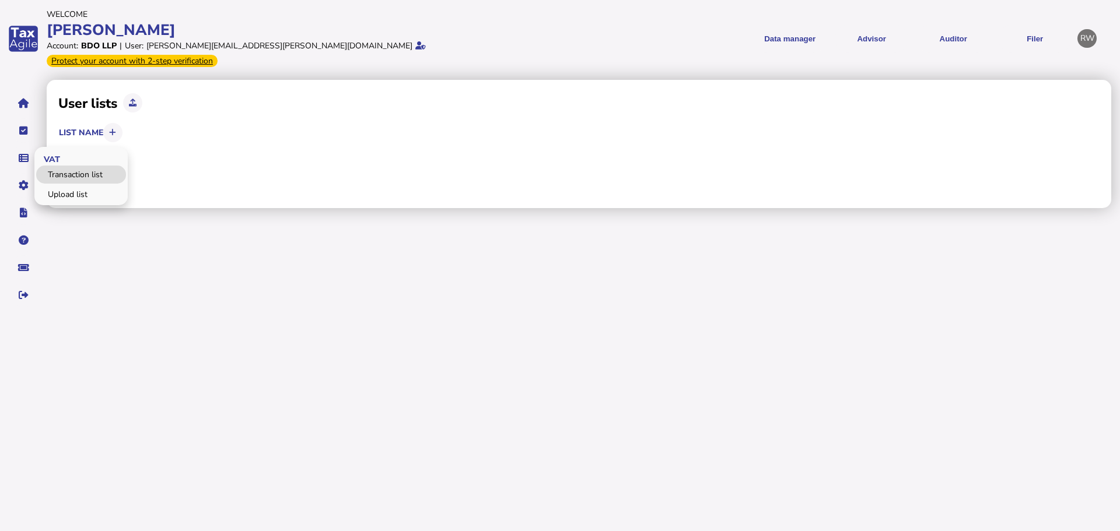
click at [51, 166] on link "Transaction list" at bounding box center [81, 175] width 90 height 18
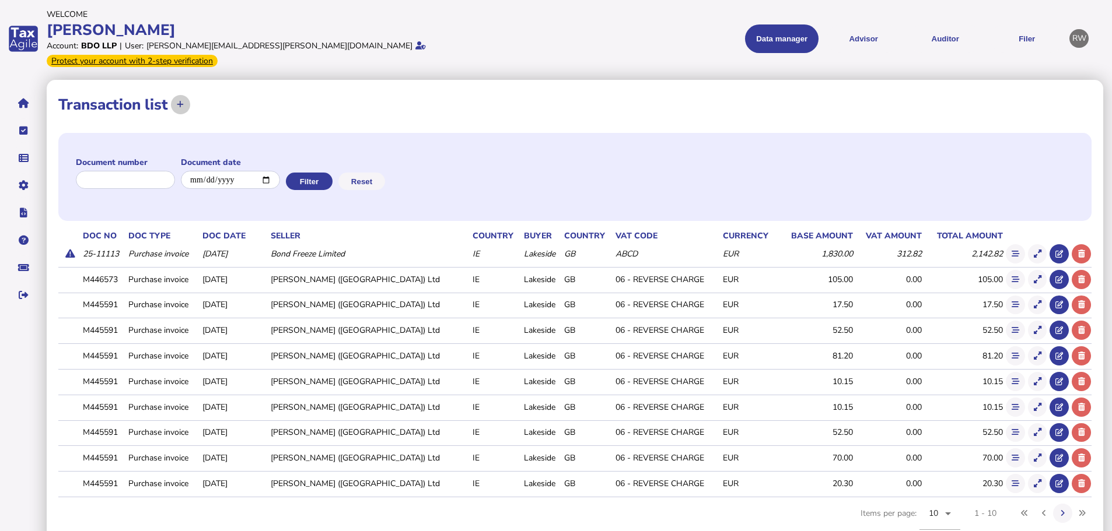
click at [178, 101] on icon at bounding box center [180, 105] width 7 height 8
select select "**********"
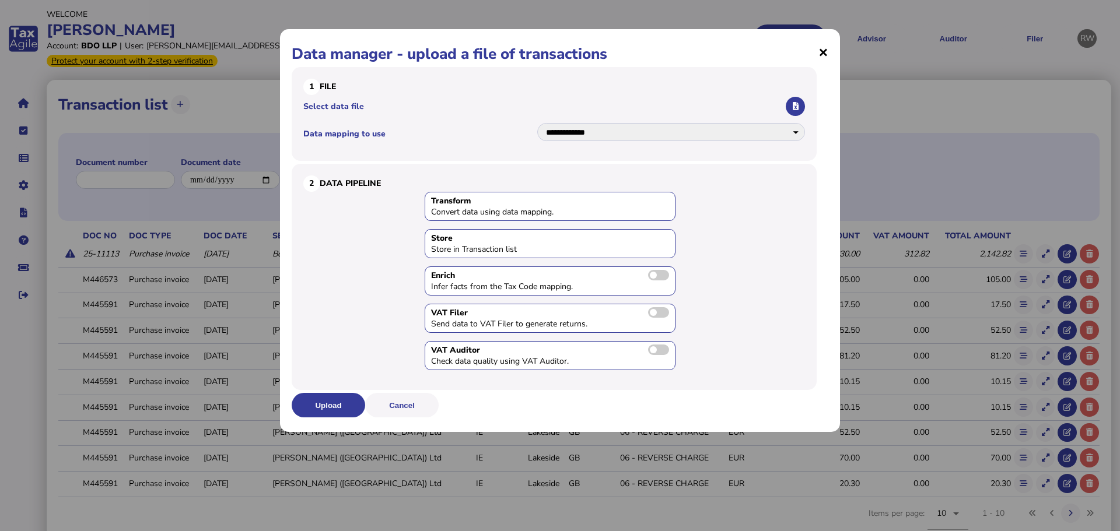
click at [827, 53] on span "×" at bounding box center [823, 52] width 10 height 22
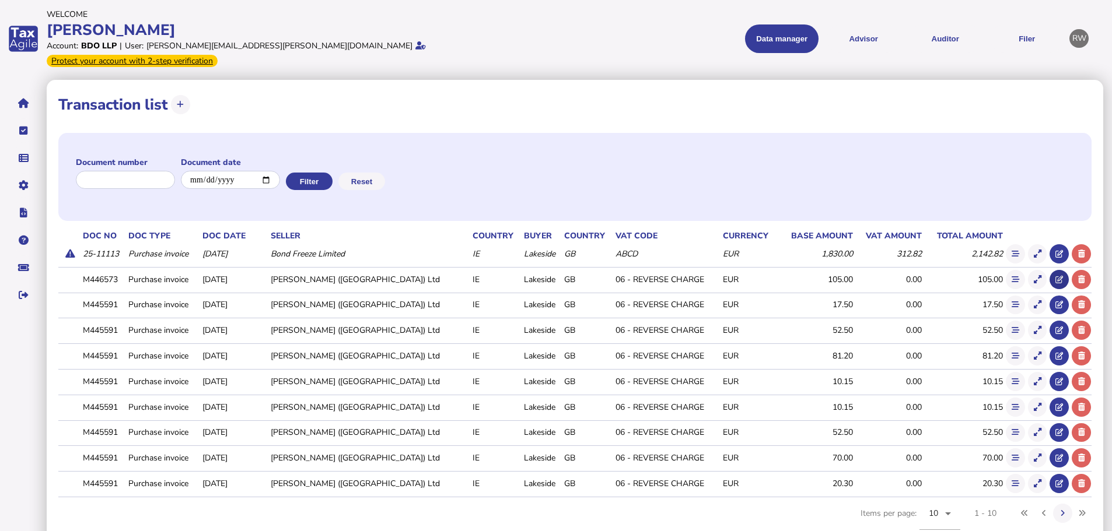
click at [1056, 276] on icon at bounding box center [1059, 280] width 8 height 8
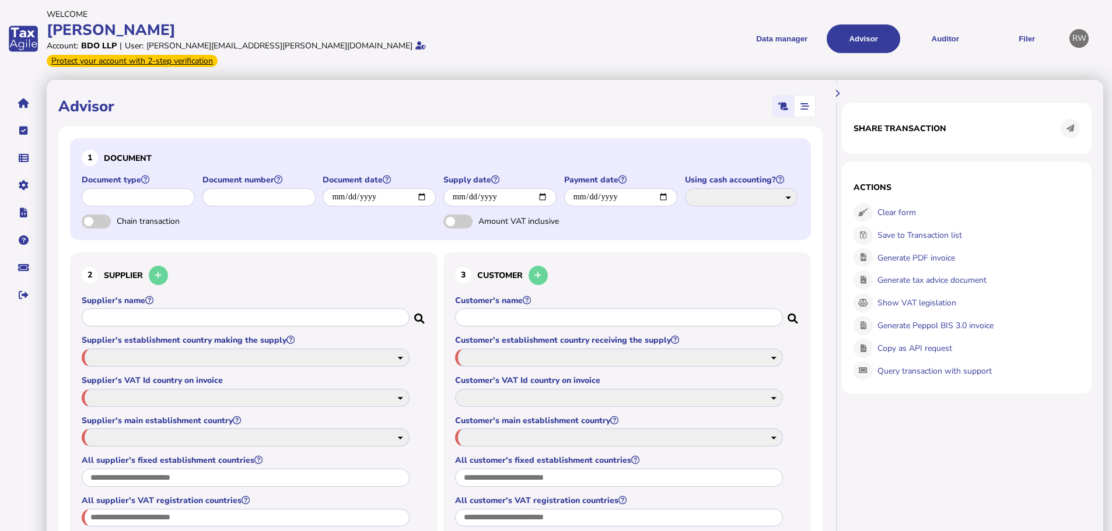
type input "**********"
type input "*******"
type input "**********"
select select "*****"
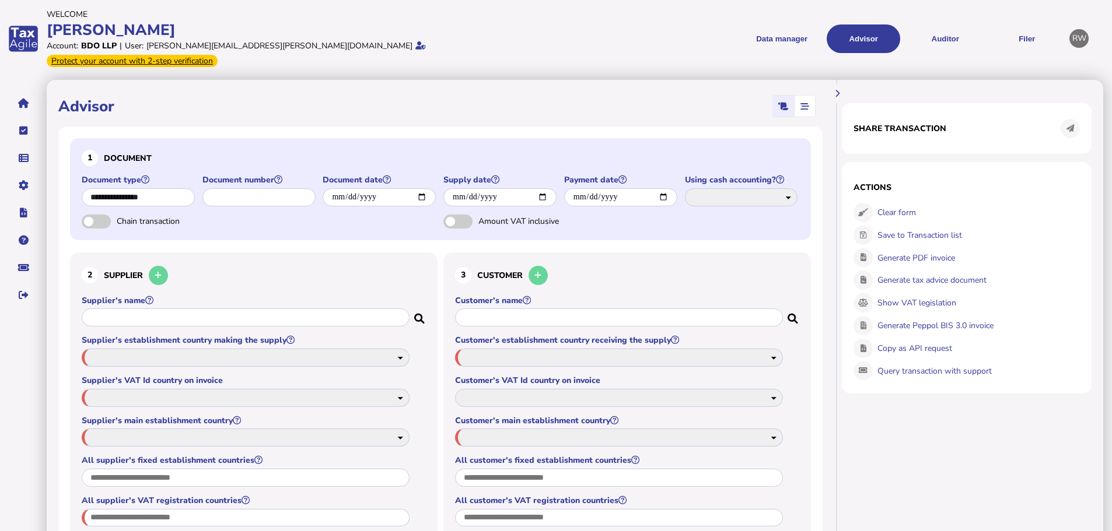
type input "**********"
select select "**"
type input "**"
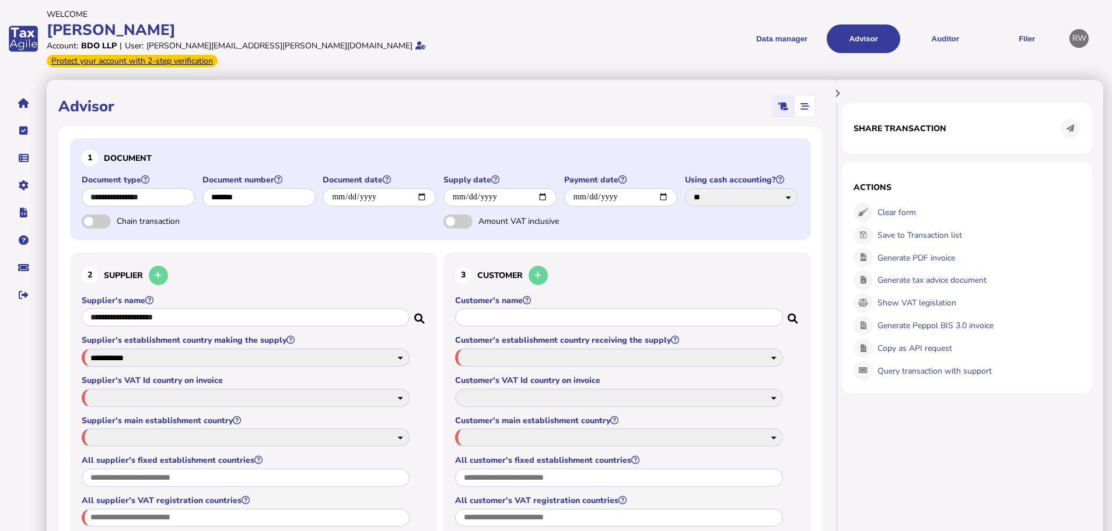
type input "**"
type input "********"
select select "**"
type input "**"
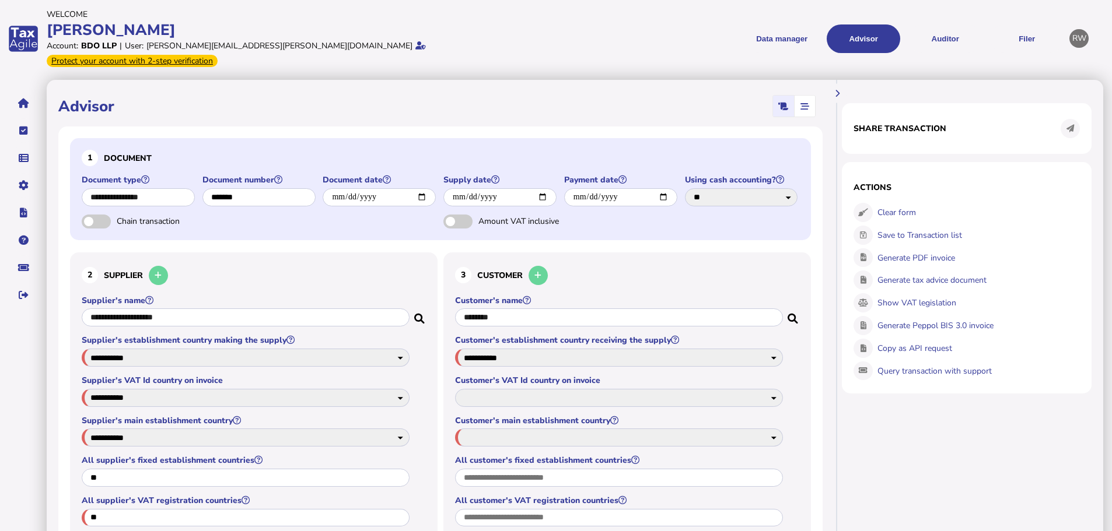
type input "**"
type input "***"
select select "**********"
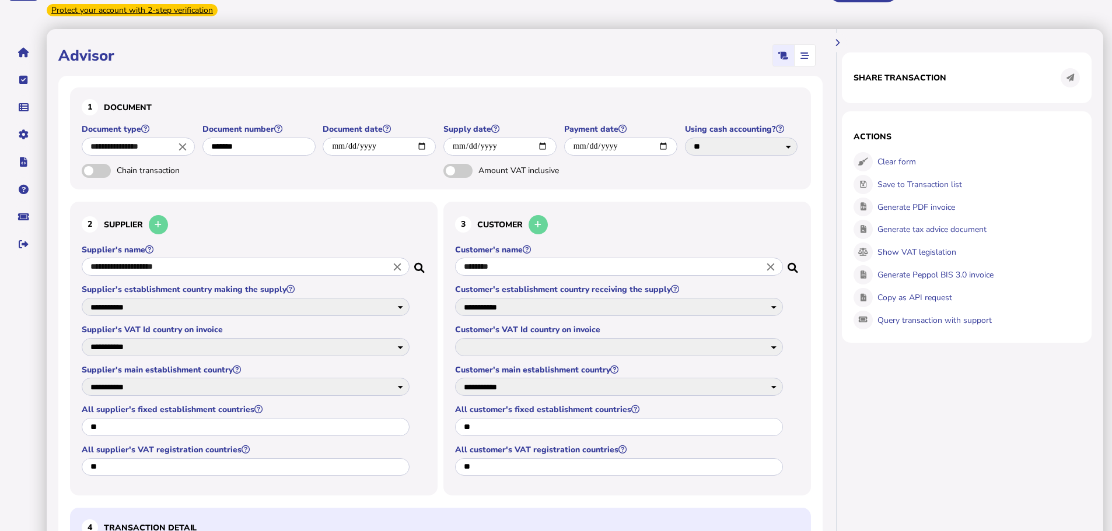
scroll to position [282, 0]
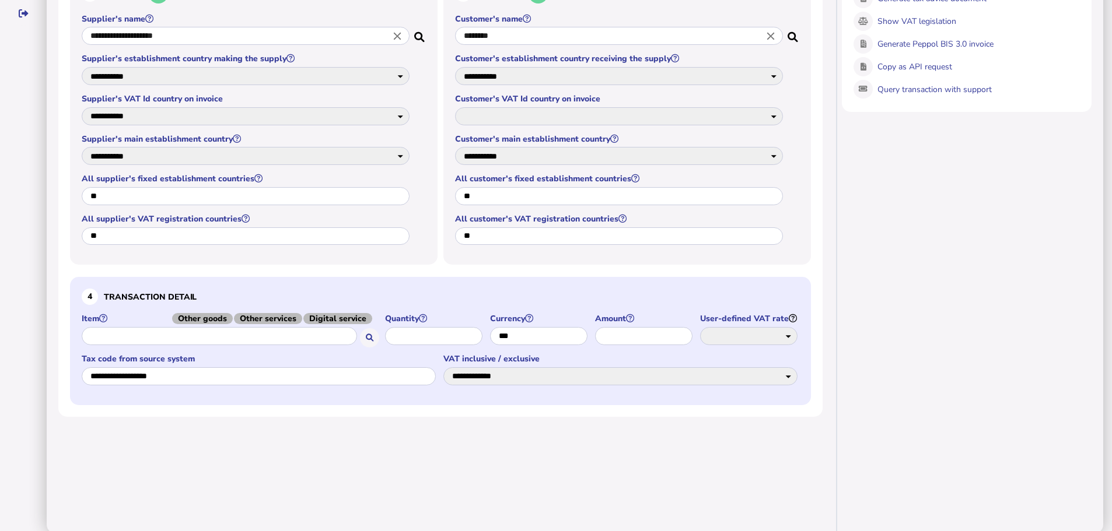
click at [209, 327] on input "text" at bounding box center [219, 336] width 275 height 18
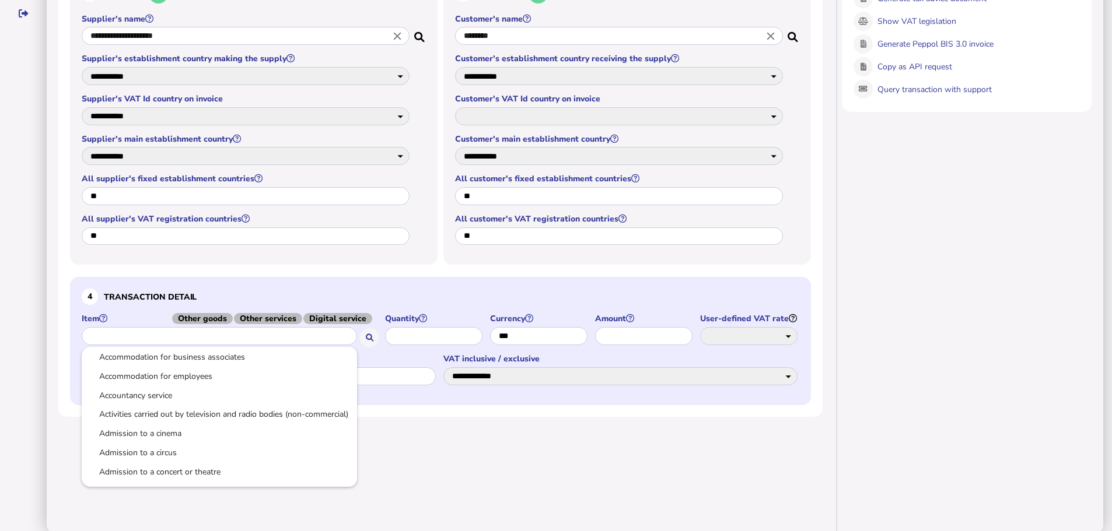
click at [369, 328] on div at bounding box center [556, 265] width 1112 height 531
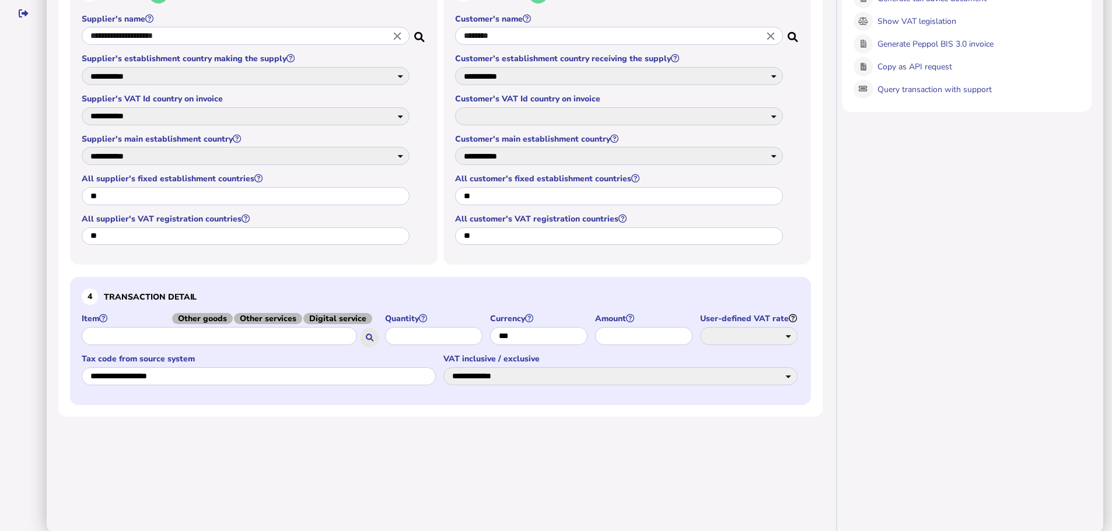
click at [369, 334] on icon at bounding box center [370, 338] width 8 height 8
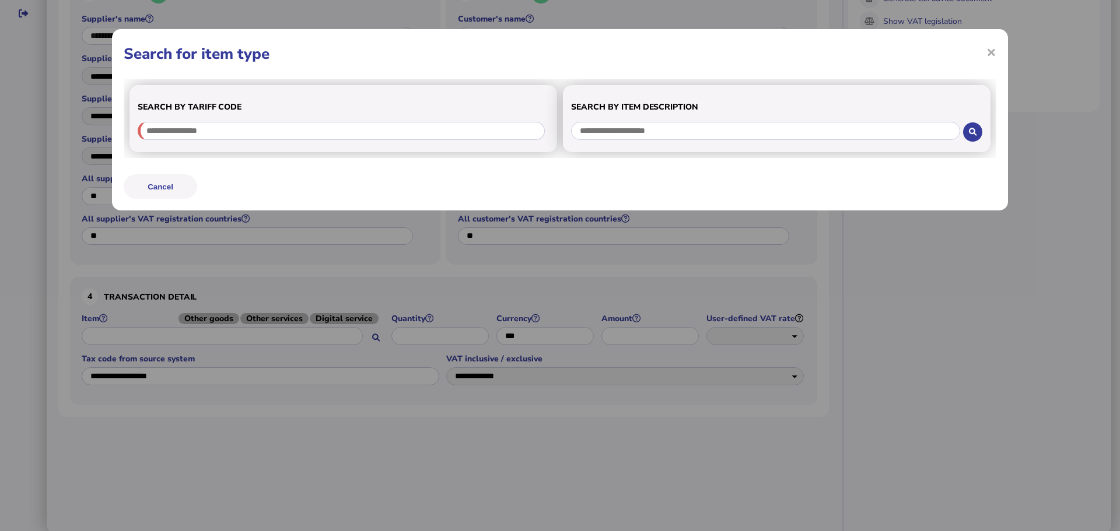
click at [607, 120] on div "Search by item description" at bounding box center [777, 118] width 428 height 67
click at [609, 124] on input "text" at bounding box center [765, 131] width 389 height 18
paste input "**********"
click at [976, 129] on icon at bounding box center [973, 132] width 8 height 8
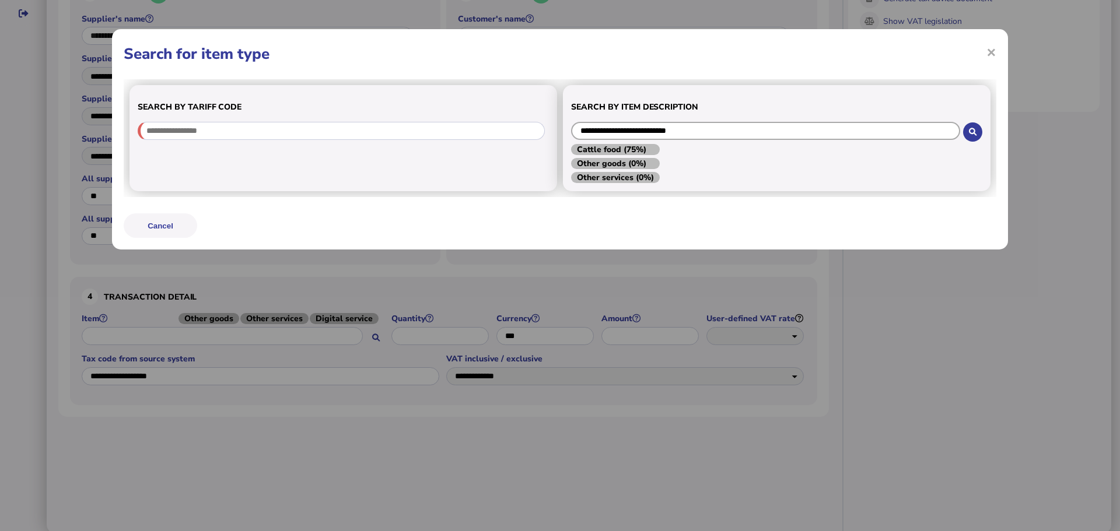
click at [705, 127] on input "**********" at bounding box center [765, 131] width 389 height 18
paste input "**"
click at [971, 131] on icon at bounding box center [973, 132] width 8 height 8
click at [983, 53] on h1 "Search for item type" at bounding box center [560, 54] width 873 height 20
click at [0, 0] on span "×" at bounding box center [0, 0] width 0 height 0
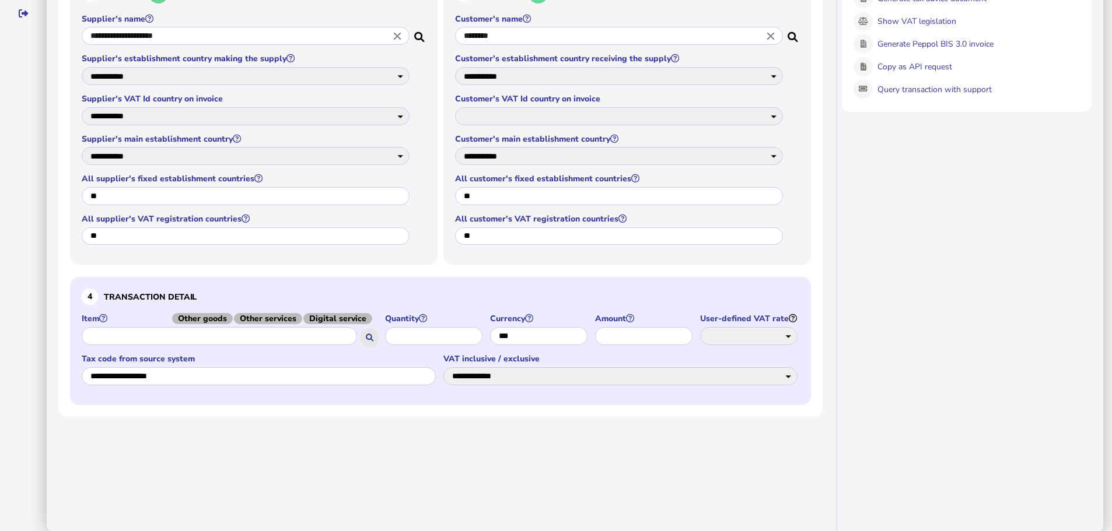
click at [369, 328] on button at bounding box center [369, 337] width 19 height 19
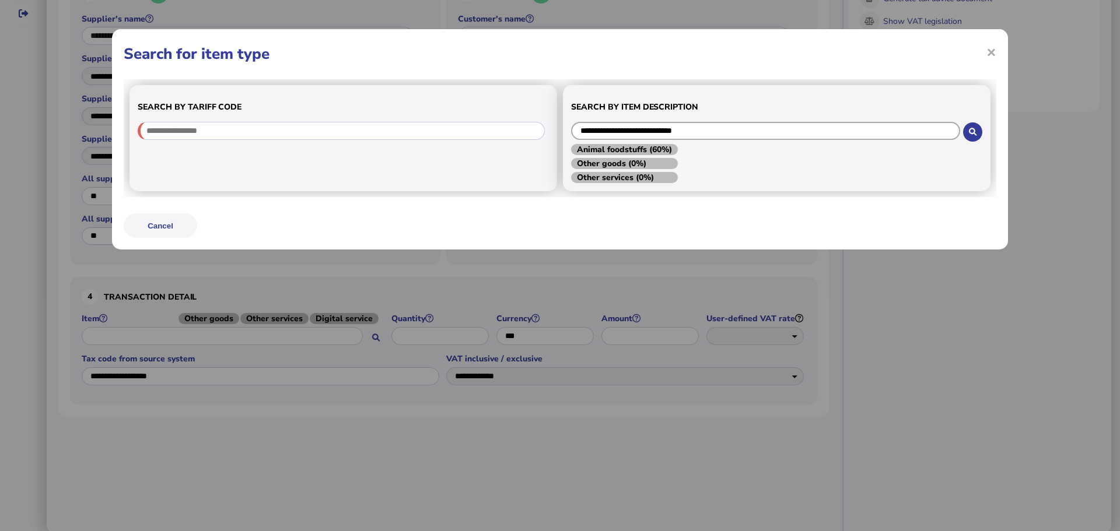
click at [722, 132] on input "**********" at bounding box center [765, 131] width 389 height 18
paste input "text"
click at [976, 139] on button at bounding box center [972, 132] width 19 height 19
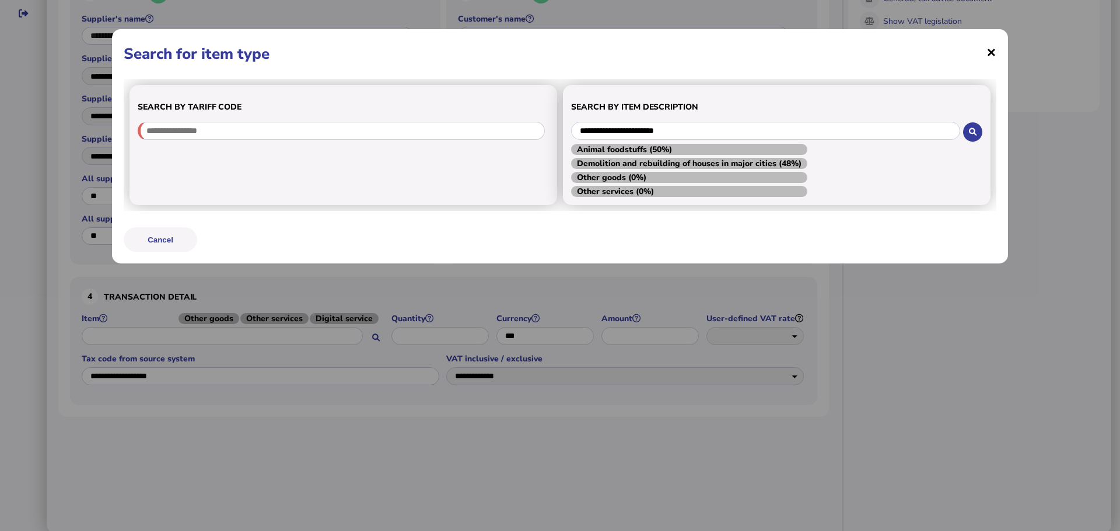
click at [0, 0] on span "×" at bounding box center [0, 0] width 0 height 0
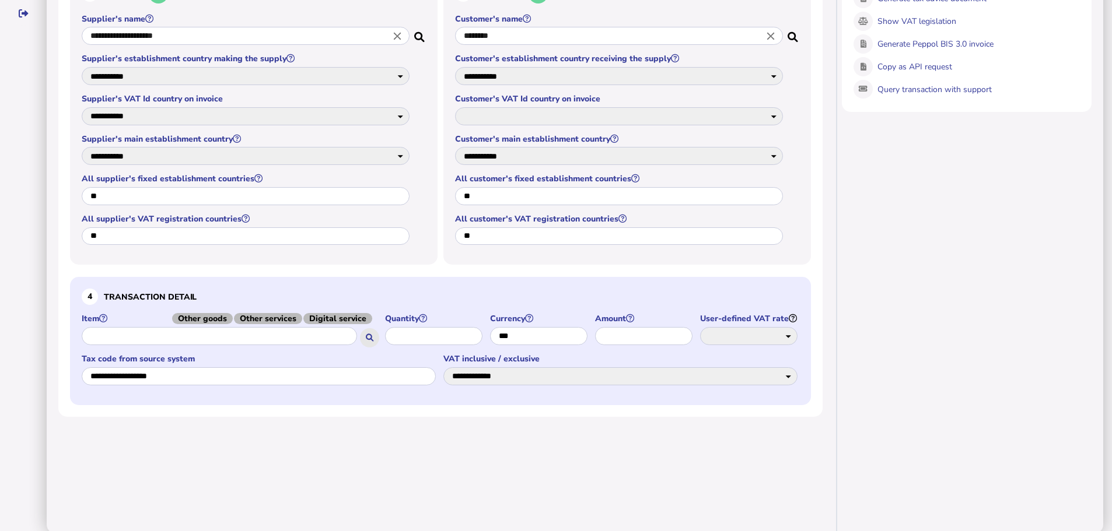
click at [368, 334] on icon at bounding box center [370, 338] width 8 height 8
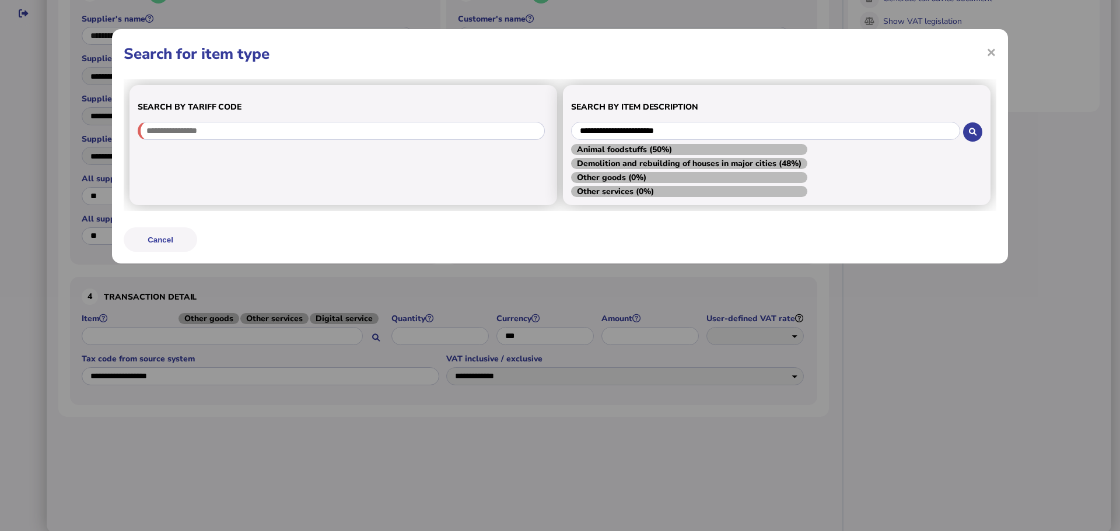
click at [717, 116] on div "**********" at bounding box center [777, 145] width 428 height 120
click at [711, 138] on input "**********" at bounding box center [765, 131] width 389 height 18
paste input "********"
type input "**********"
click at [974, 137] on button at bounding box center [972, 132] width 19 height 19
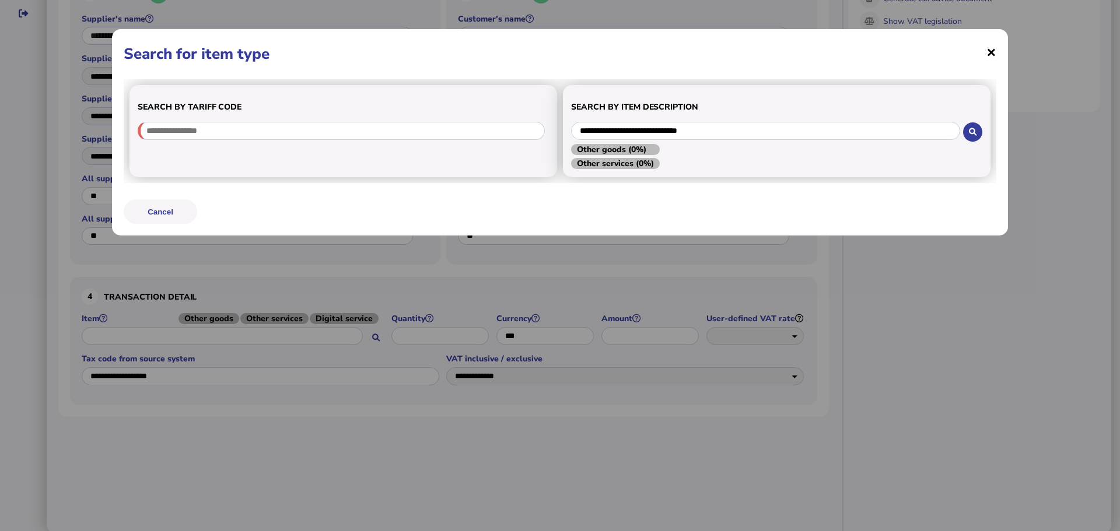
click at [0, 0] on span "×" at bounding box center [0, 0] width 0 height 0
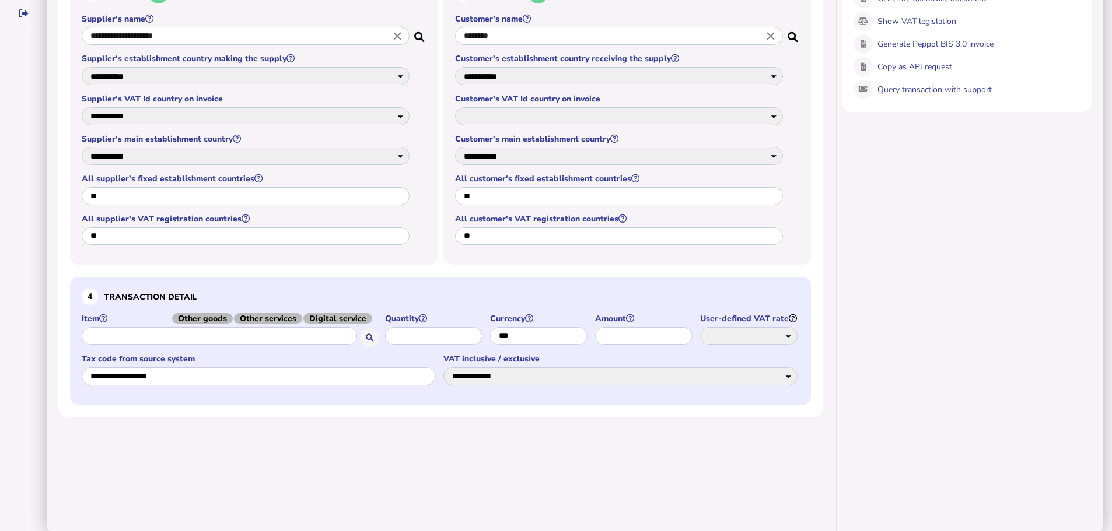
scroll to position [0, 0]
